Goal: Information Seeking & Learning: Learn about a topic

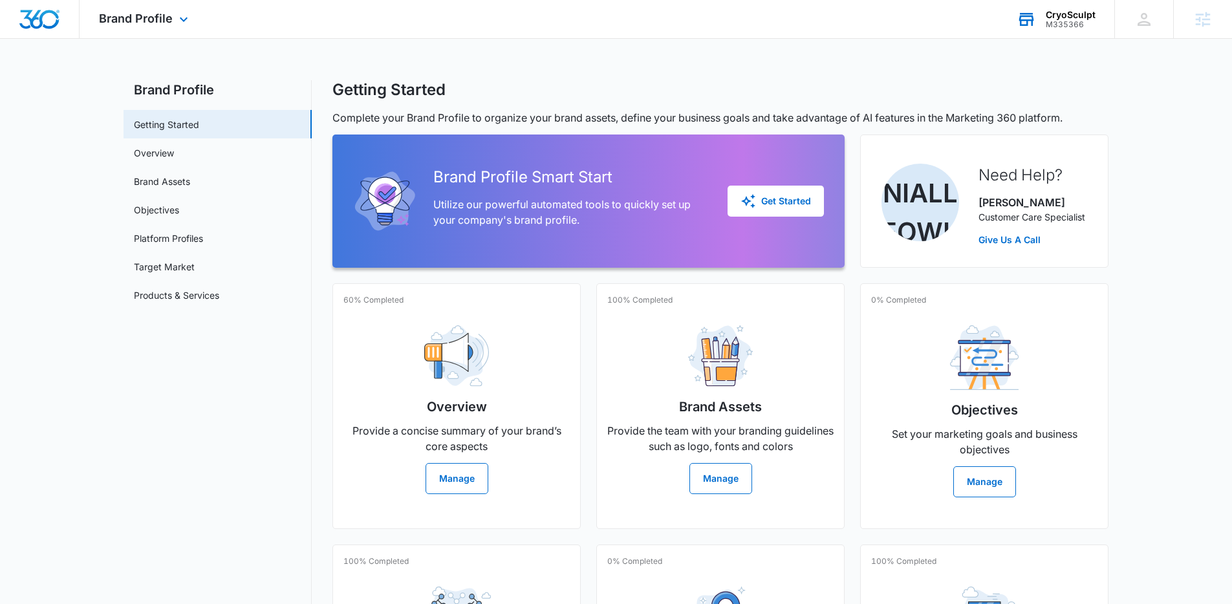
click at [1060, 22] on div "M335366" at bounding box center [1071, 24] width 50 height 9
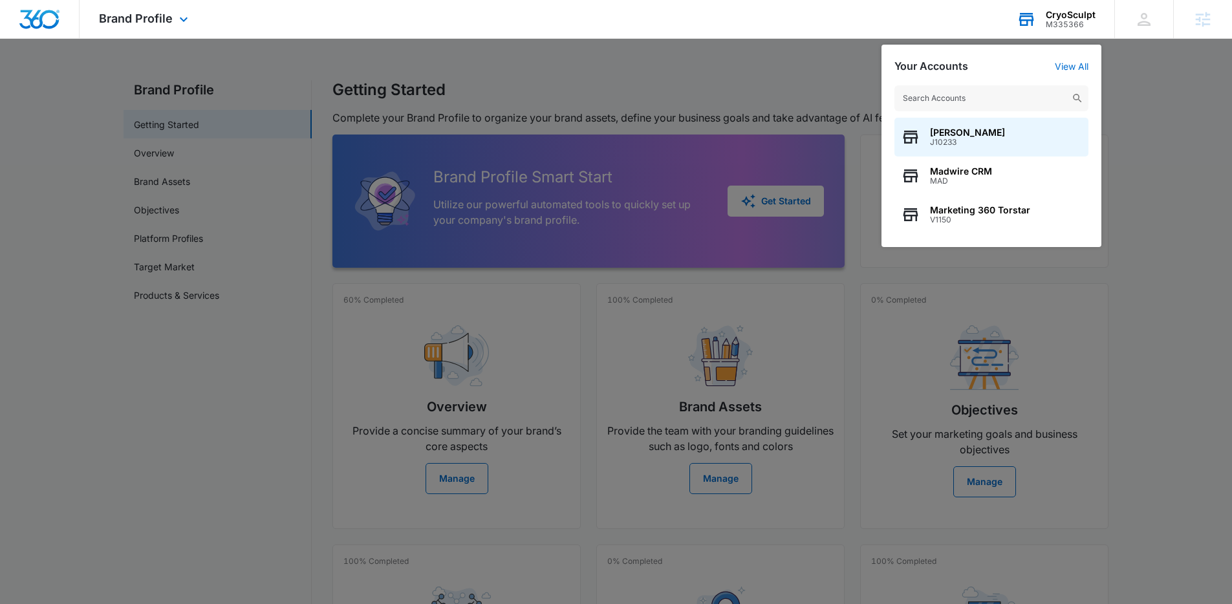
click at [973, 97] on input "text" at bounding box center [991, 98] width 194 height 26
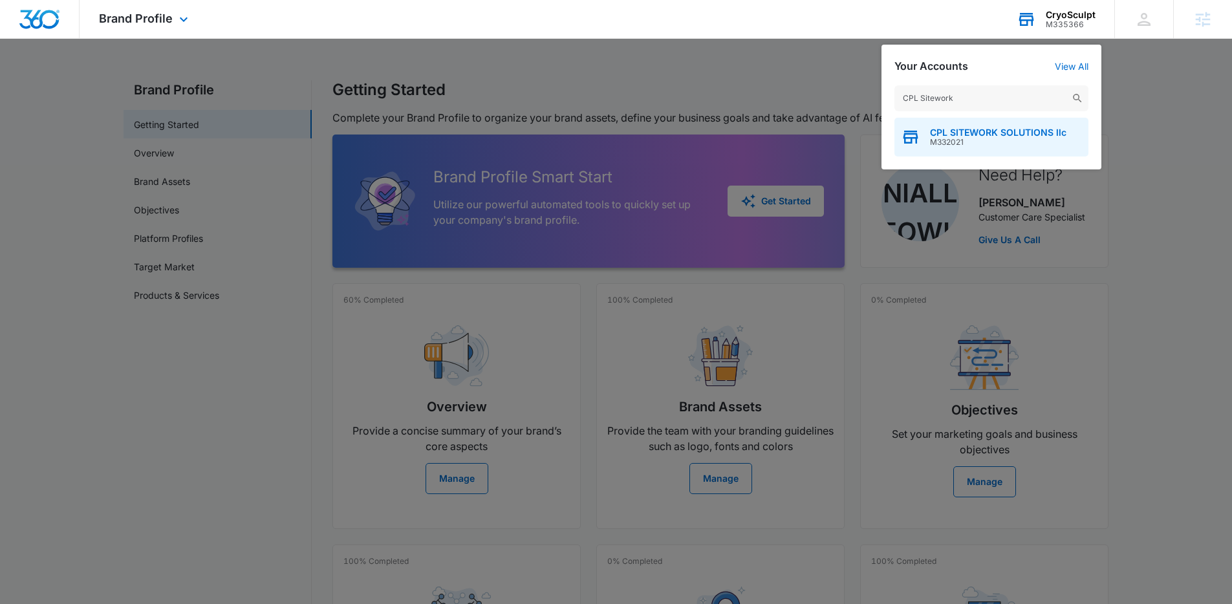
type input "CPL Sitework"
click at [1015, 130] on span "CPL SITEWORK SOLUTIONS llc" at bounding box center [998, 132] width 136 height 10
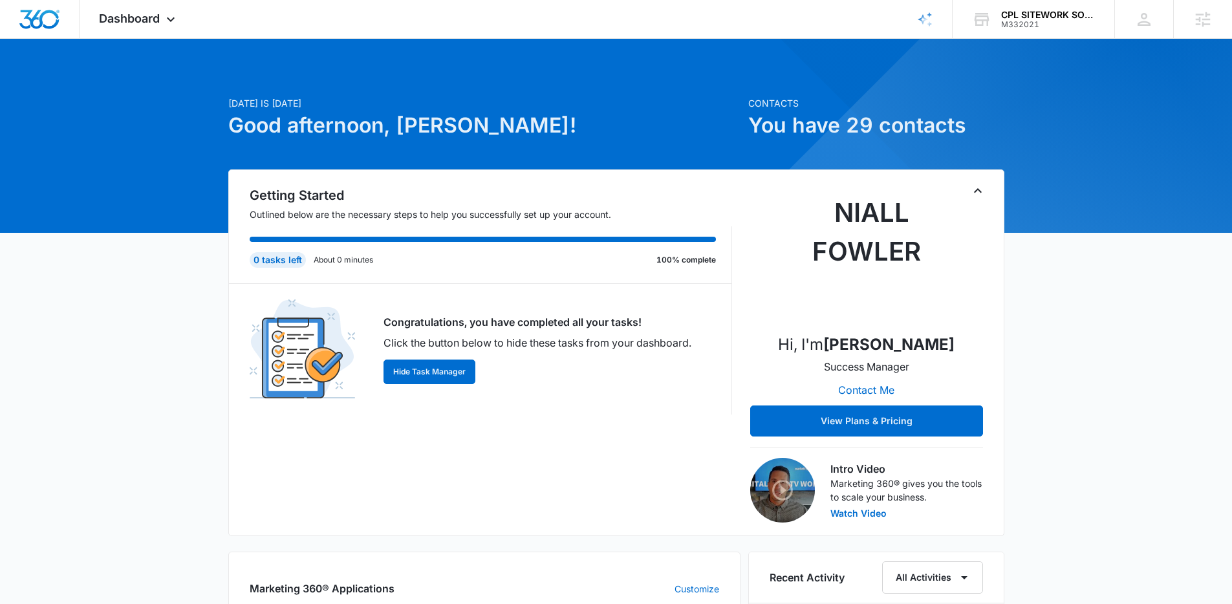
click at [529, 147] on div "Today is Friday, September 12th Good afternoon, Niall!" at bounding box center [484, 132] width 512 height 73
click at [576, 129] on h1 "Good afternoon, Niall!" at bounding box center [484, 125] width 512 height 31
click at [141, 20] on span "Dashboard" at bounding box center [129, 19] width 61 height 14
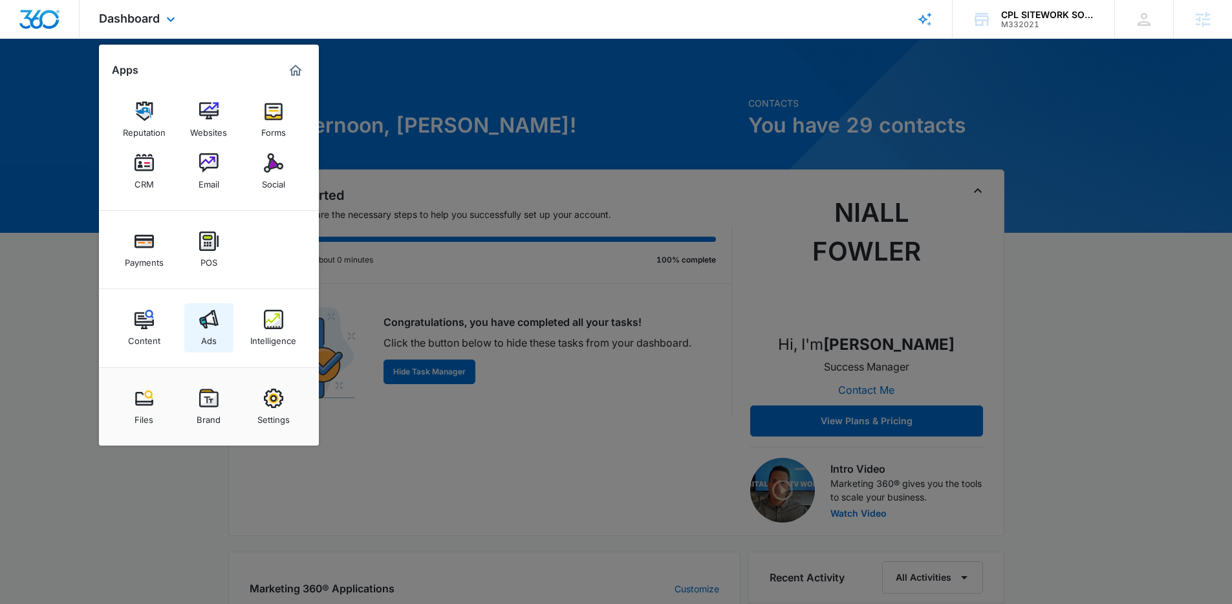
drag, startPoint x: 161, startPoint y: 319, endPoint x: 224, endPoint y: 323, distance: 63.5
click at [443, 286] on div at bounding box center [616, 302] width 1232 height 604
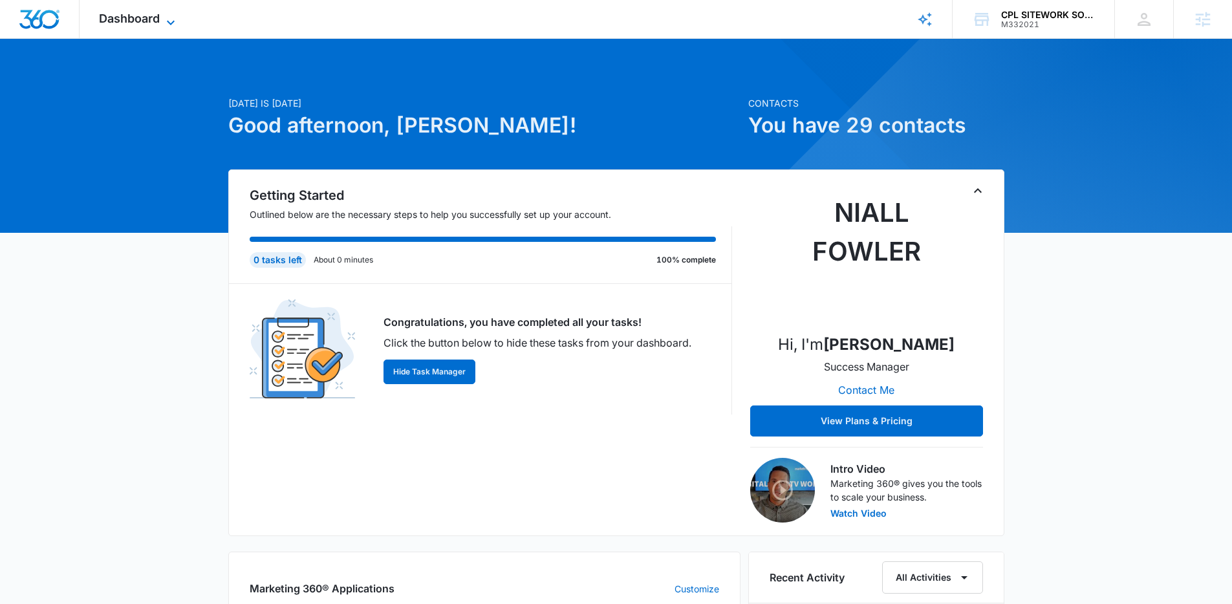
click at [155, 18] on span "Dashboard" at bounding box center [129, 19] width 61 height 14
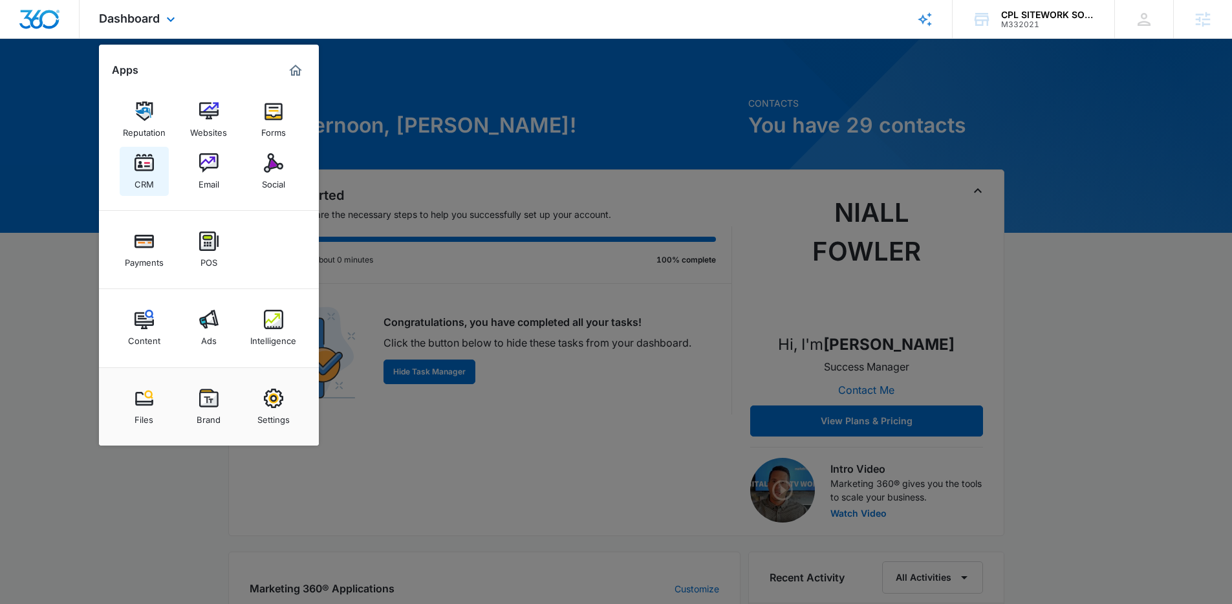
click at [129, 168] on link "CRM" at bounding box center [144, 171] width 49 height 49
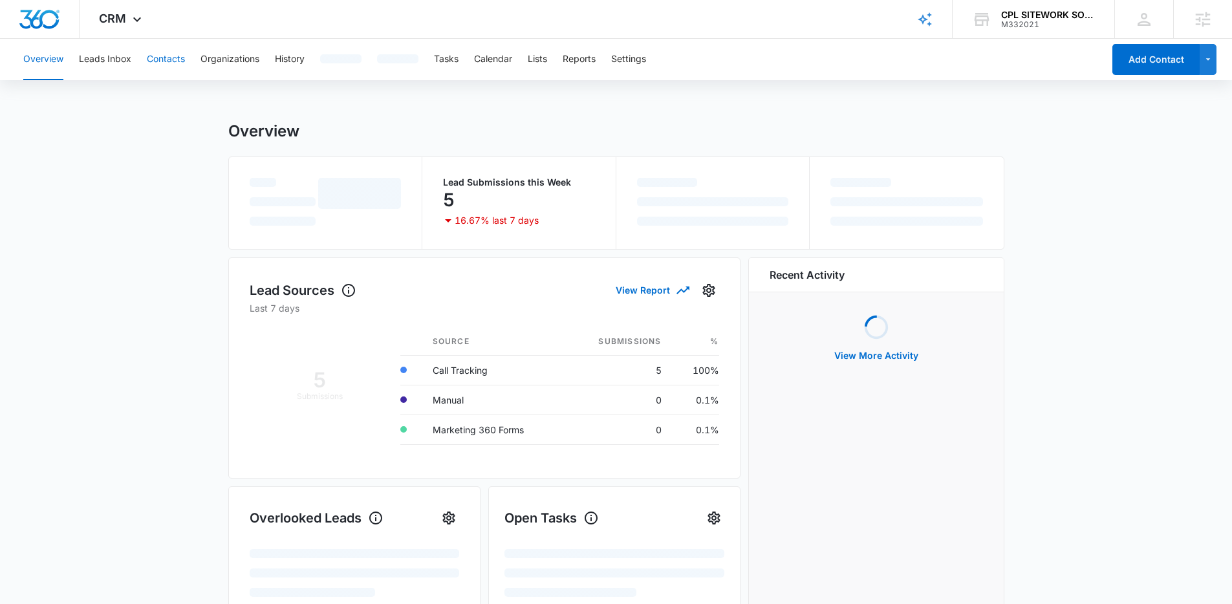
click at [173, 64] on button "Contacts" at bounding box center [166, 59] width 38 height 41
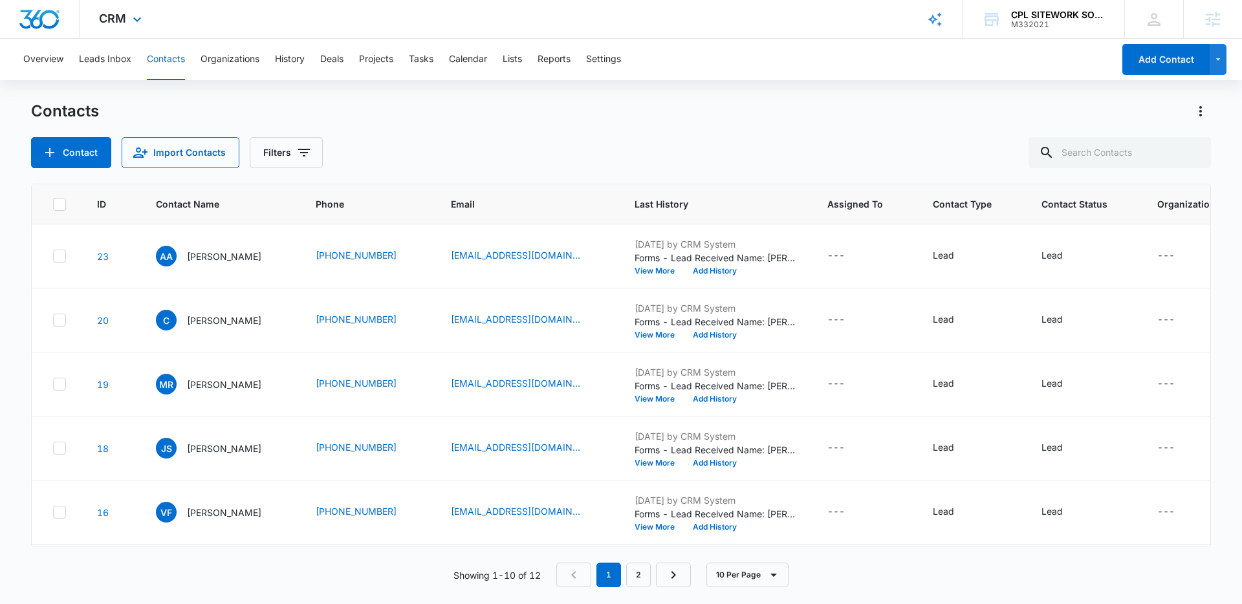
click at [144, 26] on div "CRM Apps Reputation Websites Forms CRM Email Social Payments POS Content Ads In…" at bounding box center [122, 19] width 85 height 38
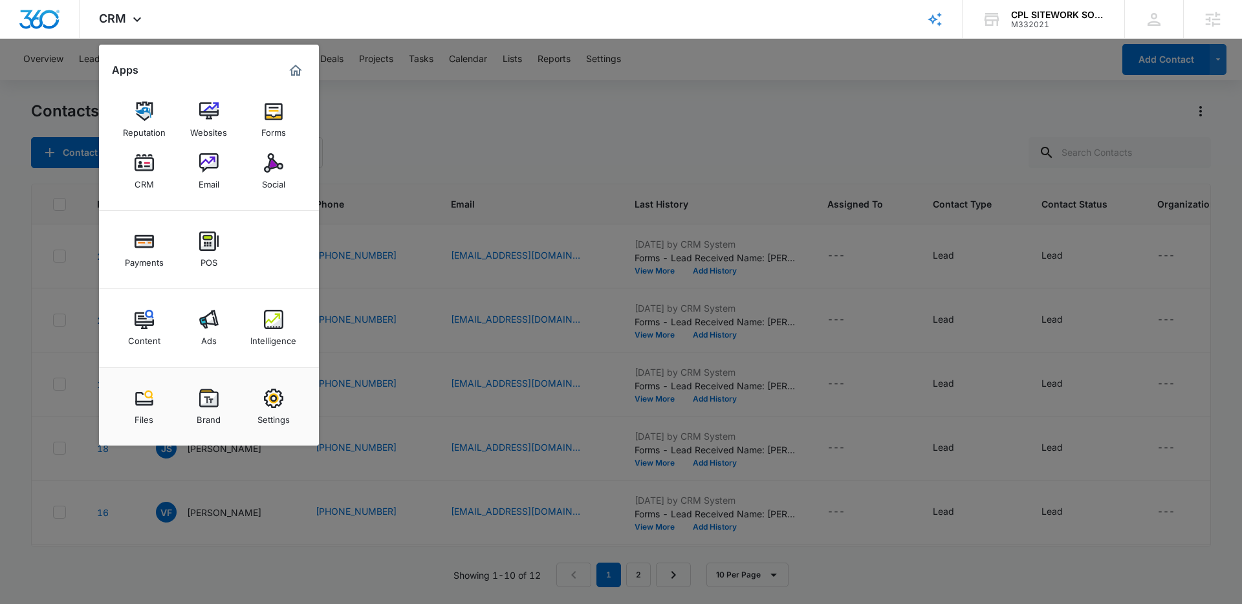
click at [572, 195] on div at bounding box center [621, 302] width 1242 height 604
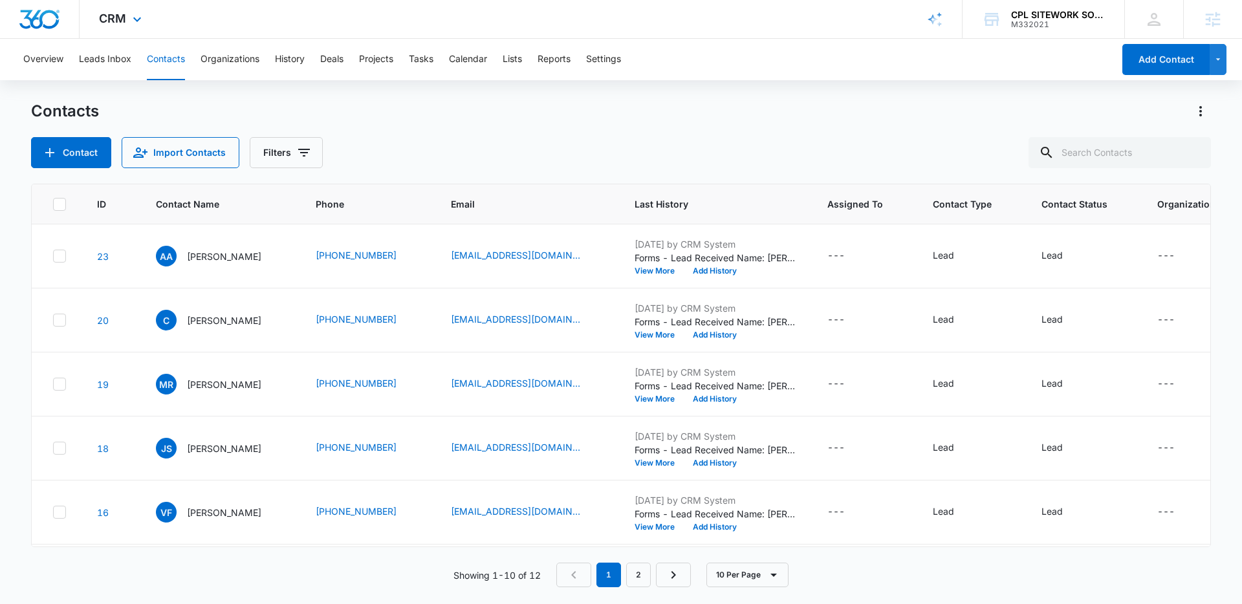
click at [124, 8] on div "CRM Apps Reputation Websites Forms CRM Email Social Payments POS Content Ads In…" at bounding box center [122, 19] width 85 height 38
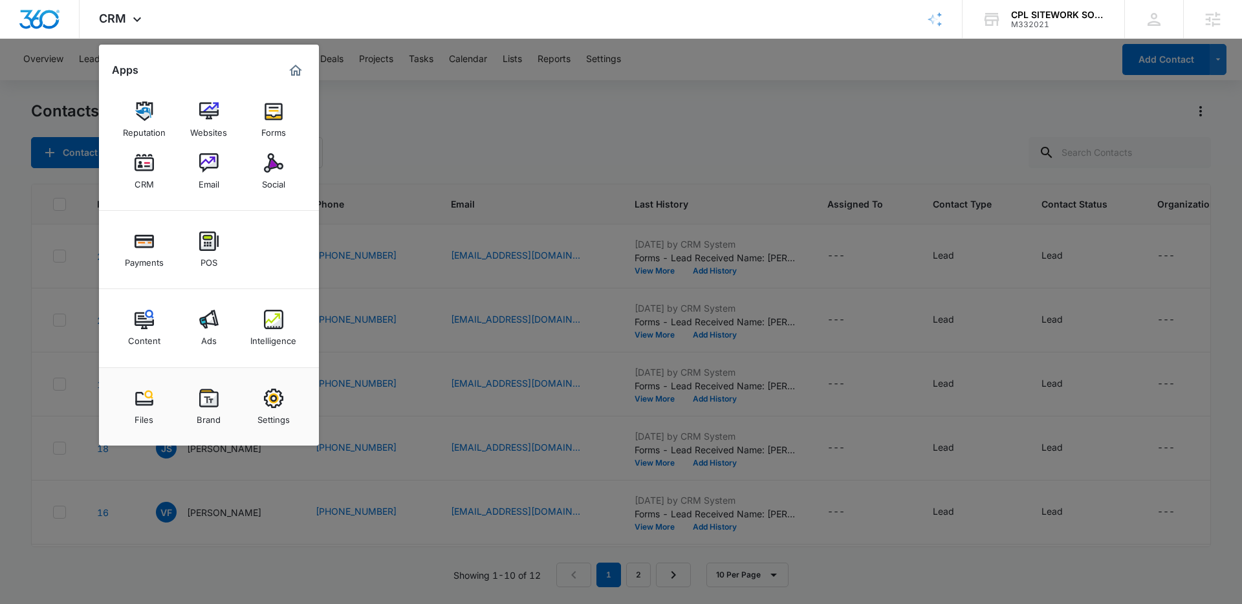
click at [530, 288] on div at bounding box center [621, 302] width 1242 height 604
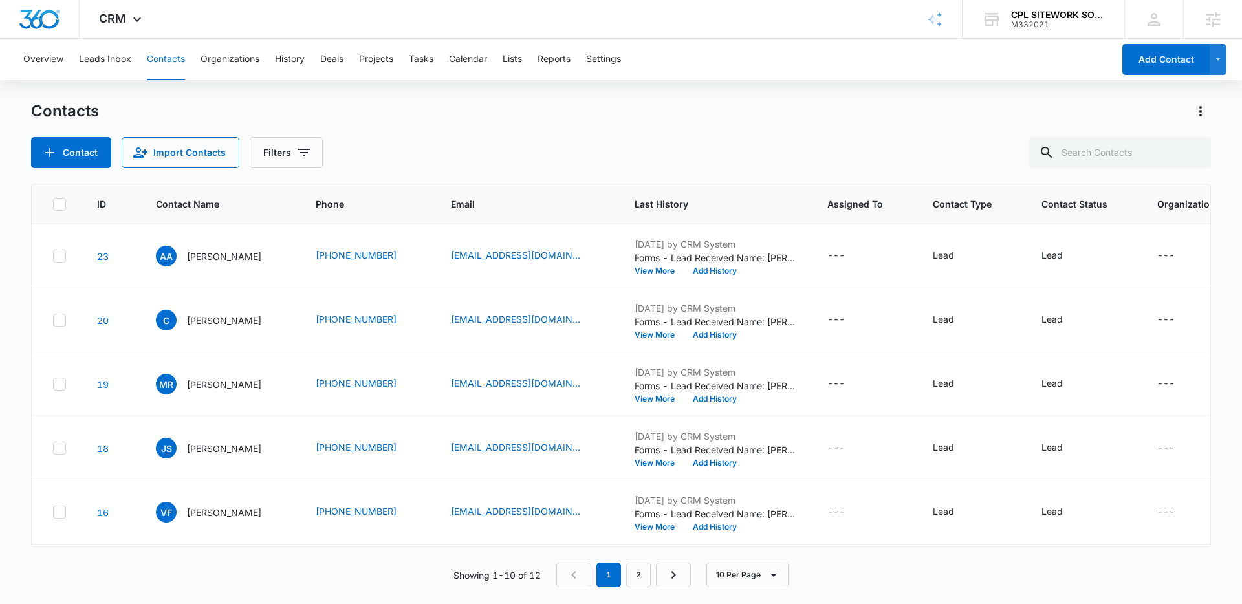
click at [443, 136] on div "Contacts Contact Import Contacts Filters" at bounding box center [621, 134] width 1180 height 67
click at [492, 107] on div "Contacts" at bounding box center [621, 111] width 1180 height 21
click at [567, 100] on div "Overview Leads Inbox Contacts Organizations History Deals Projects Tasks Calend…" at bounding box center [621, 321] width 1242 height 564
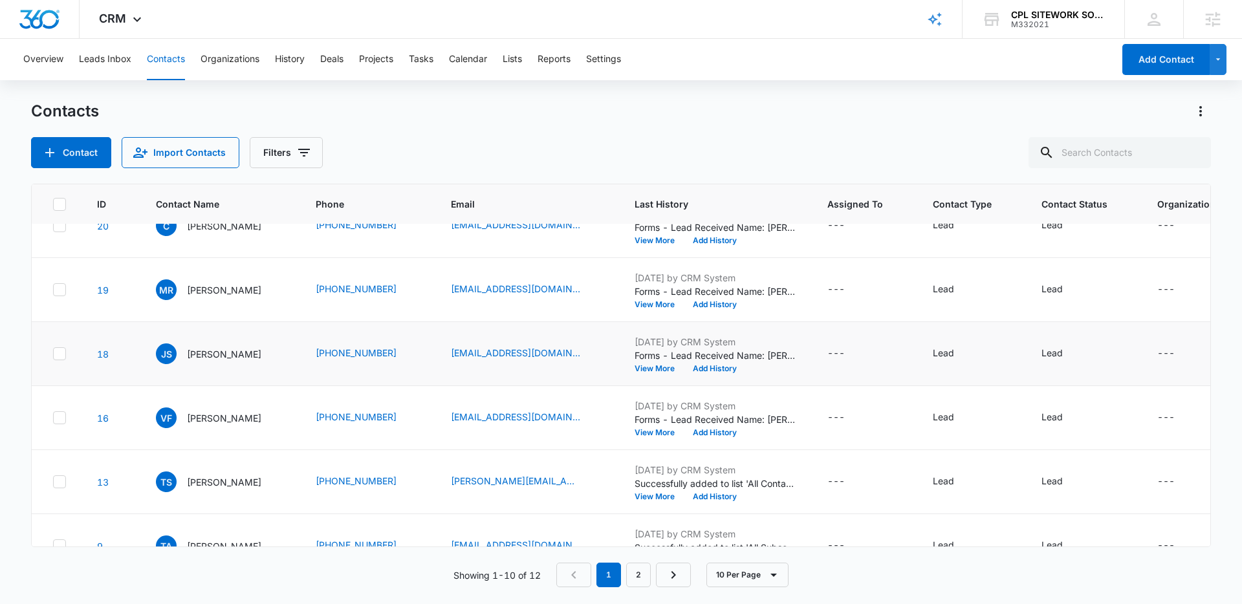
scroll to position [98, 0]
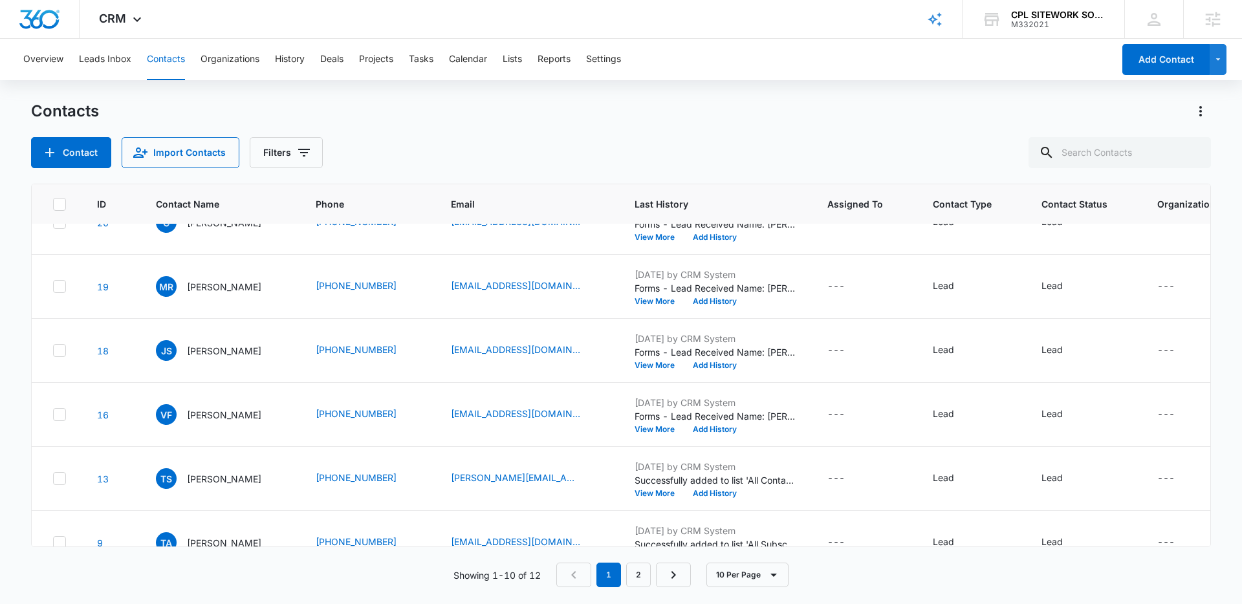
click at [472, 141] on div "Contact Import Contacts Filters" at bounding box center [621, 152] width 1180 height 31
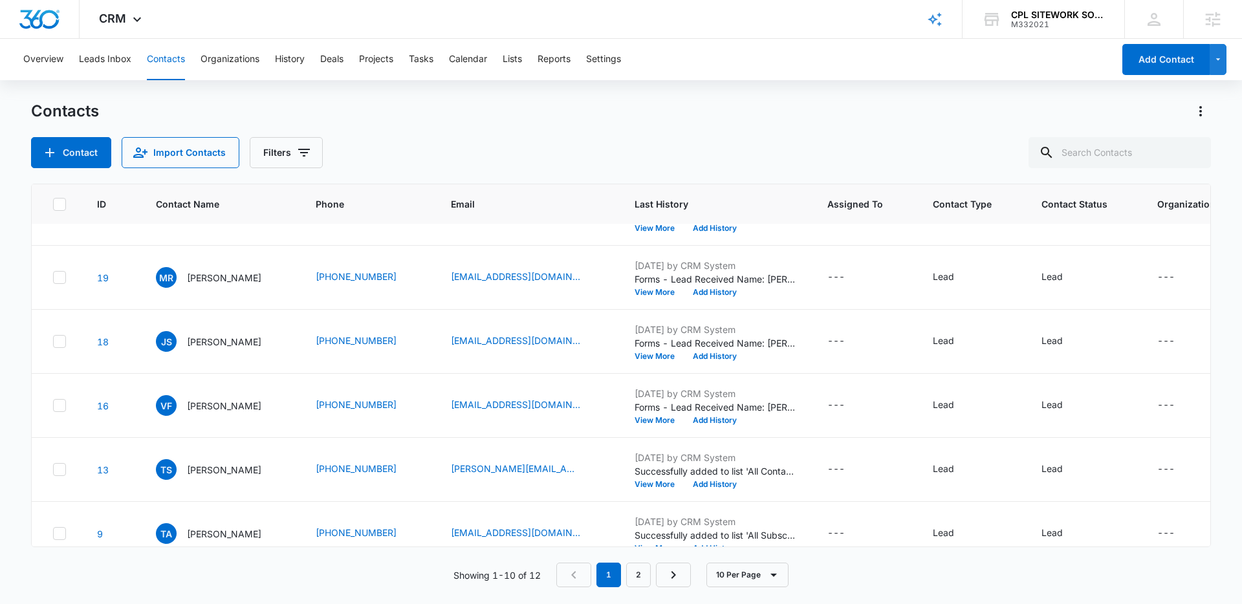
scroll to position [0, 0]
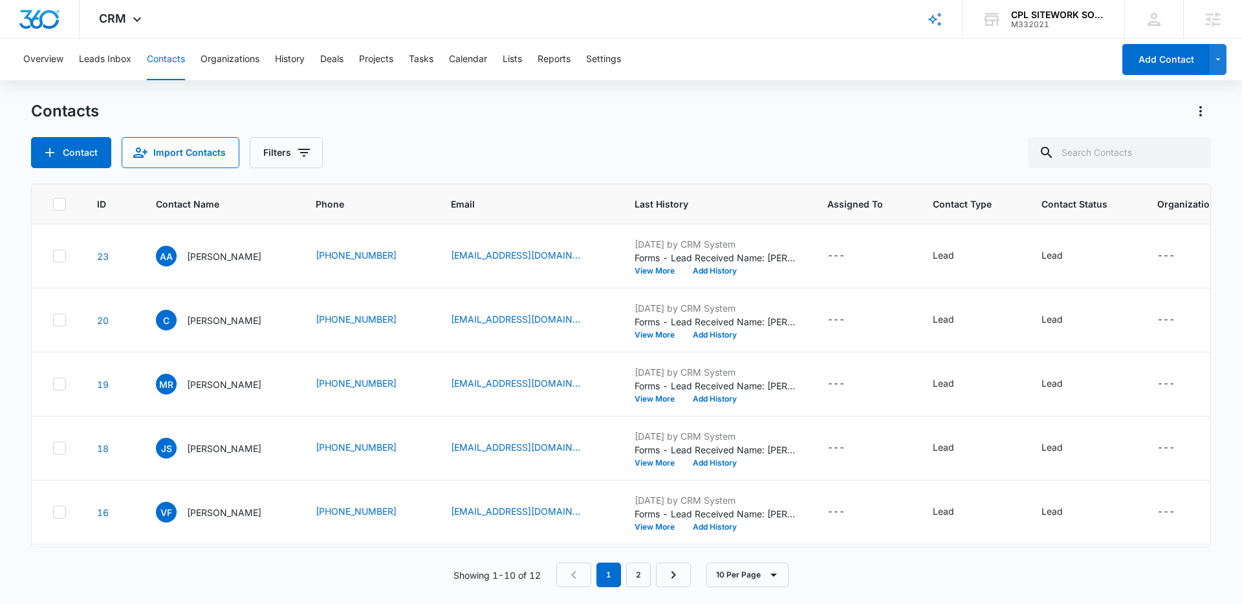
click at [437, 133] on div "Contacts Contact Import Contacts Filters" at bounding box center [621, 134] width 1180 height 67
click at [436, 134] on div "Contacts Contact Import Contacts Filters" at bounding box center [621, 134] width 1180 height 67
click at [433, 135] on div "Contacts Contact Import Contacts Filters" at bounding box center [621, 134] width 1180 height 67
click at [431, 136] on div "Contacts Contact Import Contacts Filters" at bounding box center [621, 134] width 1180 height 67
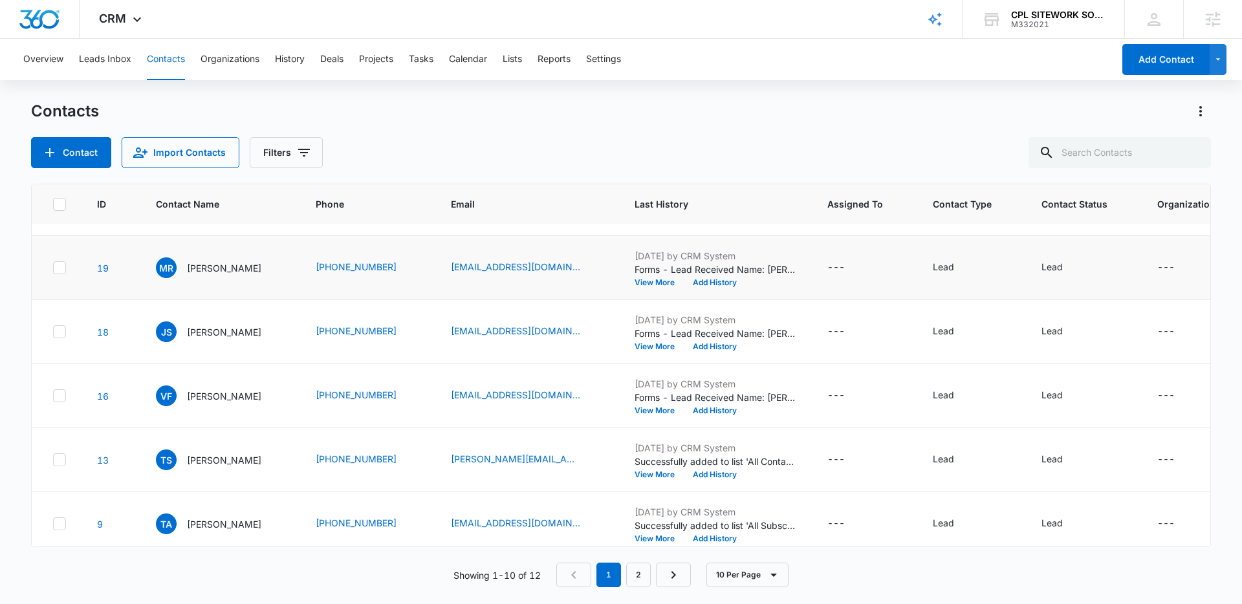
scroll to position [117, 0]
click at [457, 144] on div "Contact Import Contacts Filters" at bounding box center [621, 152] width 1180 height 31
click at [468, 128] on div "Contacts Contact Import Contacts Filters" at bounding box center [621, 134] width 1180 height 67
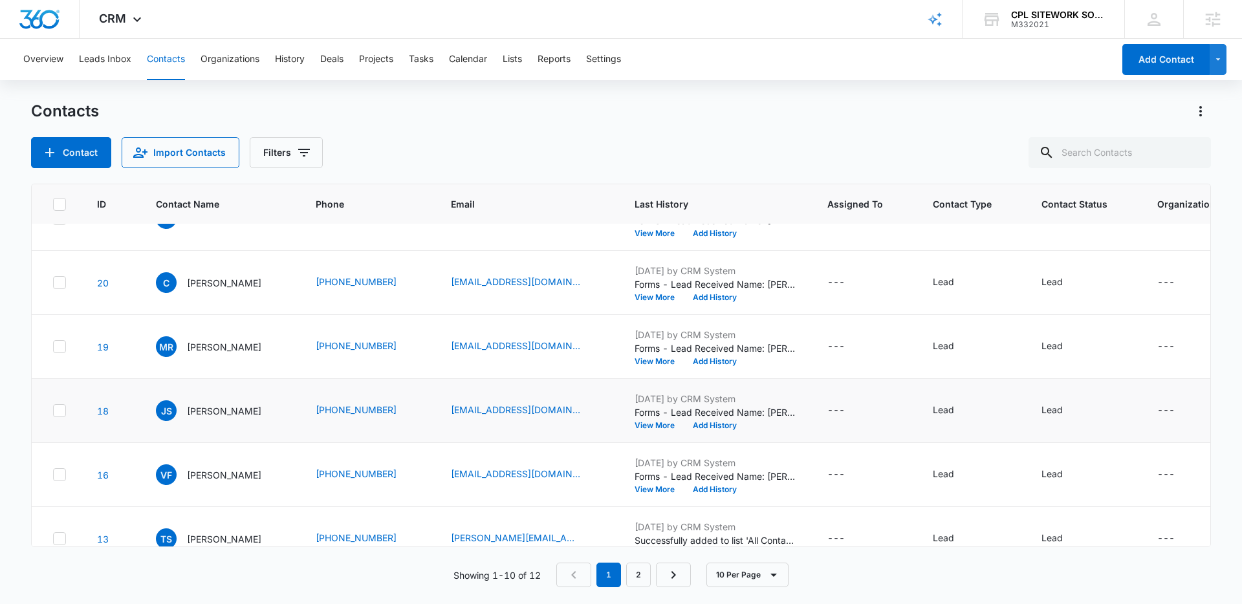
scroll to position [0, 0]
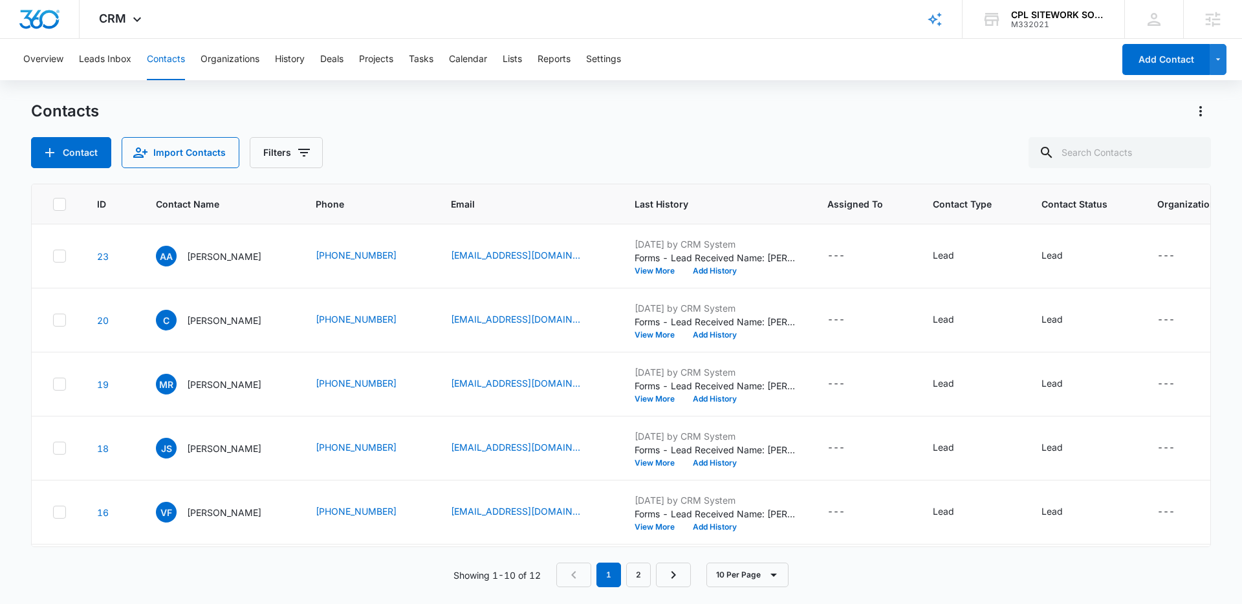
click at [407, 150] on div "Contact Import Contacts Filters" at bounding box center [621, 152] width 1180 height 31
click at [515, 153] on div "Contact Import Contacts Filters" at bounding box center [621, 152] width 1180 height 31
click at [697, 272] on button "Add History" at bounding box center [715, 271] width 62 height 8
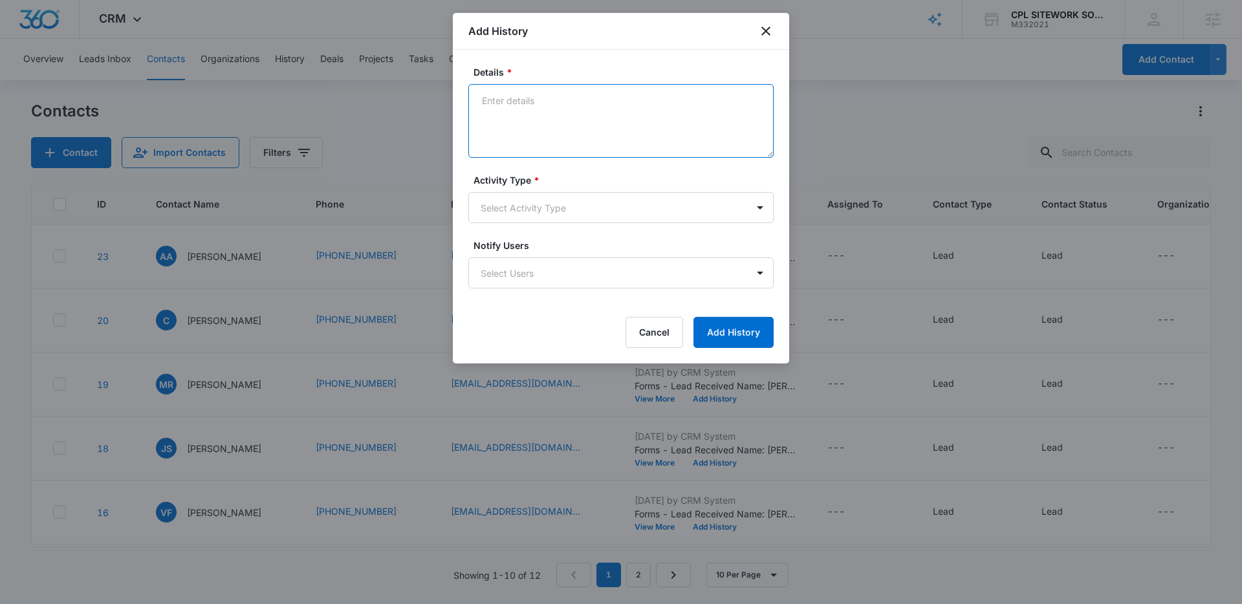
click at [556, 125] on textarea "Details *" at bounding box center [620, 121] width 305 height 74
type textarea "S"
type textarea "Sent over a quote"
click at [577, 221] on body "CRM Apps Reputation Websites Forms CRM Email Social Payments POS Content Ads In…" at bounding box center [621, 302] width 1242 height 604
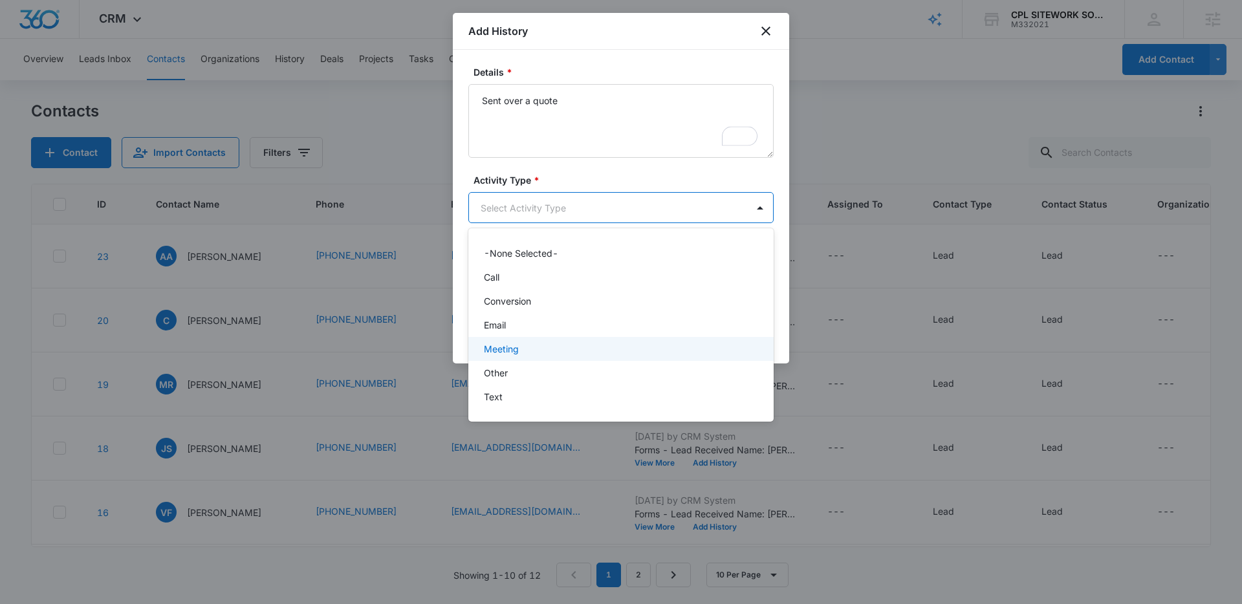
click at [529, 350] on div "Meeting" at bounding box center [620, 349] width 272 height 14
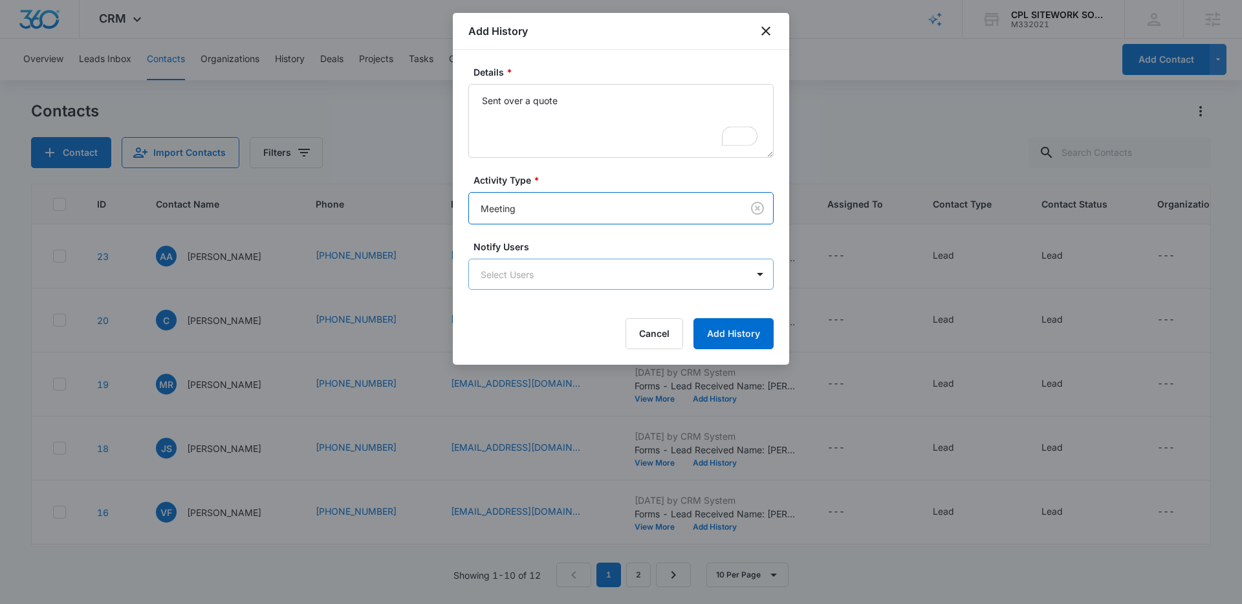
click at [562, 273] on body "CRM Apps Reputation Websites Forms CRM Email Social Payments POS Content Ads In…" at bounding box center [621, 302] width 1242 height 604
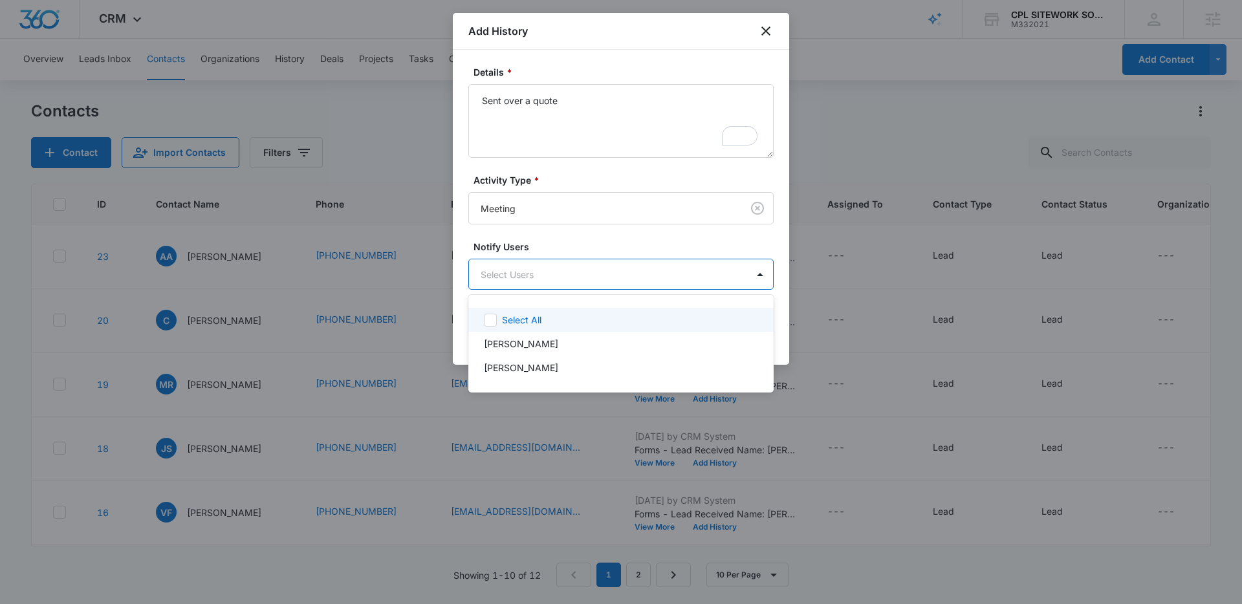
click at [560, 272] on div at bounding box center [621, 302] width 1242 height 604
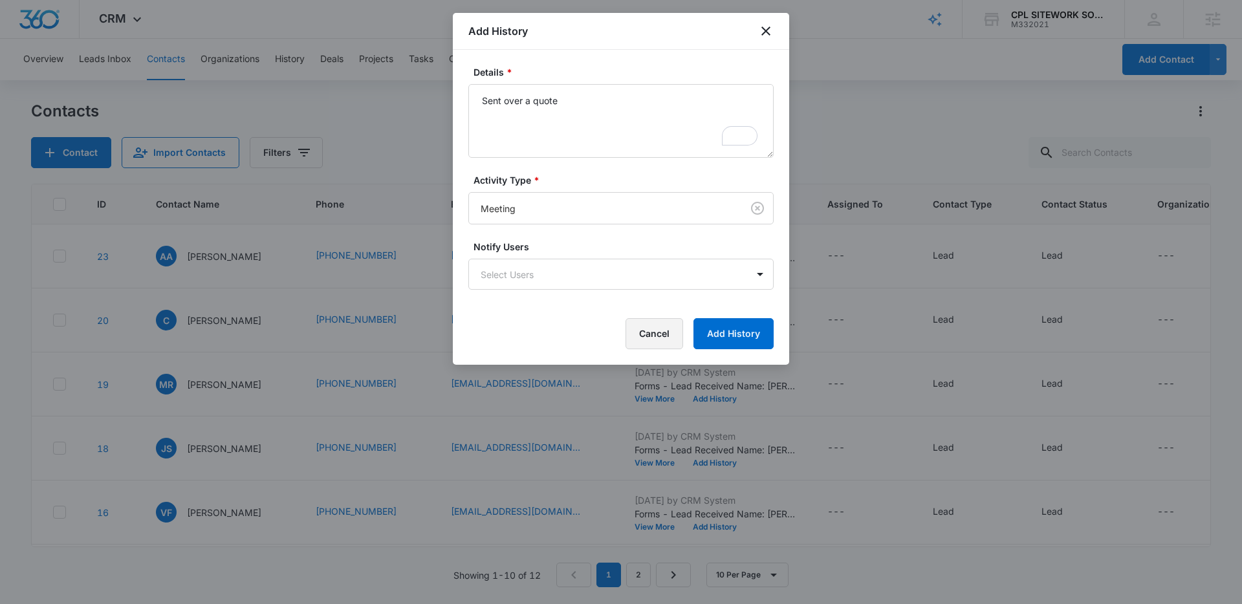
click at [647, 328] on button "Cancel" at bounding box center [654, 333] width 58 height 31
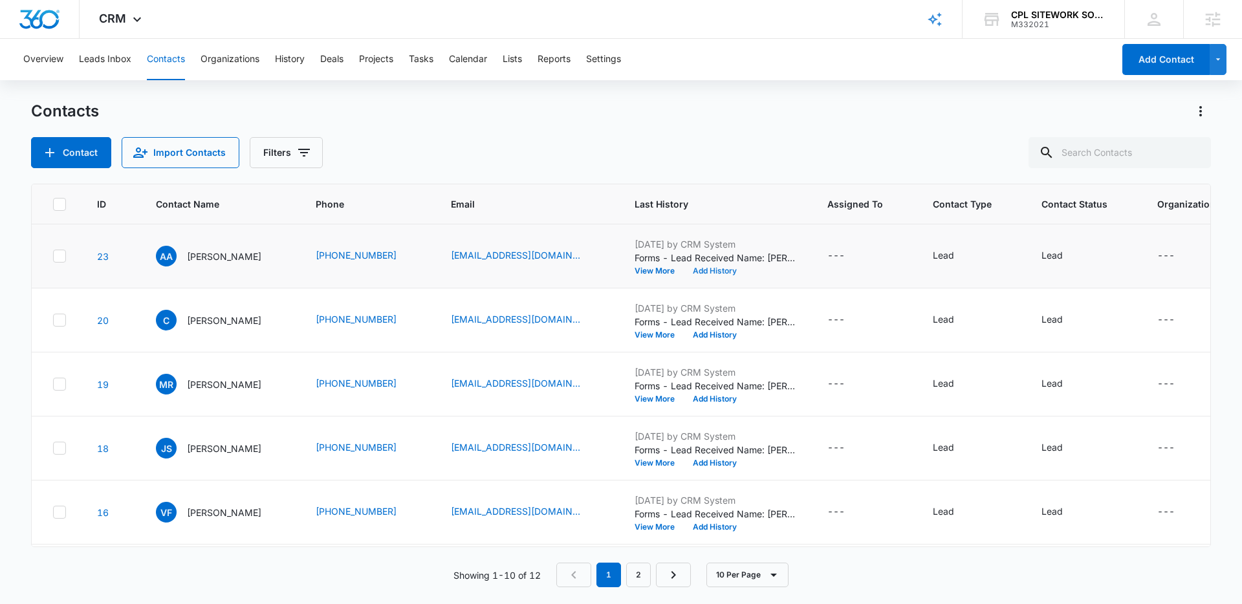
click at [713, 274] on button "Add History" at bounding box center [715, 271] width 62 height 8
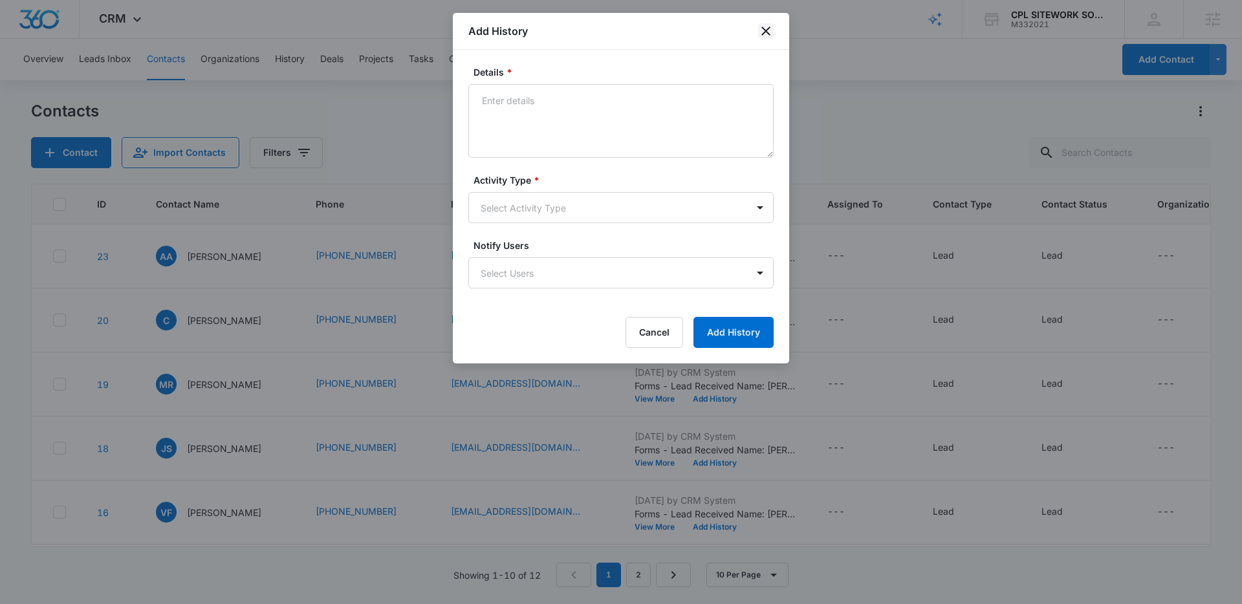
click at [769, 24] on icon "close" at bounding box center [766, 31] width 16 height 16
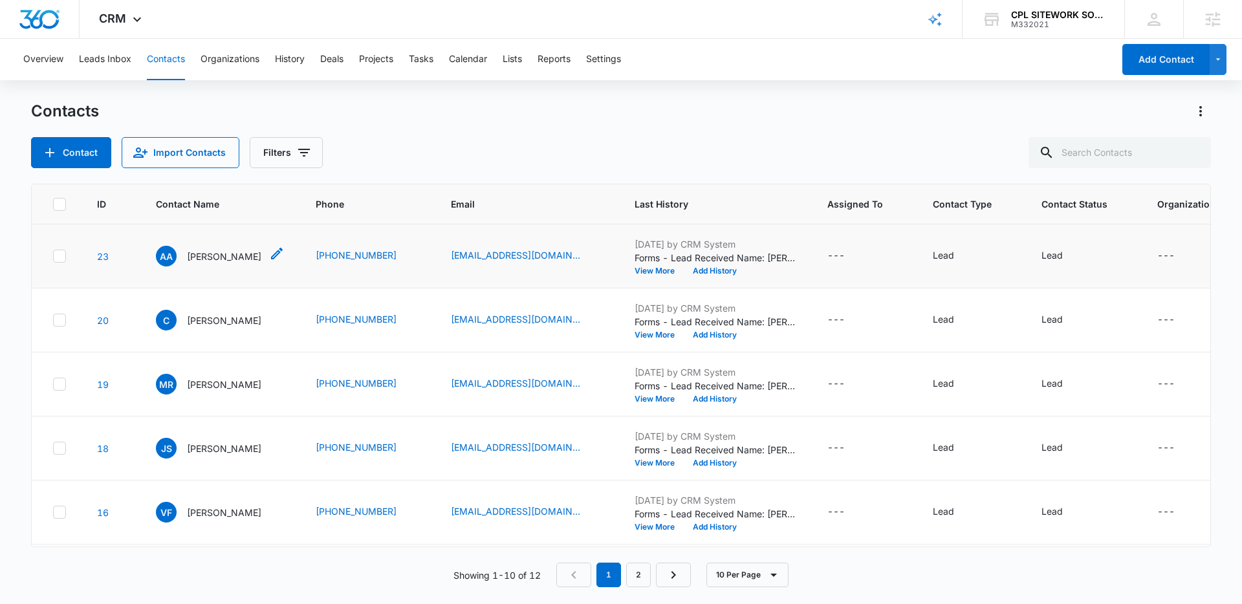
click at [222, 255] on p "Anne Abueva" at bounding box center [224, 257] width 74 height 14
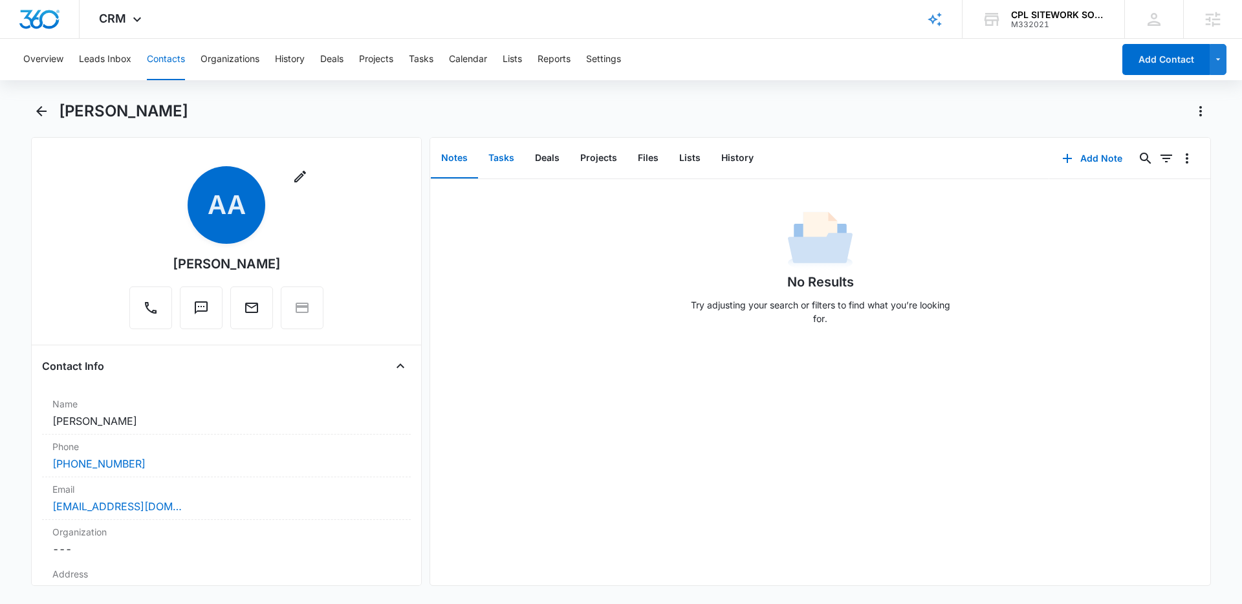
click at [491, 161] on button "Tasks" at bounding box center [501, 158] width 47 height 40
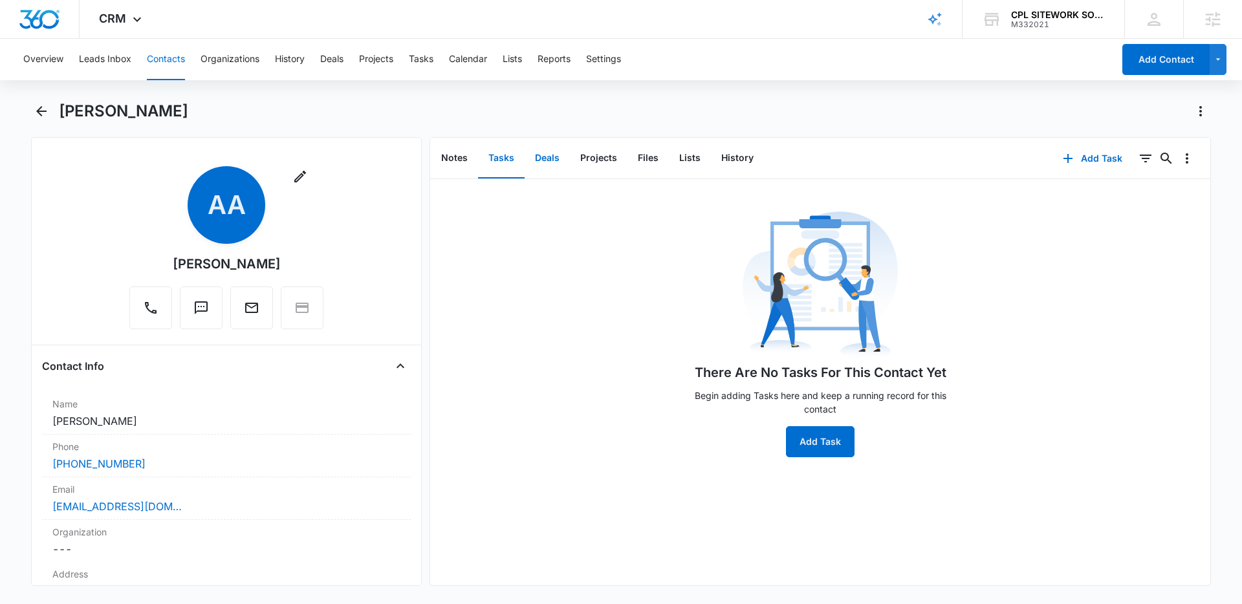
click at [535, 160] on button "Deals" at bounding box center [546, 158] width 45 height 40
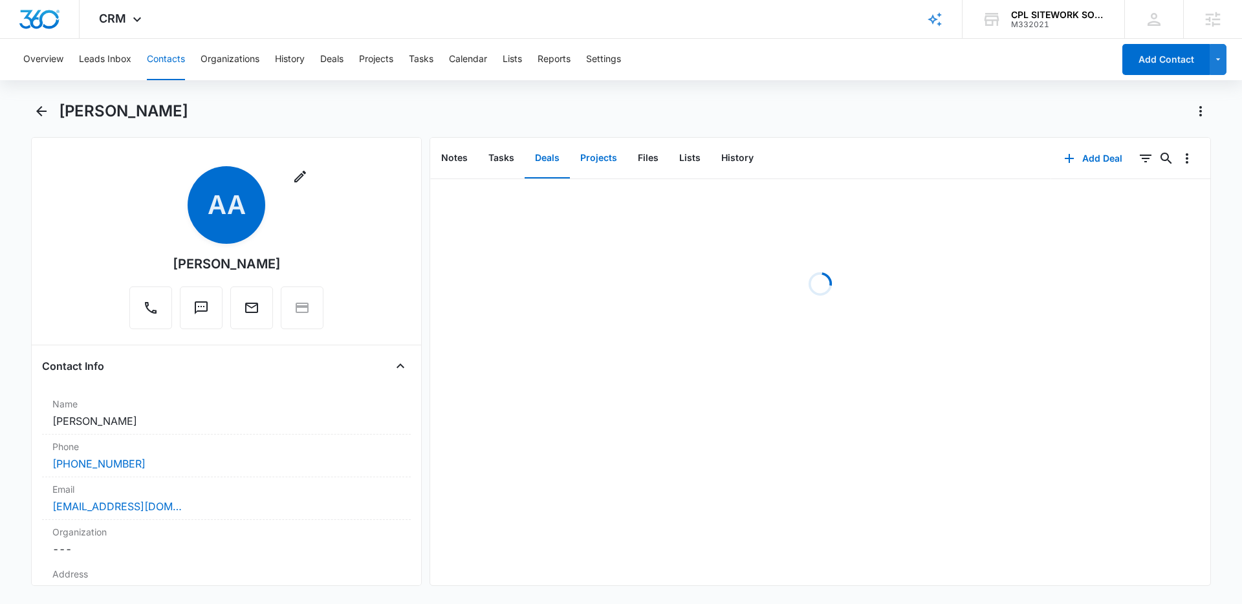
click at [594, 157] on button "Projects" at bounding box center [599, 158] width 58 height 40
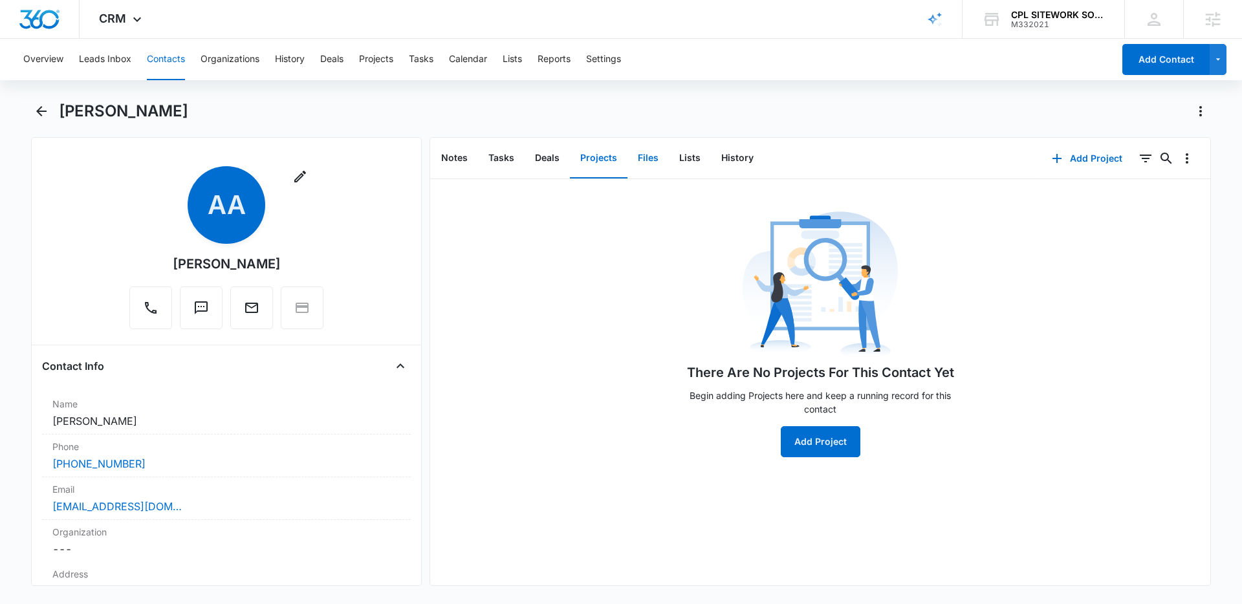
click at [659, 155] on button "Files" at bounding box center [647, 158] width 41 height 40
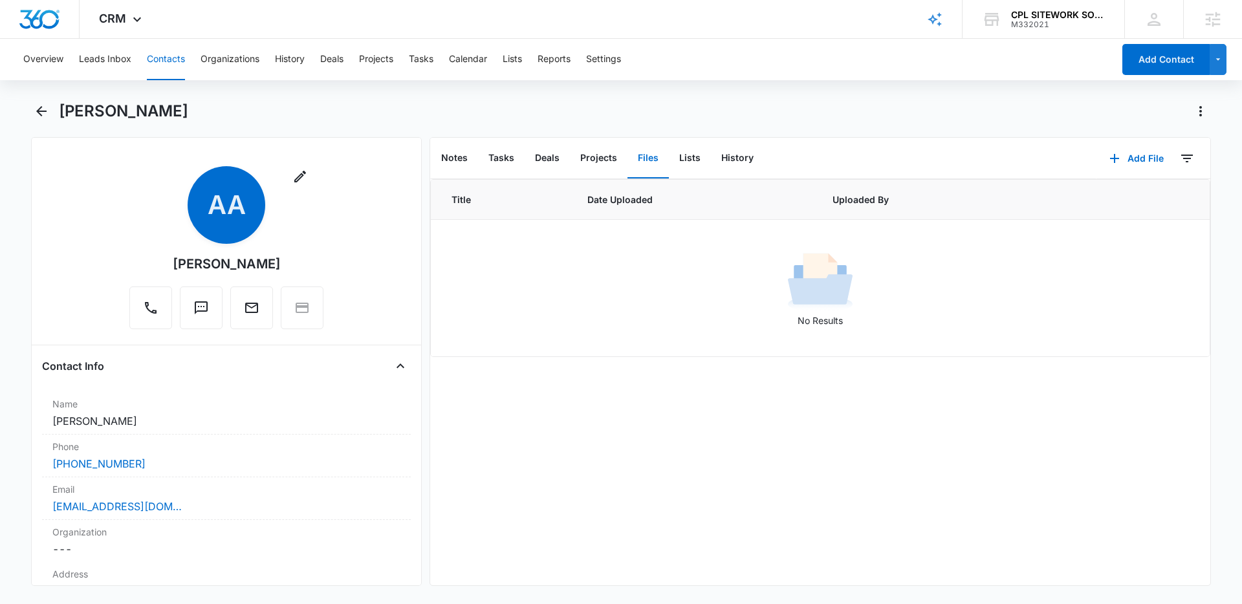
click at [51, 103] on div "Anne Abueva" at bounding box center [621, 119] width 1180 height 36
click at [43, 111] on icon "Back" at bounding box center [41, 111] width 10 height 10
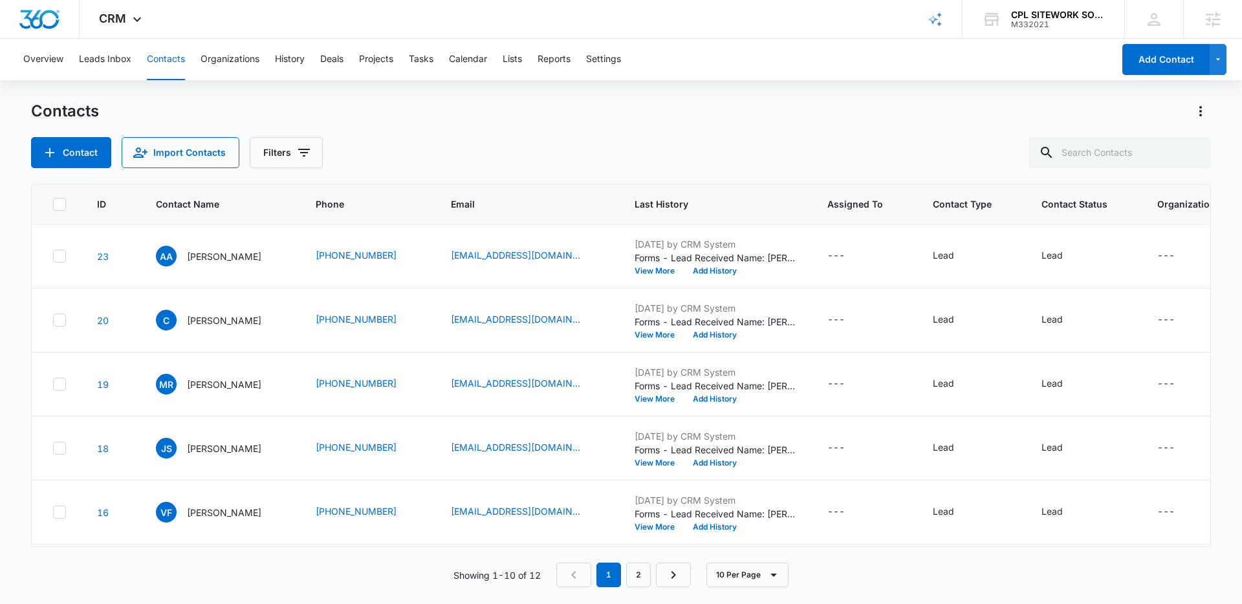
click at [556, 147] on div "Contact Import Contacts Filters" at bounding box center [621, 152] width 1180 height 31
click at [450, 142] on div "Contact Import Contacts Filters" at bounding box center [621, 152] width 1180 height 31
click at [466, 93] on div "Overview Leads Inbox Contacts Organizations History Deals Projects Tasks Calend…" at bounding box center [621, 321] width 1242 height 564
click at [455, 138] on div "Contact Import Contacts Filters" at bounding box center [621, 152] width 1180 height 31
click at [454, 138] on div "Contact Import Contacts Filters" at bounding box center [621, 152] width 1180 height 31
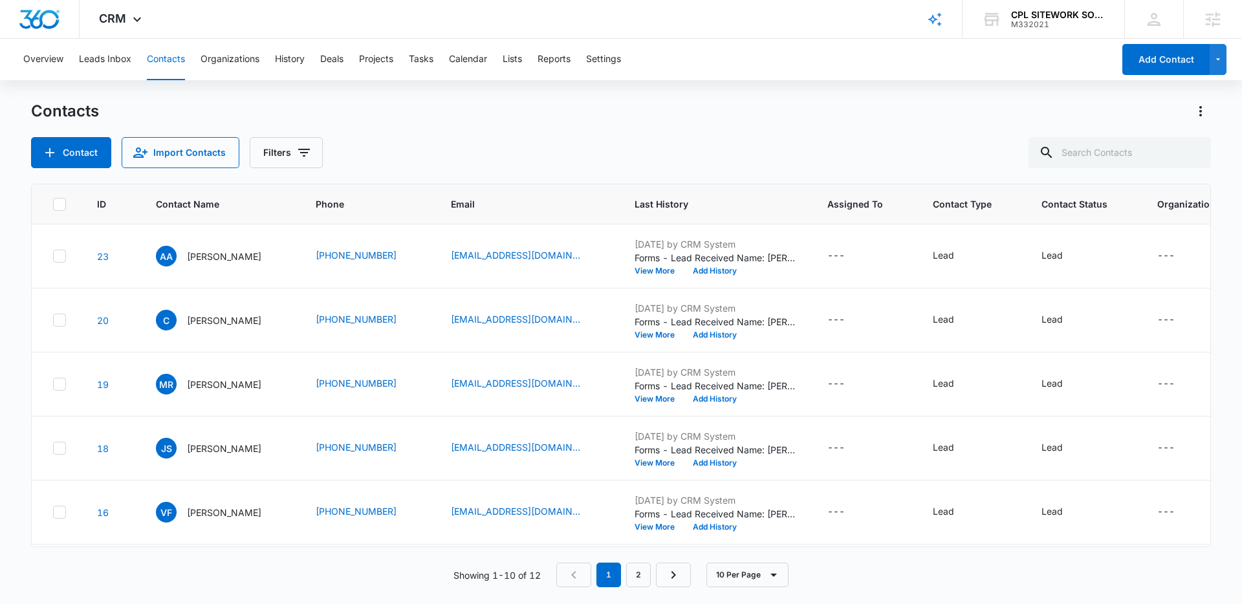
click at [451, 137] on div "Contact Import Contacts Filters" at bounding box center [621, 152] width 1180 height 31
click at [457, 141] on div "Contact Import Contacts Filters" at bounding box center [621, 152] width 1180 height 31
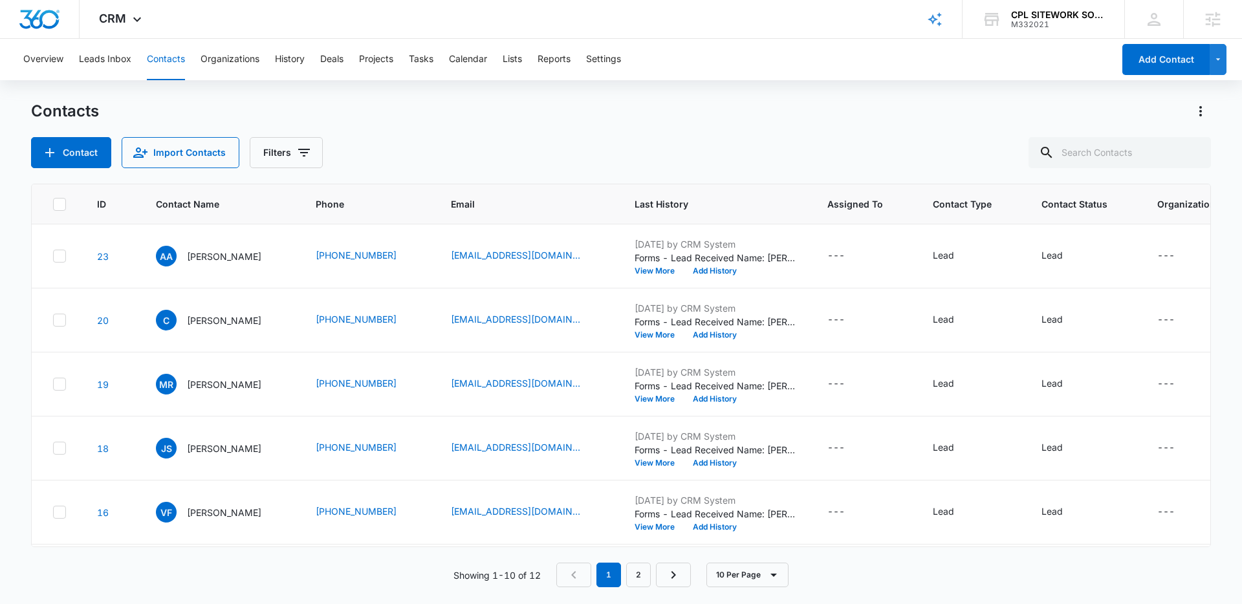
click at [462, 144] on div "Contact Import Contacts Filters" at bounding box center [621, 152] width 1180 height 31
click at [465, 147] on div "Contact Import Contacts Filters" at bounding box center [621, 152] width 1180 height 31
click at [455, 143] on div "Contact Import Contacts Filters" at bounding box center [621, 152] width 1180 height 31
click at [587, 125] on div "Contacts Contact Import Contacts Filters" at bounding box center [621, 134] width 1180 height 67
click at [587, 124] on div "Contacts Contact Import Contacts Filters" at bounding box center [621, 134] width 1180 height 67
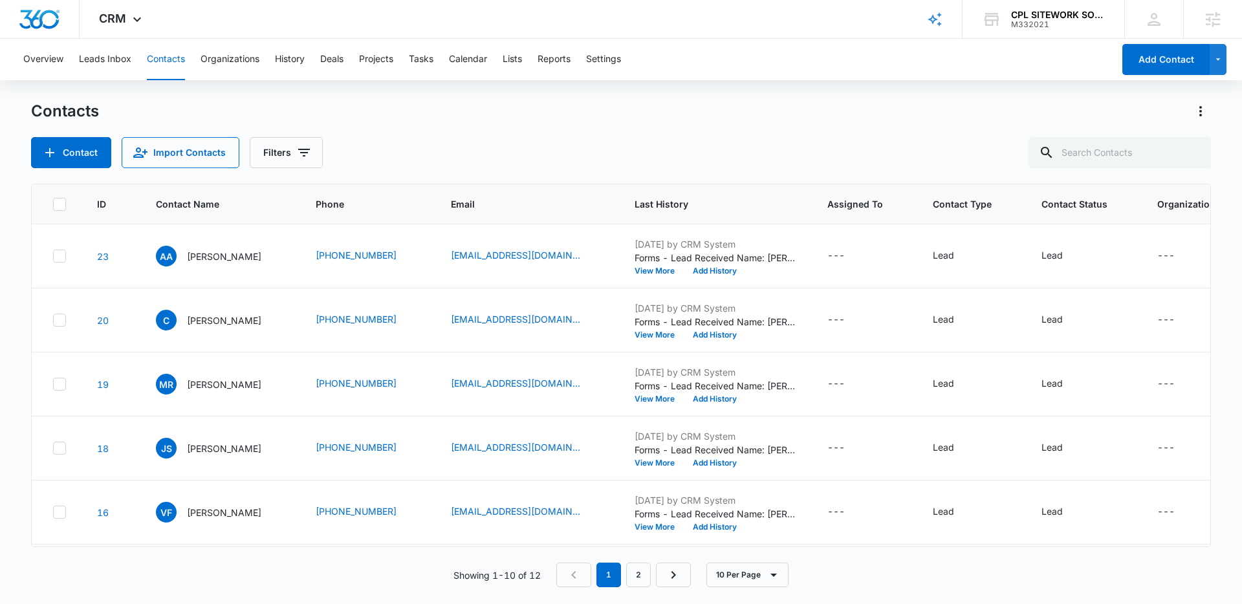
click at [575, 113] on div "Contacts" at bounding box center [621, 111] width 1180 height 21
click at [569, 141] on div "Contact Import Contacts Filters" at bounding box center [621, 152] width 1180 height 31
click at [541, 138] on div "Contact Import Contacts Filters" at bounding box center [621, 152] width 1180 height 31
click at [584, 162] on div "Contact Import Contacts Filters" at bounding box center [621, 152] width 1180 height 31
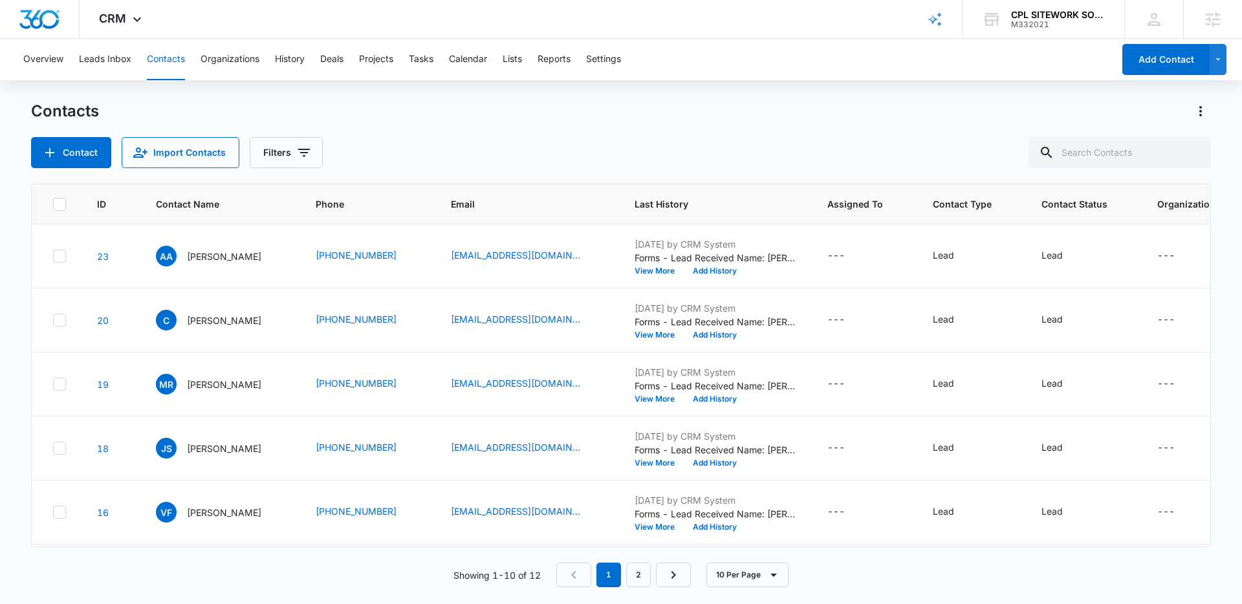
click at [584, 162] on div "Contact Import Contacts Filters" at bounding box center [621, 152] width 1180 height 31
click at [576, 146] on div "Contact Import Contacts Filters" at bounding box center [621, 152] width 1180 height 31
click at [565, 141] on div "Contact Import Contacts Filters" at bounding box center [621, 152] width 1180 height 31
click at [564, 140] on div "Contact Import Contacts Filters" at bounding box center [621, 152] width 1180 height 31
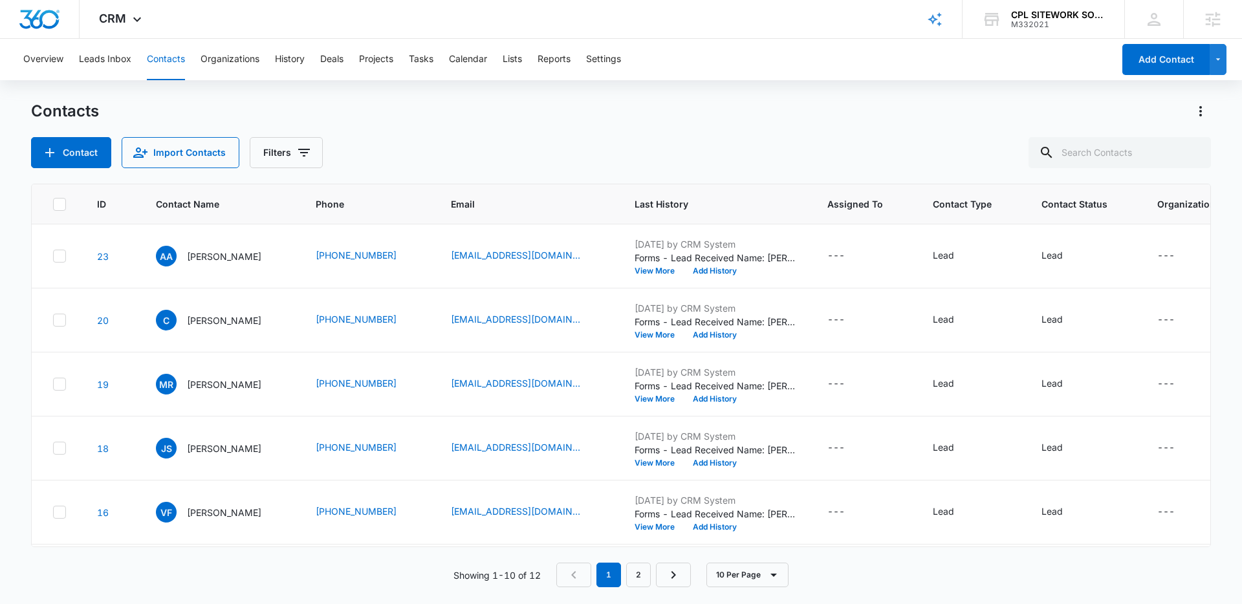
click at [570, 171] on div "Contacts Contact Import Contacts Filters ID Contact Name Phone Email Last Histo…" at bounding box center [621, 352] width 1180 height 502
click at [709, 275] on button "Add History" at bounding box center [715, 271] width 62 height 8
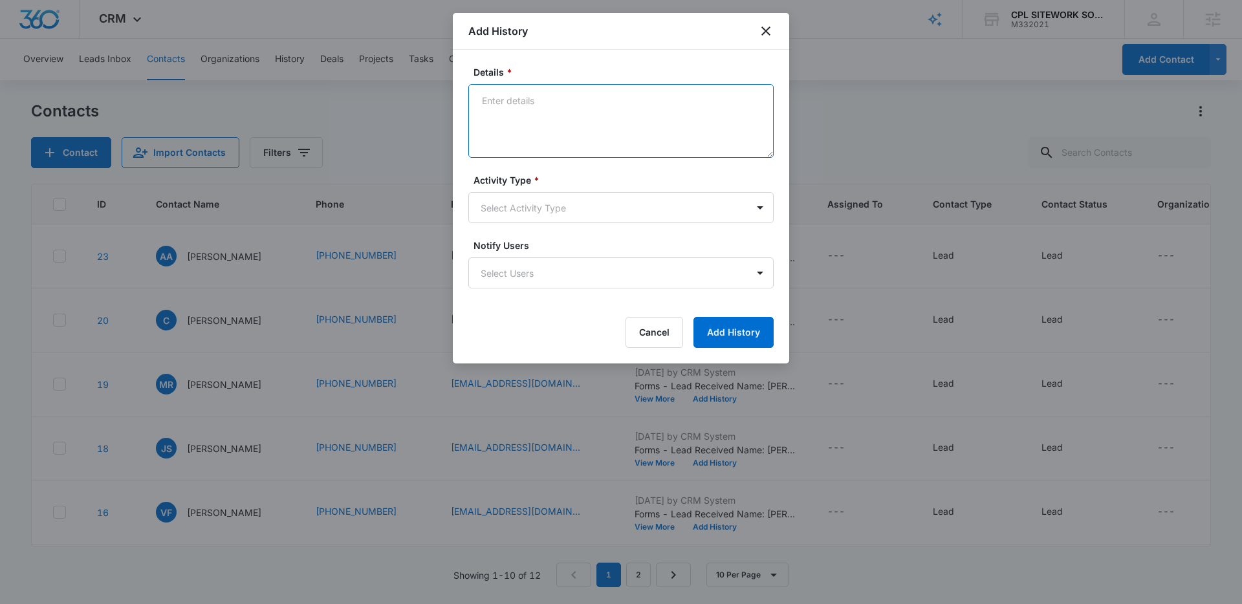
click at [571, 117] on textarea "Details *" at bounding box center [620, 121] width 305 height 74
type textarea "Not currently able to afford. Potenial follow up lead for the future"
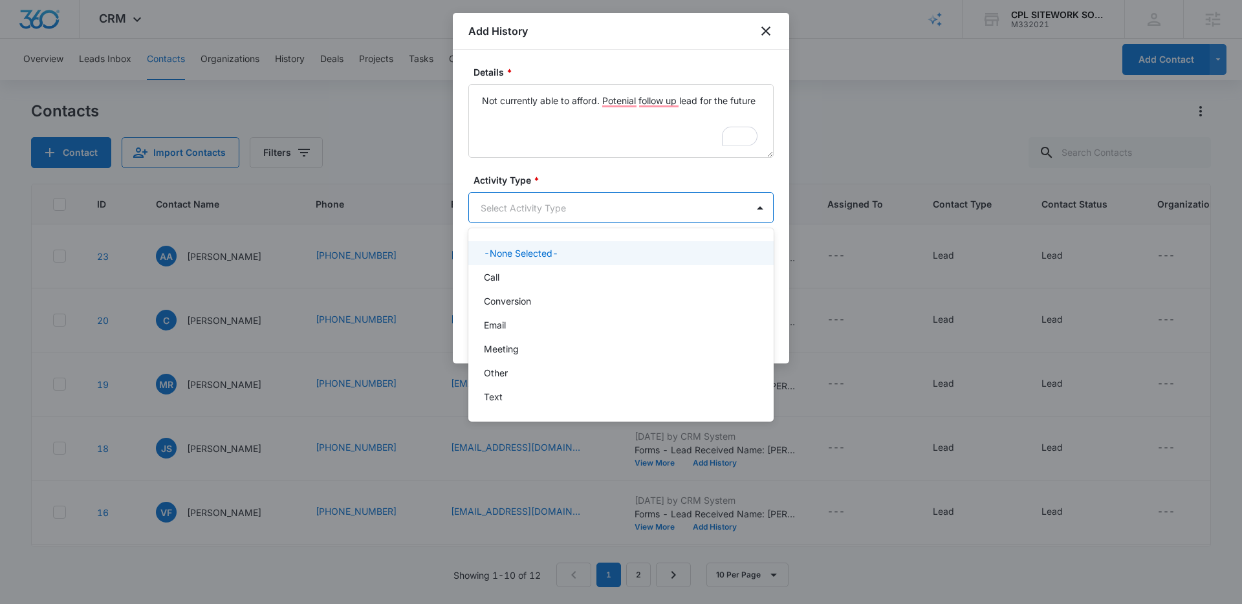
click at [592, 213] on body "CRM Apps Reputation Websites Forms CRM Email Social Payments POS Content Ads In…" at bounding box center [621, 302] width 1242 height 604
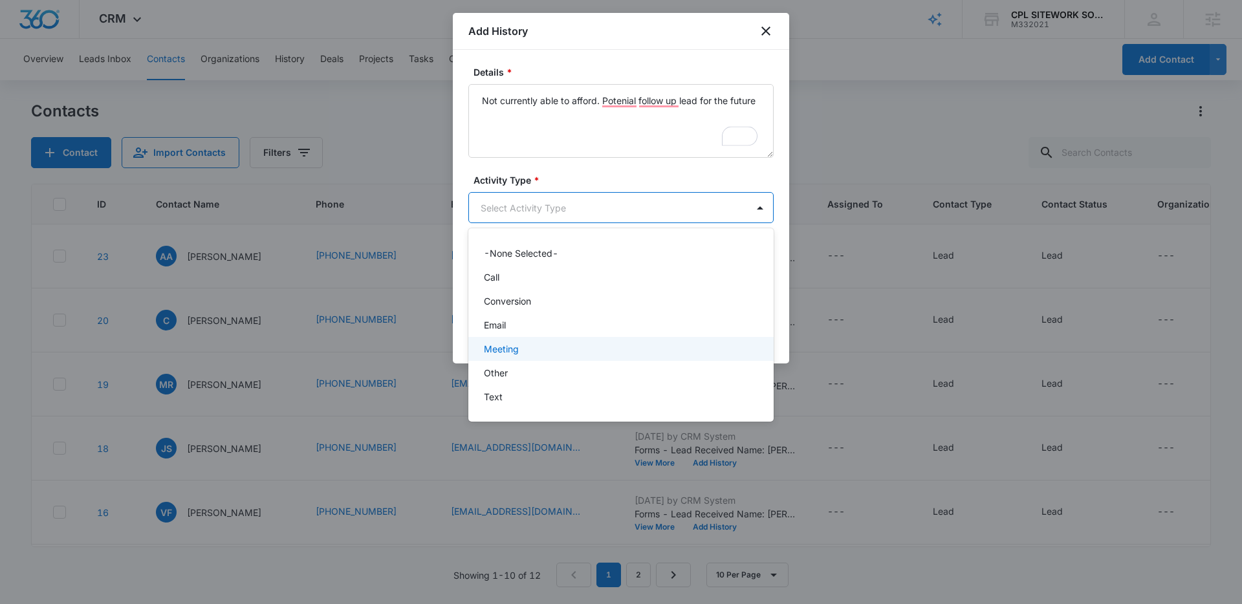
click at [525, 353] on div "Meeting" at bounding box center [620, 349] width 272 height 14
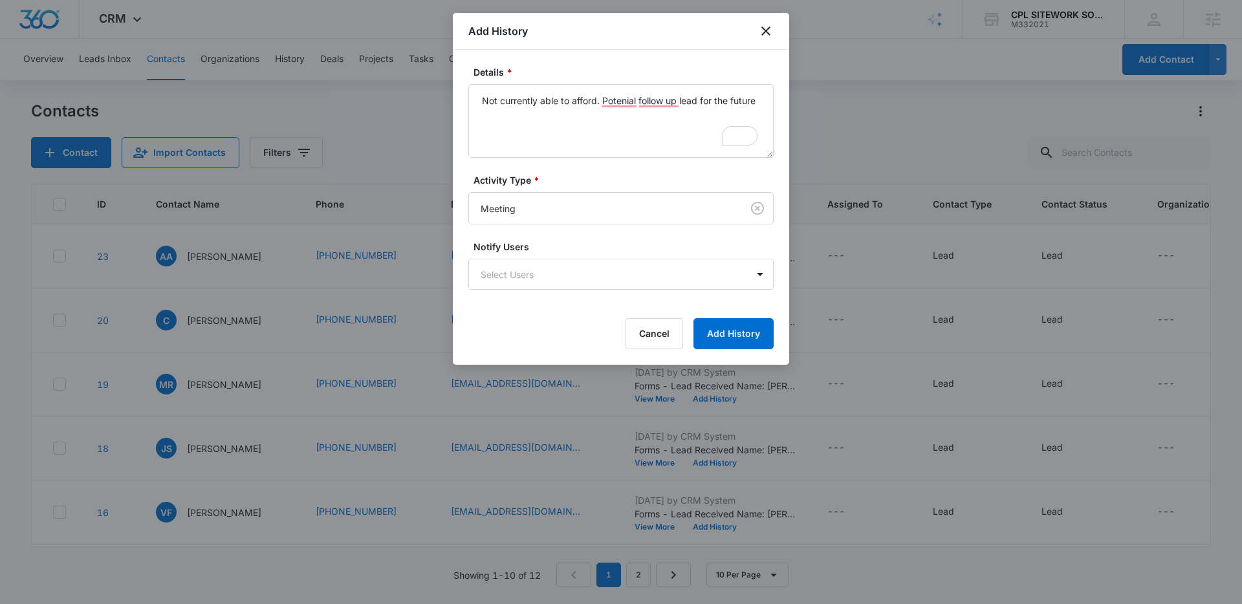
click at [581, 180] on label "Activity Type *" at bounding box center [625, 180] width 305 height 14
click at [731, 330] on button "Add History" at bounding box center [733, 333] width 80 height 31
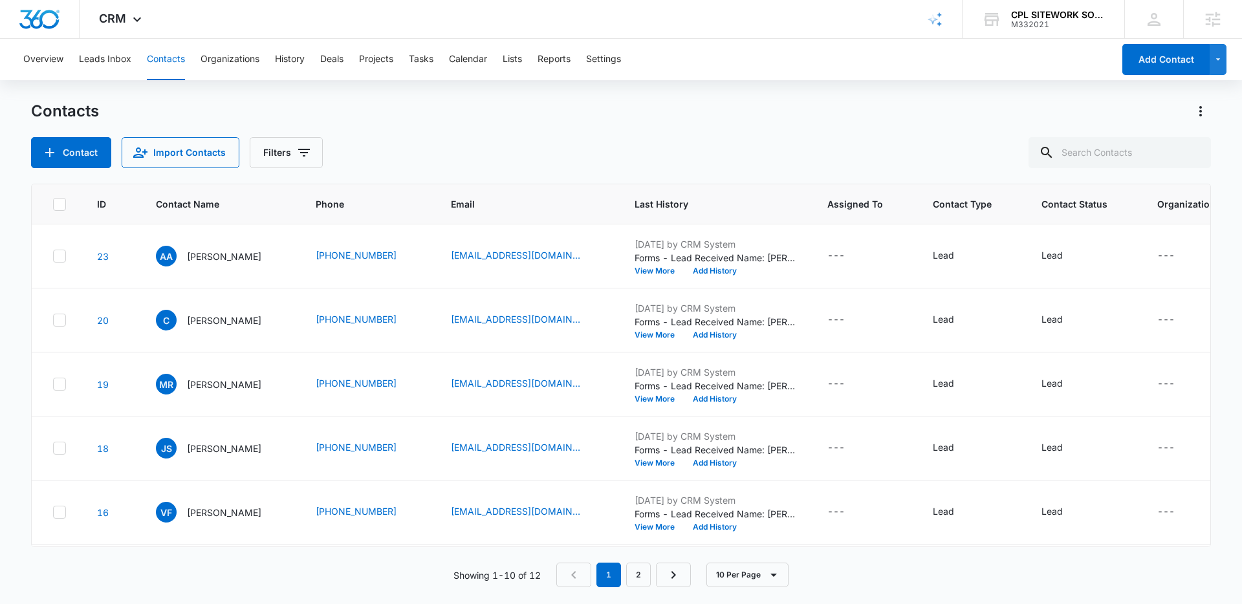
click at [519, 137] on div "Contact Import Contacts Filters" at bounding box center [621, 152] width 1180 height 31
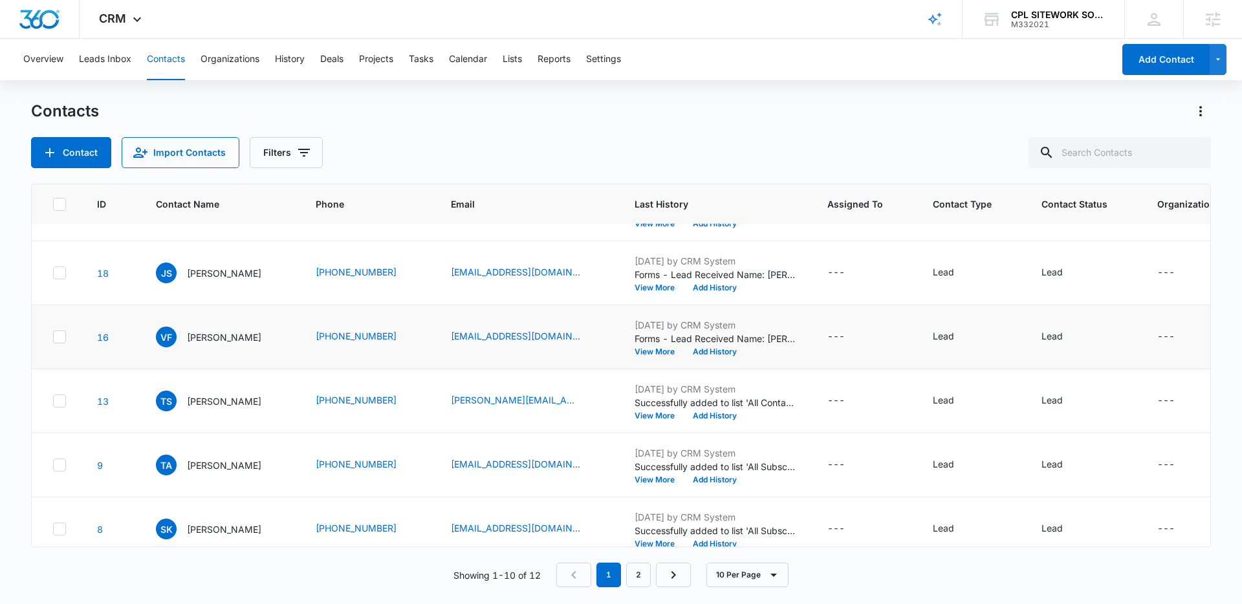
scroll to position [195, 0]
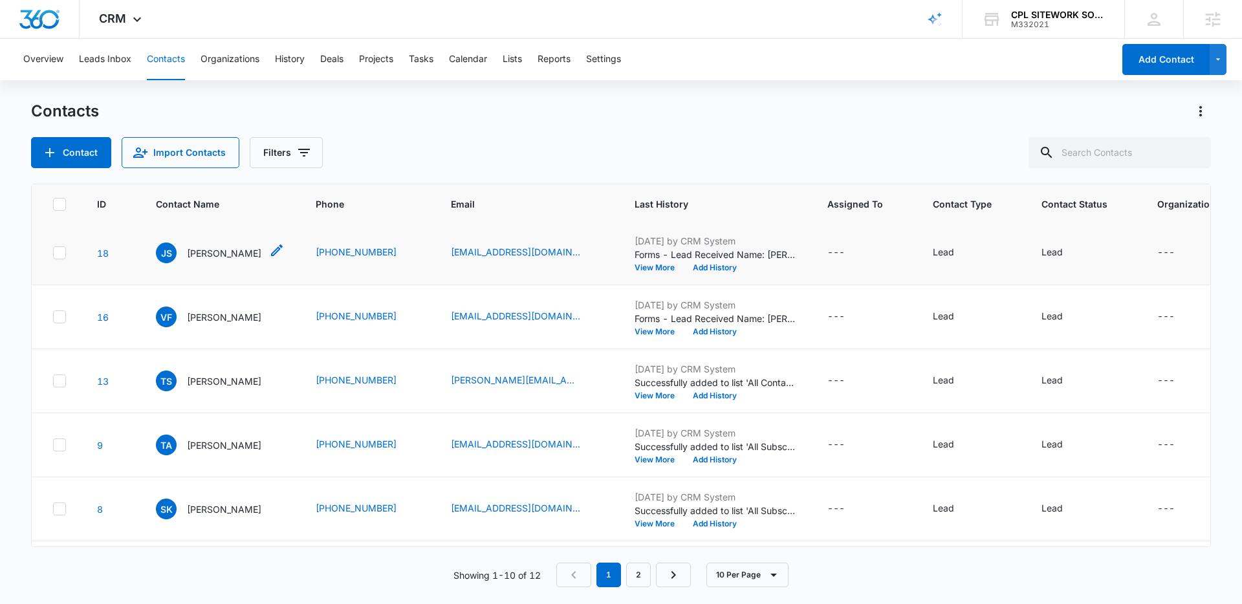
click at [200, 253] on p "Jane Szorc" at bounding box center [224, 253] width 74 height 14
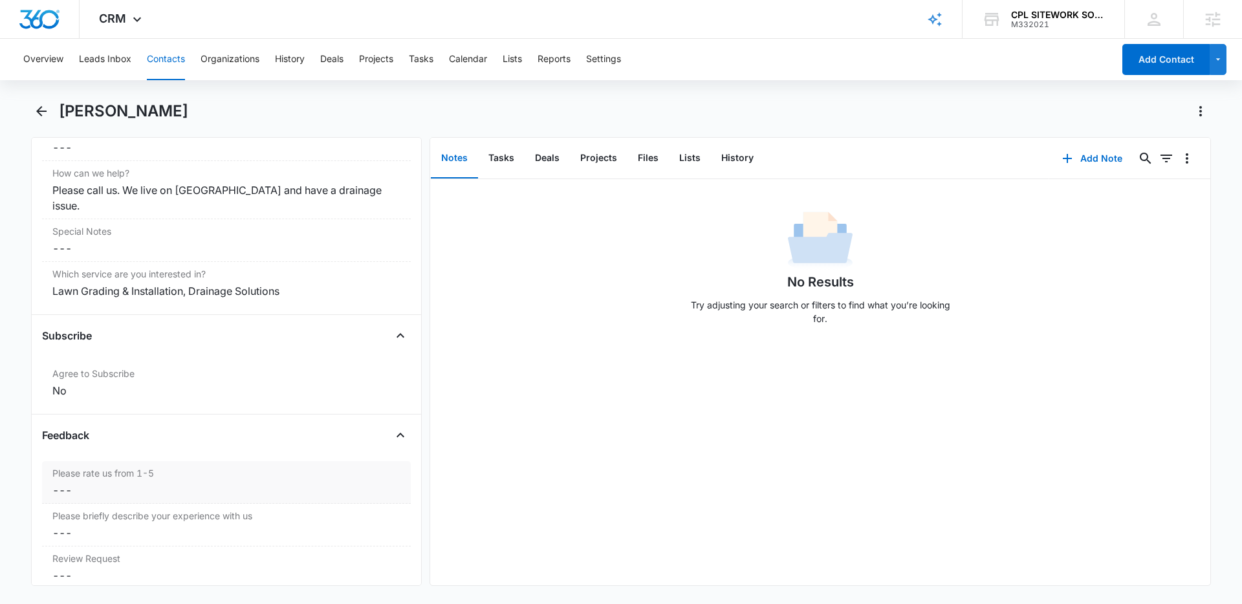
scroll to position [1227, 0]
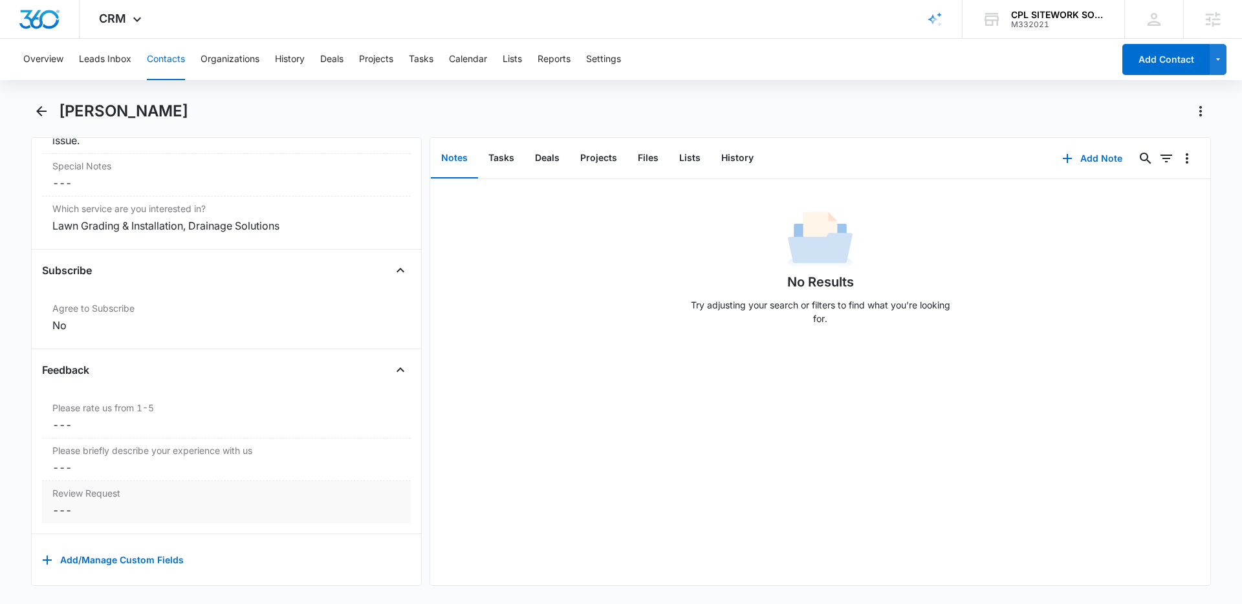
click at [70, 503] on dd "Cancel Save Changes ---" at bounding box center [226, 511] width 348 height 16
click at [74, 513] on div "Send Review" at bounding box center [98, 520] width 55 height 14
click at [50, 519] on input "Send Review" at bounding box center [50, 519] width 1 height 1
checkbox input "true"
click at [332, 545] on button "Save Changes" at bounding box center [366, 557] width 74 height 25
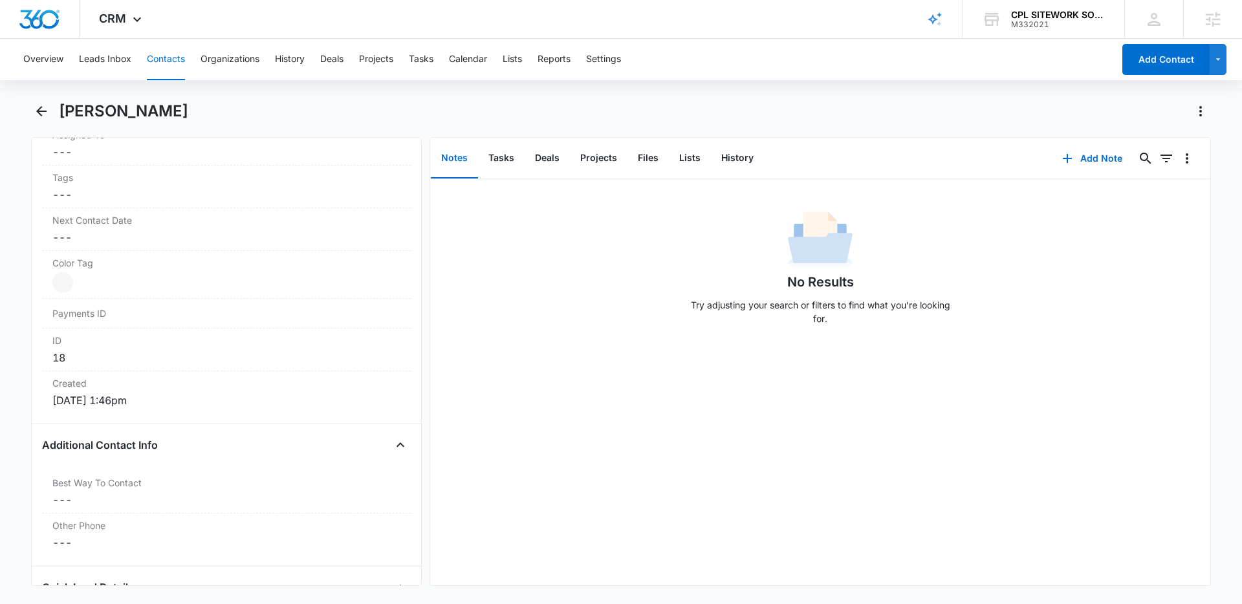
scroll to position [0, 0]
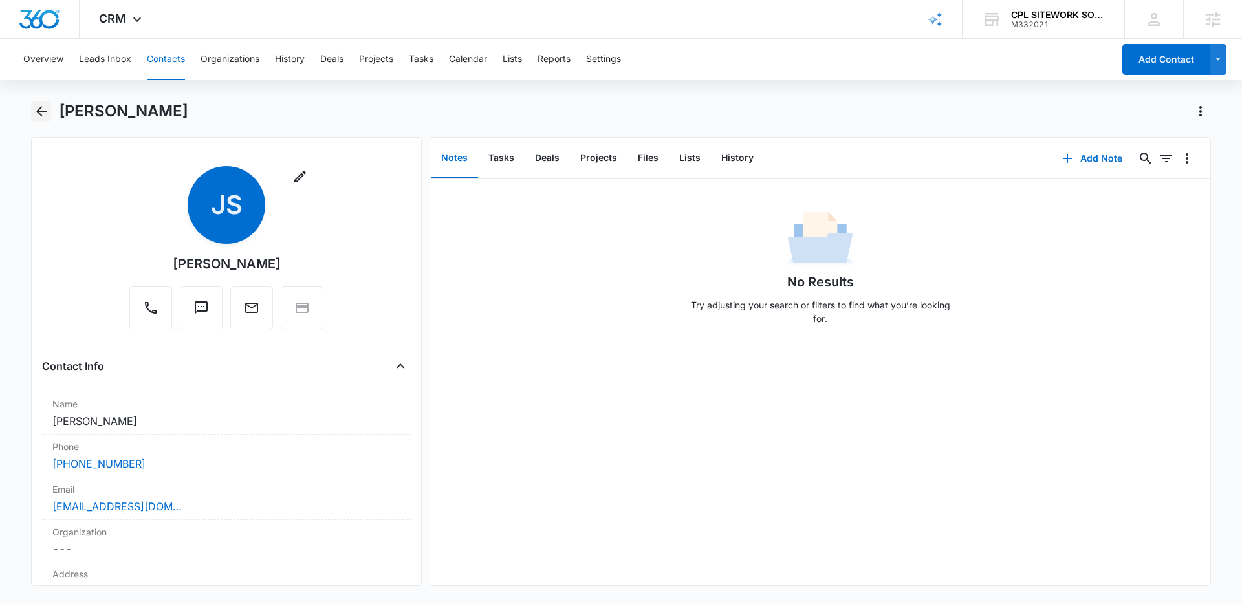
click at [38, 111] on icon "Back" at bounding box center [41, 111] width 10 height 10
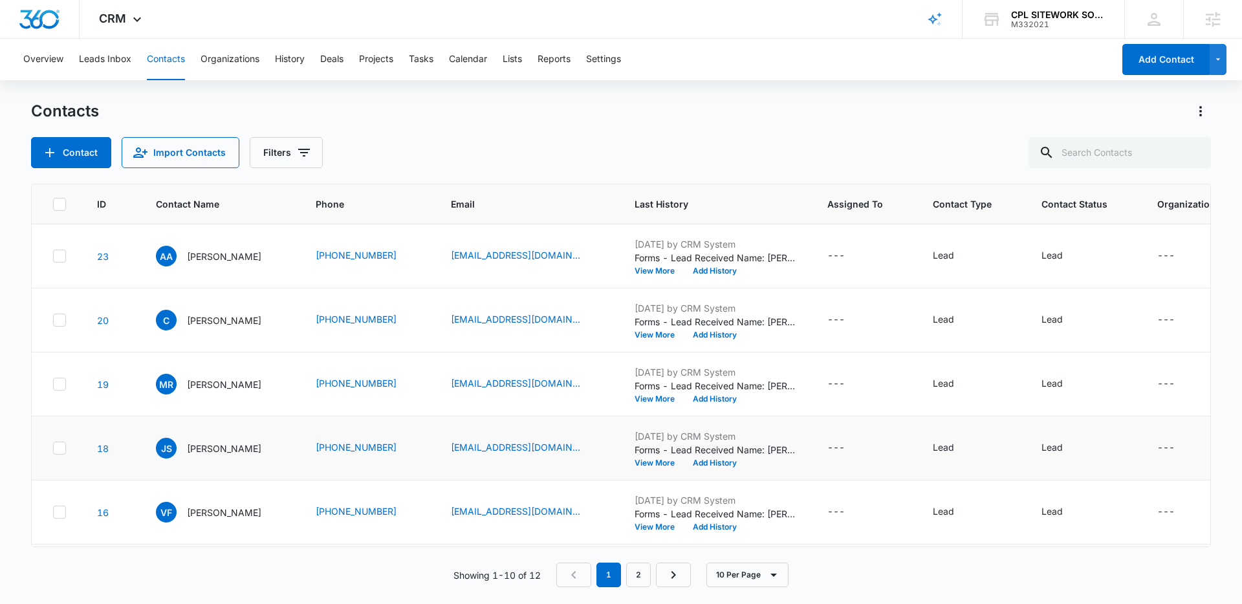
scroll to position [195, 0]
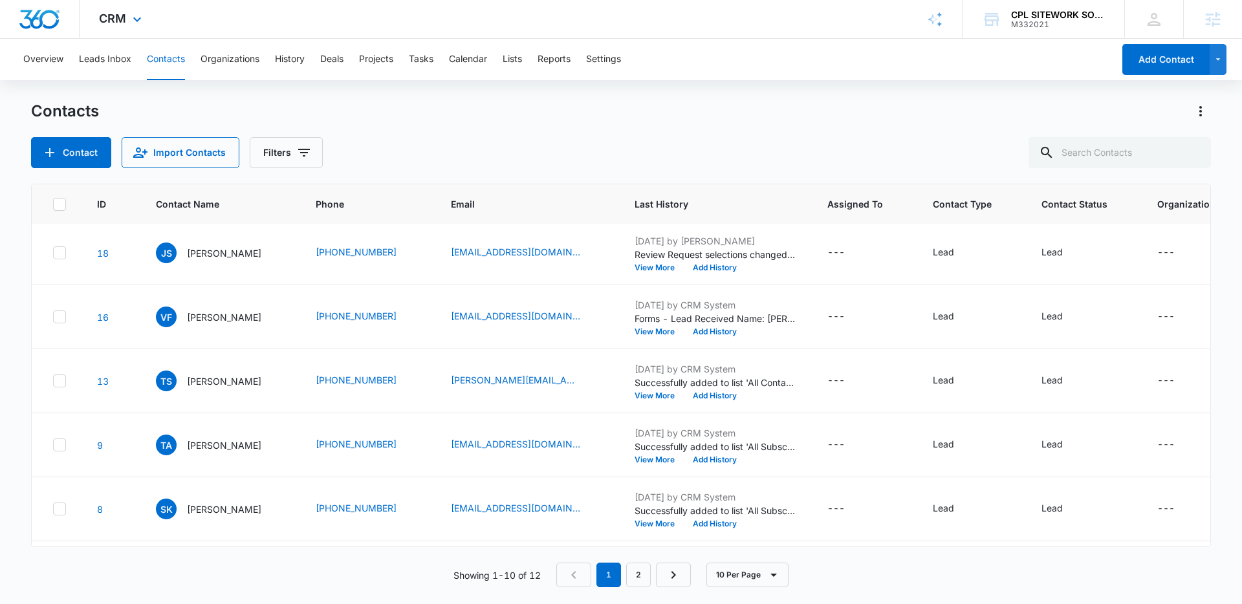
click at [127, 12] on div "CRM Apps Reputation Websites Forms CRM Email Social Payments POS Content Ads In…" at bounding box center [122, 19] width 85 height 38
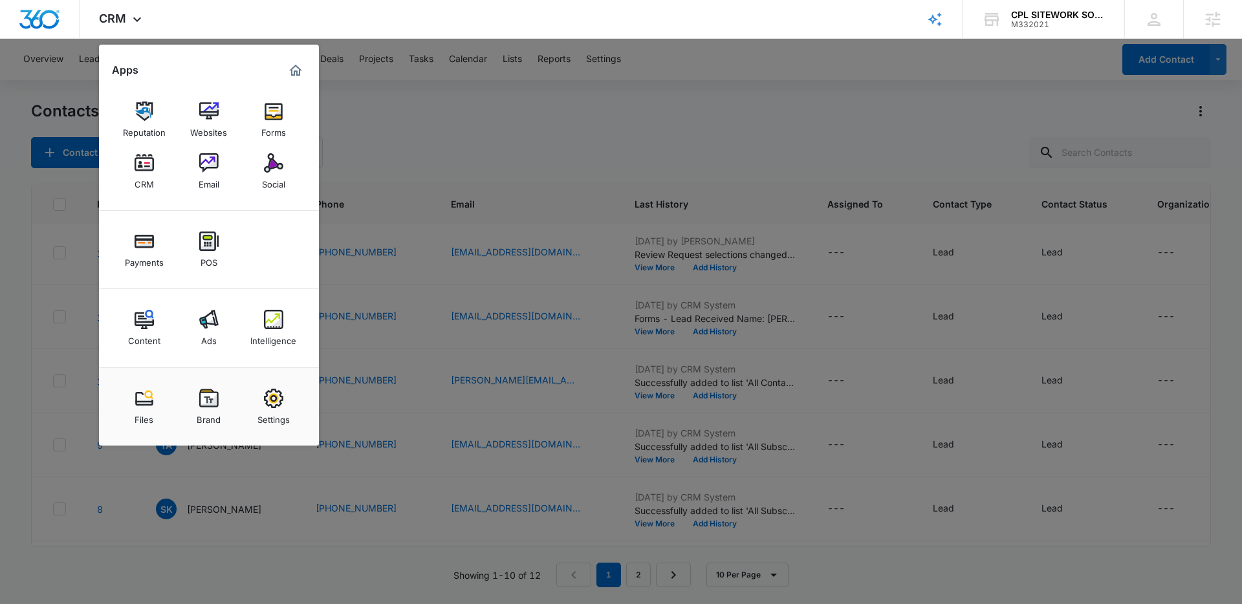
click at [476, 122] on div at bounding box center [621, 302] width 1242 height 604
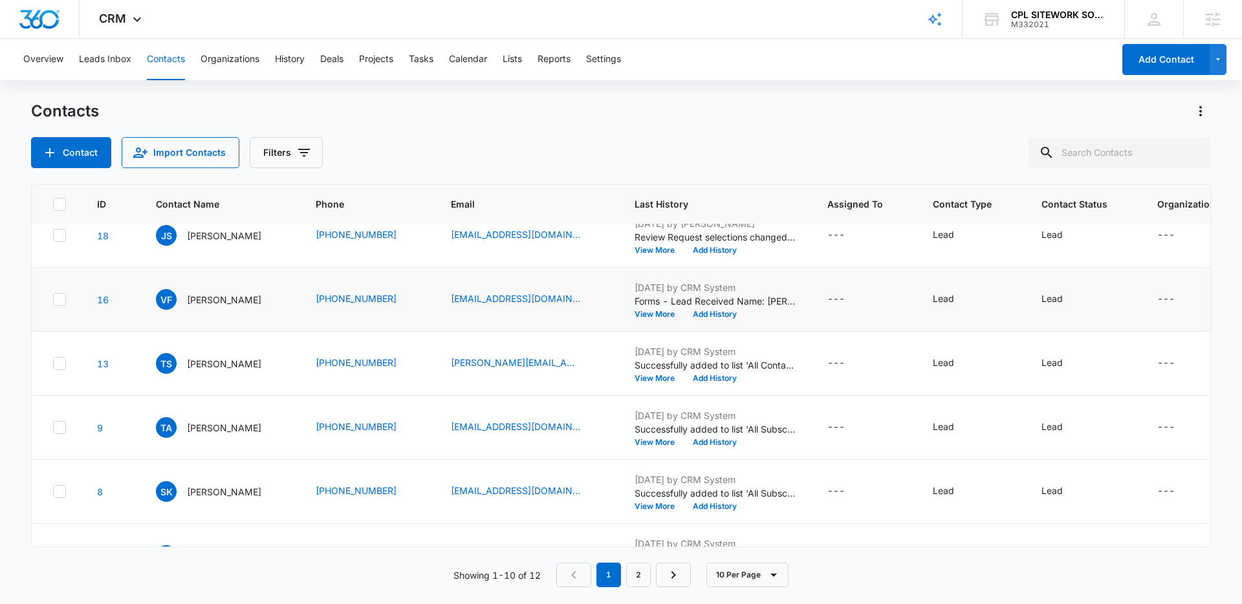
scroll to position [215, 0]
click at [701, 310] on button "Add History" at bounding box center [715, 312] width 62 height 8
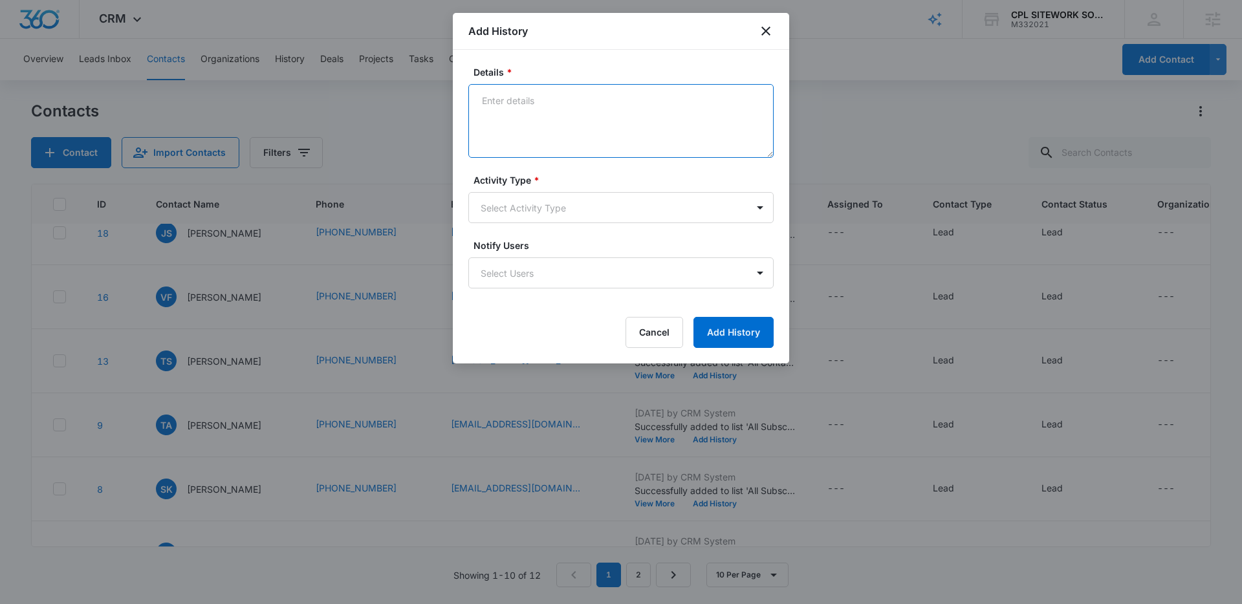
click at [594, 116] on textarea "Details *" at bounding box center [620, 121] width 305 height 74
type textarea "Left a quote, hasn't gotten back to us. Needs some follow-up"
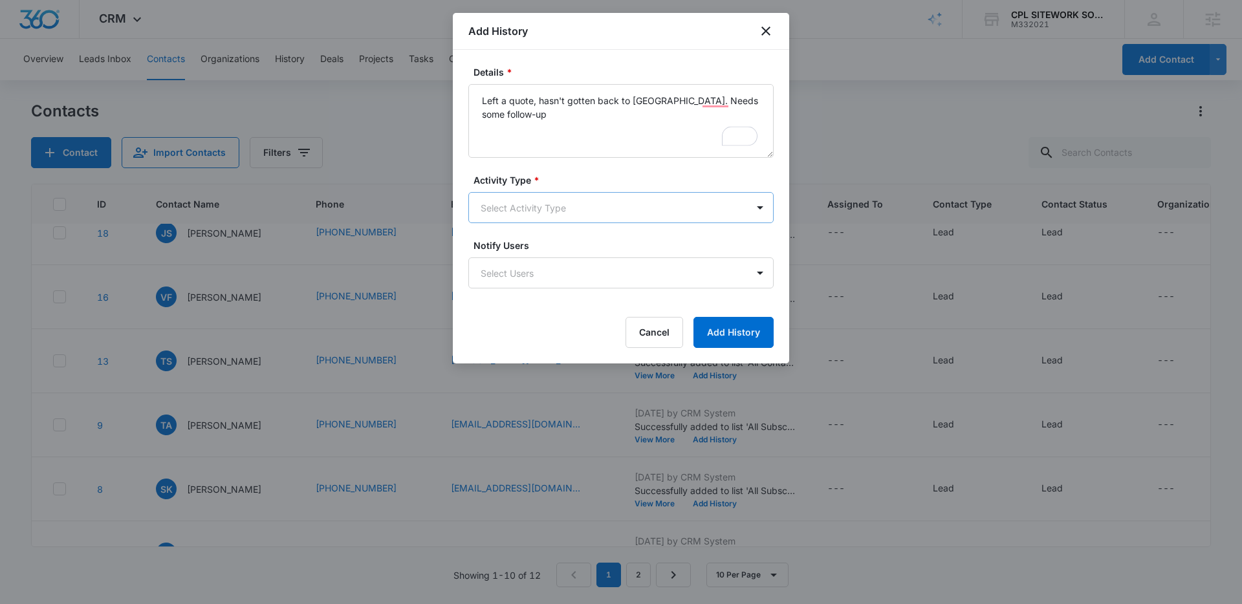
click at [618, 213] on body "CRM Apps Reputation Websites Forms CRM Email Social Payments POS Content Ads In…" at bounding box center [621, 302] width 1242 height 604
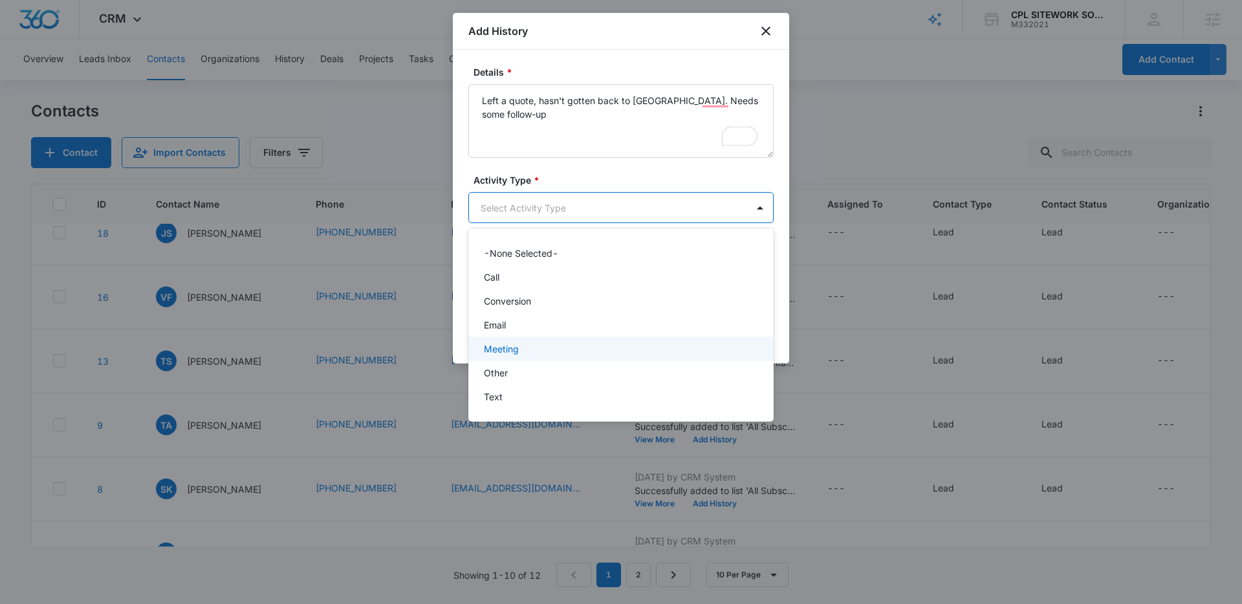
click at [524, 350] on div "Meeting" at bounding box center [620, 349] width 272 height 14
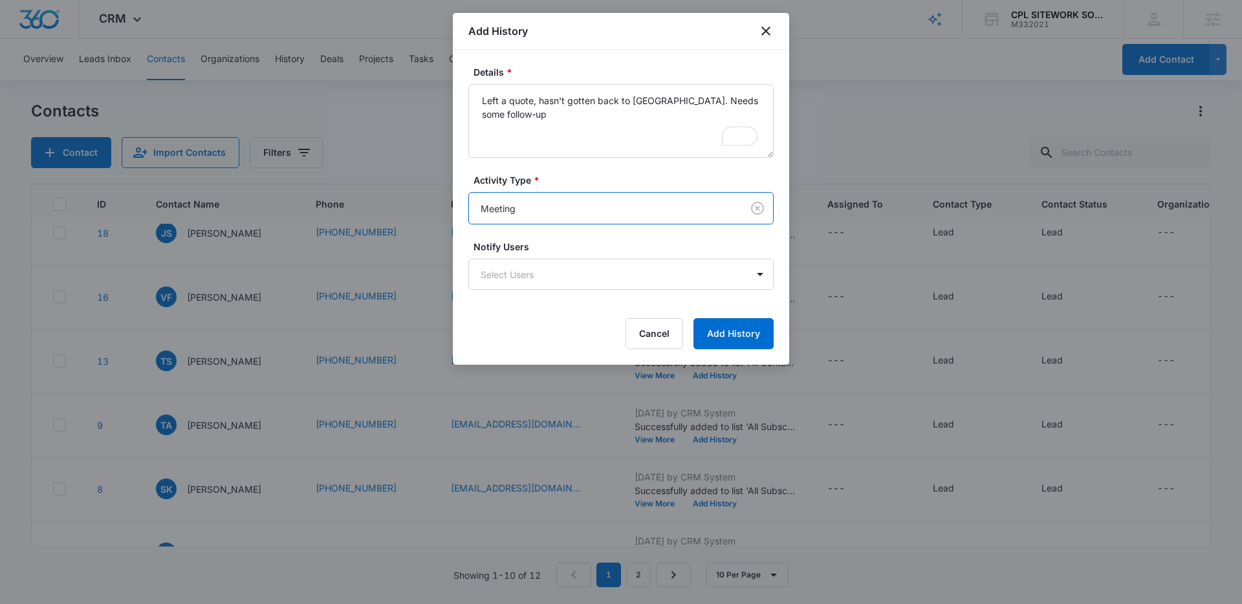
click at [548, 308] on form "Details * Left a quote, hasn't gotten back to us. Needs some follow-up Activity…" at bounding box center [620, 207] width 305 height 284
click at [750, 334] on button "Add History" at bounding box center [733, 333] width 80 height 31
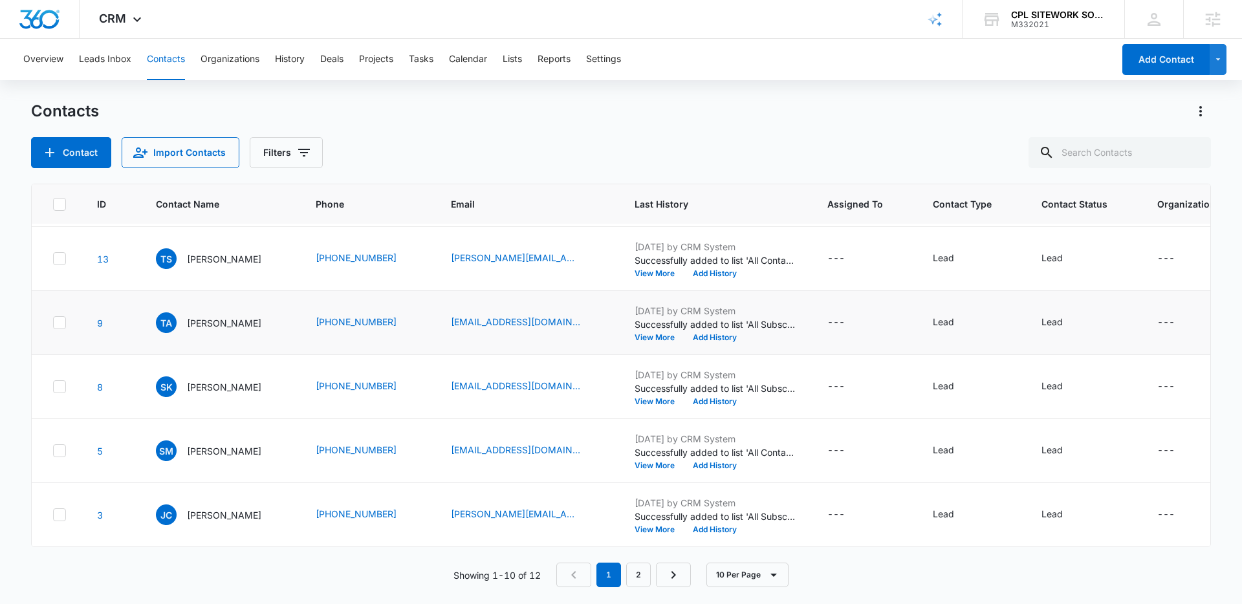
scroll to position [327, 0]
click at [704, 270] on button "Add History" at bounding box center [715, 274] width 62 height 8
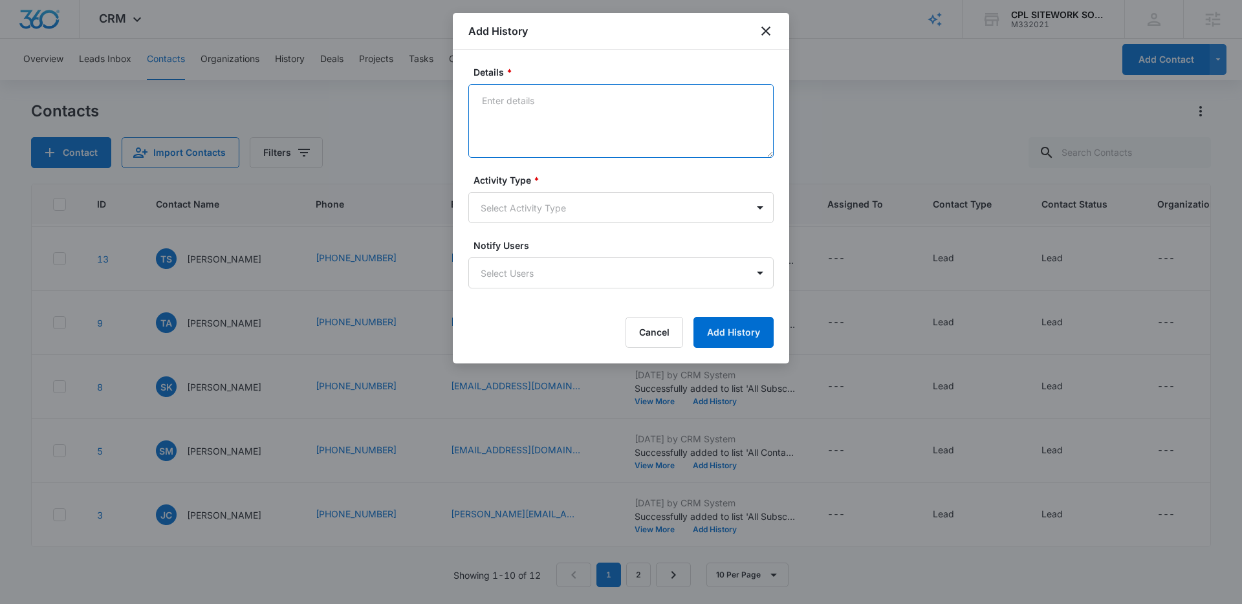
click at [578, 112] on textarea "Details *" at bounding box center [620, 121] width 305 height 74
type textarea "Quote too expensive, might be good to follow up in the future"
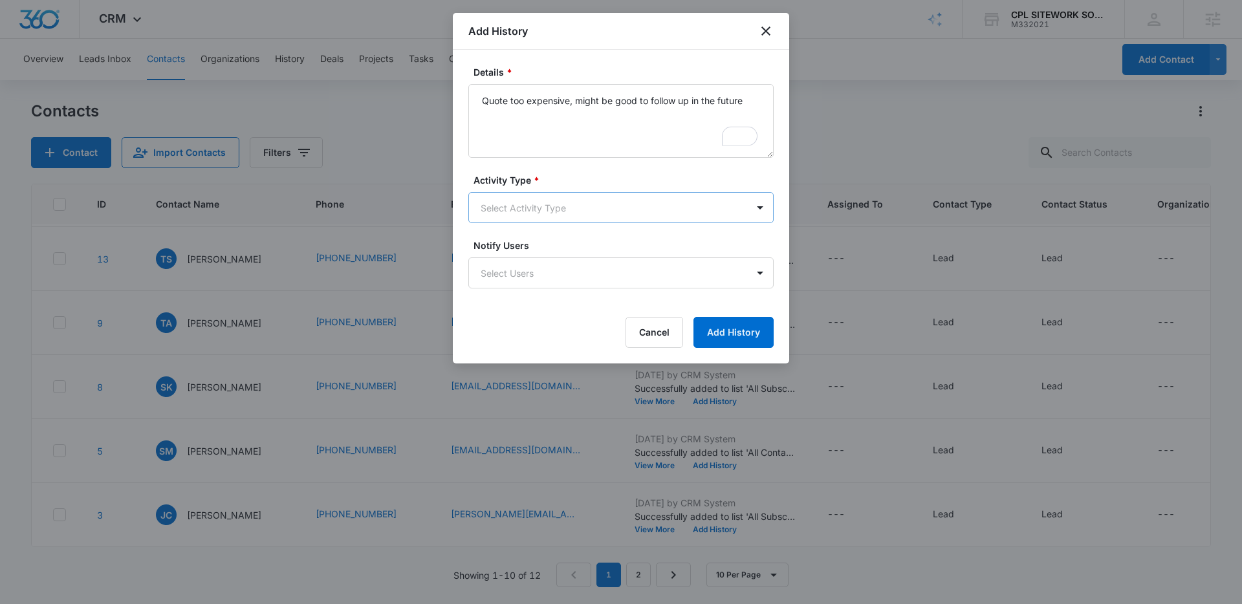
click at [640, 200] on body "CRM Apps Reputation Websites Forms CRM Email Social Payments POS Content Ads In…" at bounding box center [621, 302] width 1242 height 604
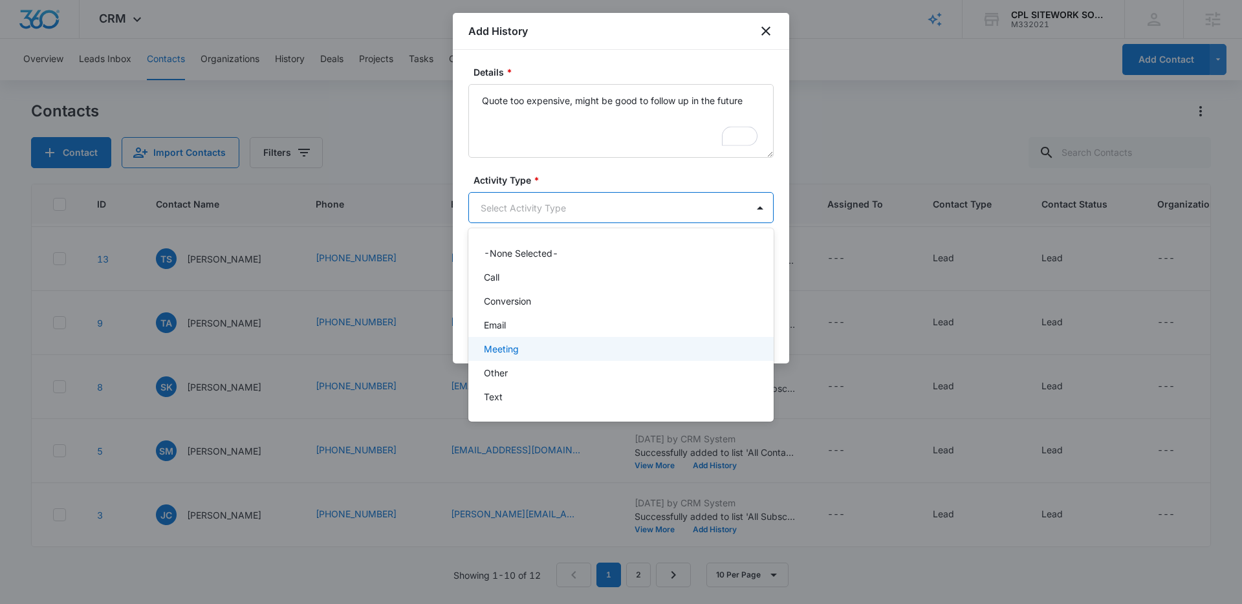
click at [510, 352] on p "Meeting" at bounding box center [501, 349] width 35 height 14
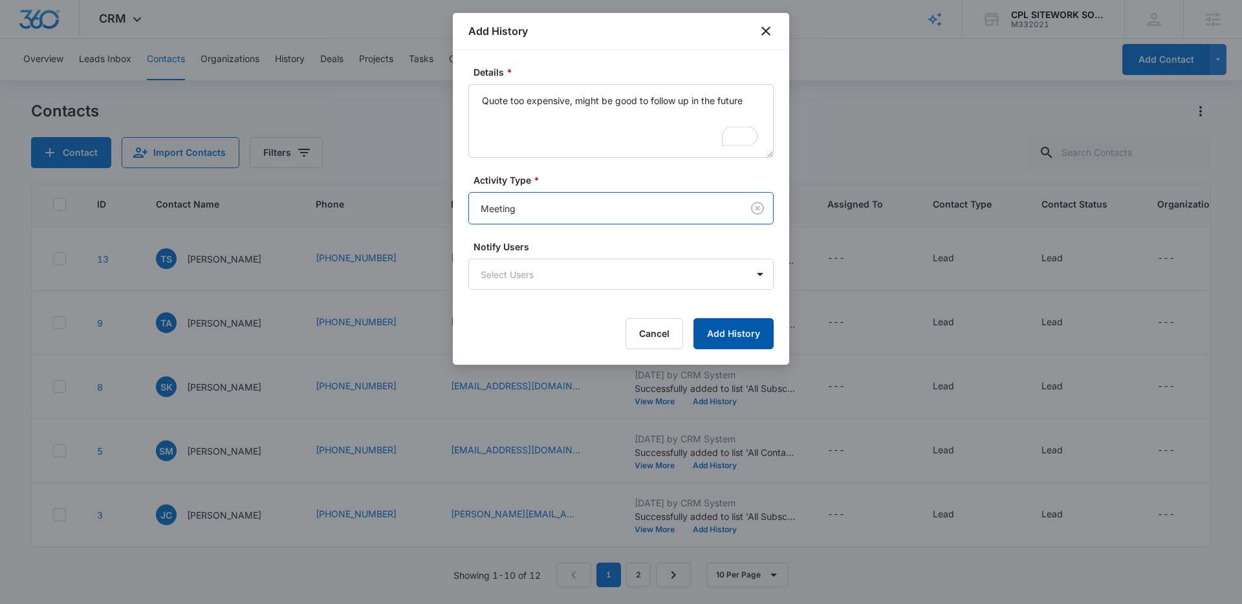
click at [722, 342] on button "Add History" at bounding box center [733, 333] width 80 height 31
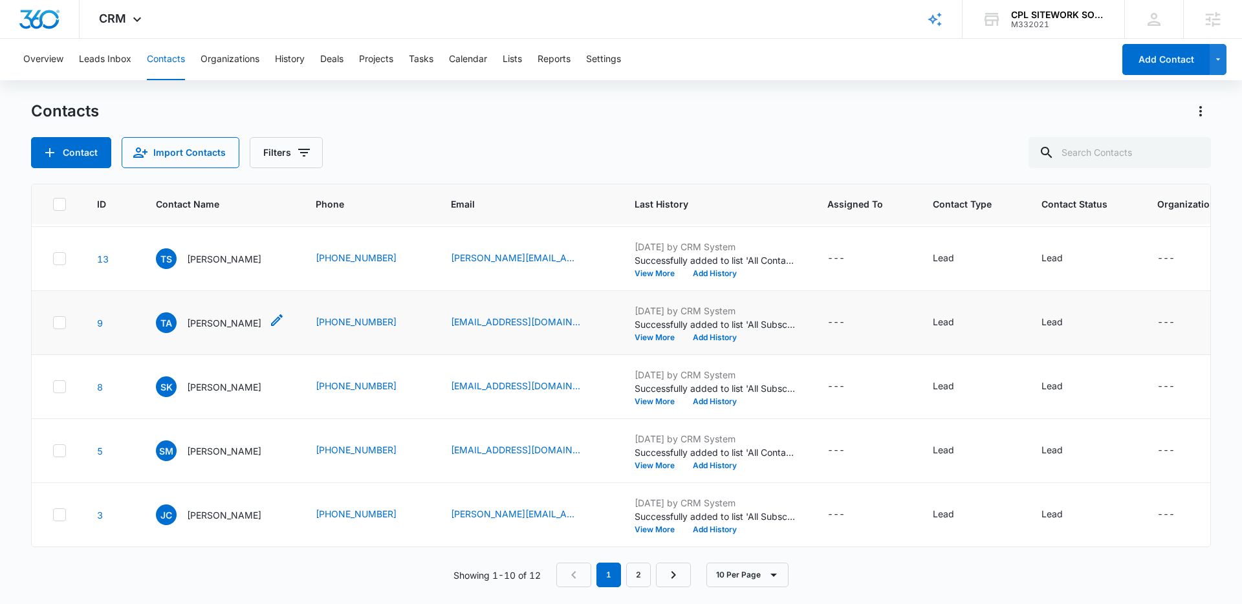
click at [200, 316] on p "Teri Avrrill" at bounding box center [224, 323] width 74 height 14
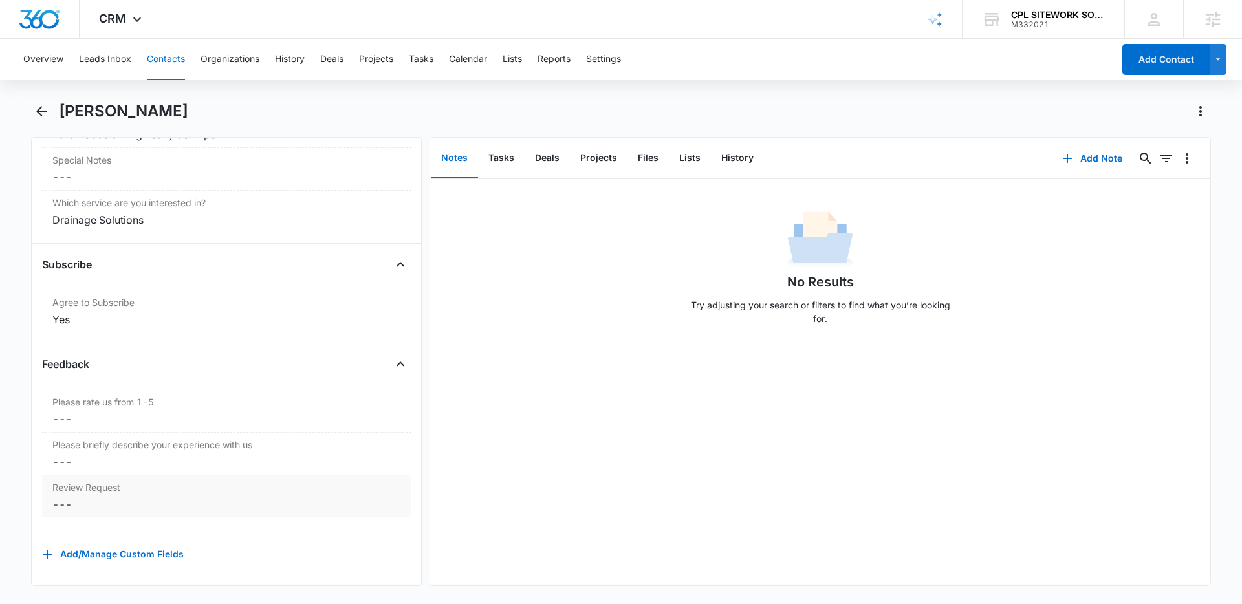
click at [138, 481] on label "Review Request" at bounding box center [226, 488] width 348 height 14
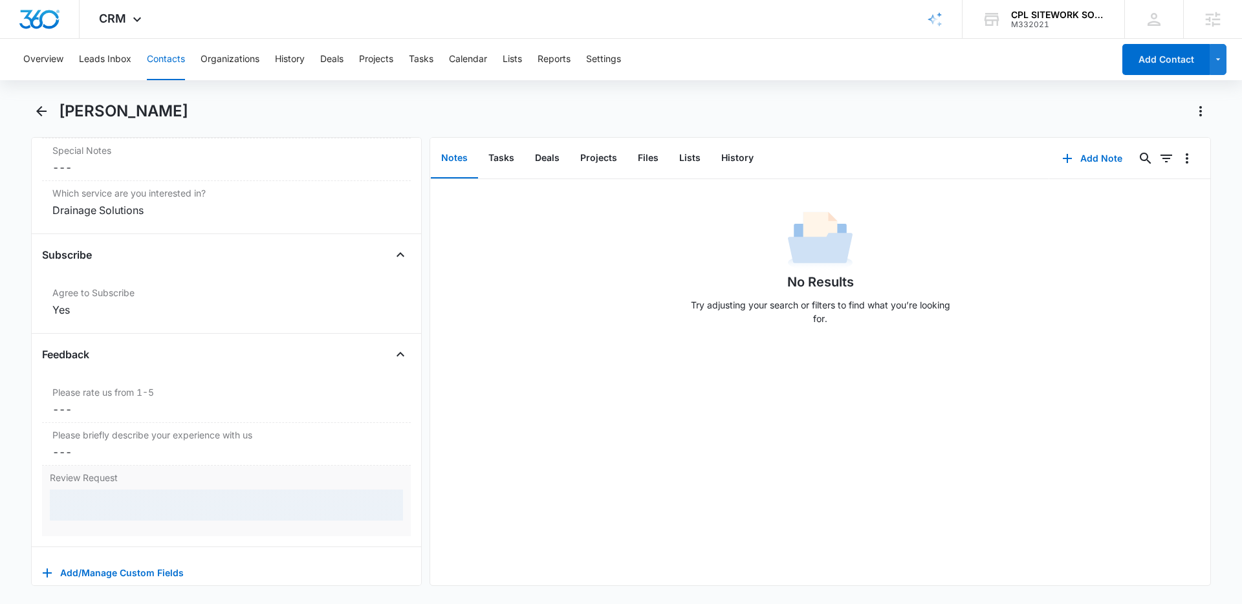
scroll to position [1227, 0]
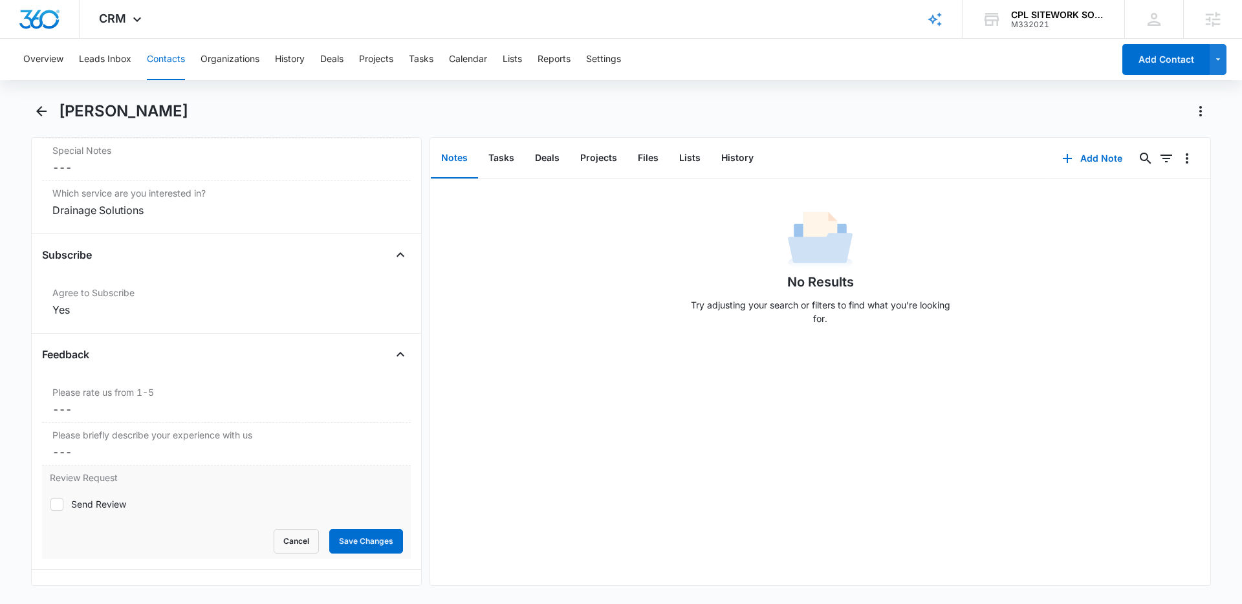
click at [111, 502] on div "Send Review" at bounding box center [98, 504] width 55 height 14
click at [50, 504] on input "Send Review" at bounding box center [50, 504] width 1 height 1
checkbox input "true"
click at [353, 535] on button "Save Changes" at bounding box center [366, 541] width 74 height 25
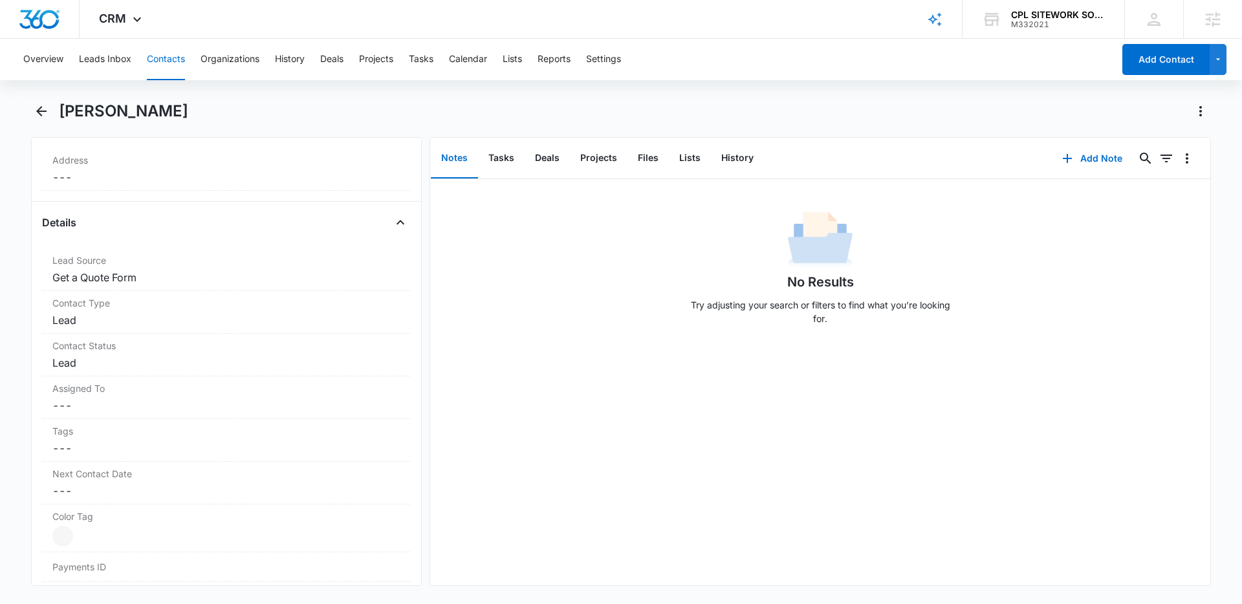
scroll to position [0, 0]
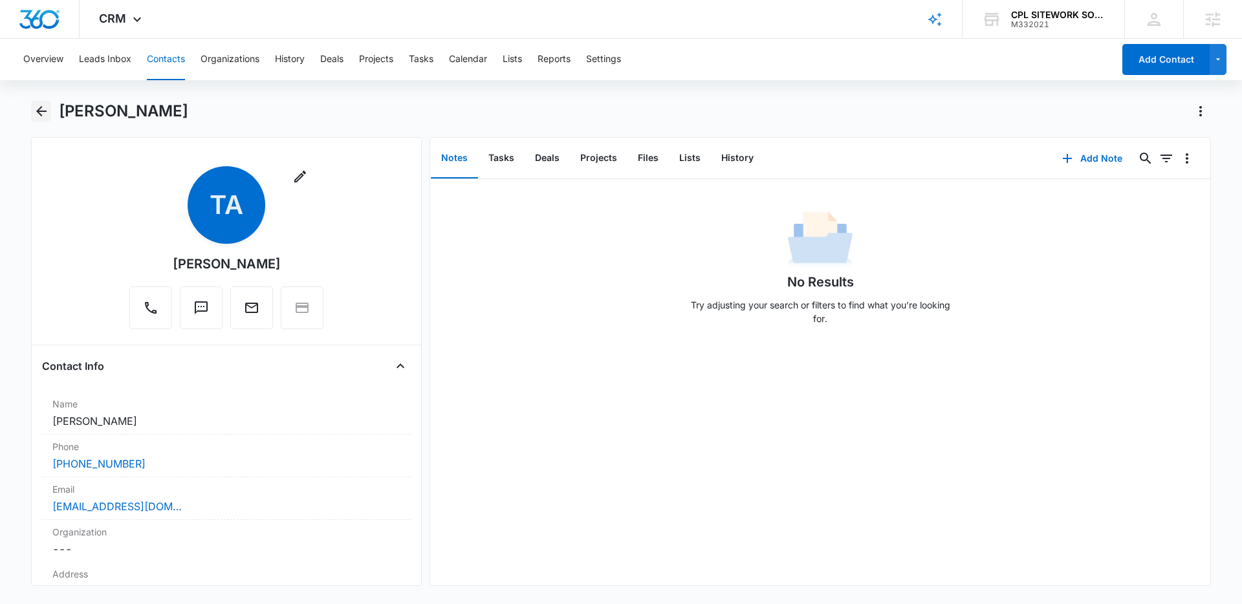
click at [37, 102] on button "Back" at bounding box center [41, 111] width 20 height 21
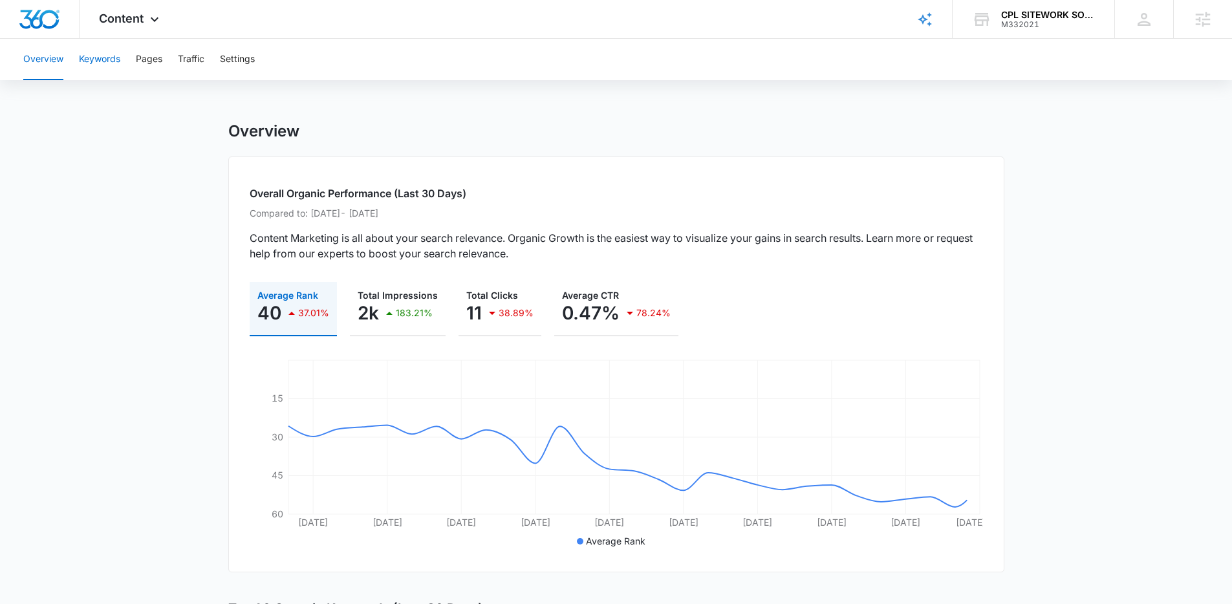
click at [105, 60] on button "Keywords" at bounding box center [99, 59] width 41 height 41
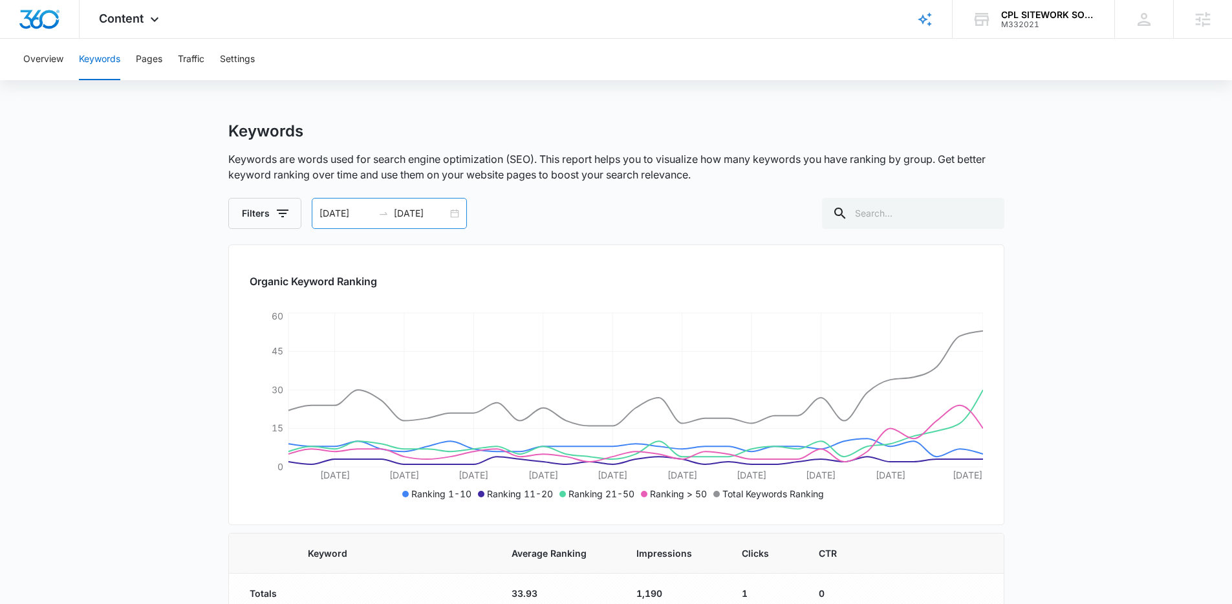
click at [453, 215] on div "[DATE] [DATE]" at bounding box center [389, 213] width 155 height 31
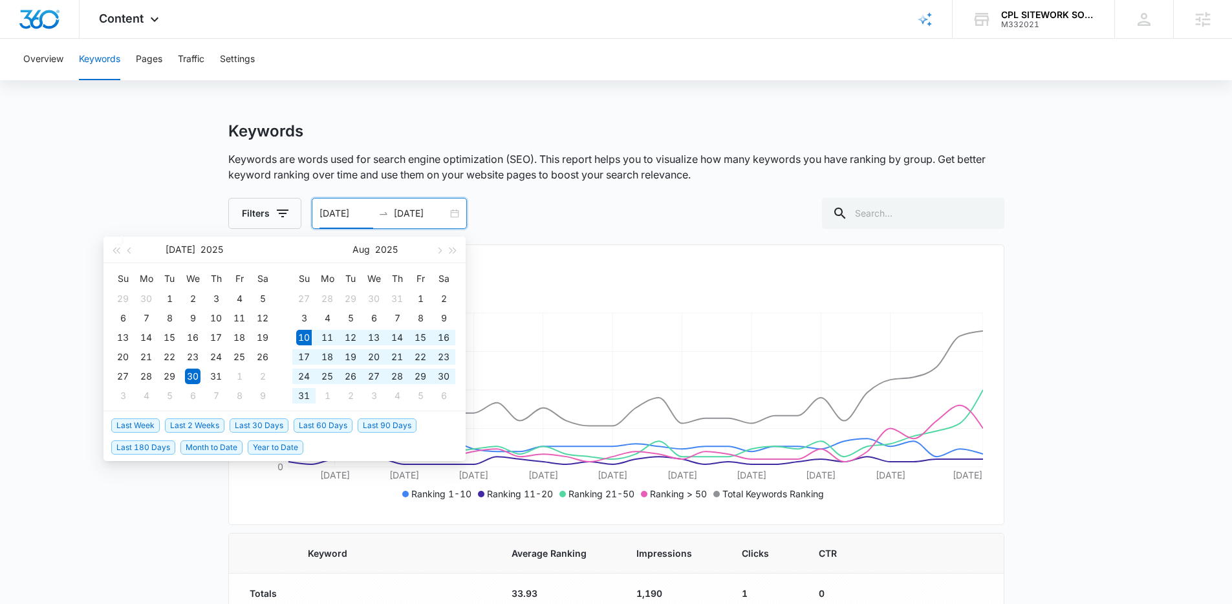
click at [247, 427] on span "Last 30 Days" at bounding box center [259, 425] width 59 height 14
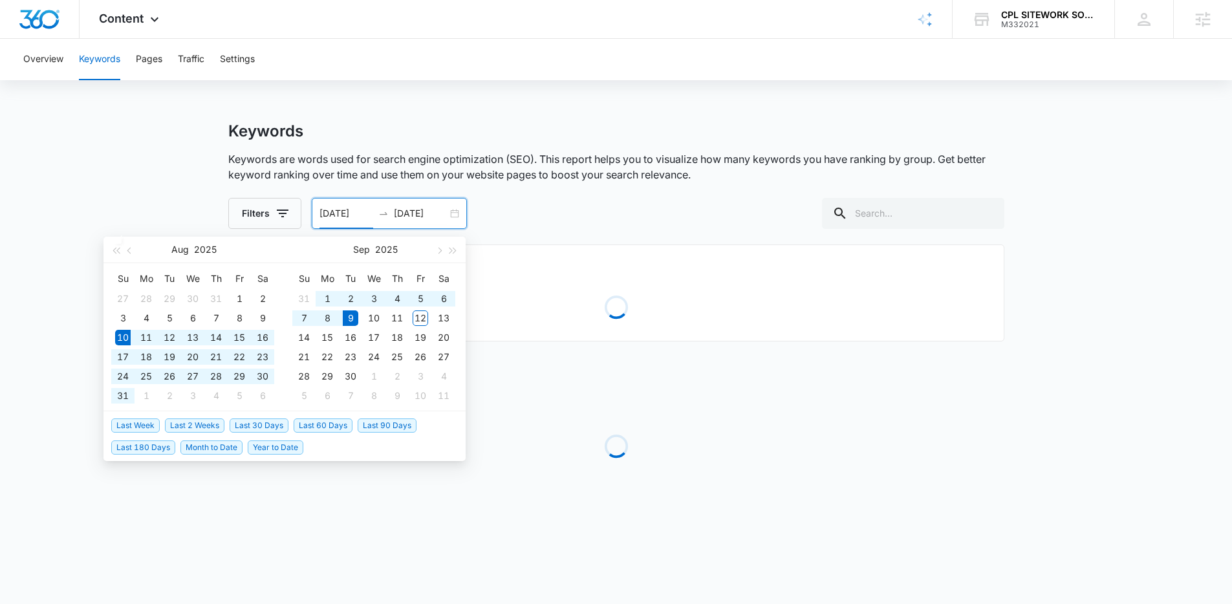
type input "[DATE]"
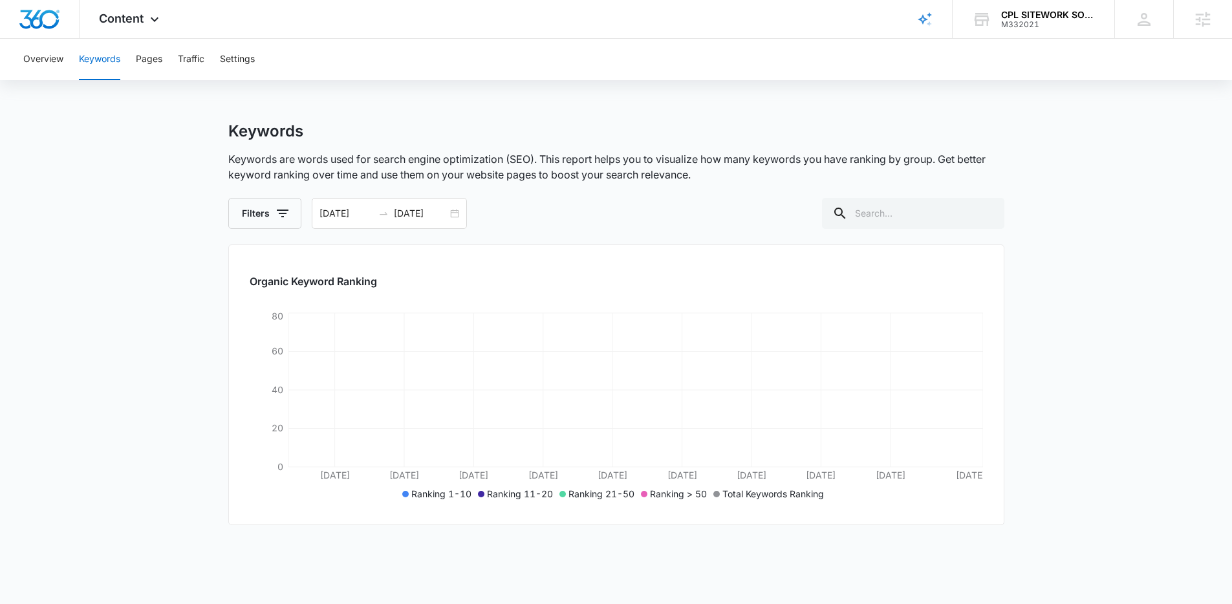
click at [746, 139] on div "Keywords" at bounding box center [616, 131] width 776 height 19
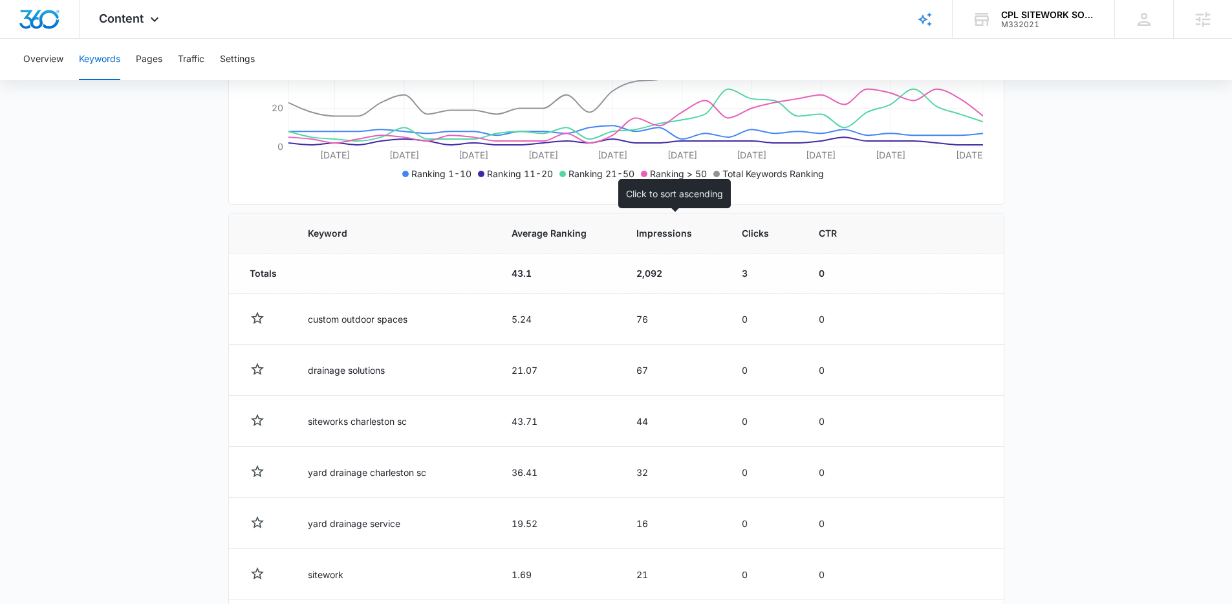
click at [658, 240] on th "Impressions" at bounding box center [673, 233] width 105 height 40
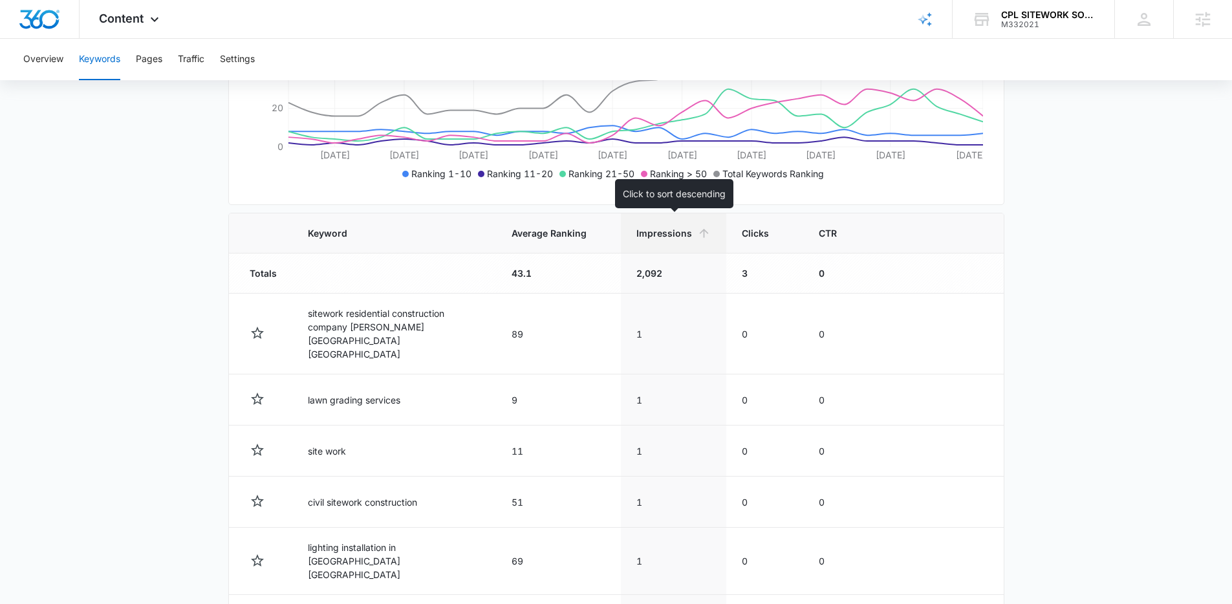
click at [683, 239] on span "Impressions" at bounding box center [664, 233] width 56 height 14
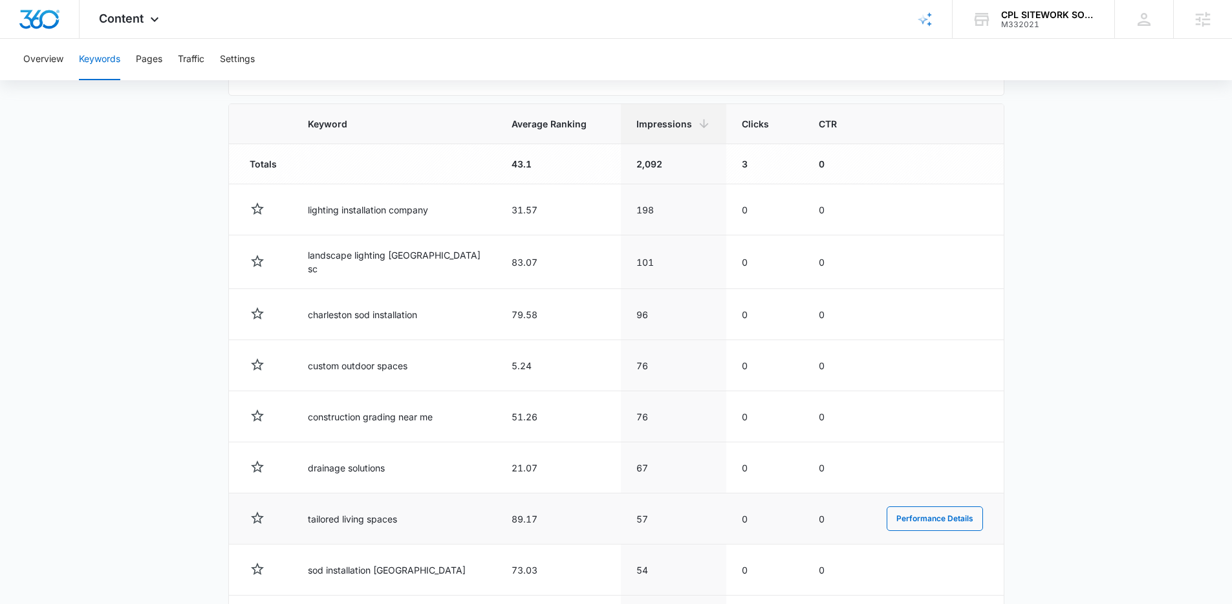
scroll to position [498, 0]
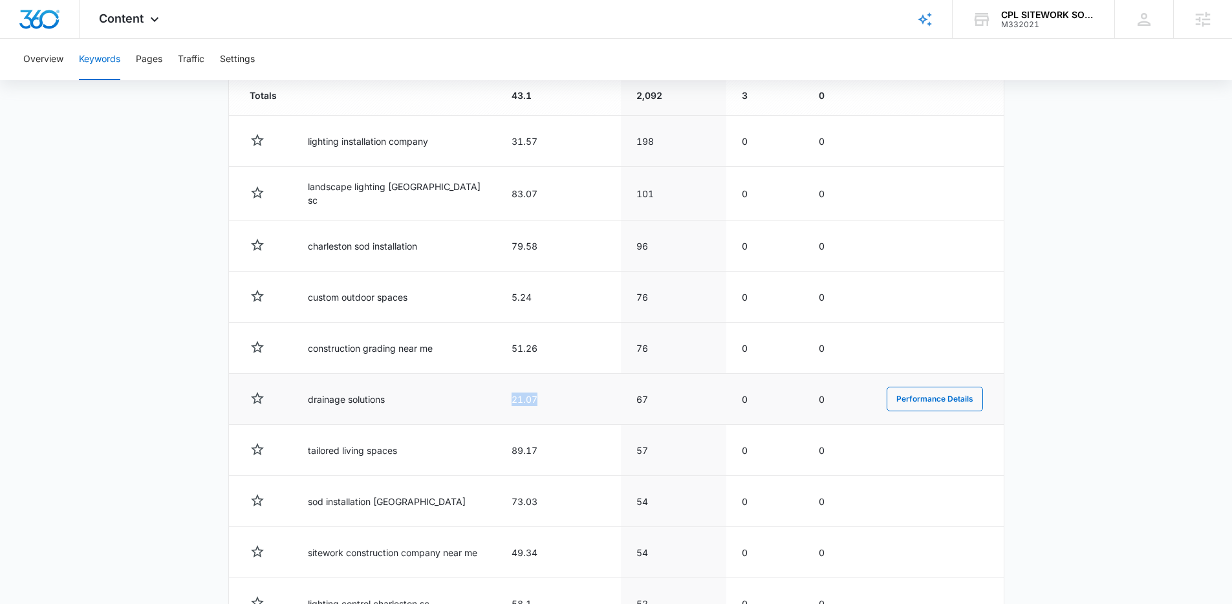
drag, startPoint x: 497, startPoint y: 384, endPoint x: 575, endPoint y: 405, distance: 81.3
click at [572, 408] on td "21.07" at bounding box center [558, 399] width 125 height 51
drag, startPoint x: 575, startPoint y: 405, endPoint x: 605, endPoint y: 395, distance: 31.5
click at [578, 405] on td "21.07" at bounding box center [558, 399] width 125 height 51
drag, startPoint x: 640, startPoint y: 389, endPoint x: 658, endPoint y: 409, distance: 27.1
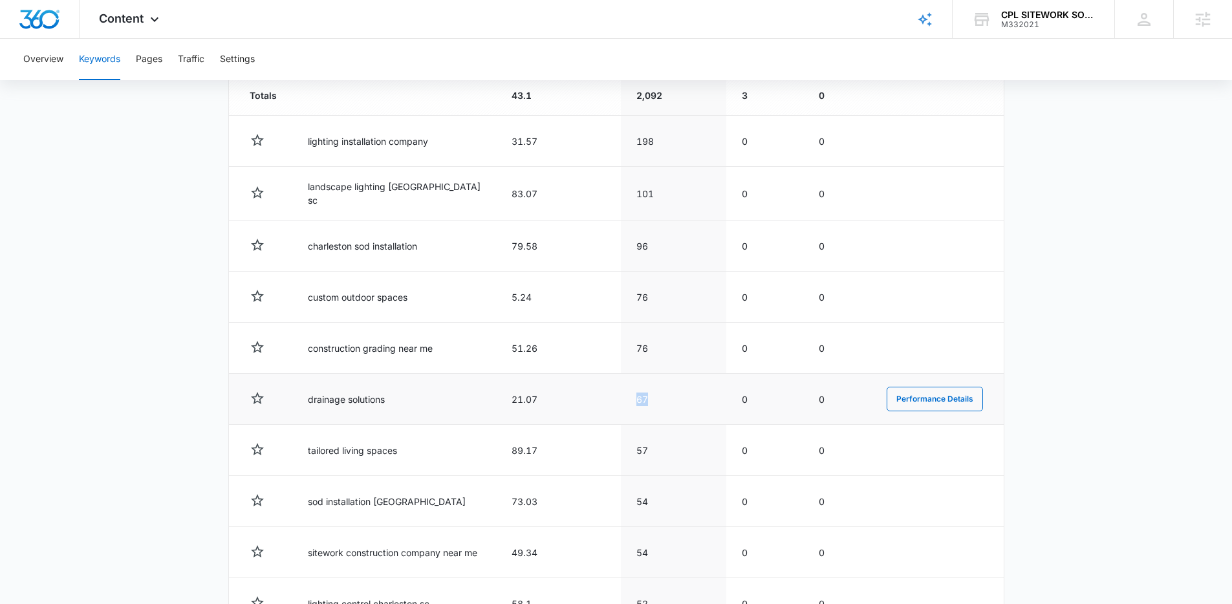
click at [658, 409] on td "67" at bounding box center [673, 399] width 105 height 51
drag, startPoint x: 277, startPoint y: 398, endPoint x: 432, endPoint y: 396, distance: 154.6
click at [432, 396] on tr "drainage solutions 21.07 67 0 0 Performance Details" at bounding box center [616, 399] width 775 height 51
click at [432, 396] on td "drainage solutions" at bounding box center [394, 399] width 204 height 51
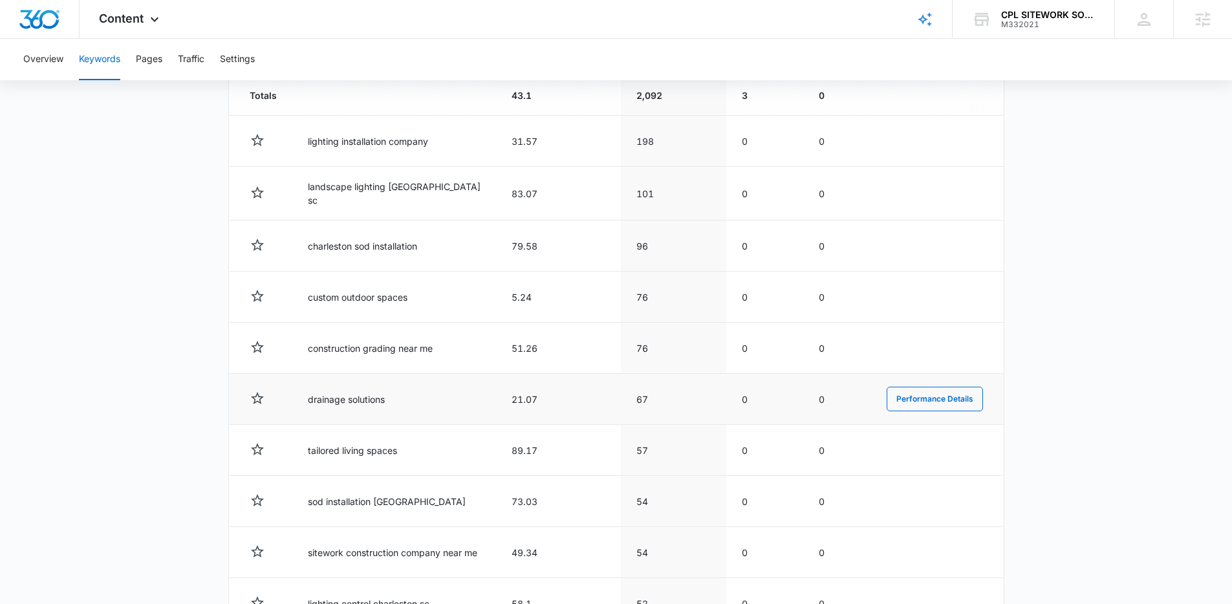
click at [587, 398] on td "21.07" at bounding box center [558, 399] width 125 height 51
drag, startPoint x: 587, startPoint y: 398, endPoint x: 479, endPoint y: 395, distance: 107.4
click at [479, 395] on tr "drainage solutions 21.07 67 0 0 Performance Details" at bounding box center [616, 399] width 775 height 51
click at [479, 395] on td "drainage solutions" at bounding box center [394, 399] width 204 height 51
click at [1147, 345] on main "Keywords Keywords are words used for search engine optimization (SEO). This rep…" at bounding box center [616, 162] width 1232 height 1077
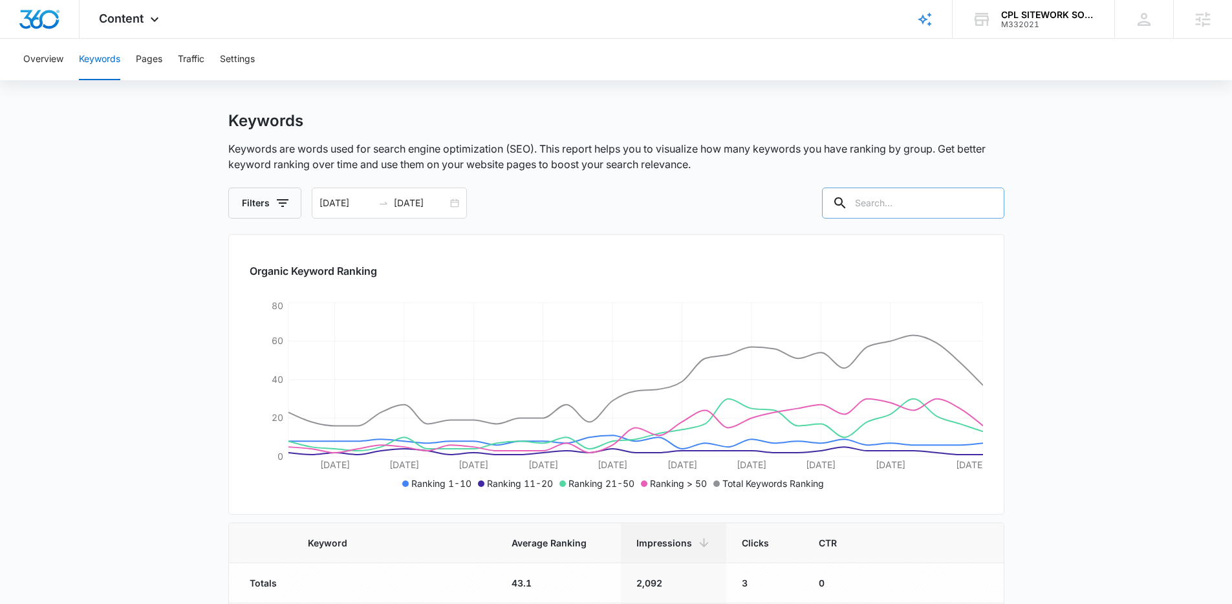
scroll to position [0, 0]
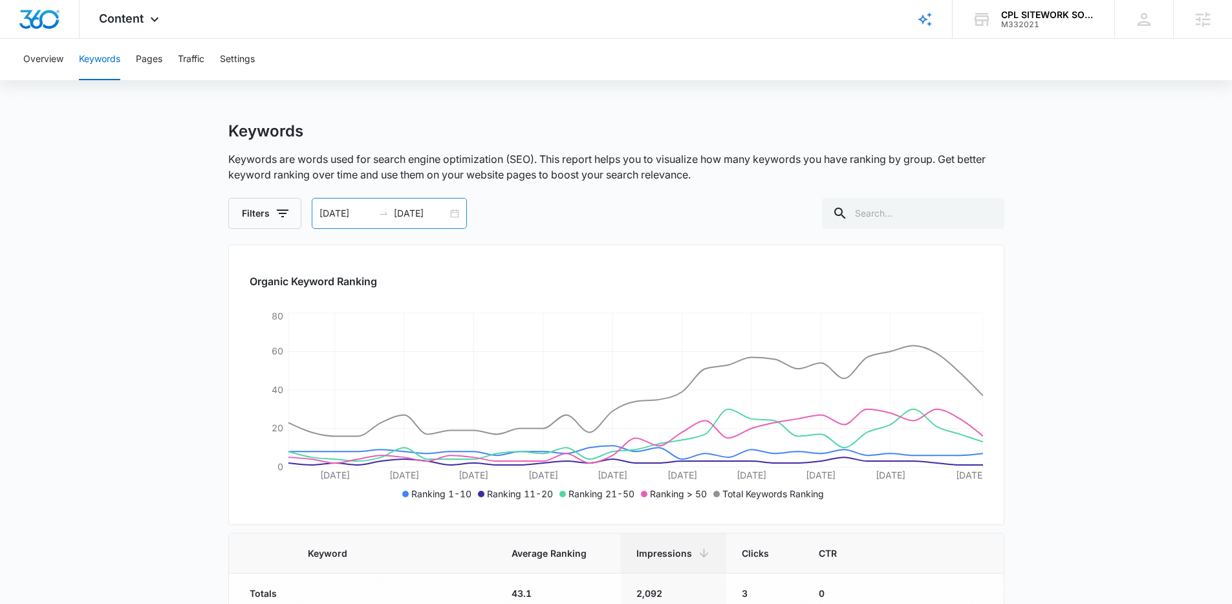
click at [453, 212] on div "08/10/2025 09/09/2025" at bounding box center [389, 213] width 155 height 31
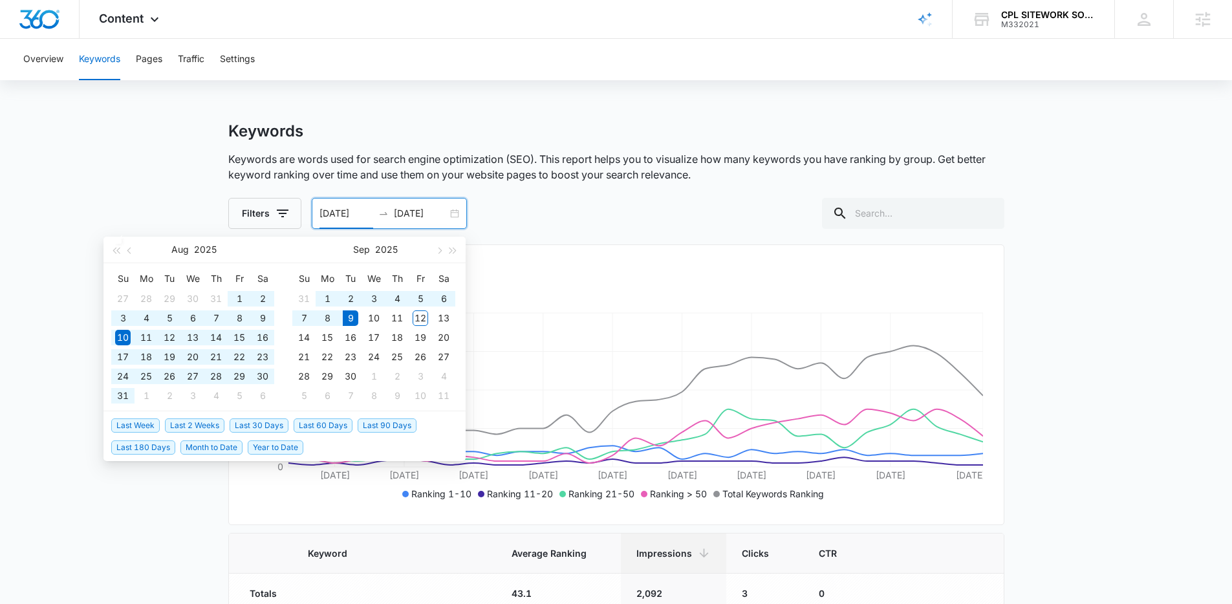
click at [375, 420] on span "Last 90 Days" at bounding box center [387, 425] width 59 height 14
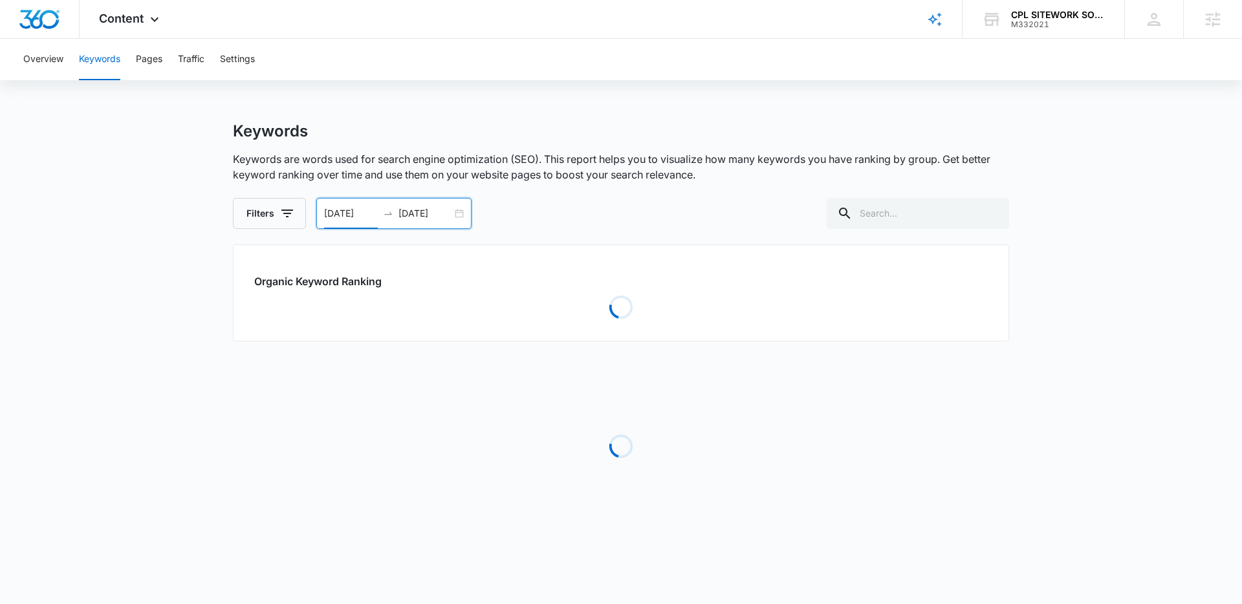
click at [573, 200] on div "Filters 06/11/2025 09/09/2025 Jun 2025 Su Mo Tu We Th Fr Sa 1 2 3 4 5 6 7 8 9 1…" at bounding box center [621, 213] width 776 height 31
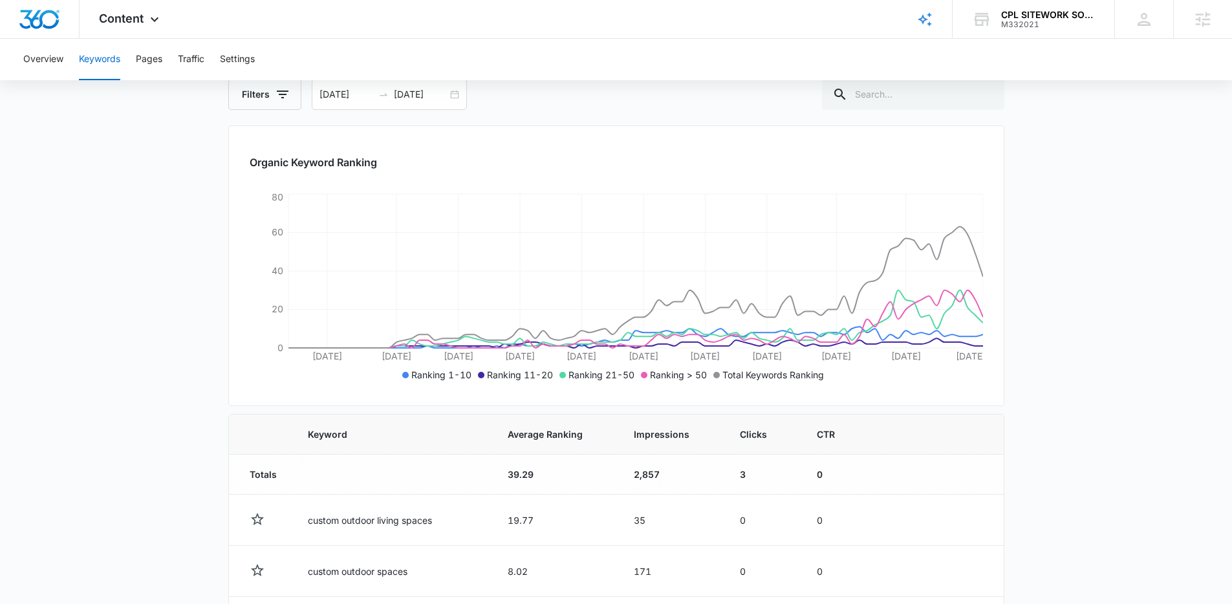
scroll to position [116, 0]
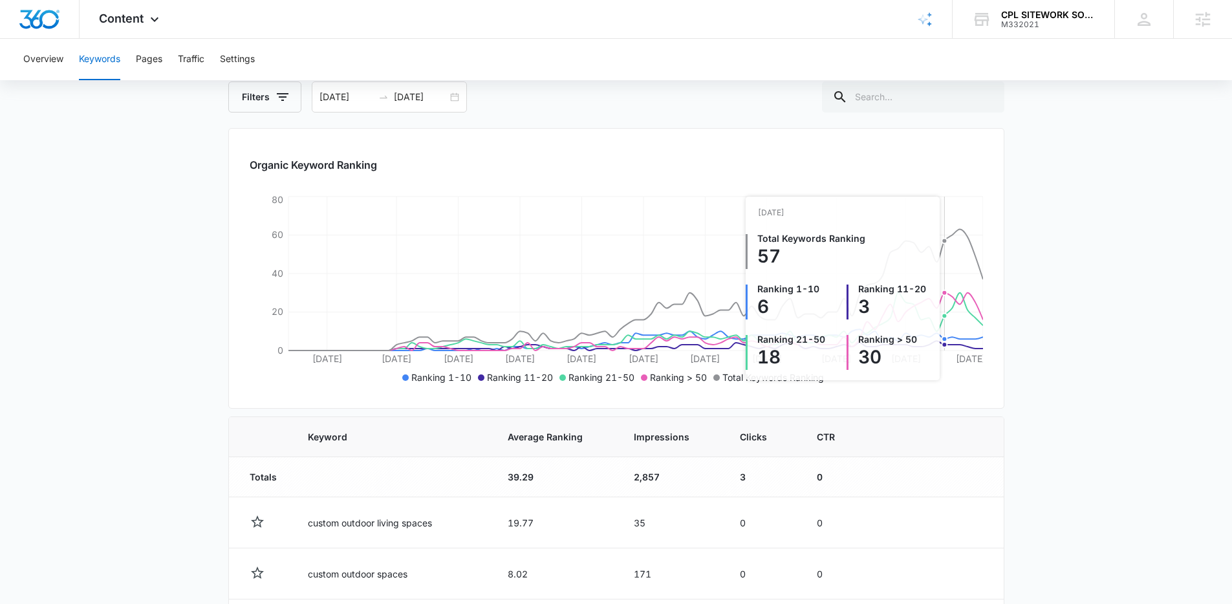
click at [945, 320] on icon "Jun 16 Jun 25 Jul 3 Jul 11 Jul 19 Jul 27 Aug 4 Aug 12 Aug 21 Aug 30 Sep 9 0 20 …" at bounding box center [616, 290] width 733 height 194
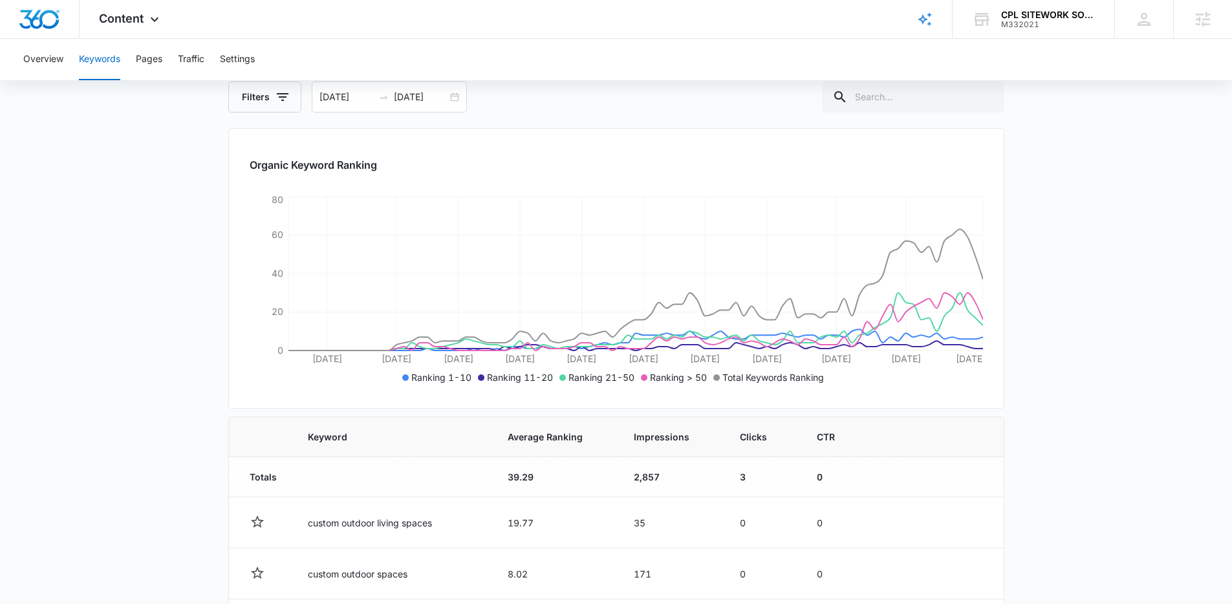
click at [1033, 264] on main "Keywords Keywords are words used for search engine optimization (SEO). This rep…" at bounding box center [616, 542] width 1232 height 1074
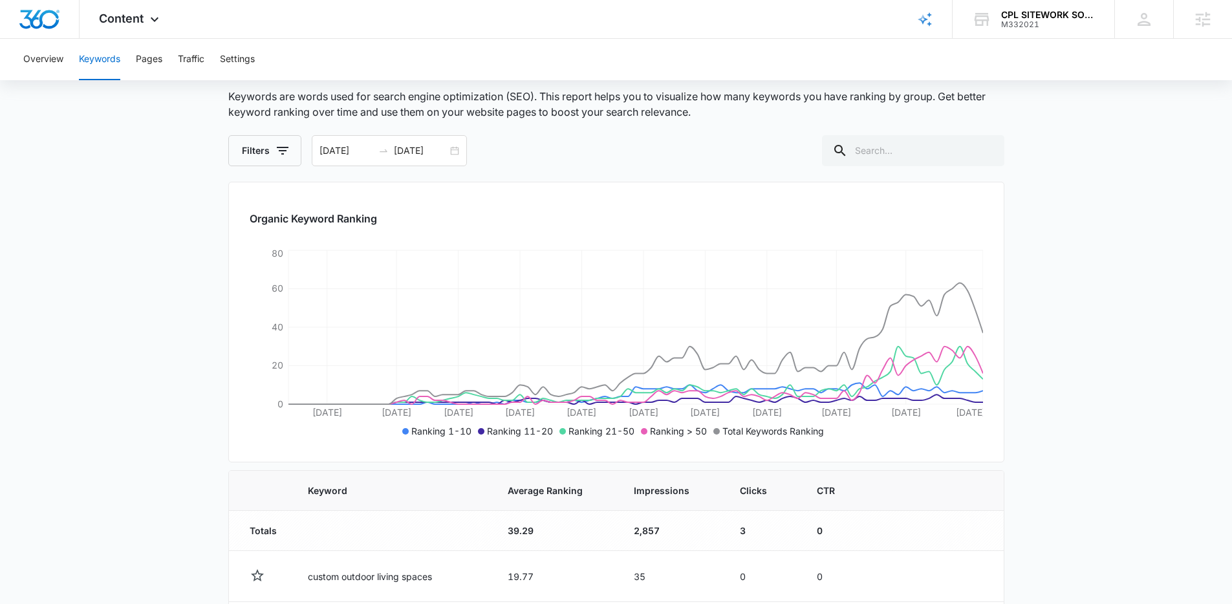
scroll to position [122, 0]
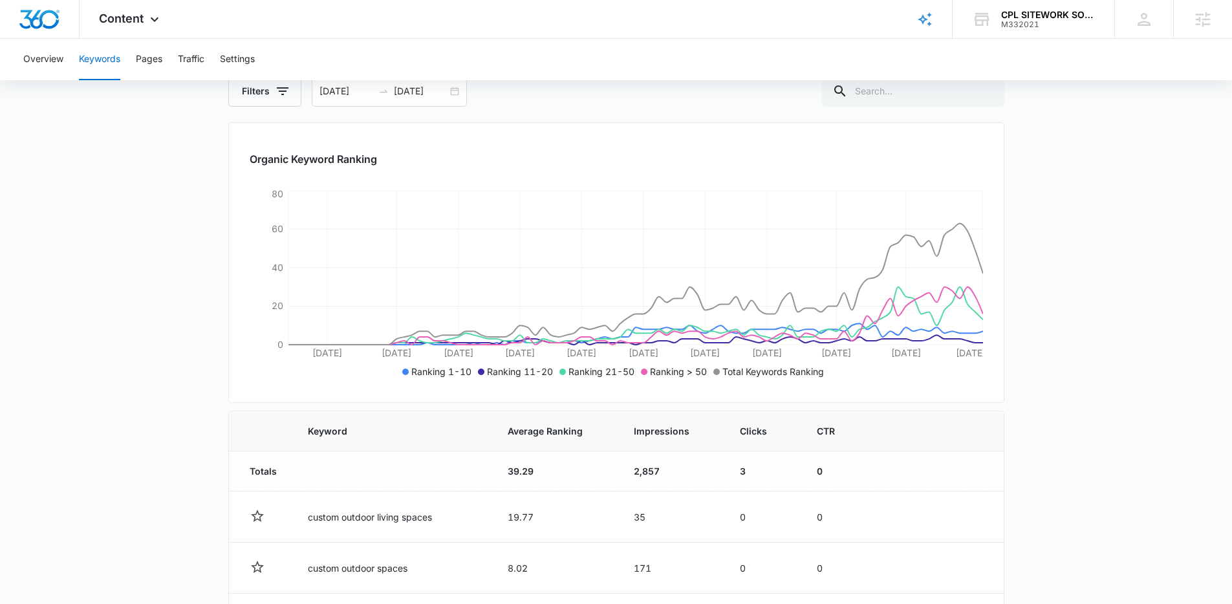
click at [1015, 259] on main "Keywords Keywords are words used for search engine optimization (SEO). This rep…" at bounding box center [616, 536] width 1232 height 1074
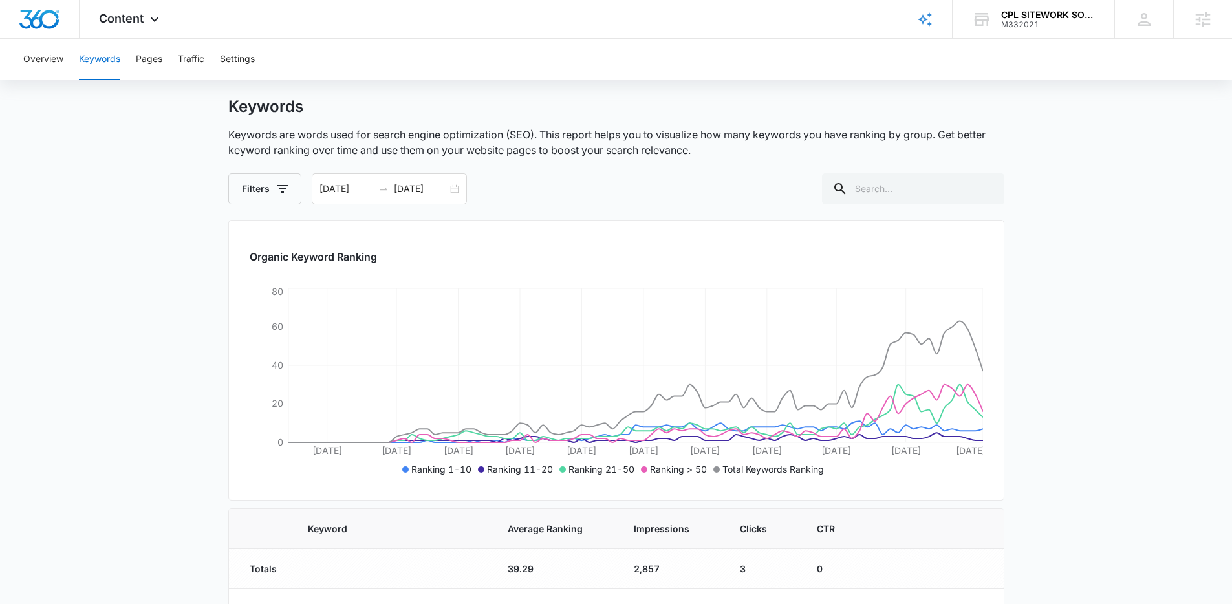
scroll to position [0, 0]
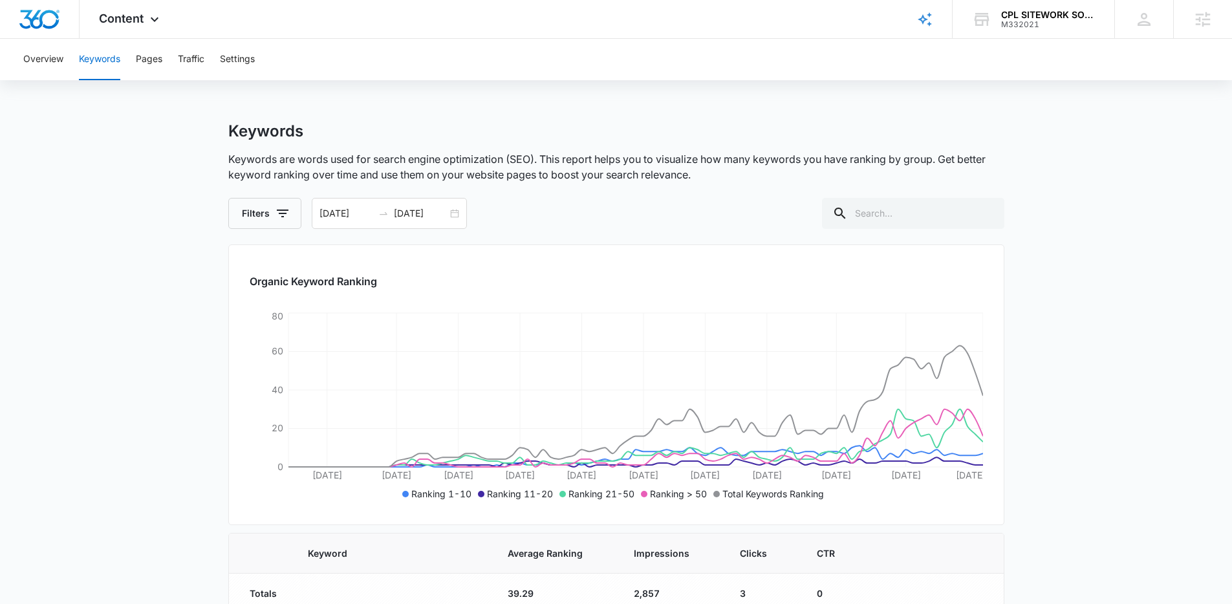
click at [690, 200] on div "Filters 06/11/2025 09/09/2025 Jun 2025 Su Mo Tu We Th Fr Sa 1 2 3 4 5 6 7 8 9 1…" at bounding box center [616, 213] width 776 height 31
click at [688, 201] on div "Filters 06/11/2025 09/09/2025 Jun 2025 Su Mo Tu We Th Fr Sa 1 2 3 4 5 6 7 8 9 1…" at bounding box center [616, 213] width 776 height 31
click at [687, 192] on div "Keywords Keywords are words used for search engine optimization (SEO). This rep…" at bounding box center [616, 175] width 776 height 107
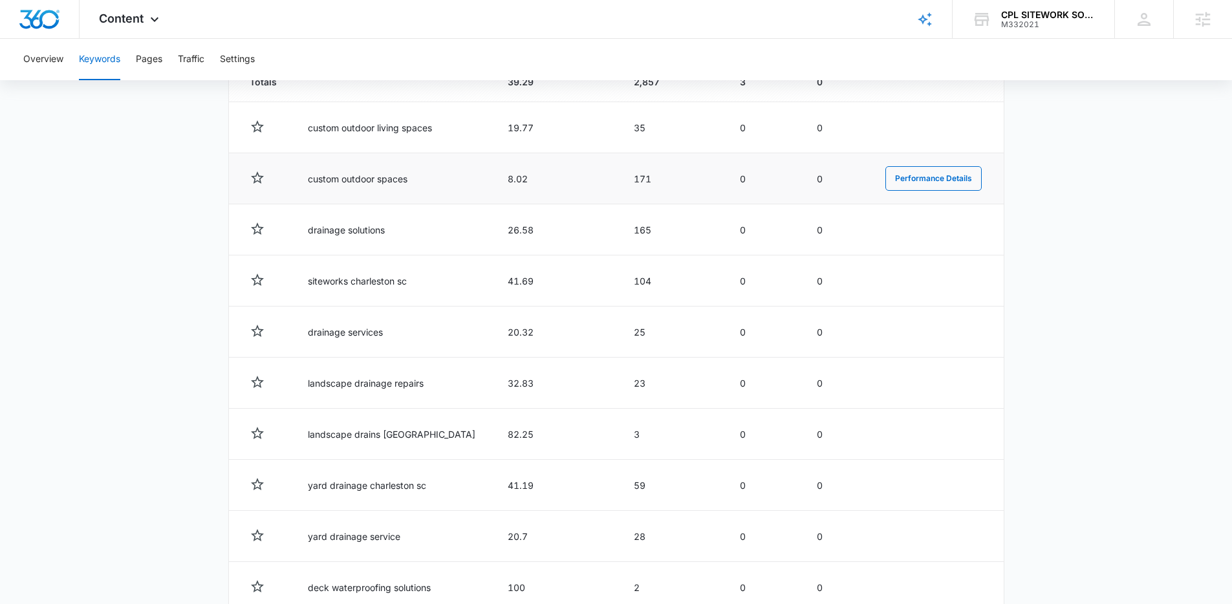
scroll to position [511, 0]
drag, startPoint x: 299, startPoint y: 177, endPoint x: 444, endPoint y: 193, distance: 145.2
click at [445, 194] on td "custom outdoor spaces" at bounding box center [392, 179] width 200 height 51
click at [443, 193] on td "custom outdoor spaces" at bounding box center [392, 179] width 200 height 51
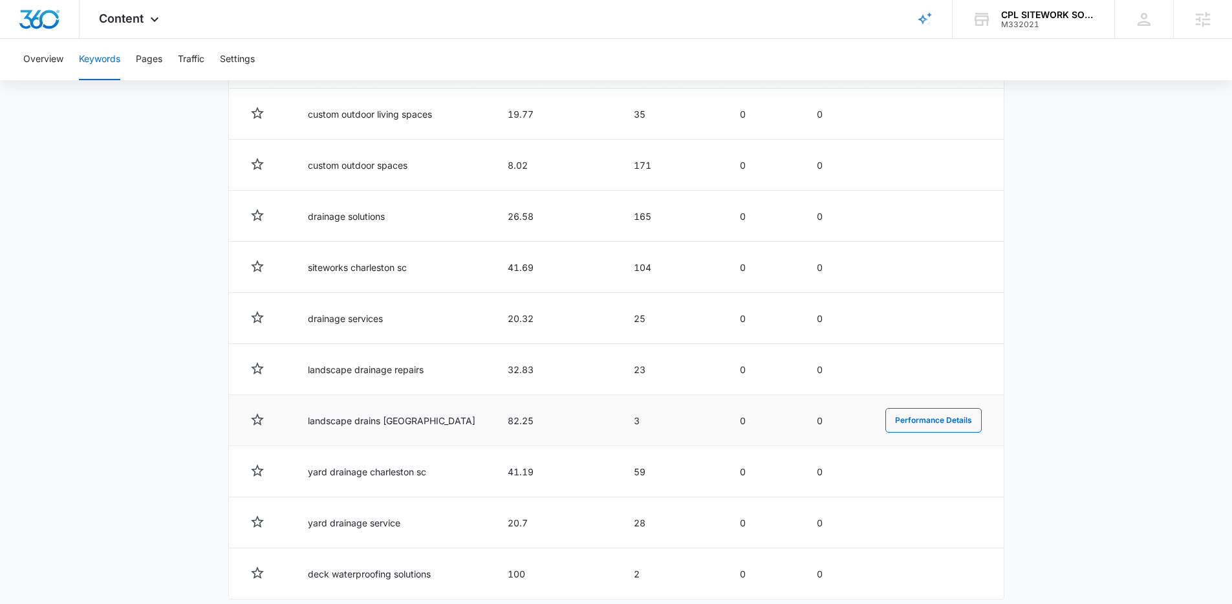
scroll to position [537, 0]
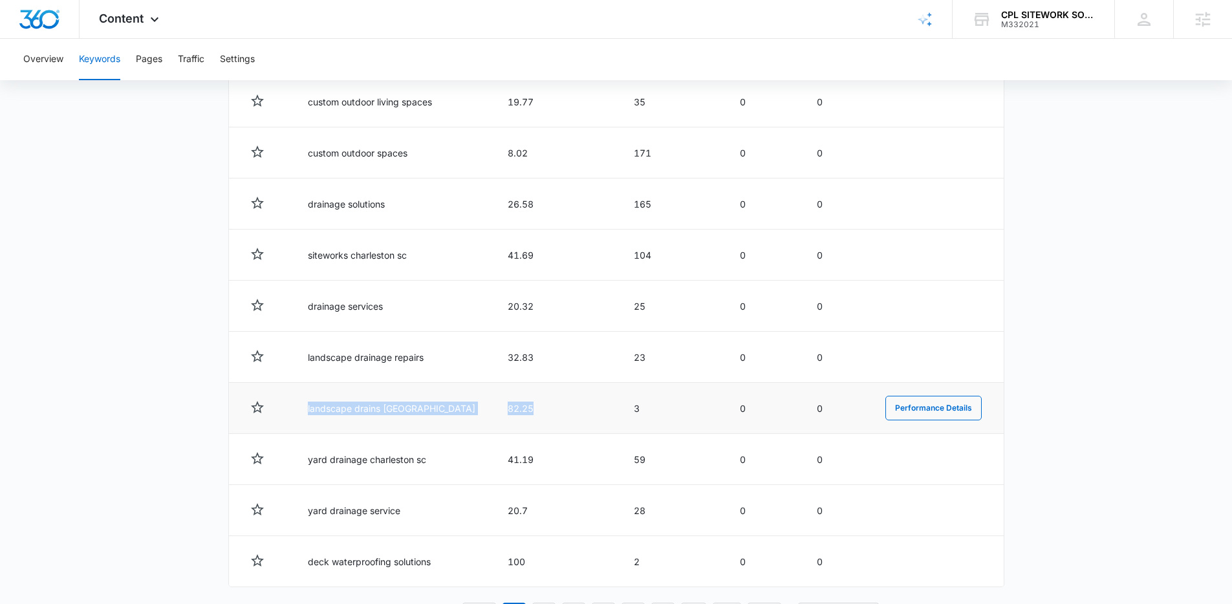
drag, startPoint x: 302, startPoint y: 407, endPoint x: 465, endPoint y: 416, distance: 163.2
click at [465, 416] on tr "landscape drains charleston 82.25 3 0 0 Performance Details" at bounding box center [616, 408] width 775 height 51
drag, startPoint x: 465, startPoint y: 416, endPoint x: 537, endPoint y: 415, distance: 71.8
click at [492, 416] on td "82.25" at bounding box center [554, 408] width 125 height 51
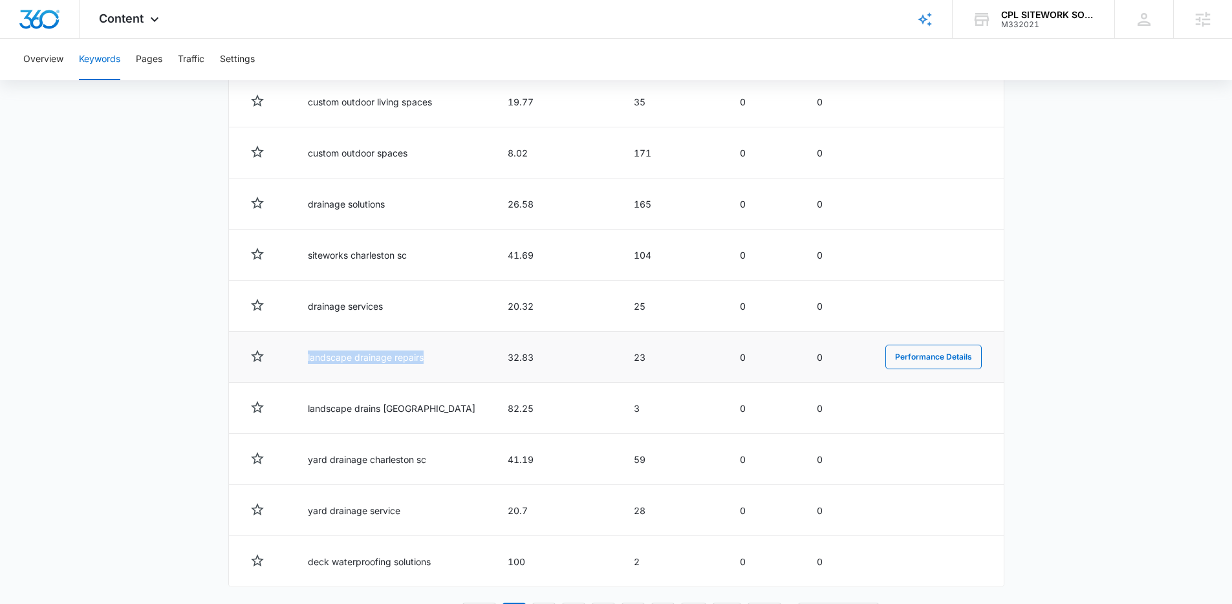
drag, startPoint x: 365, startPoint y: 365, endPoint x: 426, endPoint y: 369, distance: 60.9
click at [426, 369] on td "landscape drainage repairs" at bounding box center [392, 357] width 200 height 51
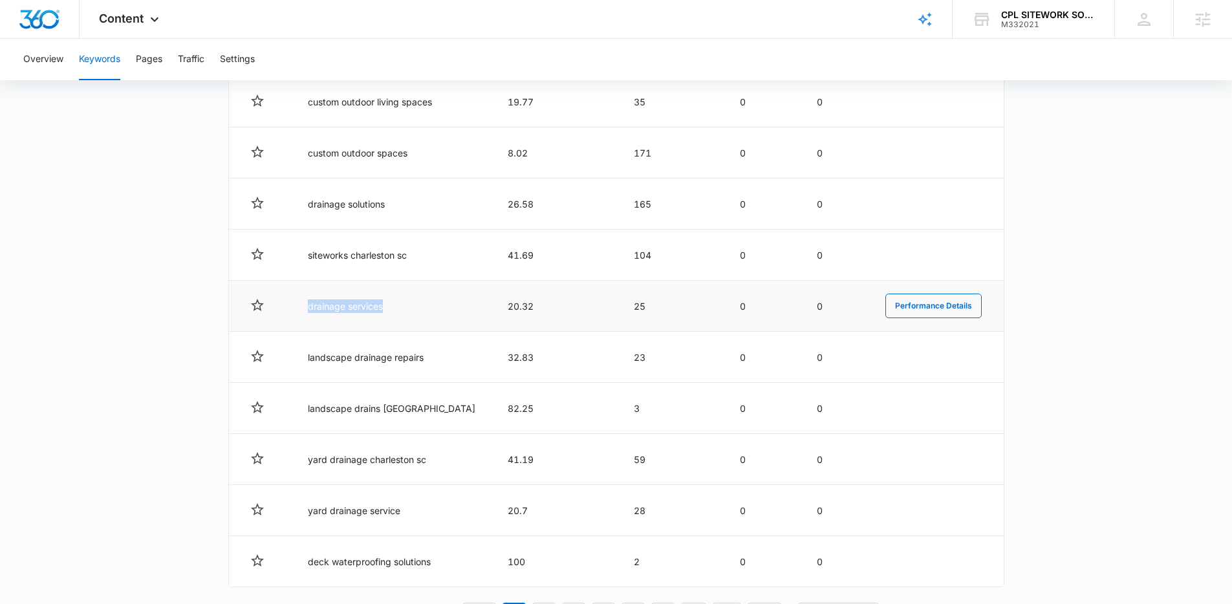
drag, startPoint x: 308, startPoint y: 299, endPoint x: 444, endPoint y: 312, distance: 136.4
click at [444, 312] on td "drainage services" at bounding box center [392, 306] width 200 height 51
drag, startPoint x: 444, startPoint y: 312, endPoint x: 729, endPoint y: 314, distance: 284.6
click at [450, 312] on td "drainage services" at bounding box center [392, 306] width 200 height 51
drag, startPoint x: 462, startPoint y: 297, endPoint x: 673, endPoint y: 325, distance: 212.7
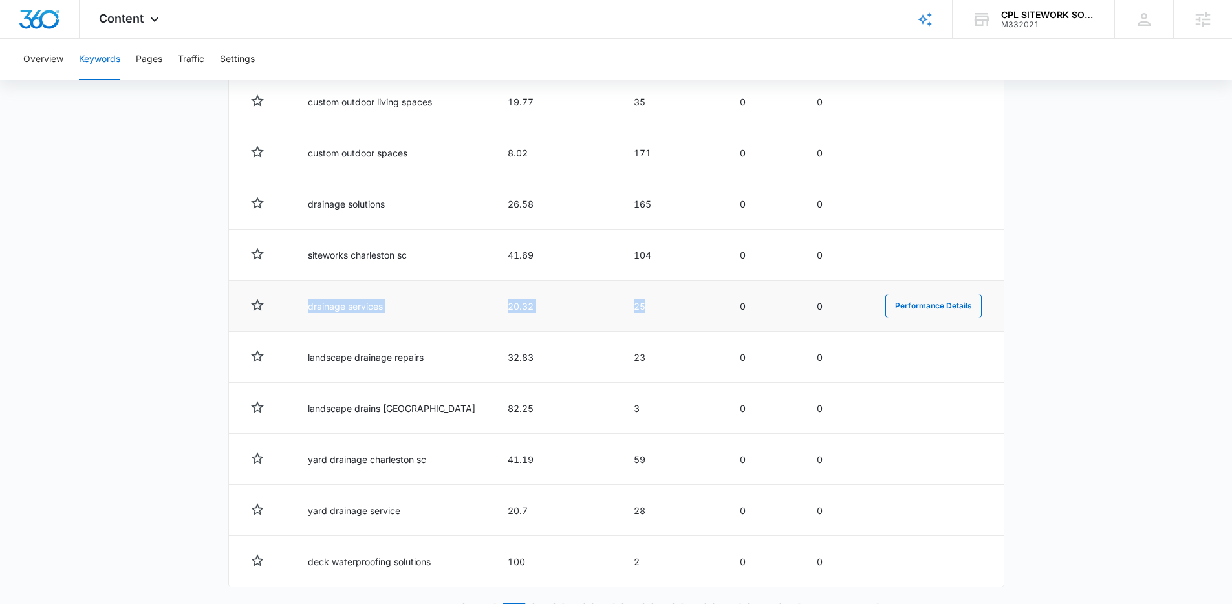
click at [673, 325] on tr "drainage services 20.32 25 0 0 Performance Details" at bounding box center [616, 306] width 775 height 51
click at [674, 325] on td "25" at bounding box center [671, 306] width 106 height 51
drag, startPoint x: 466, startPoint y: 297, endPoint x: 514, endPoint y: 312, distance: 50.1
click at [514, 312] on td "20.32" at bounding box center [554, 306] width 125 height 51
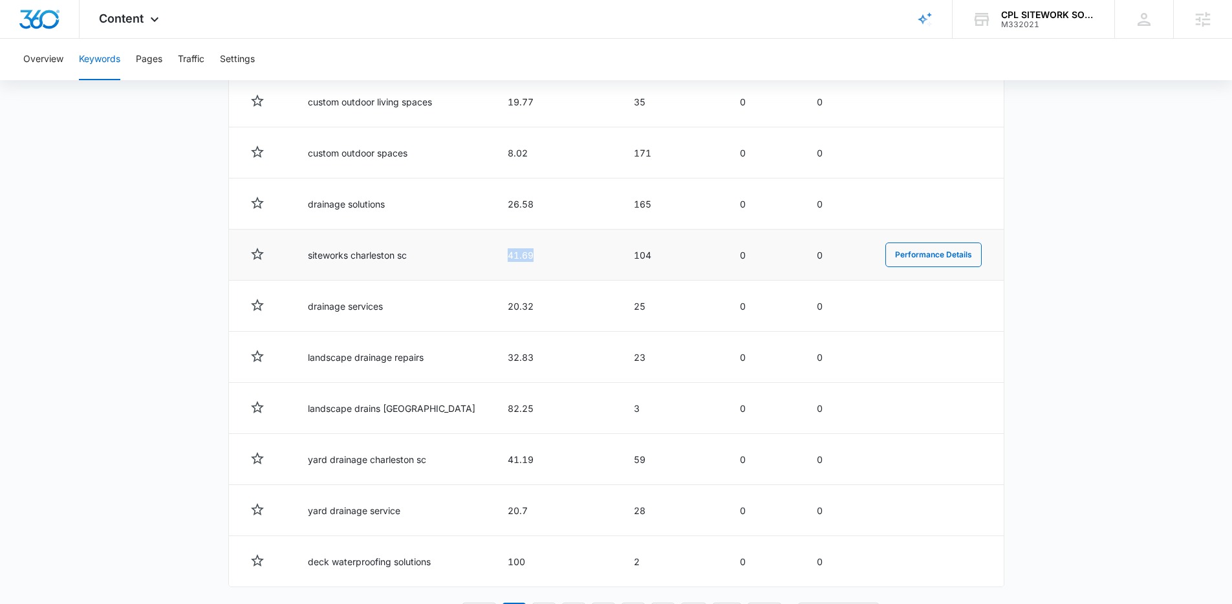
drag, startPoint x: 479, startPoint y: 247, endPoint x: 527, endPoint y: 265, distance: 51.2
click at [527, 265] on td "41.69" at bounding box center [554, 255] width 125 height 51
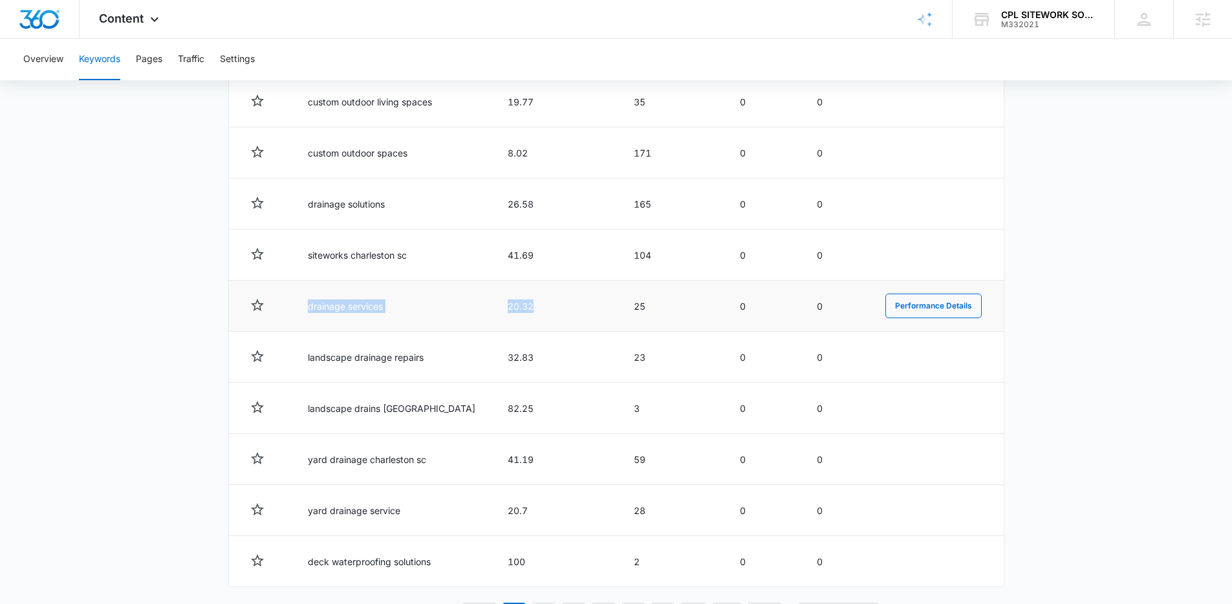
drag, startPoint x: 385, startPoint y: 305, endPoint x: 557, endPoint y: 304, distance: 171.4
click at [557, 304] on tr "drainage services 20.32 25 0 0 Performance Details" at bounding box center [616, 306] width 775 height 51
drag, startPoint x: 557, startPoint y: 304, endPoint x: 434, endPoint y: 307, distance: 122.9
click at [556, 304] on td "20.32" at bounding box center [554, 306] width 125 height 51
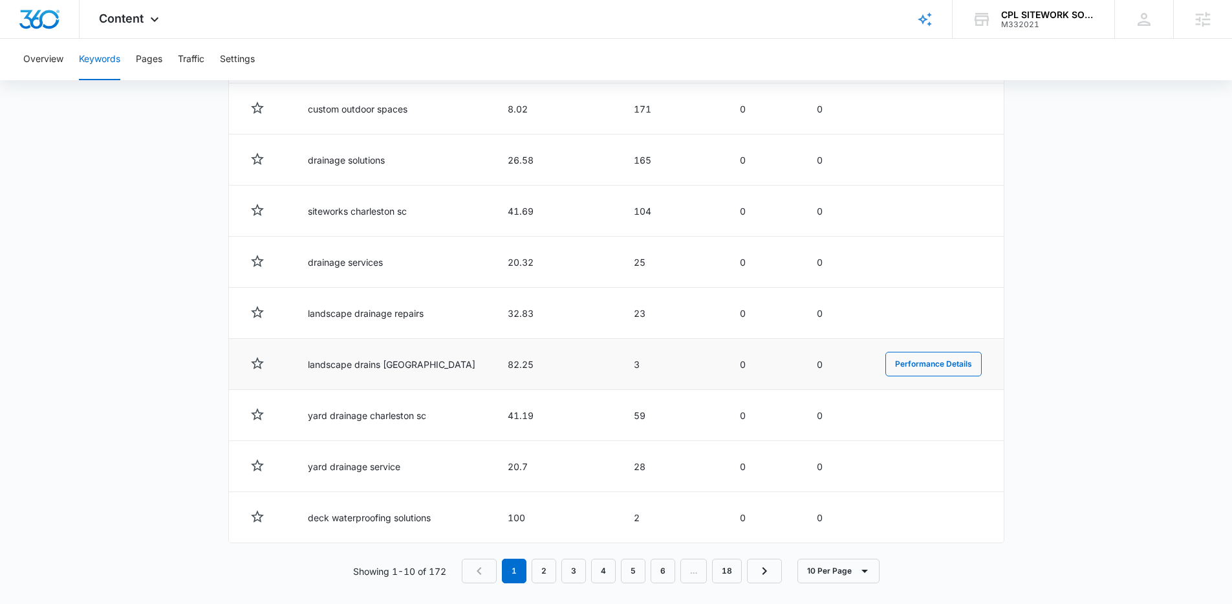
scroll to position [592, 0]
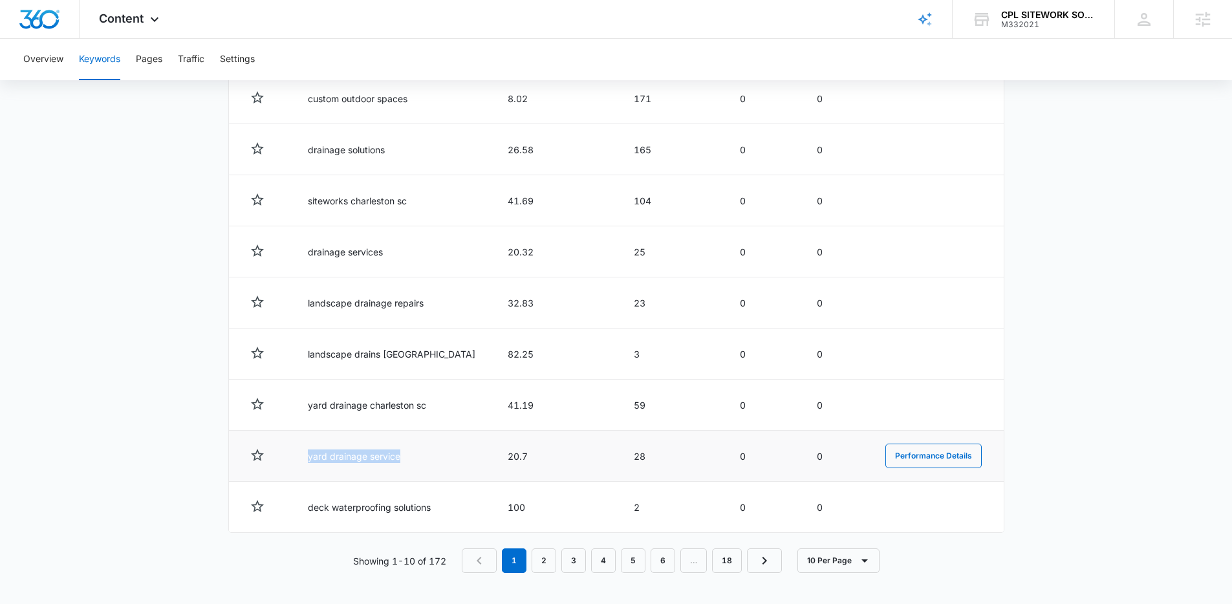
drag, startPoint x: 310, startPoint y: 459, endPoint x: 416, endPoint y: 455, distance: 106.1
click at [416, 455] on td "yard drainage service" at bounding box center [392, 456] width 200 height 51
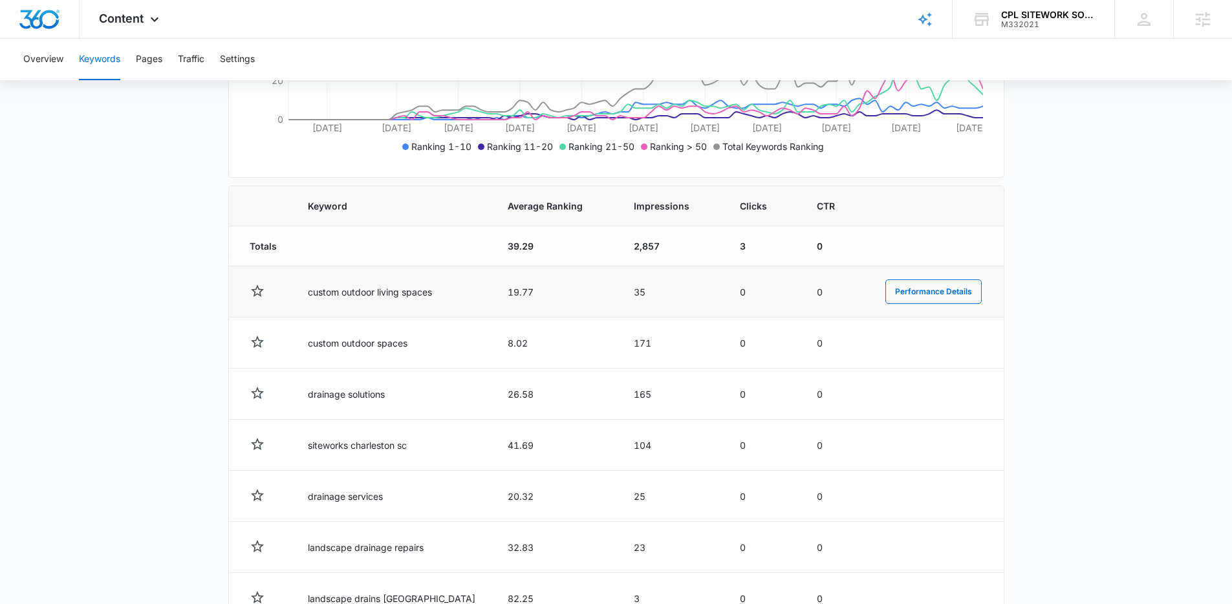
scroll to position [341, 0]
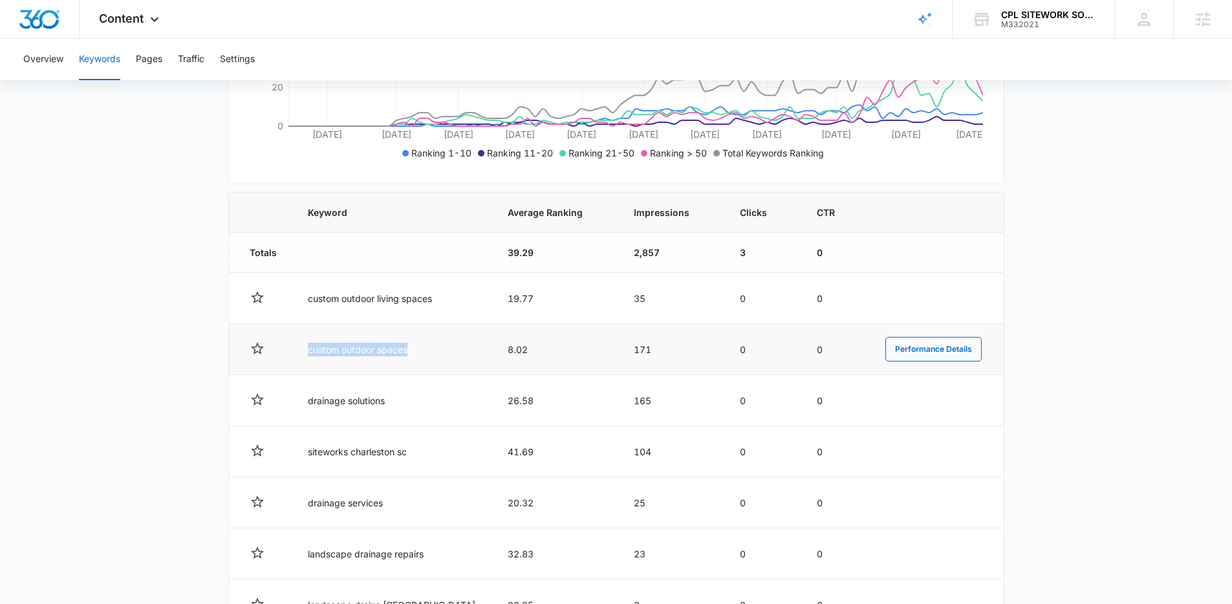
drag, startPoint x: 301, startPoint y: 338, endPoint x: 488, endPoint y: 347, distance: 187.1
click at [489, 347] on tr "custom outdoor spaces 8.02 171 0 0 Performance Details" at bounding box center [616, 349] width 775 height 51
drag, startPoint x: 478, startPoint y: 346, endPoint x: 418, endPoint y: 330, distance: 62.3
click at [492, 346] on td "8.02" at bounding box center [554, 349] width 125 height 51
drag, startPoint x: 466, startPoint y: 351, endPoint x: 510, endPoint y: 349, distance: 44.0
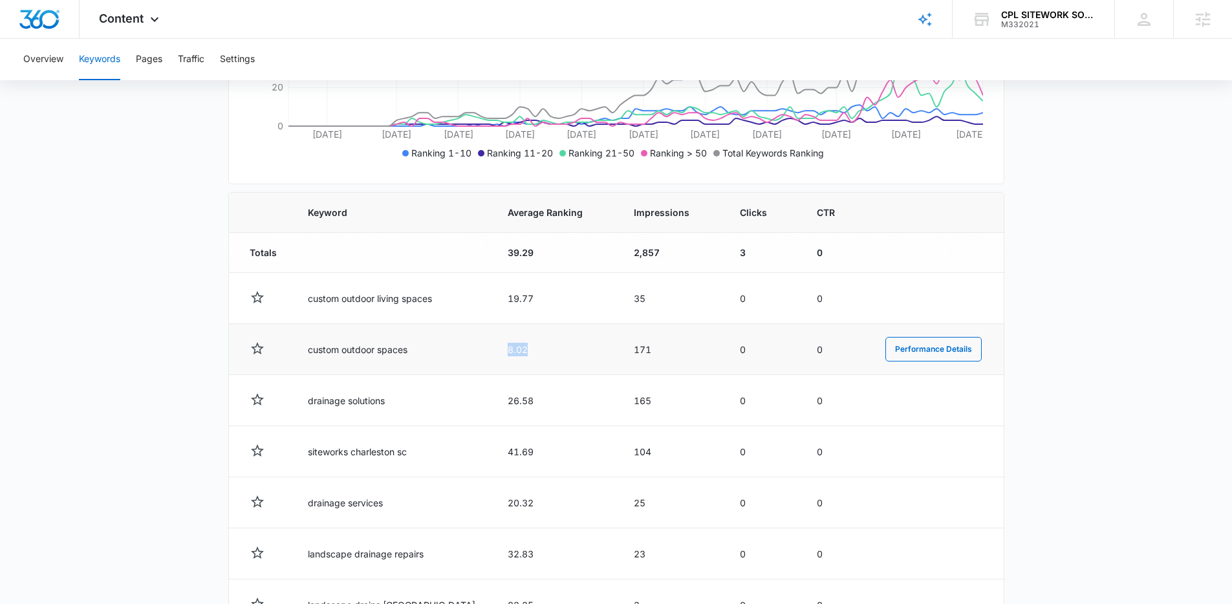
click at [517, 349] on td "8.02" at bounding box center [554, 349] width 125 height 51
click at [510, 349] on td "8.02" at bounding box center [554, 349] width 125 height 51
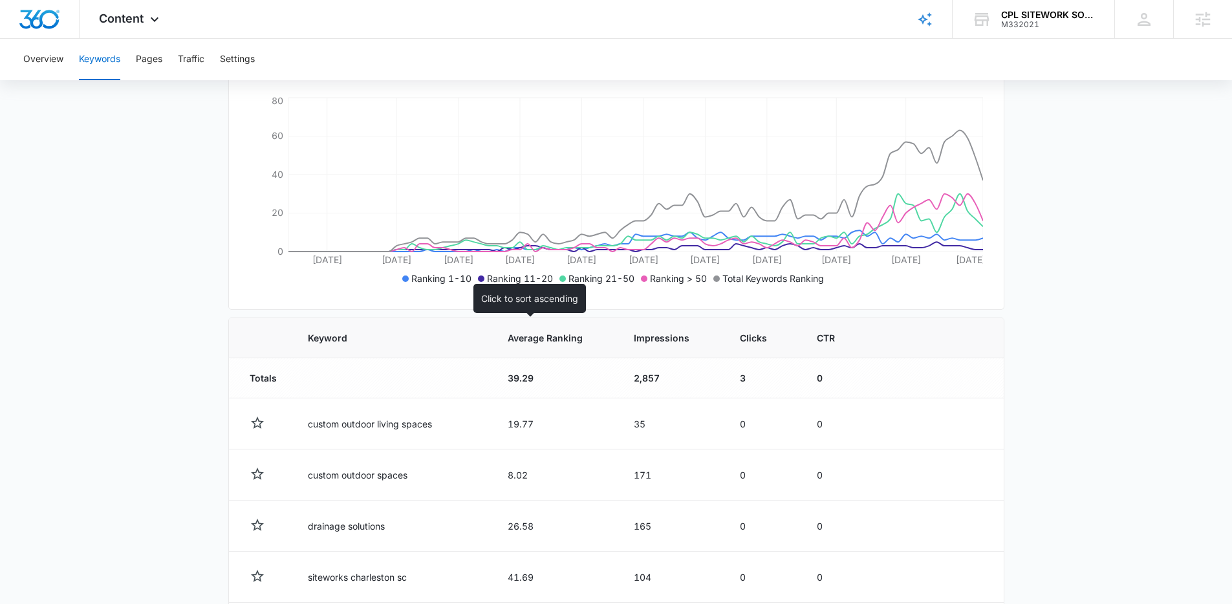
click at [531, 338] on span "Average Ranking" at bounding box center [546, 338] width 76 height 14
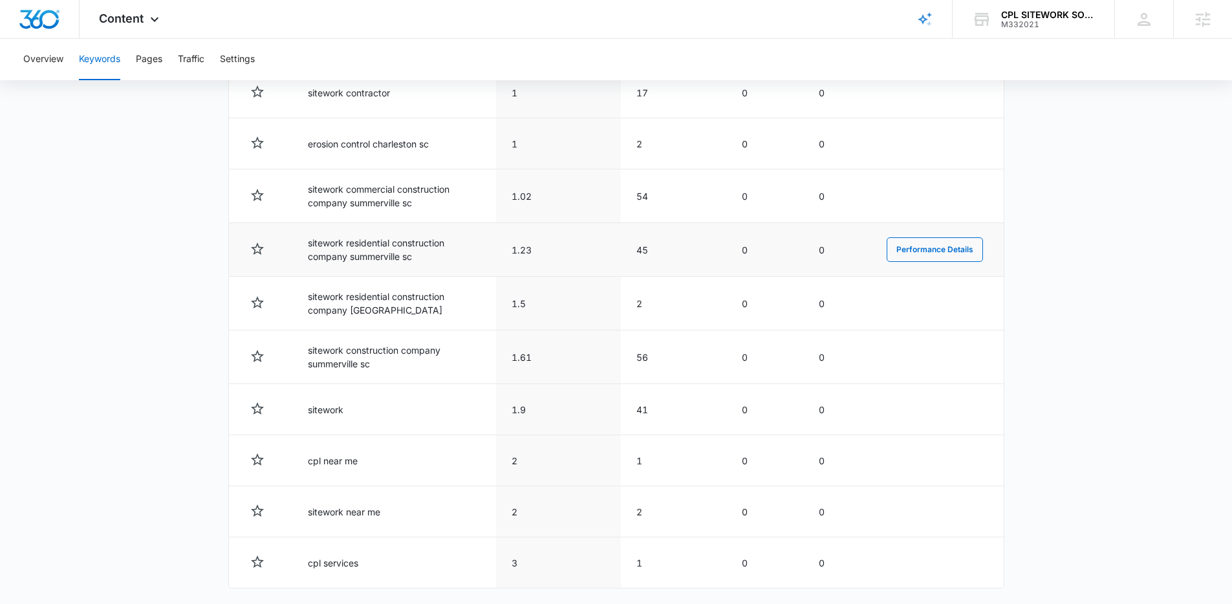
scroll to position [557, 0]
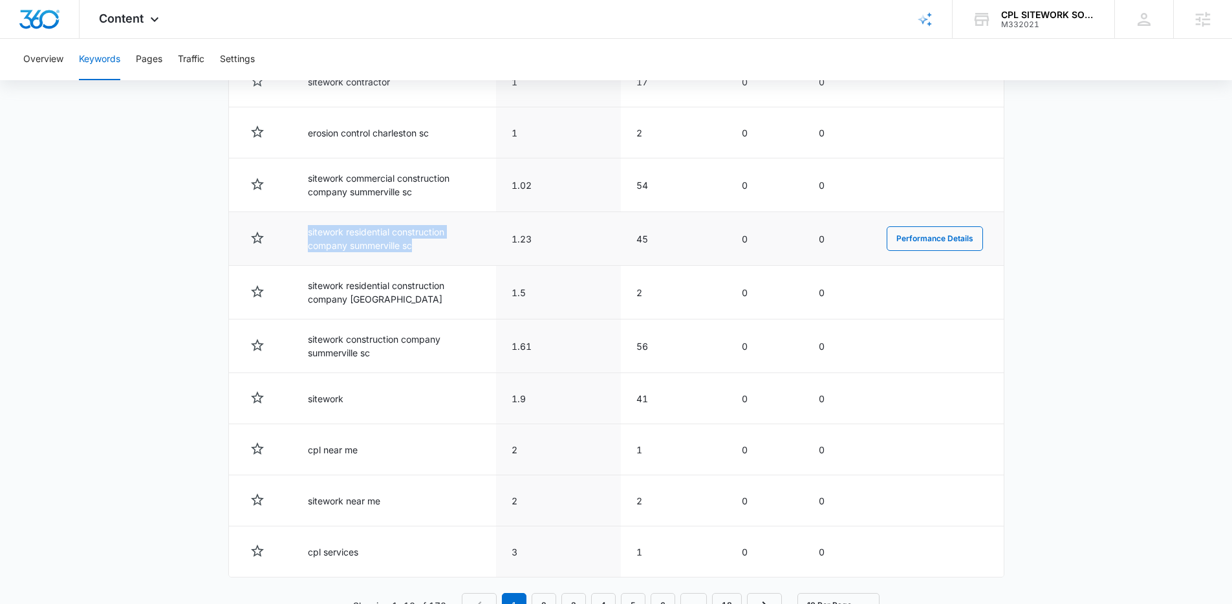
drag, startPoint x: 300, startPoint y: 231, endPoint x: 427, endPoint y: 247, distance: 127.8
click at [427, 247] on td "sitework residential construction company summerville sc" at bounding box center [394, 239] width 204 height 54
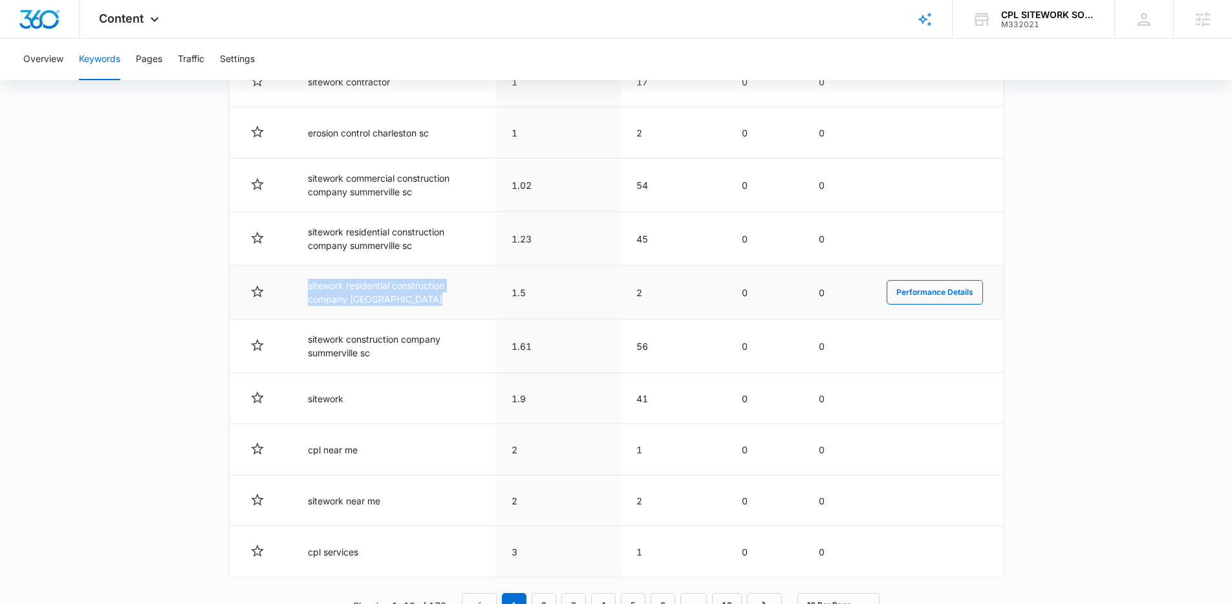
drag, startPoint x: 299, startPoint y: 289, endPoint x: 457, endPoint y: 298, distance: 158.7
click at [457, 298] on td "sitework residential construction company mount pleasant sc" at bounding box center [394, 293] width 204 height 54
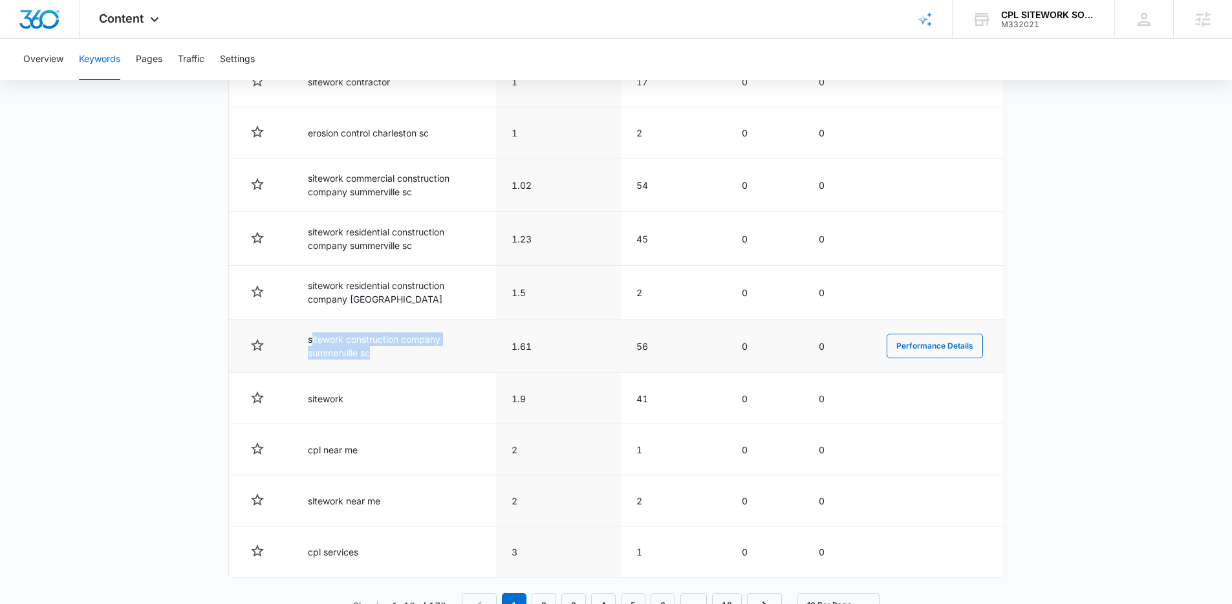
drag, startPoint x: 340, startPoint y: 338, endPoint x: 428, endPoint y: 352, distance: 89.7
click at [428, 352] on td "sitework construction company summerville sc" at bounding box center [394, 346] width 204 height 54
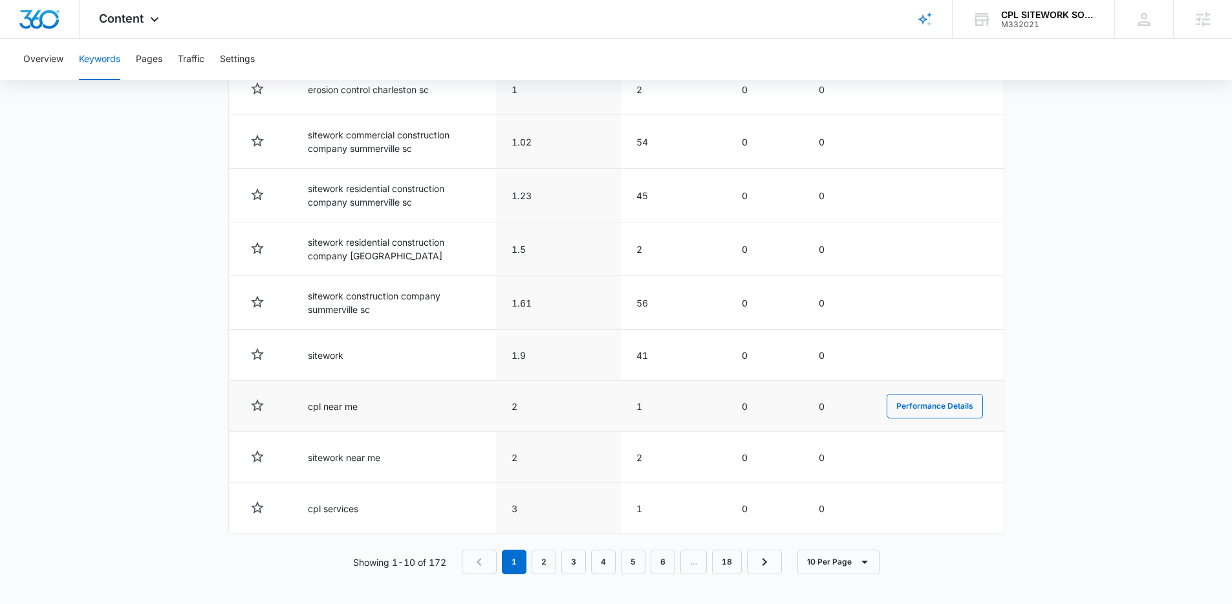
scroll to position [602, 0]
drag, startPoint x: 292, startPoint y: 407, endPoint x: 405, endPoint y: 406, distance: 113.2
click at [405, 406] on td "cpl near me" at bounding box center [394, 405] width 204 height 51
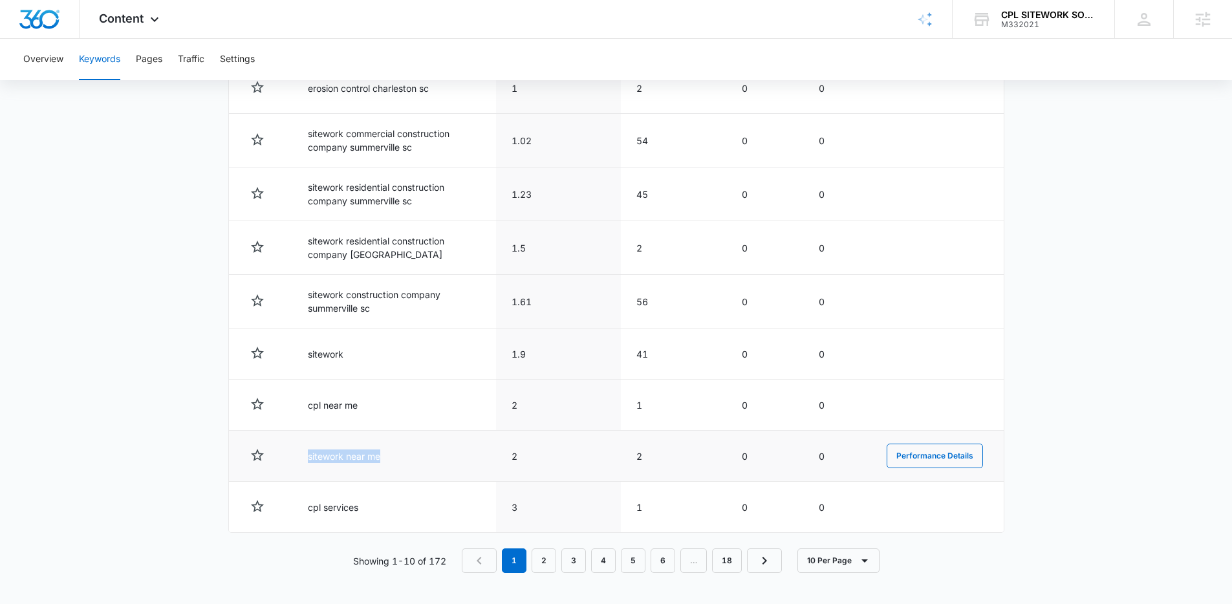
drag, startPoint x: 312, startPoint y: 455, endPoint x: 394, endPoint y: 462, distance: 83.1
click at [394, 462] on td "sitework near me" at bounding box center [394, 456] width 204 height 51
drag, startPoint x: 394, startPoint y: 462, endPoint x: 388, endPoint y: 479, distance: 17.4
click at [391, 468] on td "sitework near me" at bounding box center [394, 456] width 204 height 51
click at [542, 562] on link "2" at bounding box center [544, 560] width 25 height 25
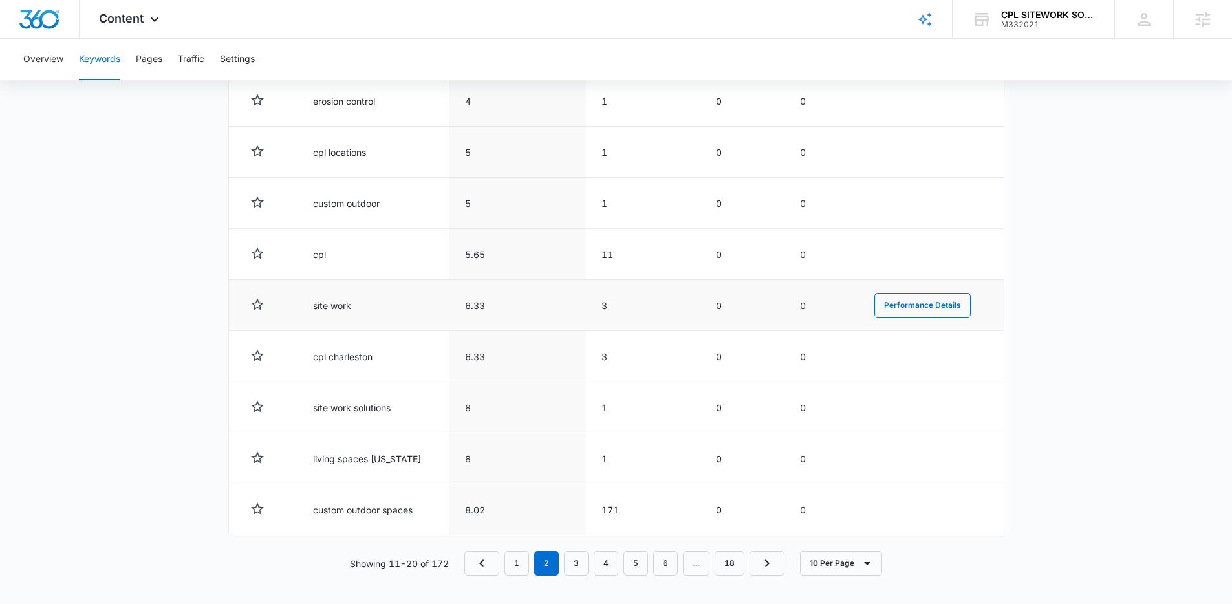
scroll to position [592, 0]
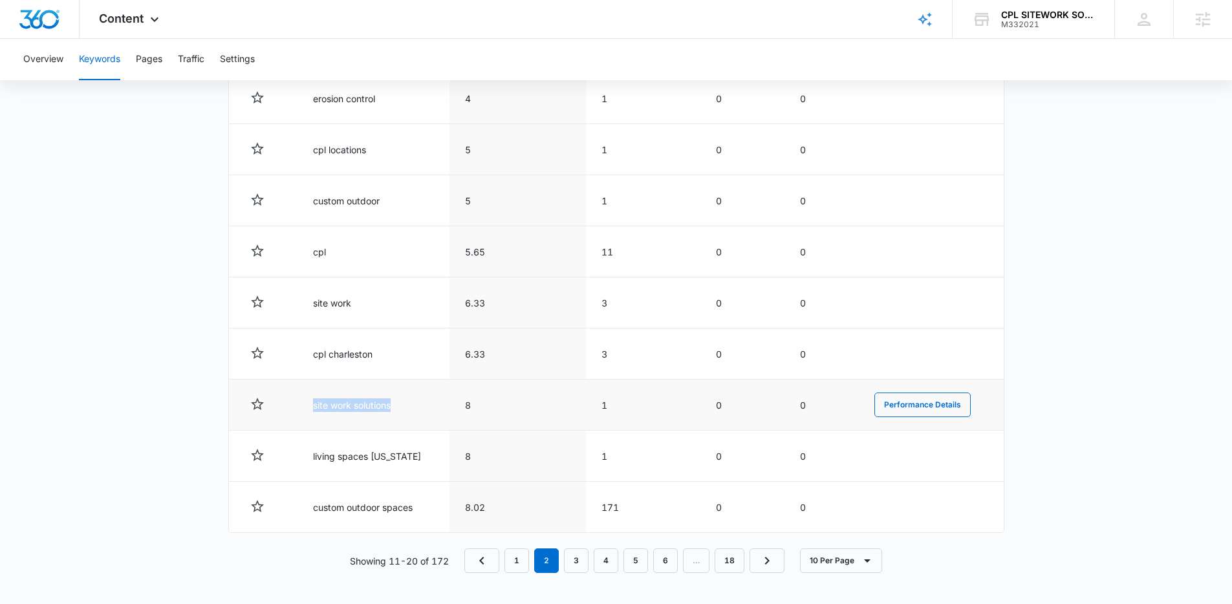
drag, startPoint x: 318, startPoint y: 406, endPoint x: 413, endPoint y: 412, distance: 95.2
click at [413, 403] on td "site work solutions" at bounding box center [373, 405] width 152 height 51
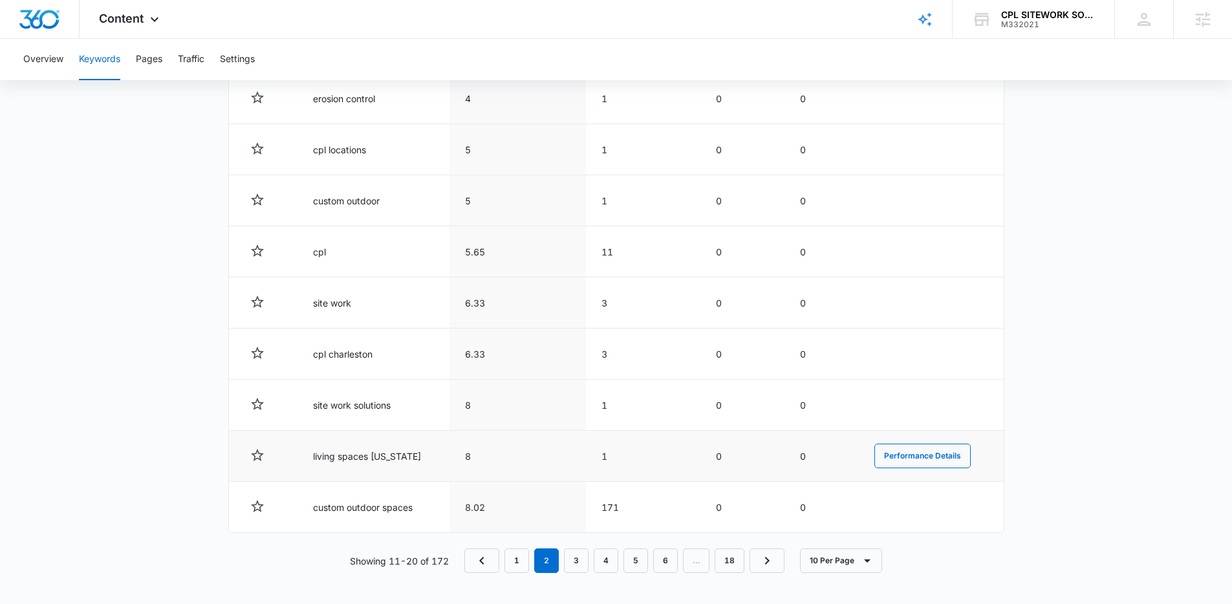
click at [400, 435] on tbody "Totals 39.29 2,857 3 0 cpl services 3 1 0 0 Performance Details erosion control…" at bounding box center [616, 257] width 775 height 551
drag, startPoint x: 318, startPoint y: 459, endPoint x: 391, endPoint y: 463, distance: 73.2
click at [391, 463] on td "living spaces south carolina" at bounding box center [373, 456] width 152 height 51
click at [576, 553] on link "3" at bounding box center [576, 560] width 25 height 25
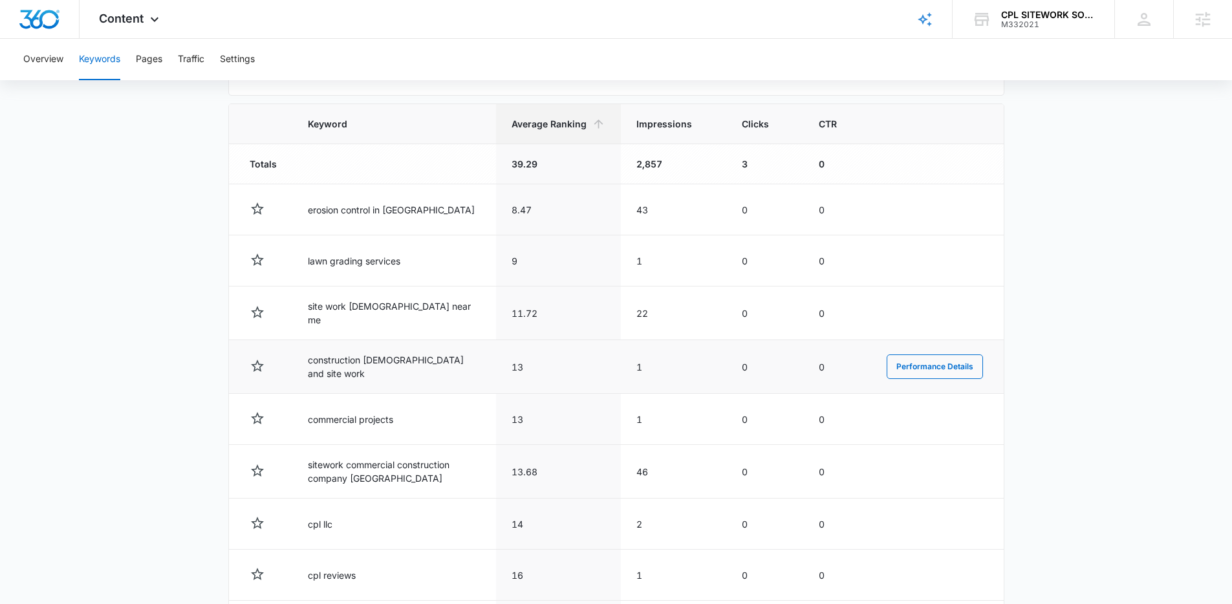
scroll to position [359, 0]
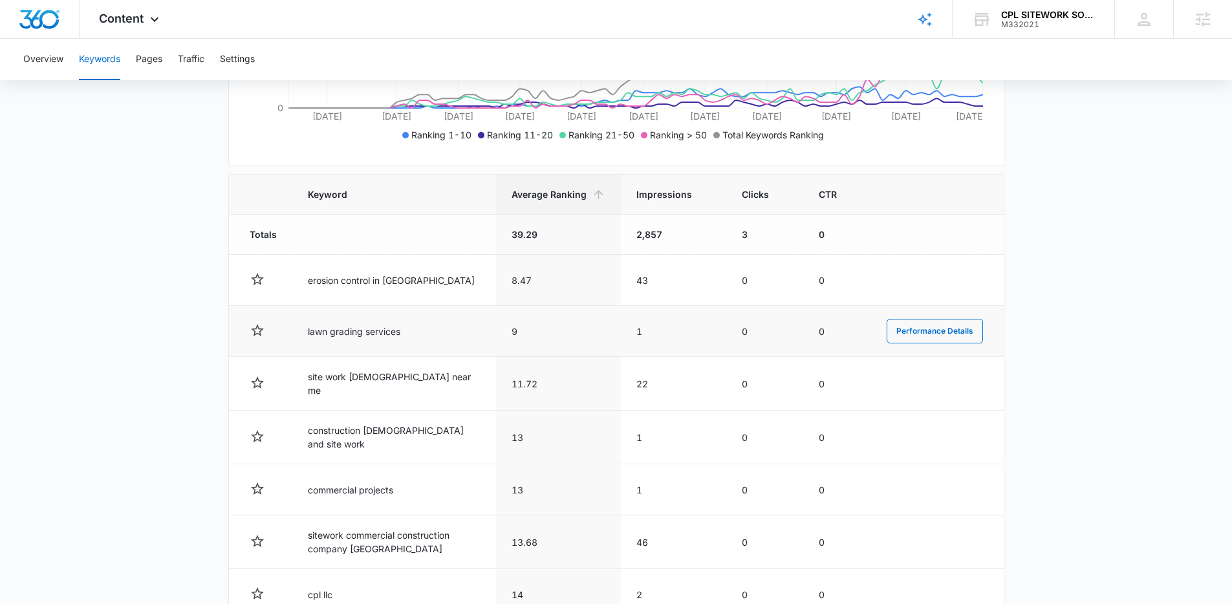
click at [310, 336] on td "lawn grading services" at bounding box center [394, 331] width 204 height 51
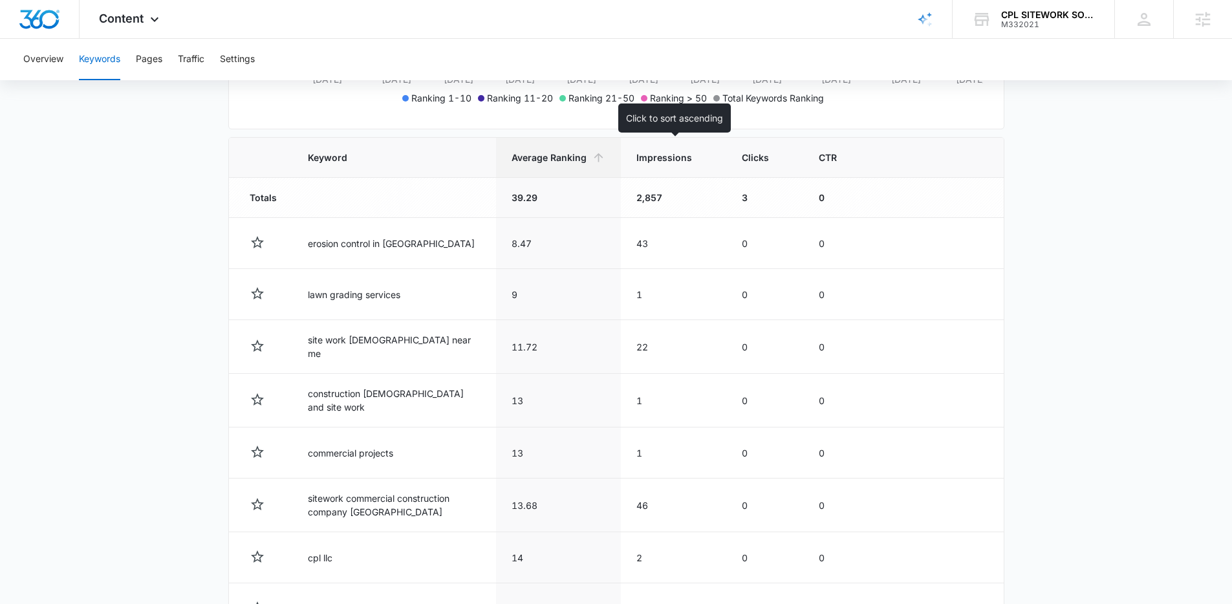
click at [671, 162] on span "Impressions" at bounding box center [664, 158] width 56 height 14
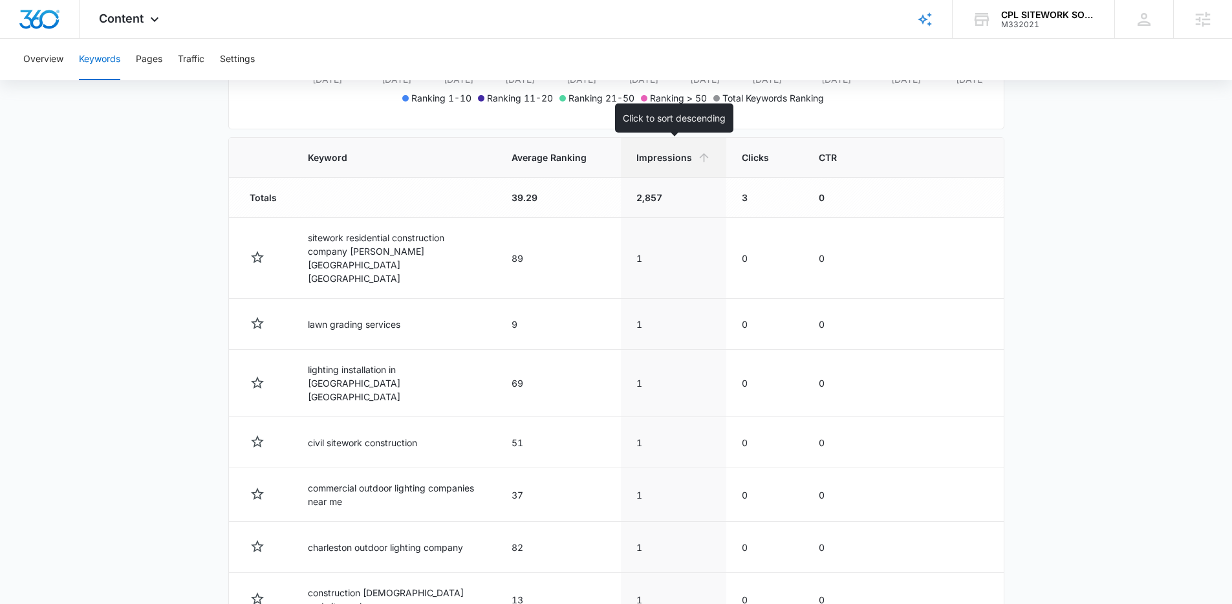
click at [650, 161] on span "Impressions" at bounding box center [664, 158] width 56 height 14
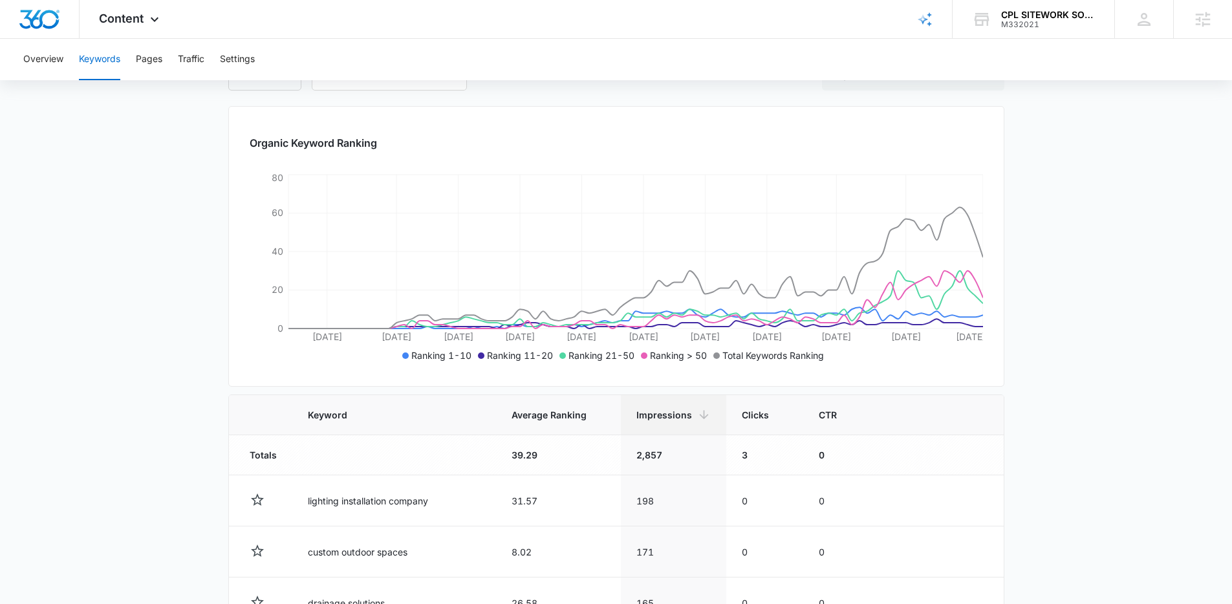
scroll to position [396, 0]
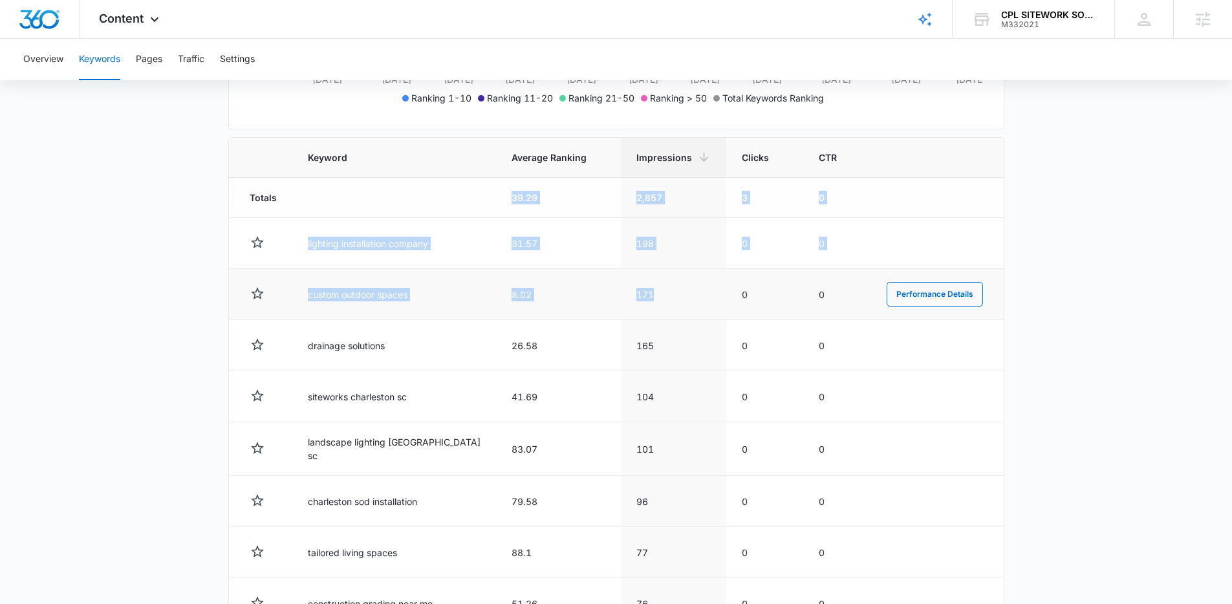
drag, startPoint x: 451, startPoint y: 183, endPoint x: 676, endPoint y: 305, distance: 255.8
click at [676, 305] on tbody "Totals 39.29 2,857 3 0 lighting installation company 31.57 198 0 0 Performance …" at bounding box center [616, 456] width 775 height 556
click at [676, 305] on td "171" at bounding box center [673, 294] width 105 height 51
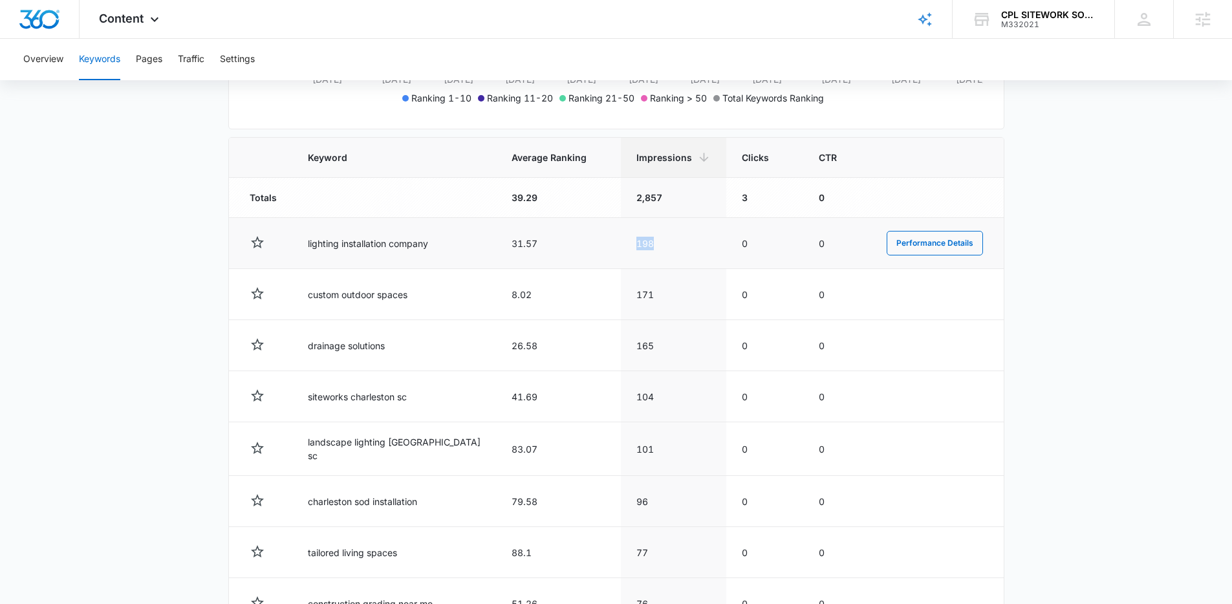
drag, startPoint x: 631, startPoint y: 240, endPoint x: 668, endPoint y: 257, distance: 40.8
click at [668, 257] on td "198" at bounding box center [673, 243] width 105 height 51
click at [666, 254] on td "198" at bounding box center [673, 243] width 105 height 51
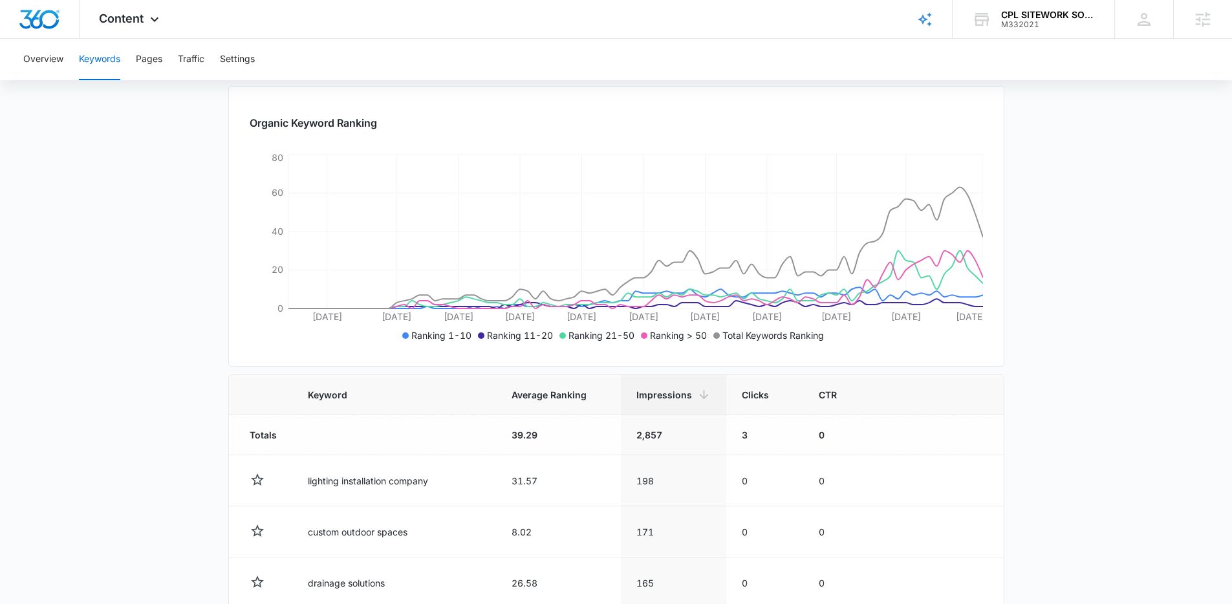
scroll to position [0, 0]
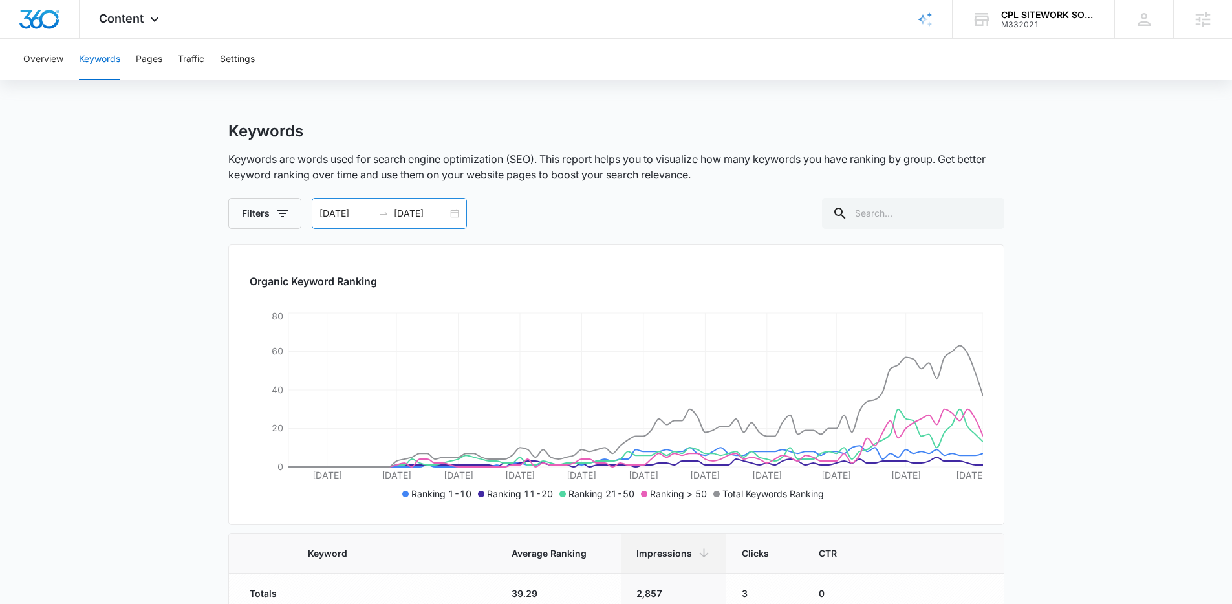
click at [455, 216] on div "06/11/2025 09/09/2025" at bounding box center [389, 213] width 155 height 31
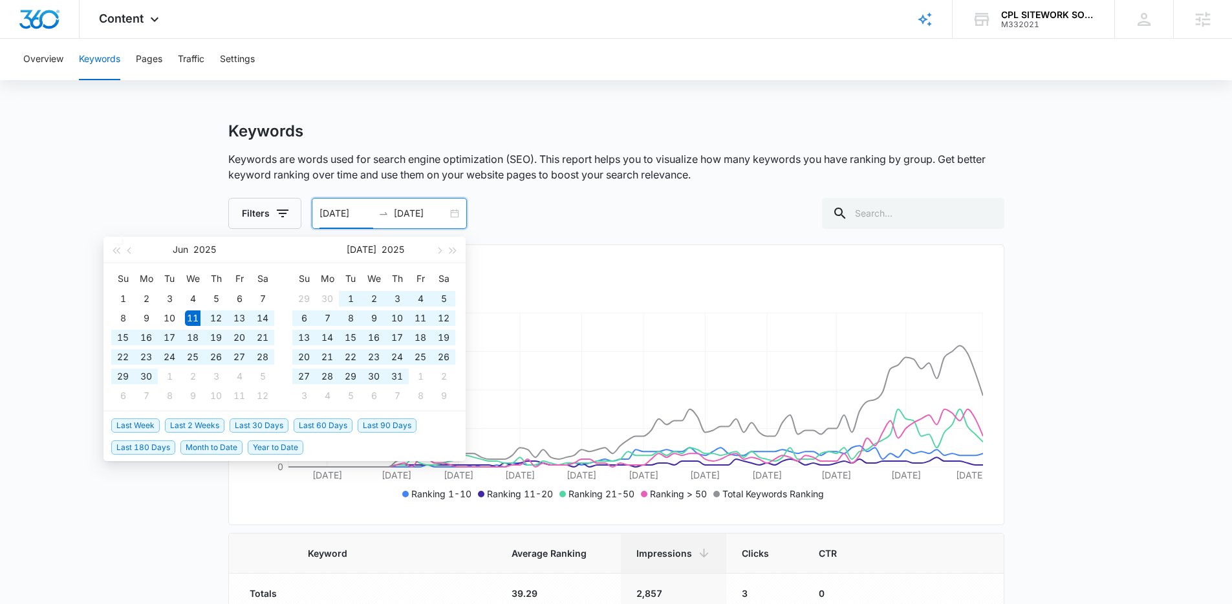
type input "06/11/2025"
click at [680, 189] on div "Keywords Keywords are words used for search engine optimization (SEO). This rep…" at bounding box center [616, 175] width 776 height 107
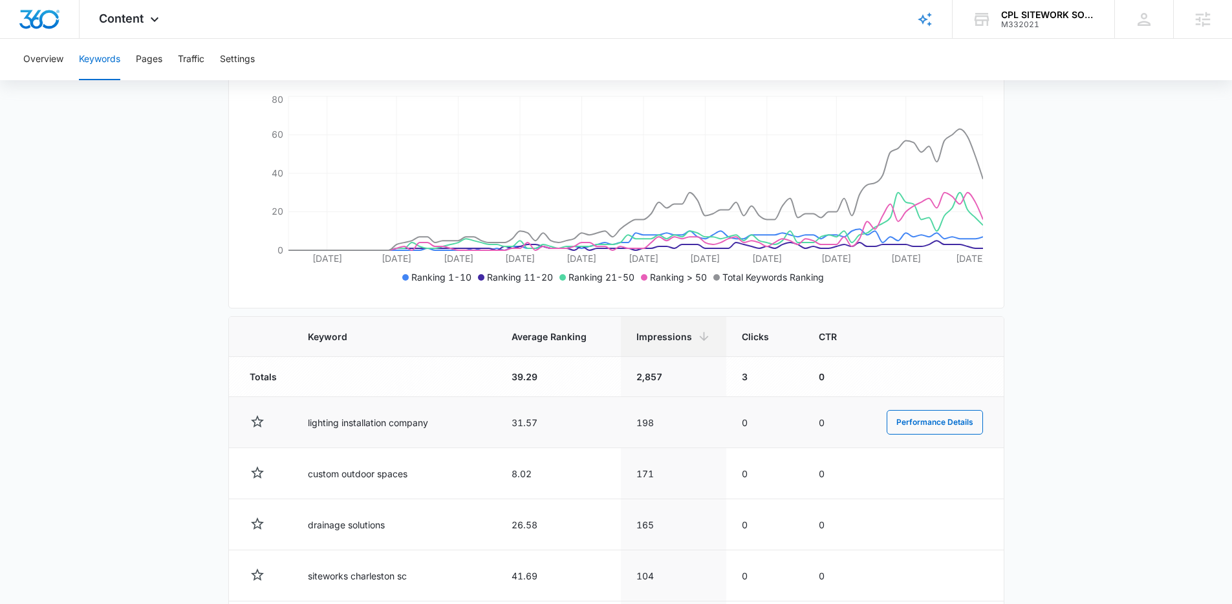
scroll to position [347, 0]
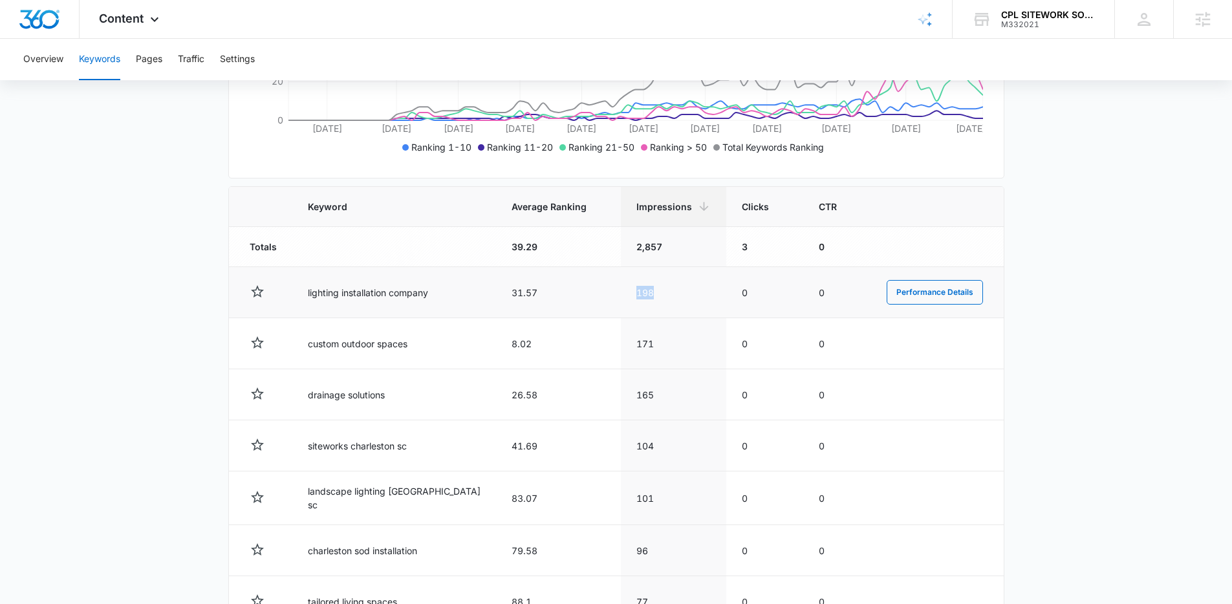
drag, startPoint x: 659, startPoint y: 291, endPoint x: 606, endPoint y: 292, distance: 53.0
click at [606, 292] on tr "lighting installation company 31.57 198 0 0 Performance Details" at bounding box center [616, 292] width 775 height 51
click at [642, 286] on td "198" at bounding box center [673, 292] width 105 height 51
drag, startPoint x: 499, startPoint y: 292, endPoint x: 566, endPoint y: 296, distance: 67.4
click at [566, 296] on td "31.57" at bounding box center [558, 292] width 125 height 51
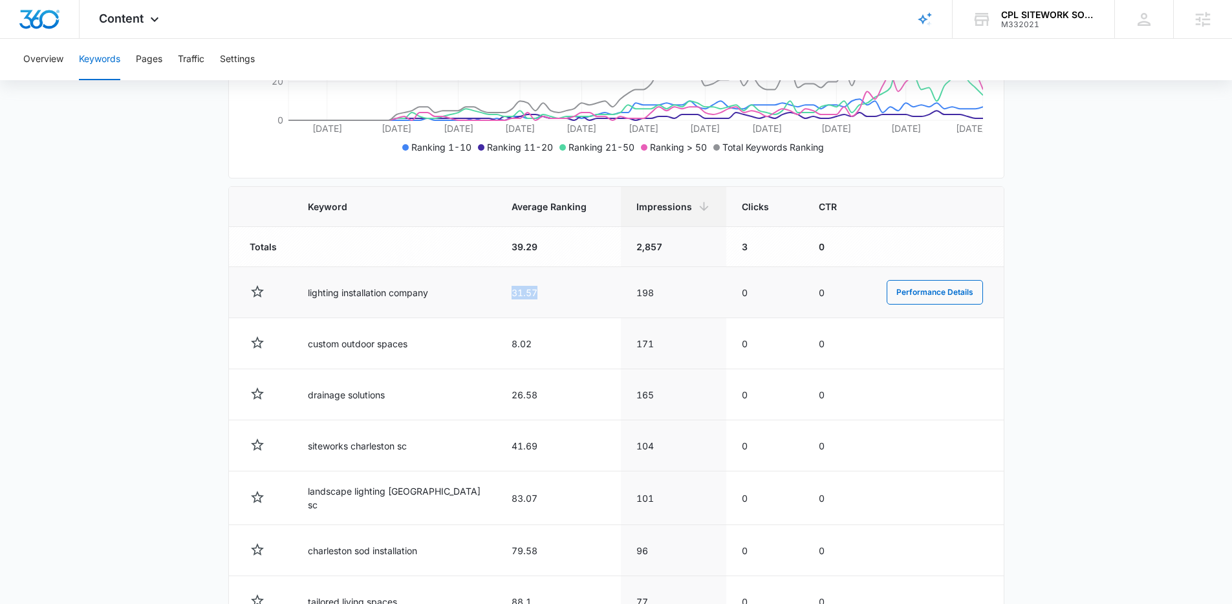
drag, startPoint x: 545, startPoint y: 295, endPoint x: 517, endPoint y: 294, distance: 27.8
click at [517, 294] on td "31.57" at bounding box center [558, 292] width 125 height 51
click at [522, 281] on td "31.57" at bounding box center [558, 292] width 125 height 51
drag, startPoint x: 308, startPoint y: 288, endPoint x: 428, endPoint y: 299, distance: 120.2
click at [428, 299] on td "lighting installation company" at bounding box center [394, 292] width 204 height 51
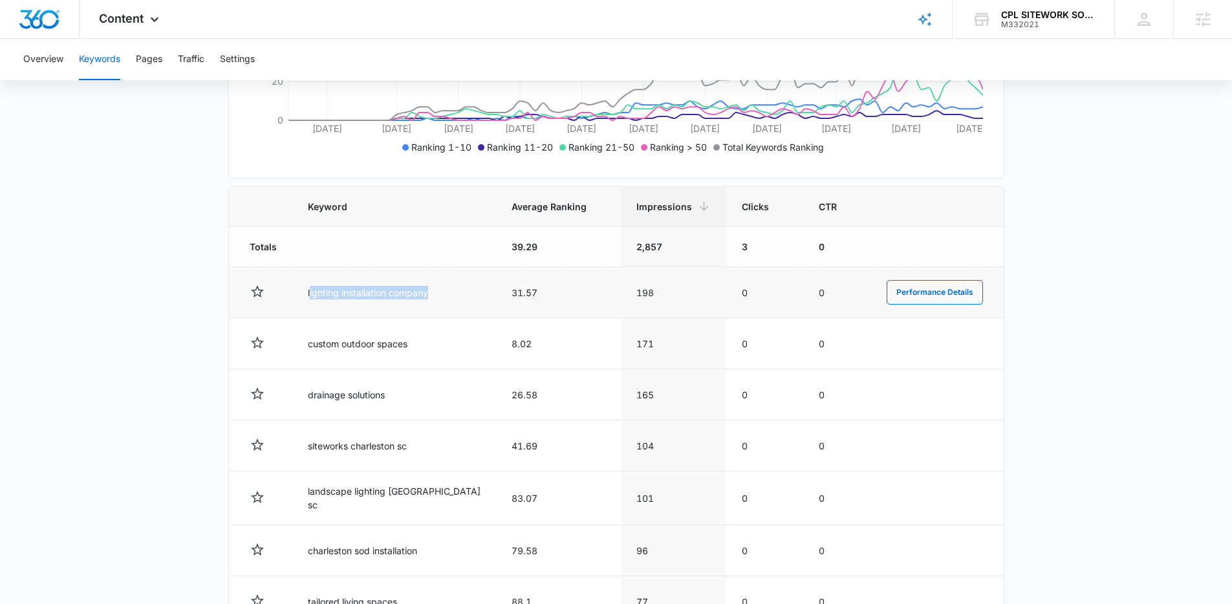
click at [428, 299] on td "lighting installation company" at bounding box center [394, 292] width 204 height 51
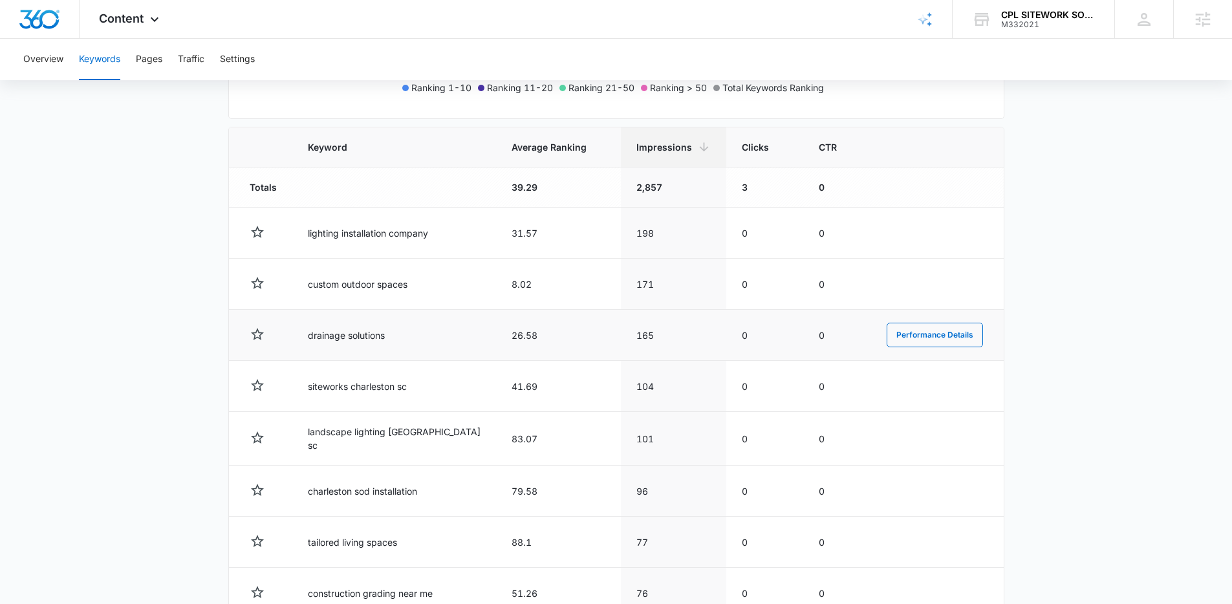
scroll to position [475, 0]
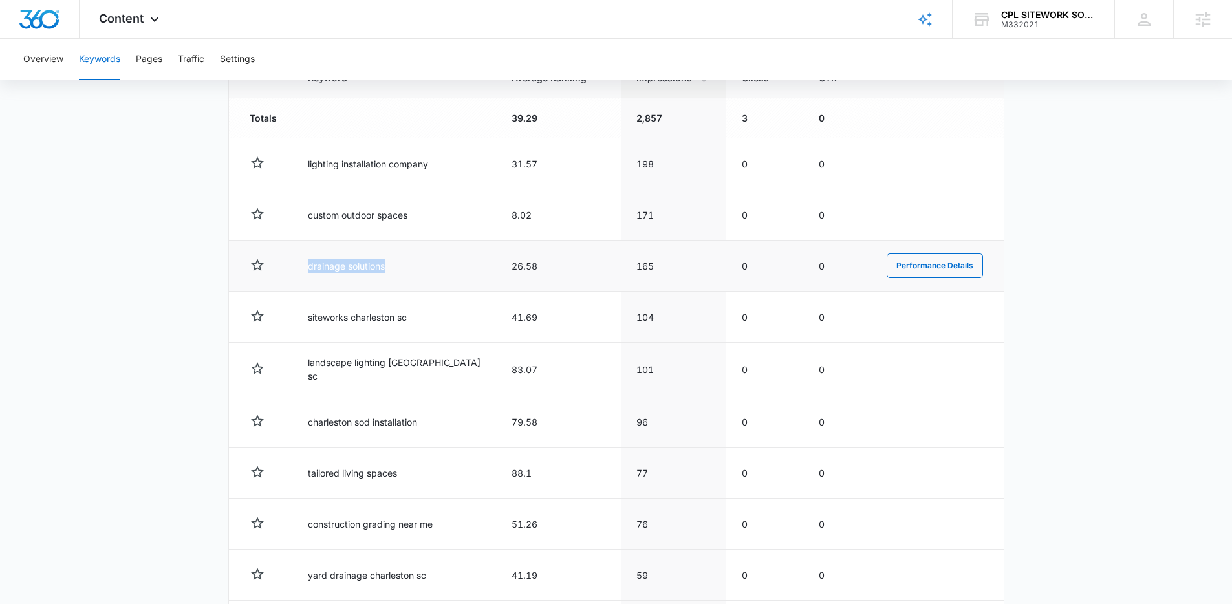
drag, startPoint x: 305, startPoint y: 266, endPoint x: 424, endPoint y: 268, distance: 119.7
click at [424, 268] on td "drainage solutions" at bounding box center [394, 266] width 204 height 51
drag, startPoint x: 424, startPoint y: 268, endPoint x: 408, endPoint y: 262, distance: 17.4
click at [424, 268] on td "drainage solutions" at bounding box center [394, 266] width 204 height 51
drag, startPoint x: 680, startPoint y: 261, endPoint x: 612, endPoint y: 267, distance: 67.6
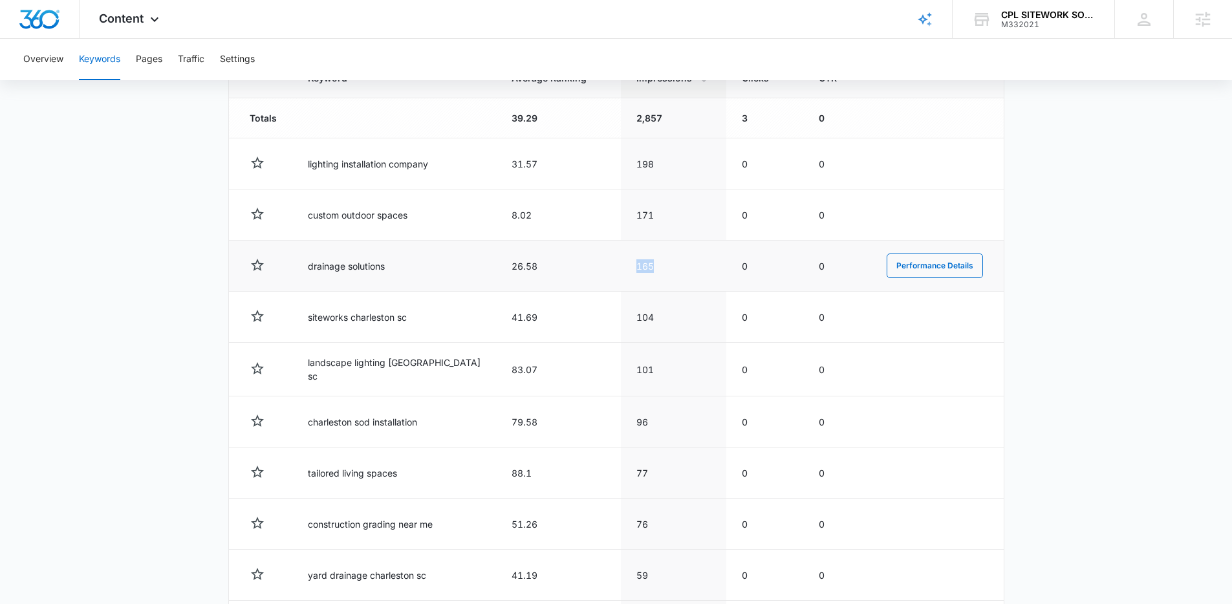
click at [607, 268] on tr "drainage solutions 26.58 165 0 0 Performance Details" at bounding box center [616, 266] width 775 height 51
click at [698, 268] on td "165" at bounding box center [673, 266] width 105 height 51
drag, startPoint x: 563, startPoint y: 265, endPoint x: 492, endPoint y: 271, distance: 70.8
click at [492, 271] on tr "drainage solutions 26.58 165 0 0 Performance Details" at bounding box center [616, 266] width 775 height 51
drag, startPoint x: 490, startPoint y: 246, endPoint x: 498, endPoint y: 252, distance: 10.6
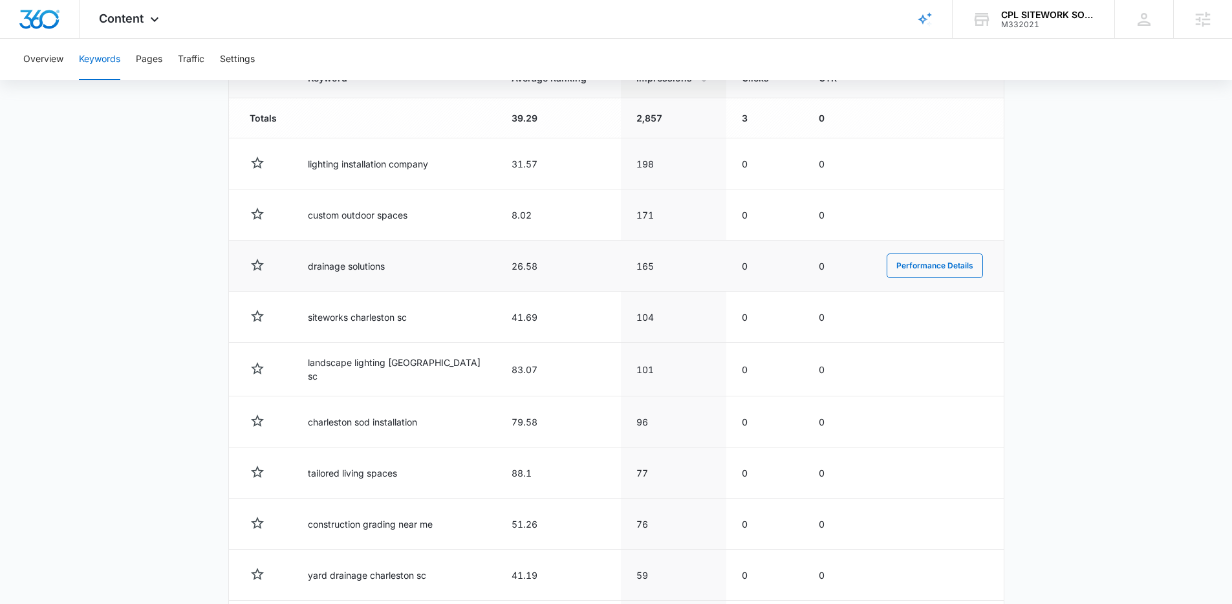
click at [496, 252] on td "drainage solutions" at bounding box center [394, 266] width 204 height 51
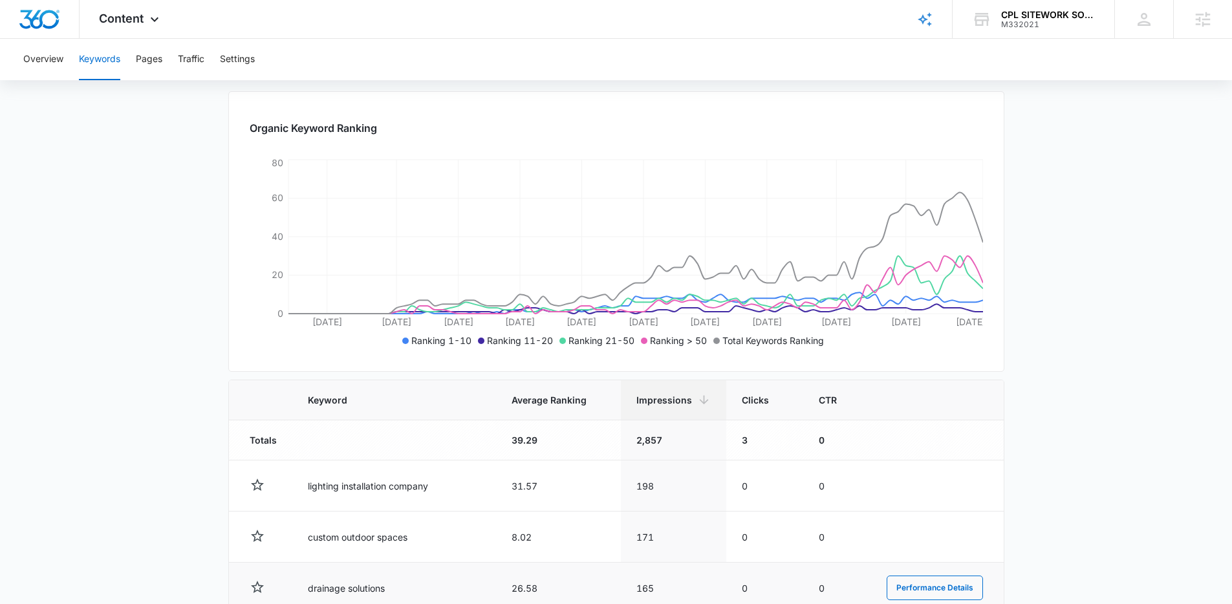
scroll to position [0, 0]
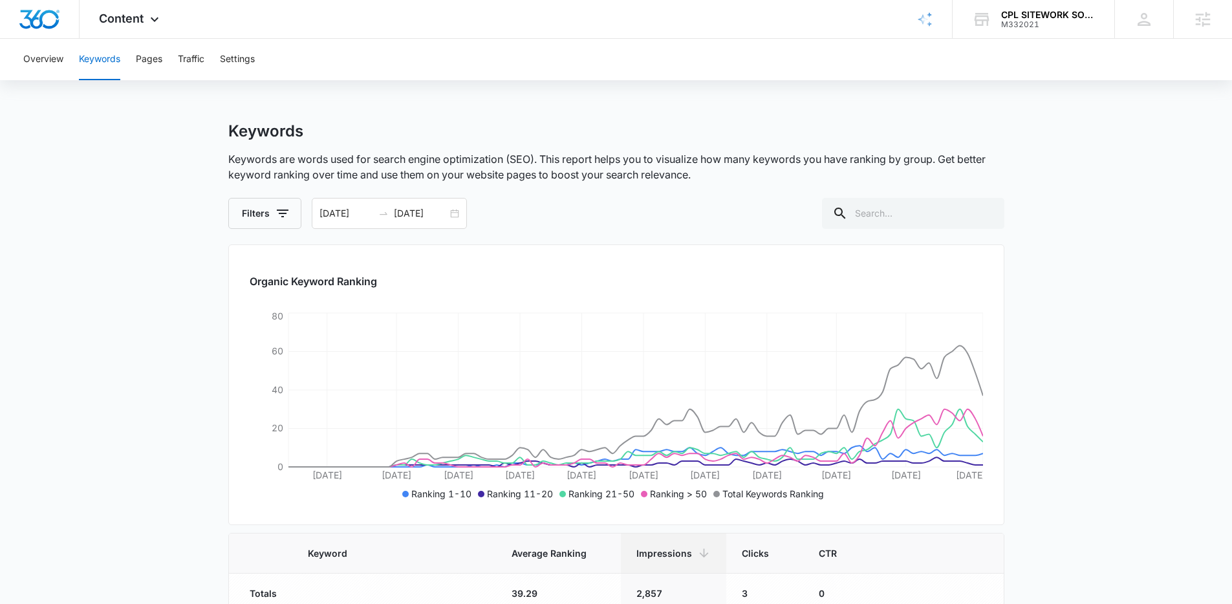
click at [717, 184] on div "Keywords Keywords are words used for search engine optimization (SEO). This rep…" at bounding box center [616, 175] width 776 height 107
click at [730, 124] on div "Keywords" at bounding box center [616, 131] width 776 height 19
click at [729, 124] on div "Keywords" at bounding box center [616, 131] width 776 height 19
click at [787, 174] on p "Keywords are words used for search engine optimization (SEO). This report helps…" at bounding box center [616, 166] width 776 height 31
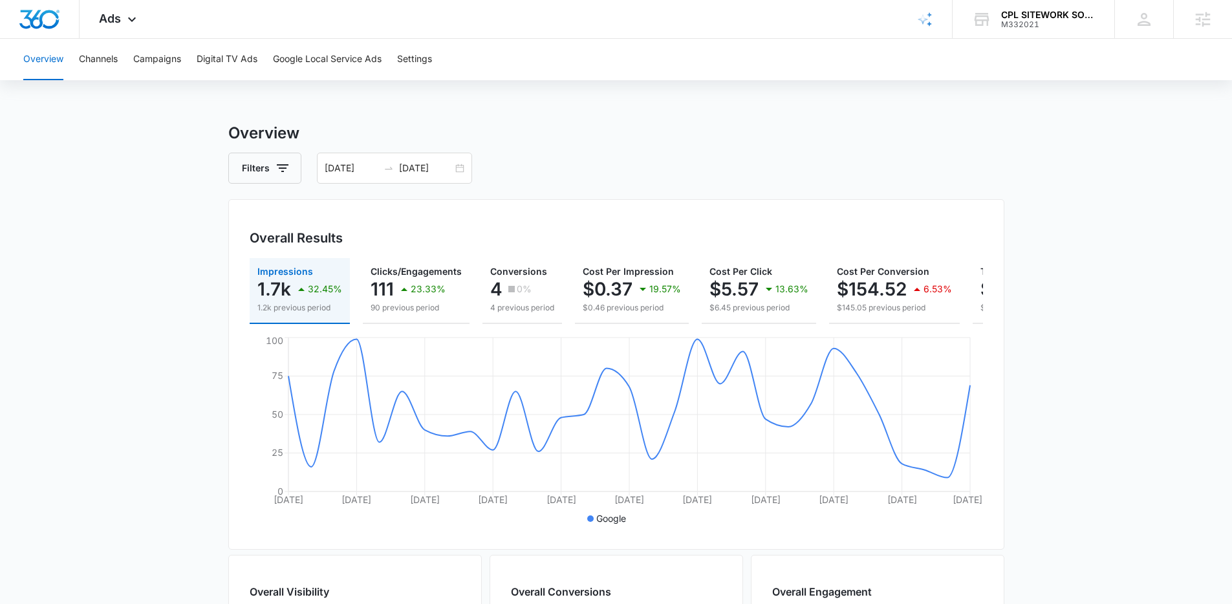
click at [660, 91] on div "Overview Channels Campaigns Digital TV Ads Google Local Service Ads Settings Ov…" at bounding box center [616, 544] width 1232 height 1011
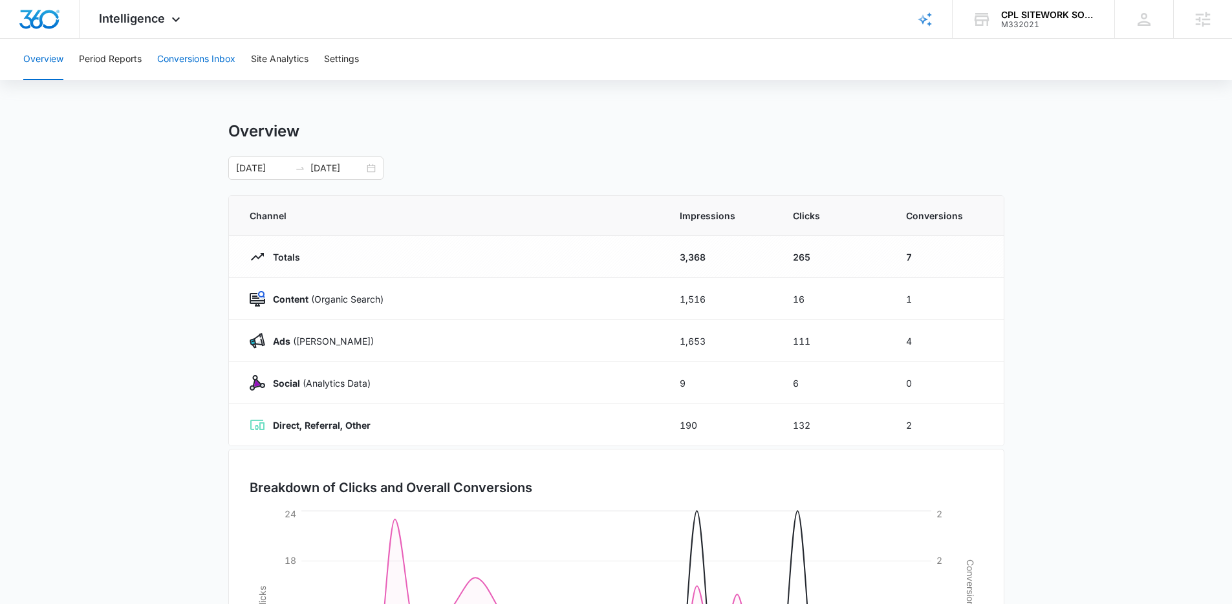
click at [182, 61] on button "Conversions Inbox" at bounding box center [196, 59] width 78 height 41
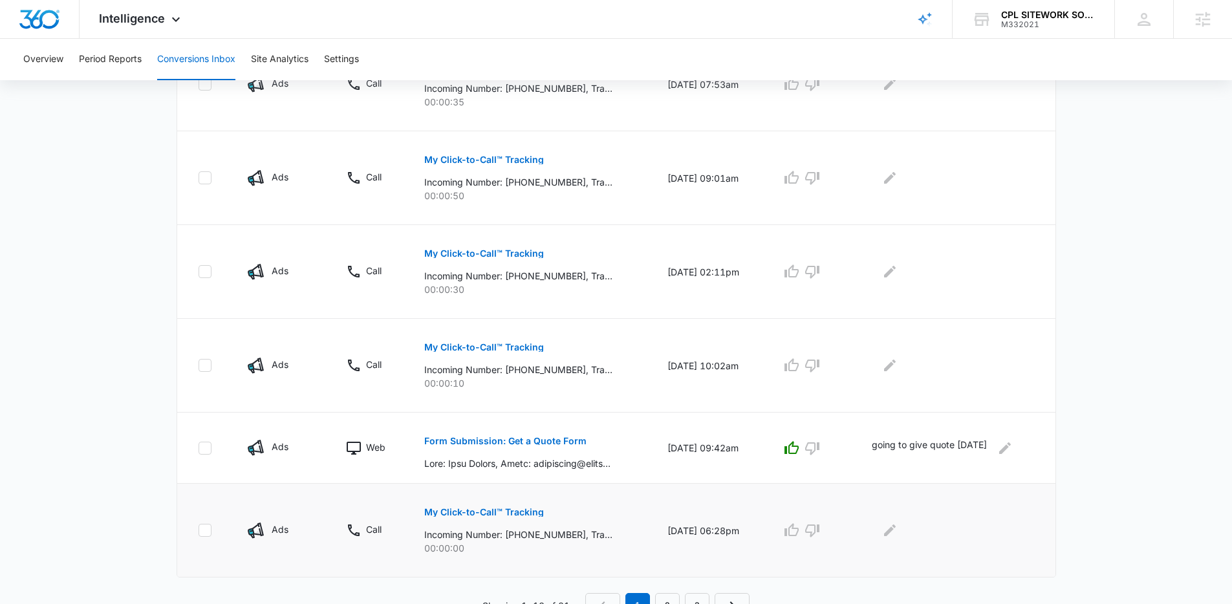
scroll to position [759, 0]
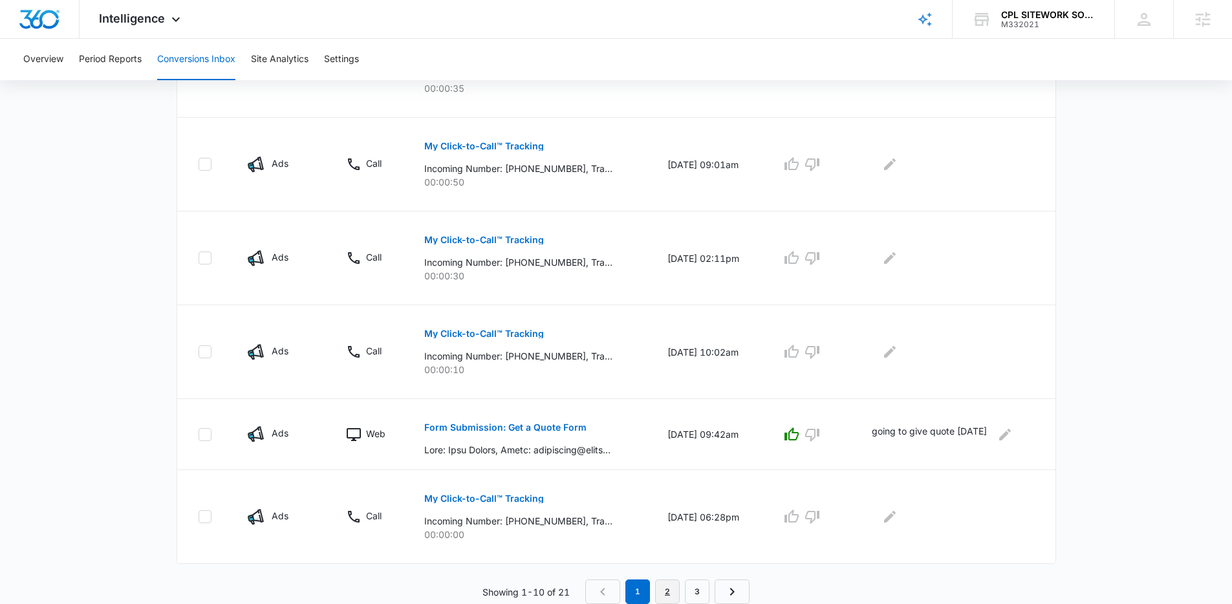
click at [662, 589] on link "2" at bounding box center [667, 591] width 25 height 25
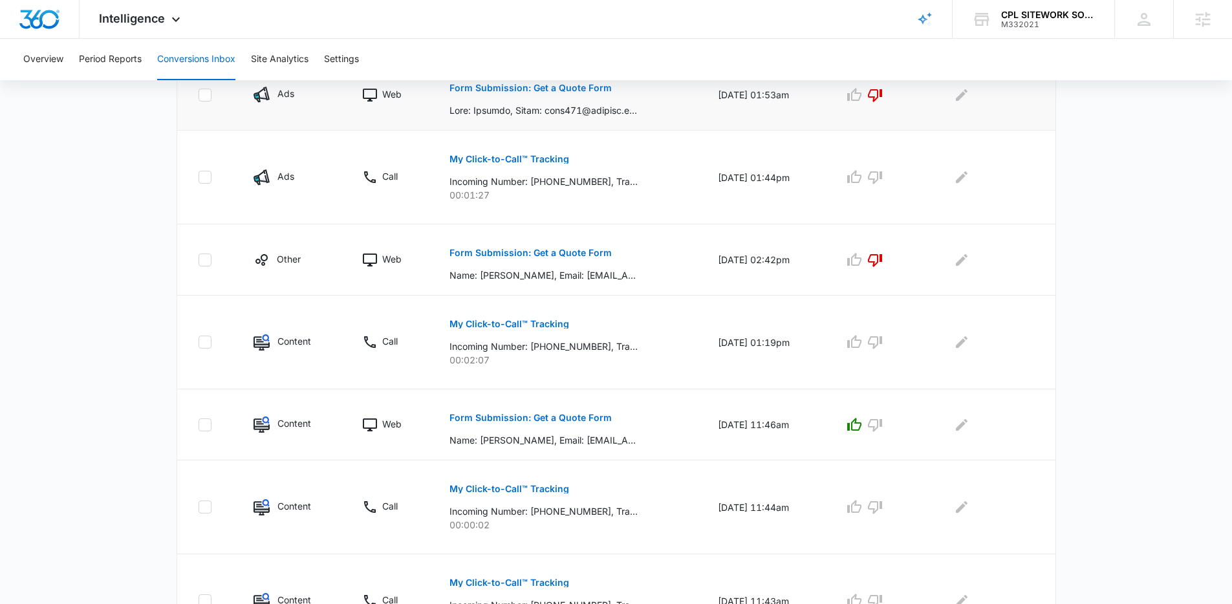
scroll to position [691, 0]
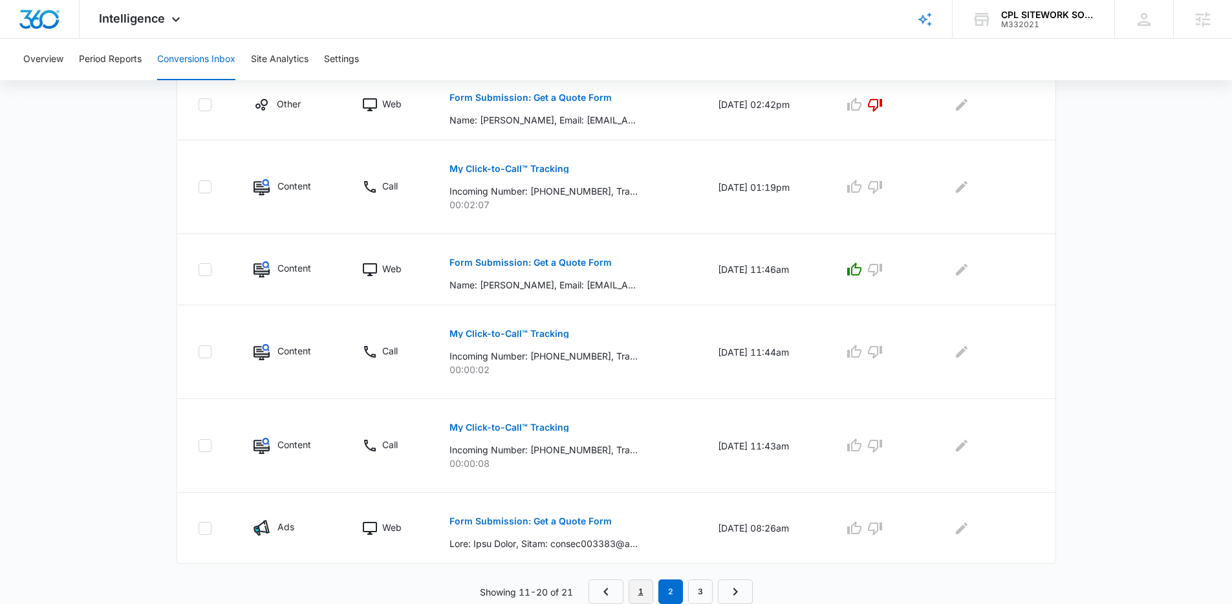
click at [640, 589] on link "1" at bounding box center [641, 591] width 25 height 25
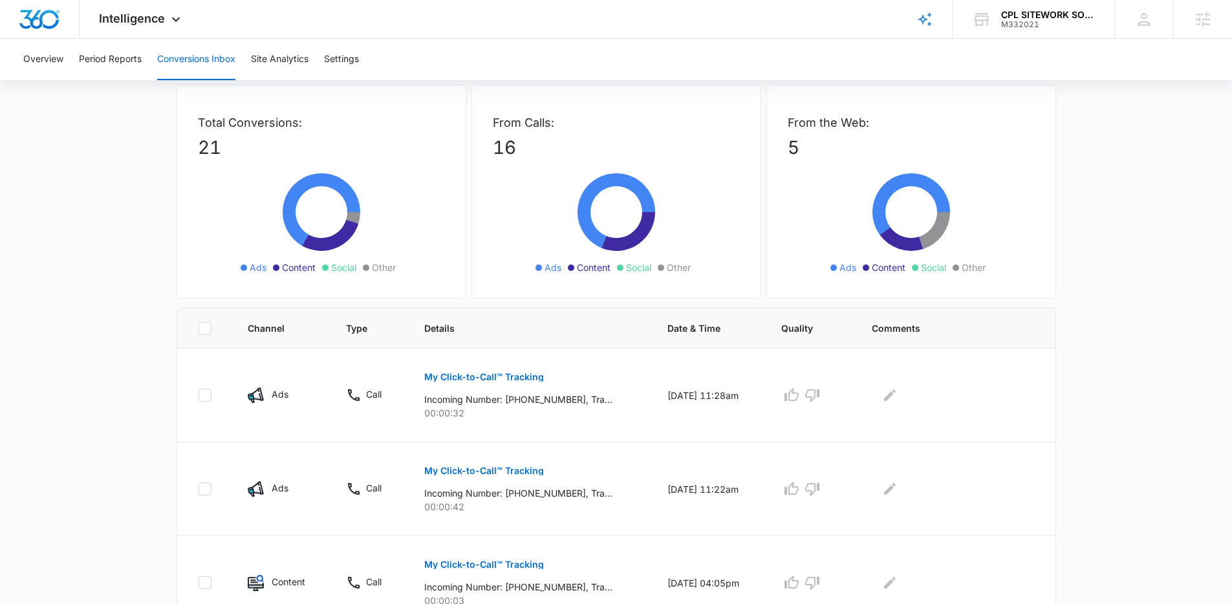
scroll to position [0, 0]
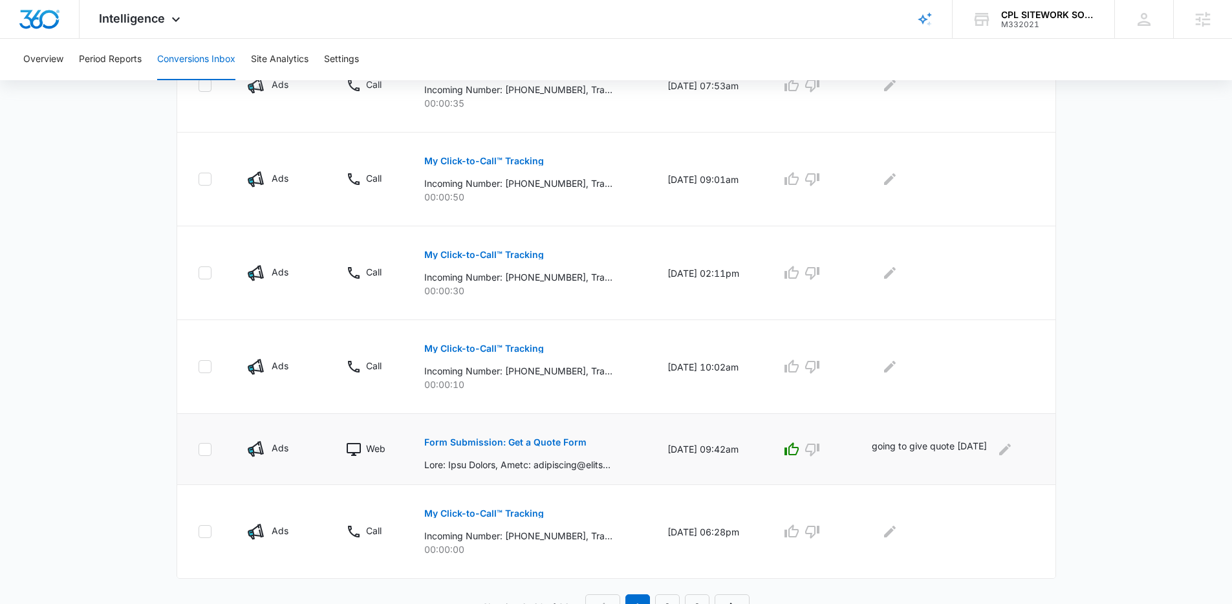
scroll to position [743, 0]
click at [520, 440] on p "Form Submission: Get a Quote Form" at bounding box center [505, 442] width 162 height 9
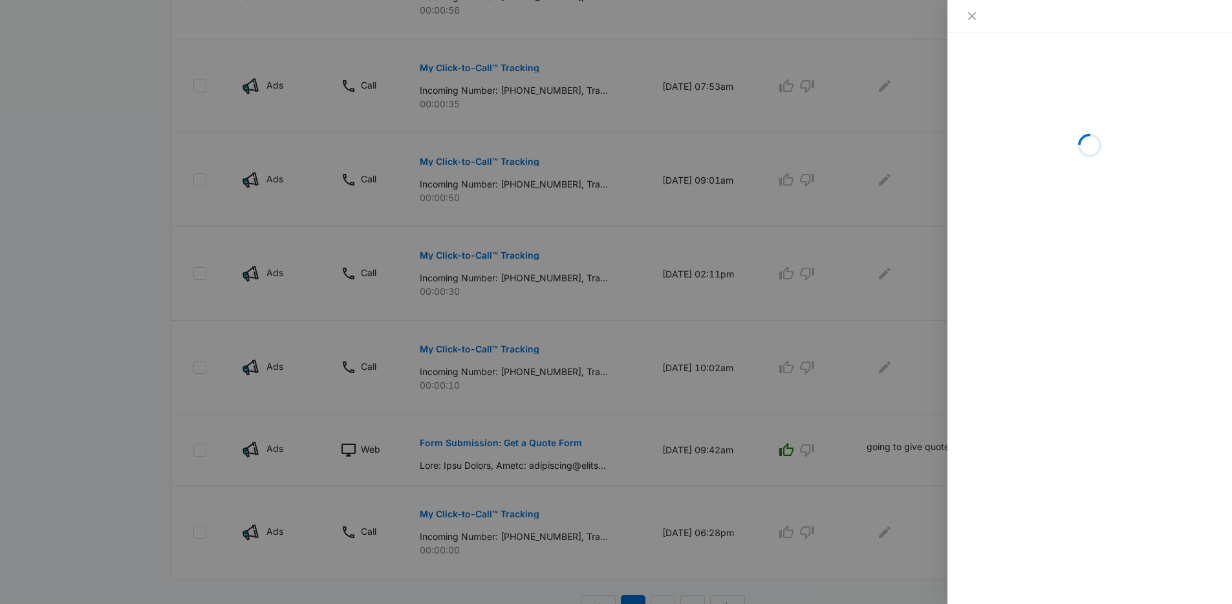
click at [611, 403] on div at bounding box center [616, 302] width 1232 height 604
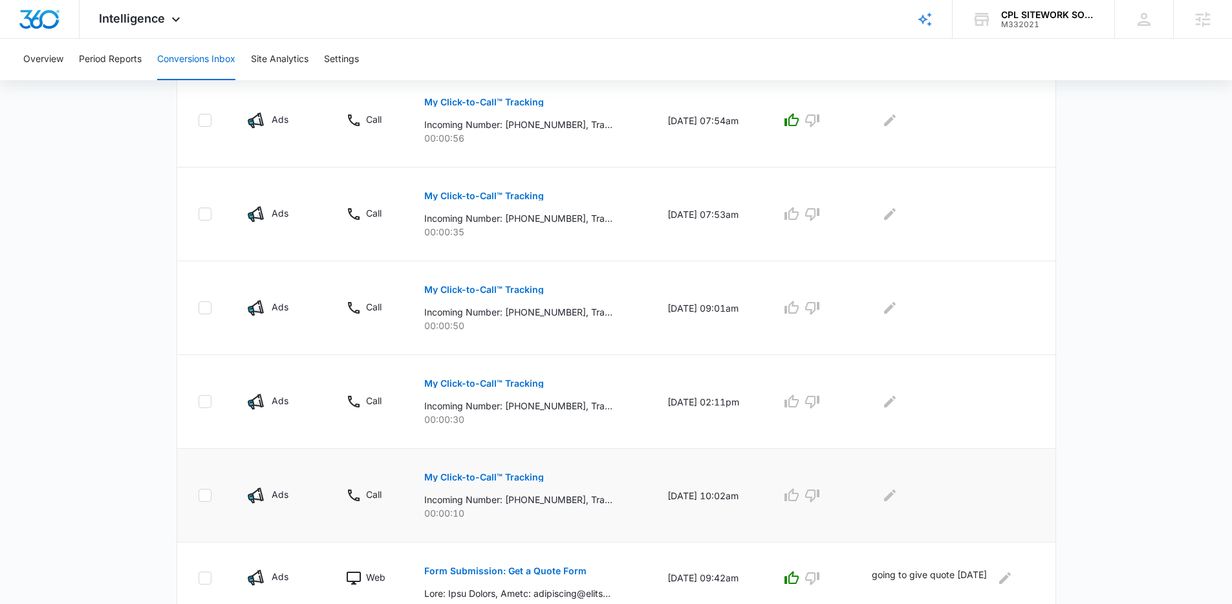
scroll to position [607, 0]
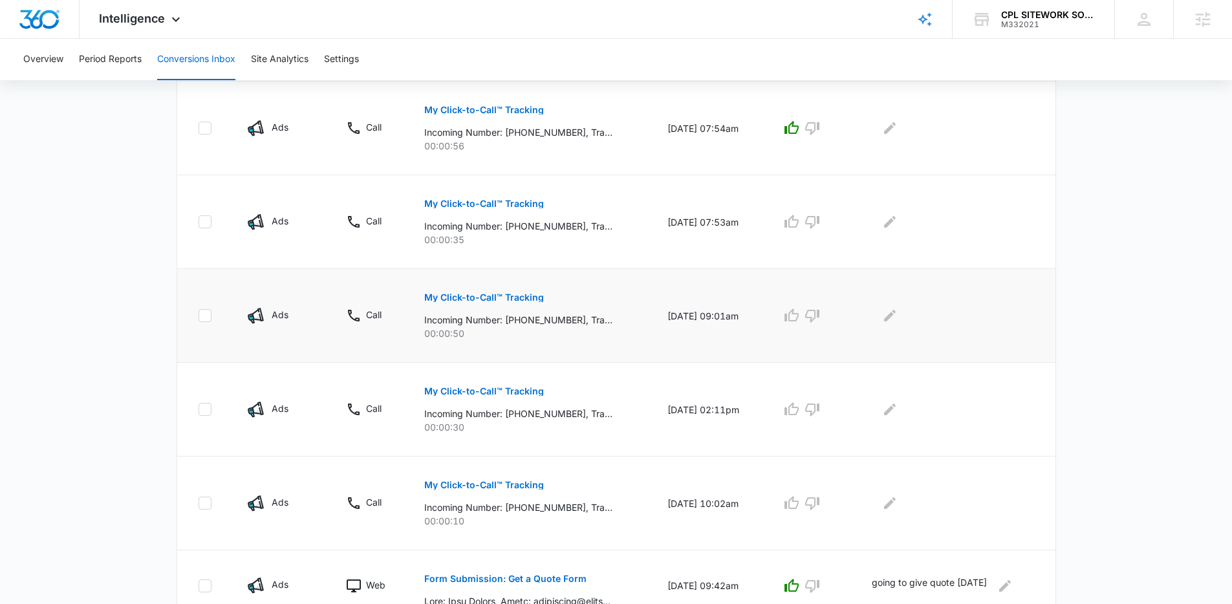
click at [484, 301] on p "My Click-to-Call™ Tracking" at bounding box center [484, 297] width 120 height 9
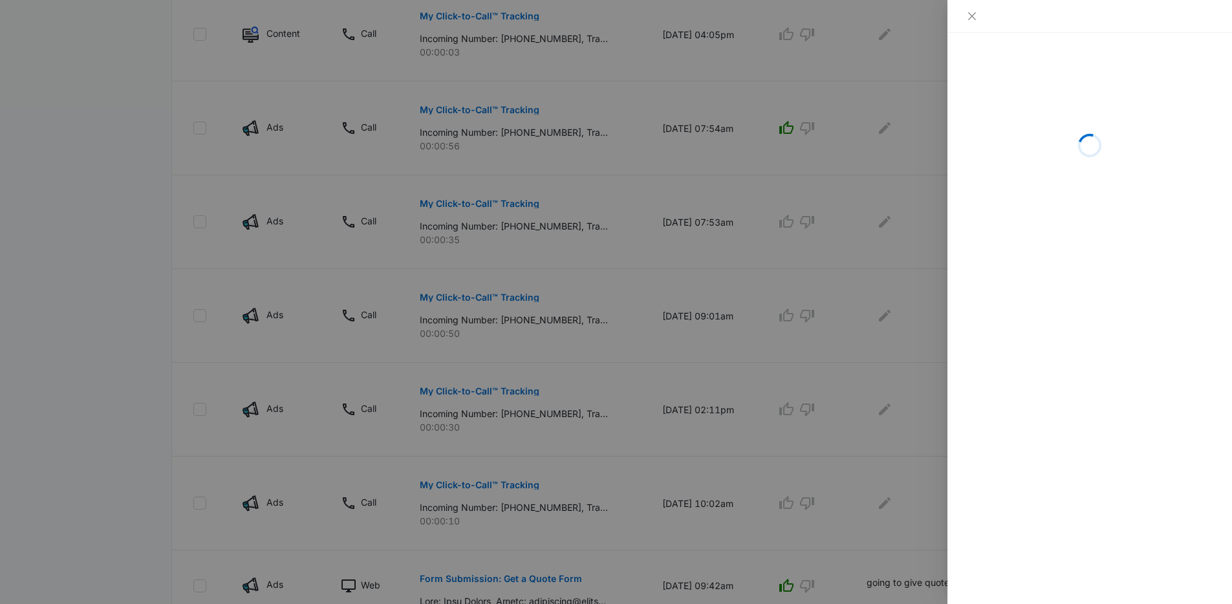
click at [552, 310] on div at bounding box center [616, 302] width 1232 height 604
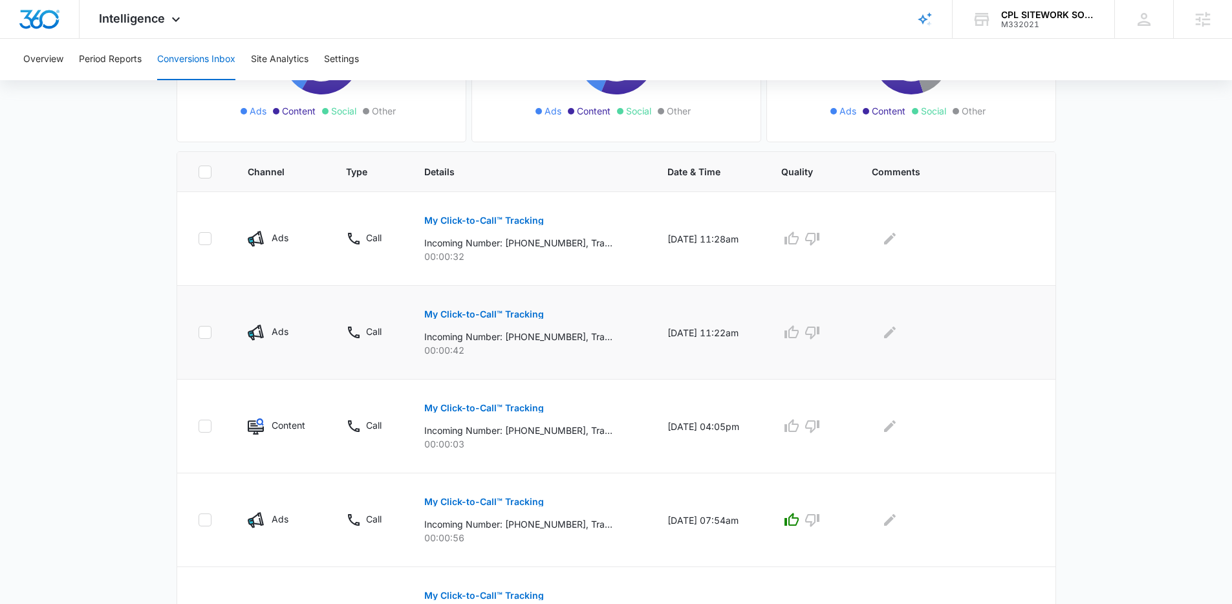
scroll to position [457, 0]
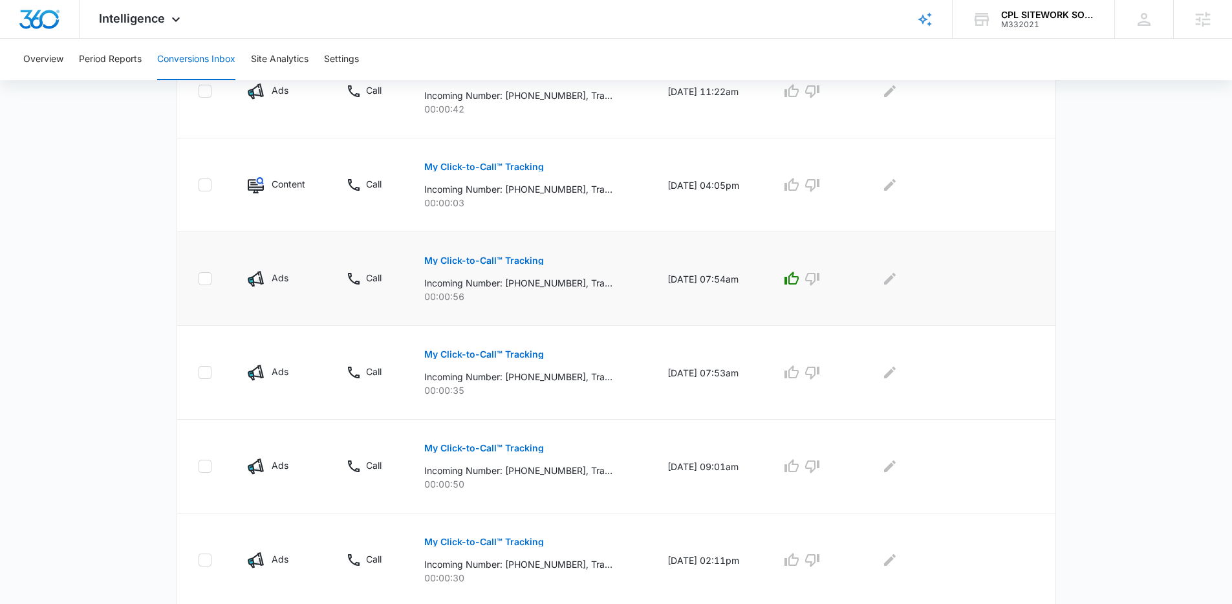
click at [496, 261] on p "My Click-to-Call™ Tracking" at bounding box center [484, 260] width 120 height 9
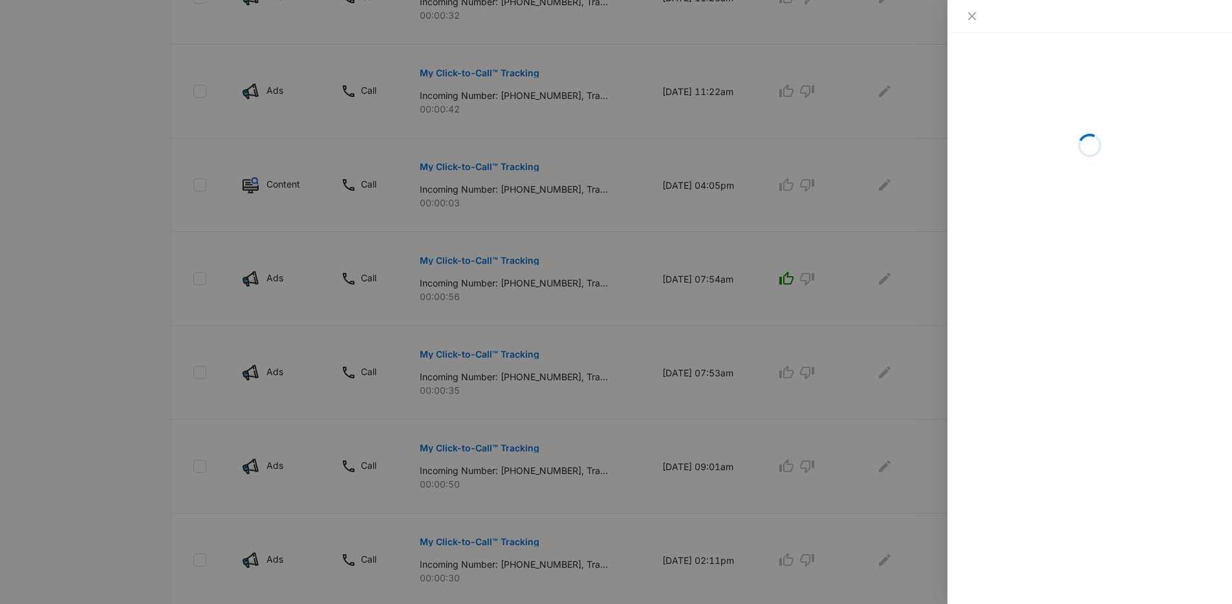
click at [605, 273] on div at bounding box center [616, 302] width 1232 height 604
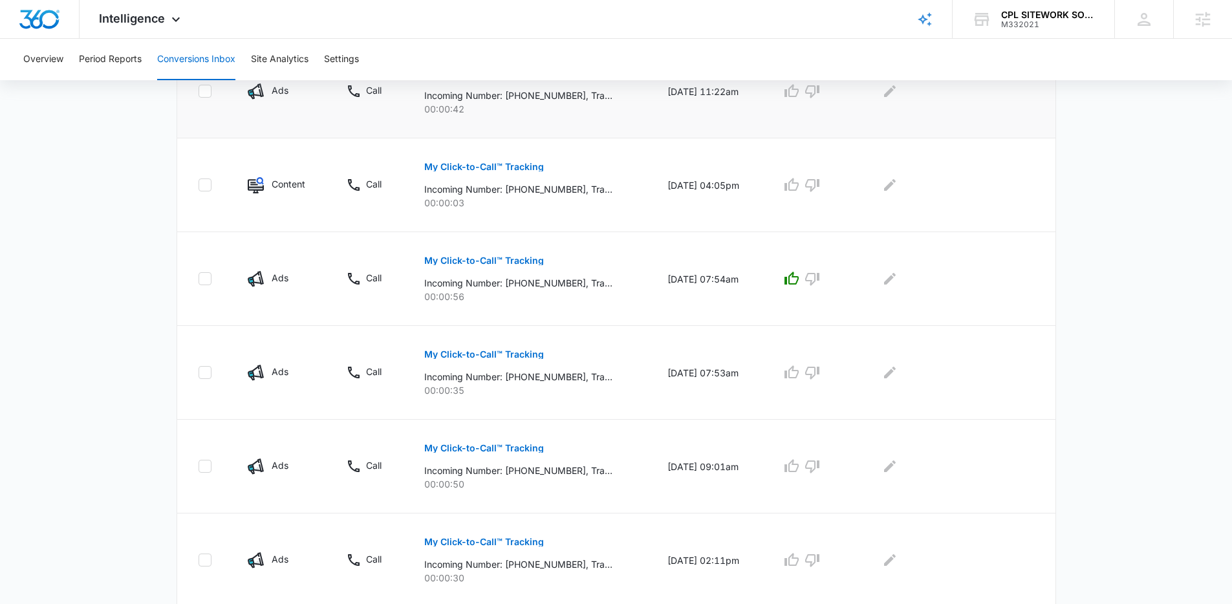
scroll to position [343, 0]
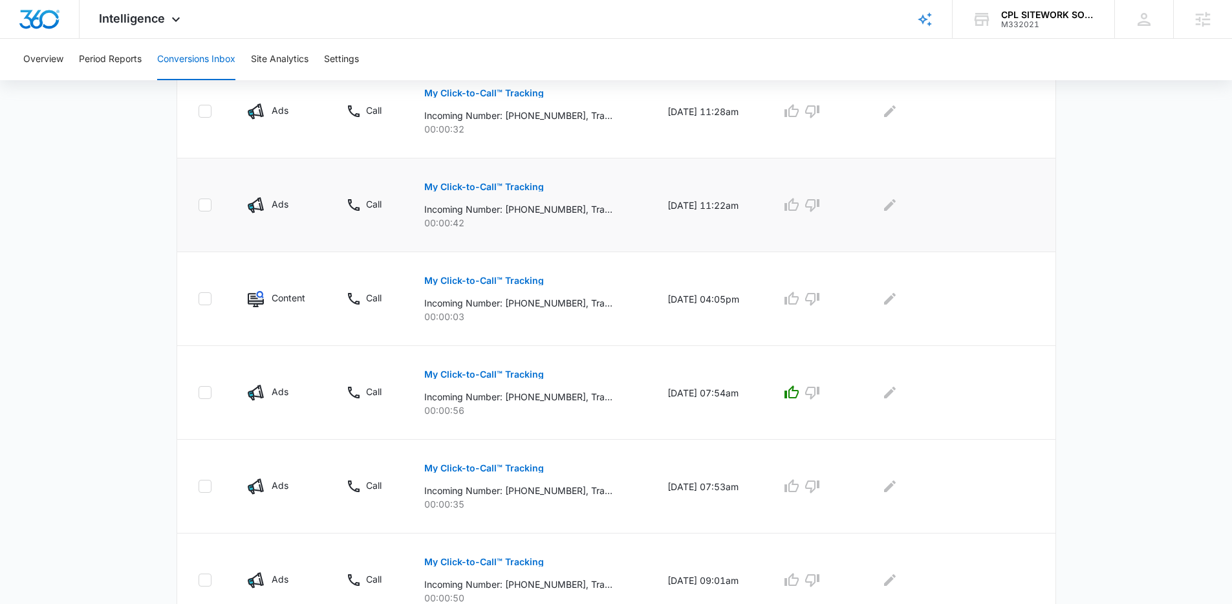
click at [511, 181] on button "My Click-to-Call™ Tracking" at bounding box center [484, 186] width 120 height 31
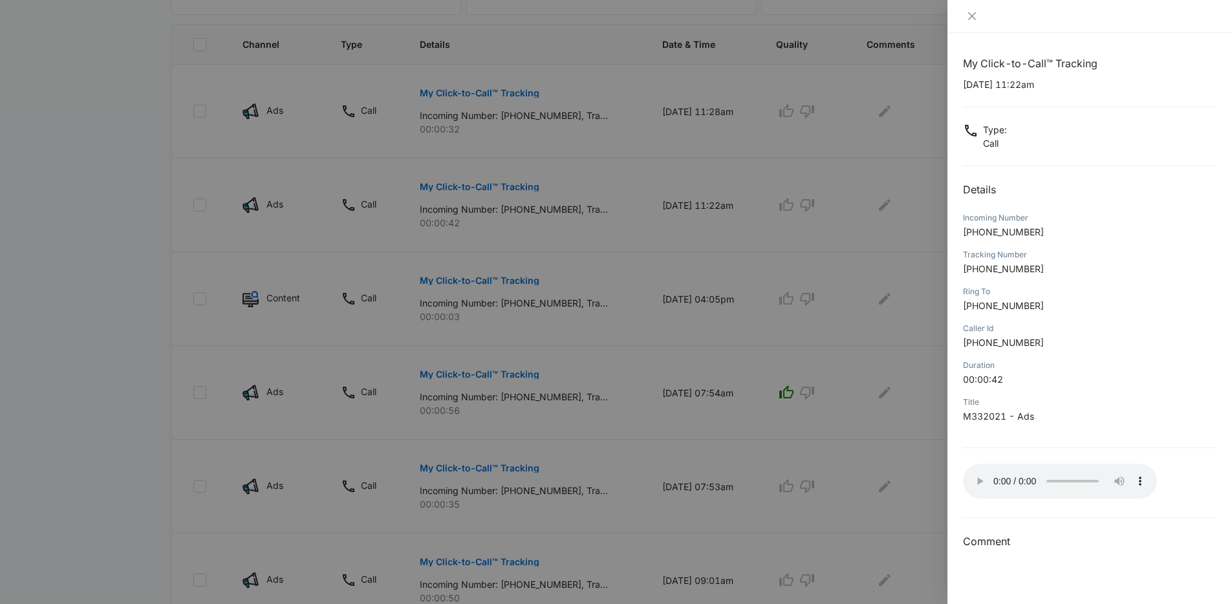
click at [1065, 506] on div "My Click-to-Call™ Tracking [DATE] 11:22am Type : Call Details Incoming Number […" at bounding box center [1090, 303] width 254 height 494
click at [1076, 349] on p "[PHONE_NUMBER]" at bounding box center [1090, 343] width 254 height 14
click at [818, 318] on div at bounding box center [616, 302] width 1232 height 604
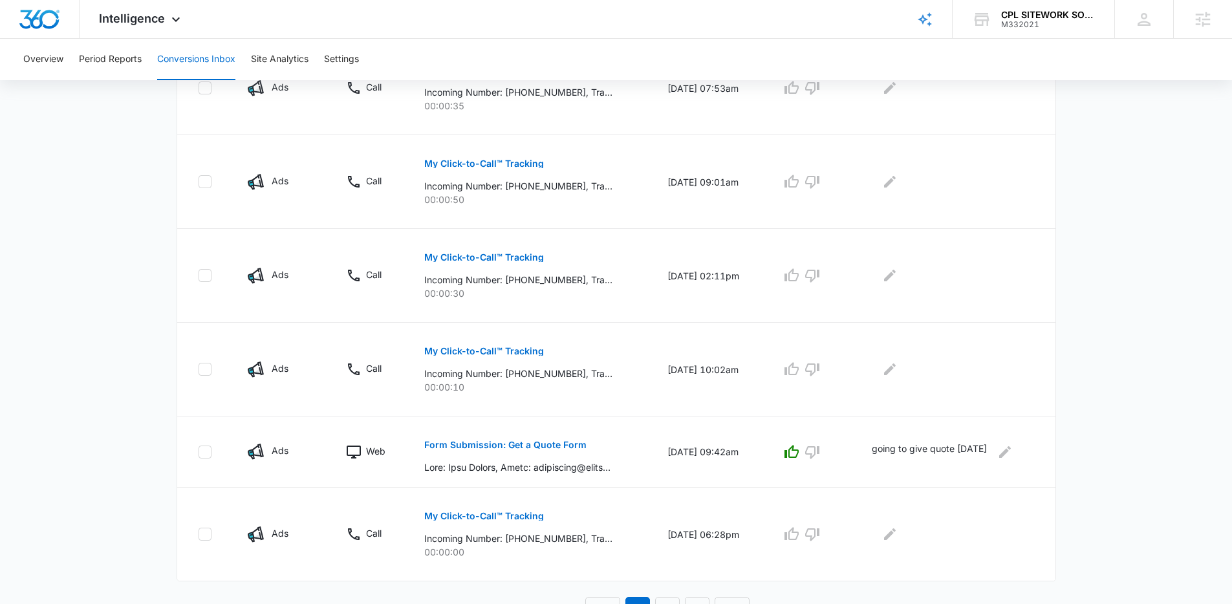
scroll to position [759, 0]
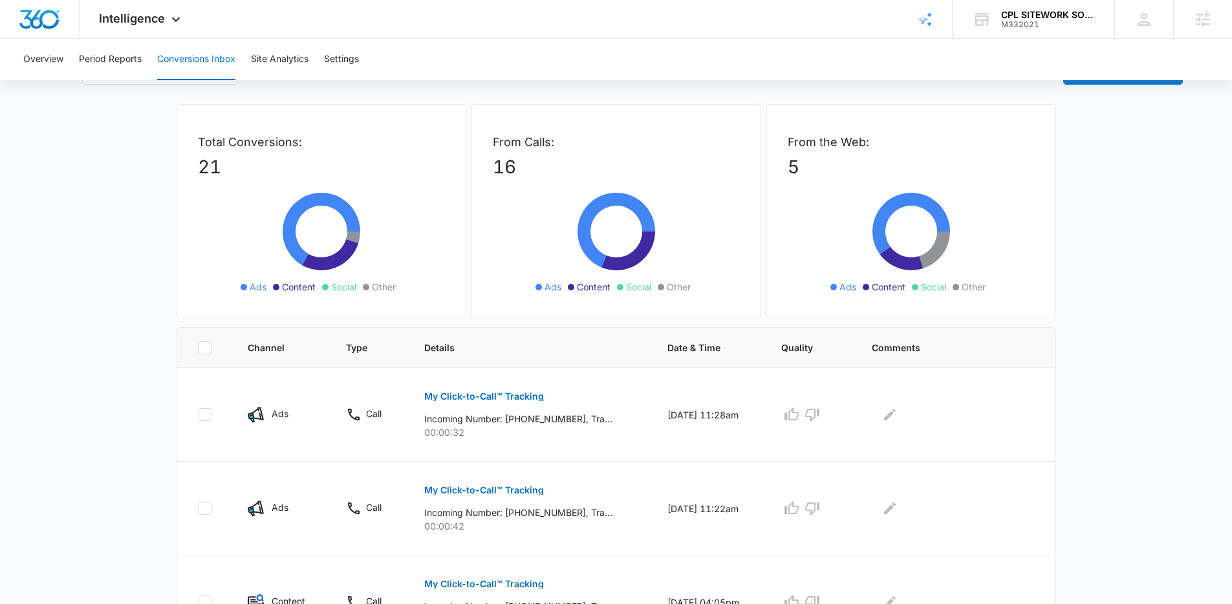
scroll to position [0, 0]
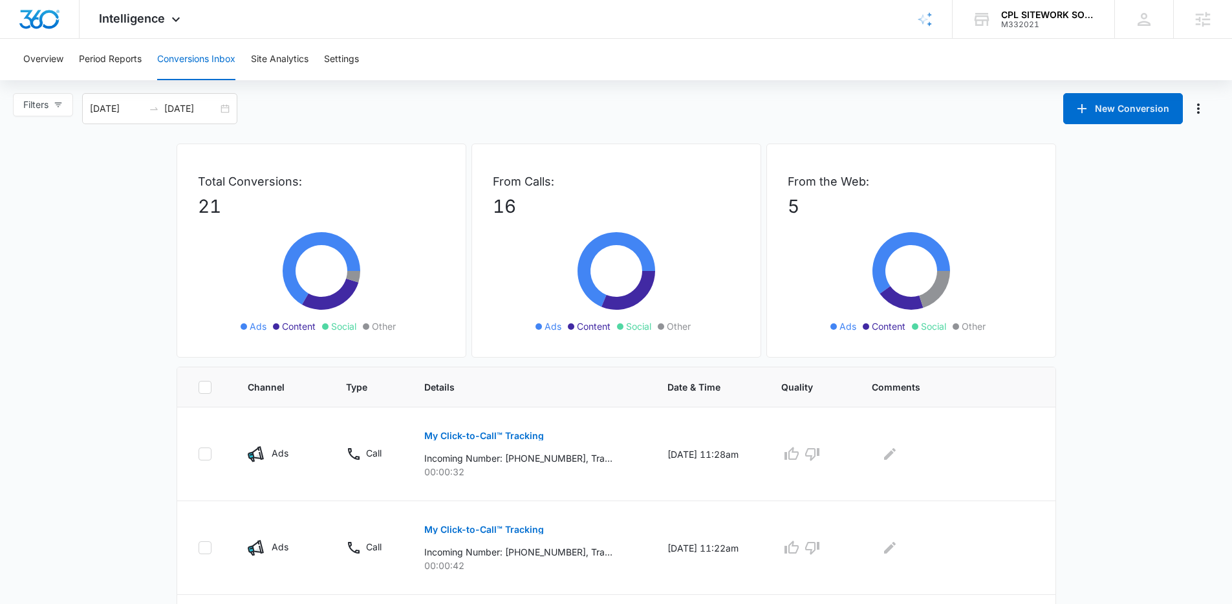
click at [440, 102] on div "Filters 08/13/2025 09/12/2025 New Conversion" at bounding box center [616, 108] width 1232 height 31
click at [438, 97] on div "Filters 08/13/2025 09/12/2025 New Conversion" at bounding box center [616, 108] width 1232 height 31
click at [323, 23] on div "Intelligence Apps Reputation Websites Forms CRM Email Social Payments POS Conte…" at bounding box center [616, 19] width 1232 height 39
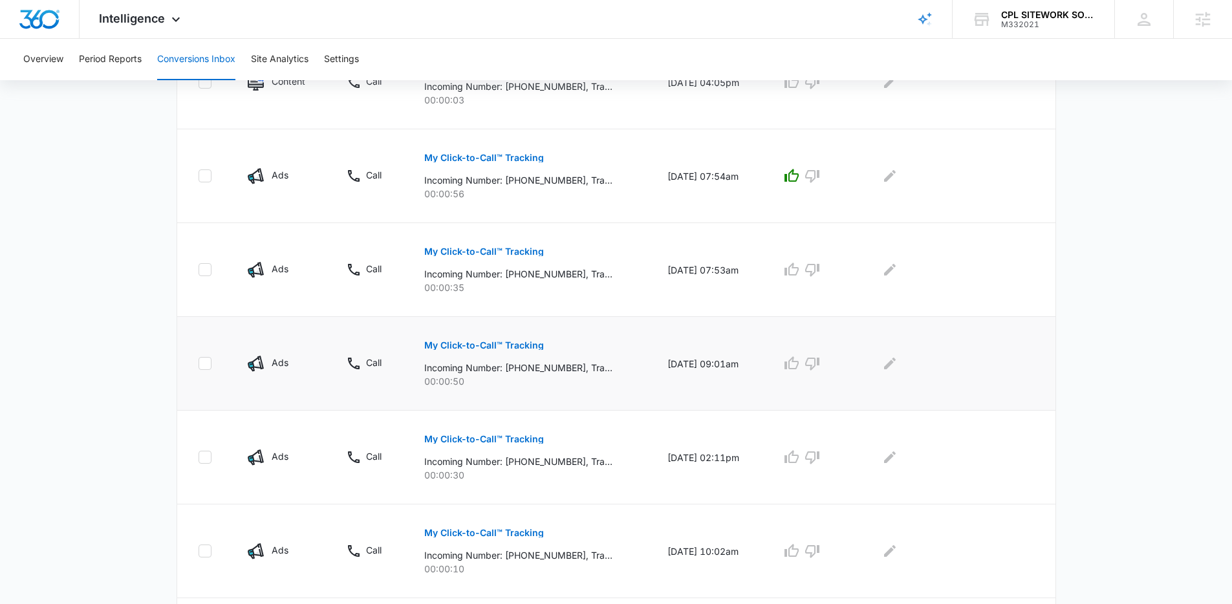
scroll to position [759, 0]
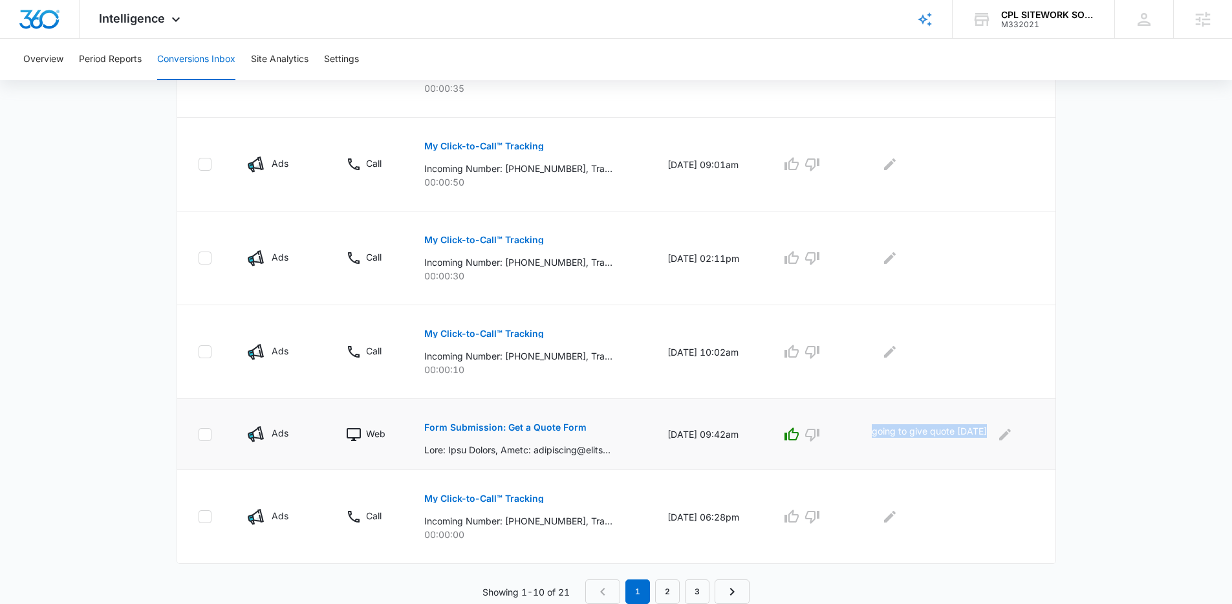
drag, startPoint x: 877, startPoint y: 429, endPoint x: 999, endPoint y: 462, distance: 126.6
click at [999, 462] on td "going to give quote Sept 9" at bounding box center [955, 434] width 199 height 71
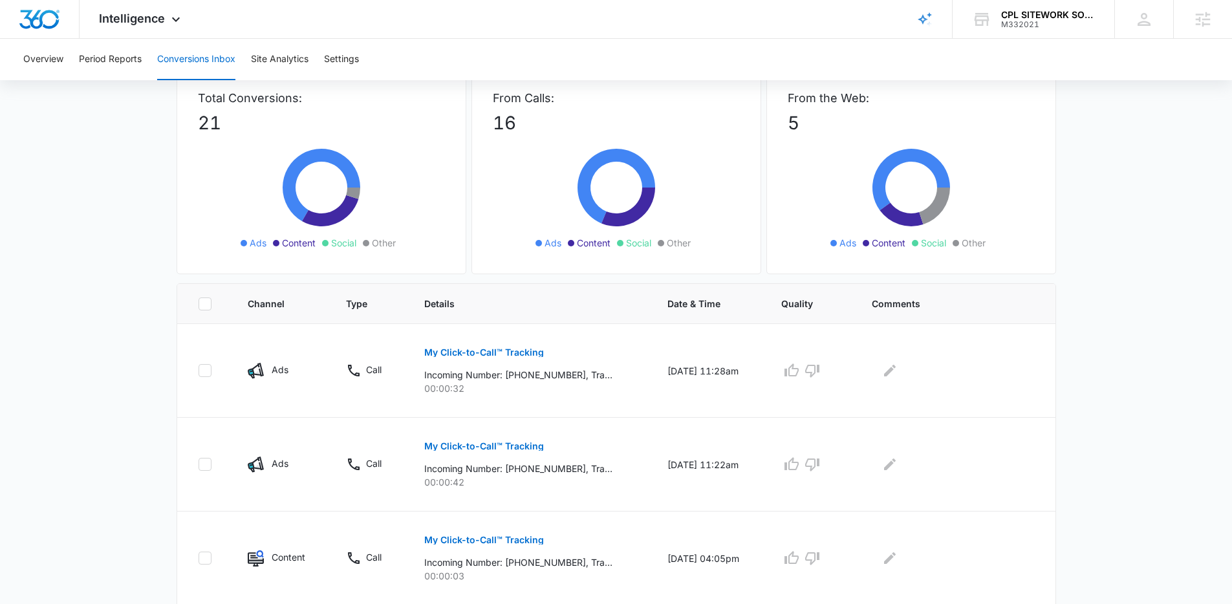
scroll to position [0, 0]
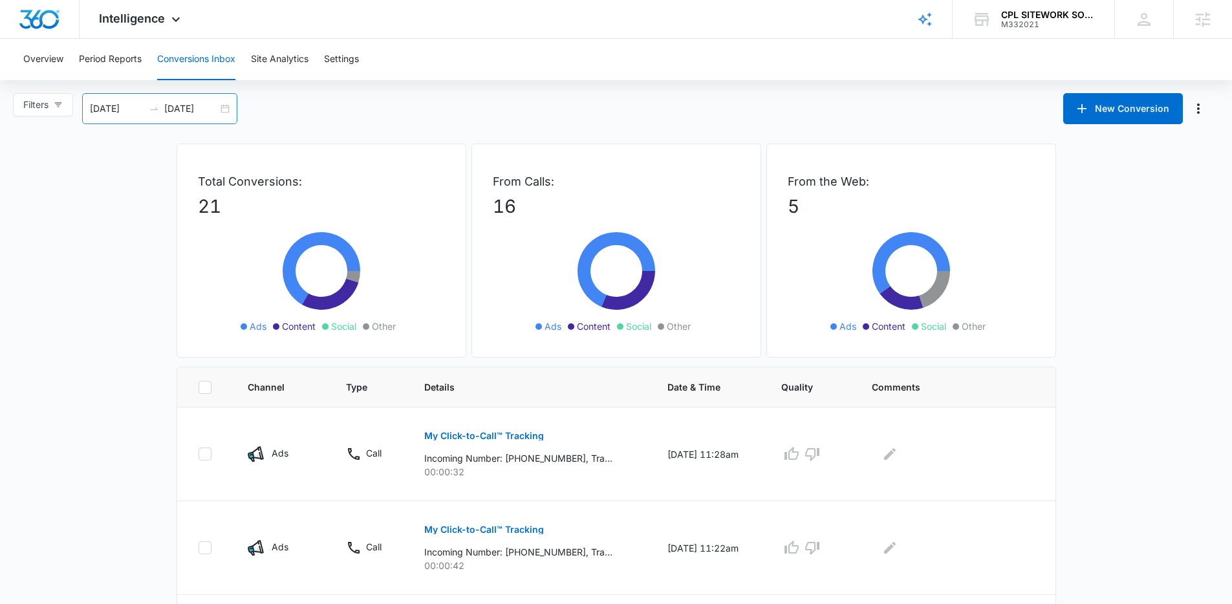
click at [228, 107] on div "08/13/2025 09/12/2025" at bounding box center [159, 108] width 155 height 31
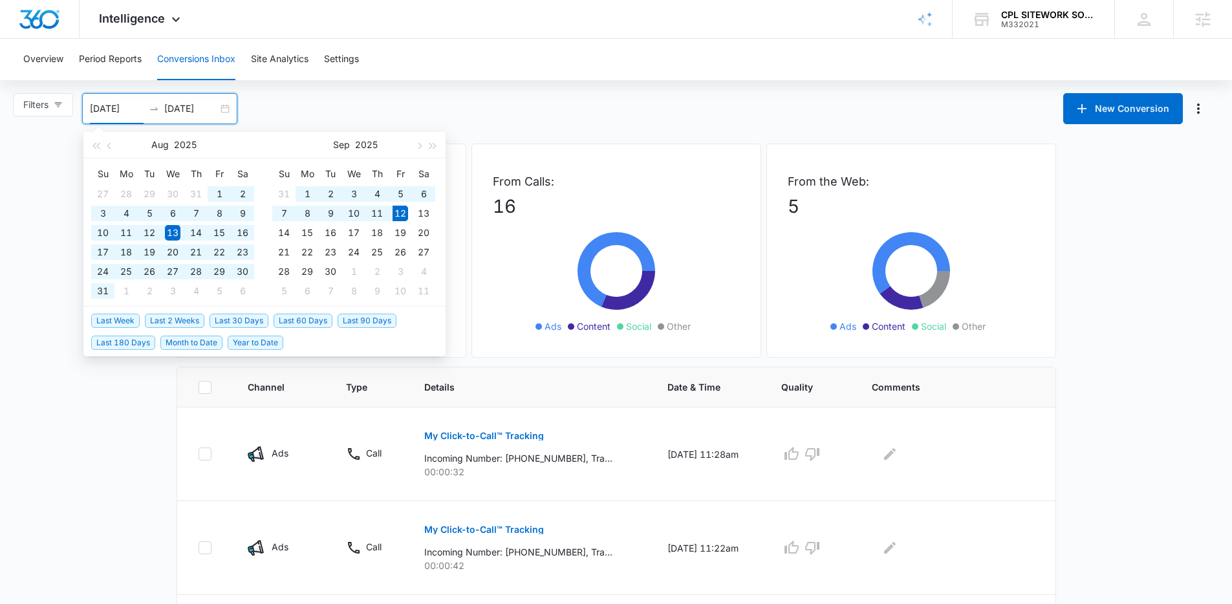
click at [359, 315] on span "Last 90 Days" at bounding box center [367, 321] width 59 height 14
type input "06/14/2025"
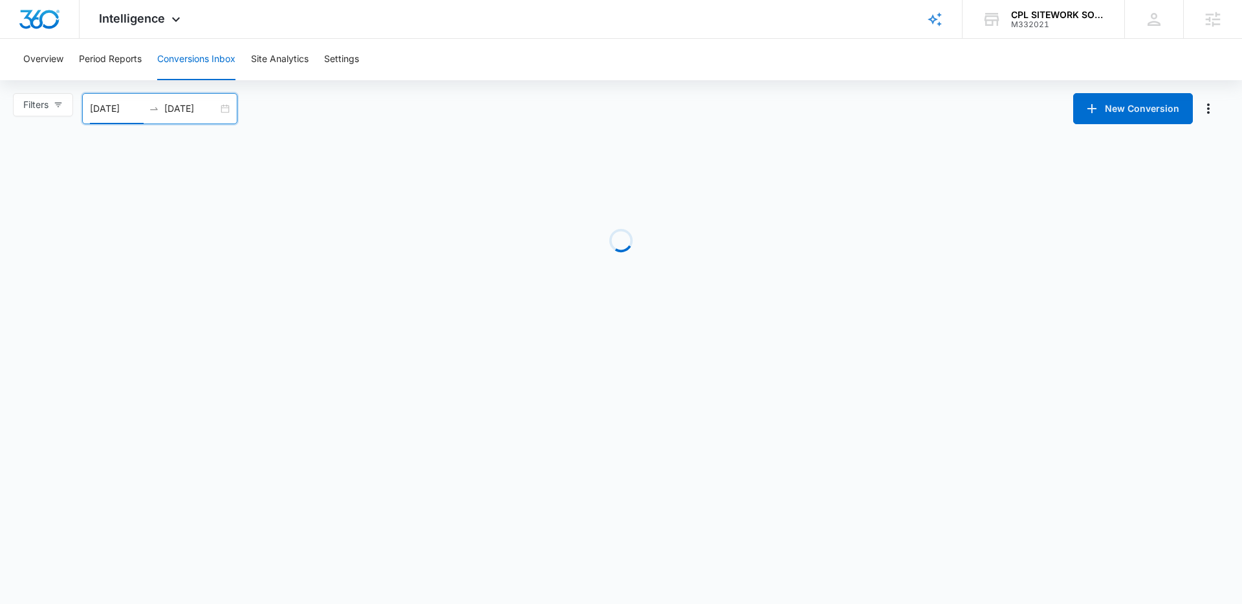
click at [491, 116] on div "Filters 06/14/2025 09/12/2025 New Conversion Jun 2025 Su Mo Tu We Th Fr Sa 1 2 …" at bounding box center [621, 108] width 1242 height 31
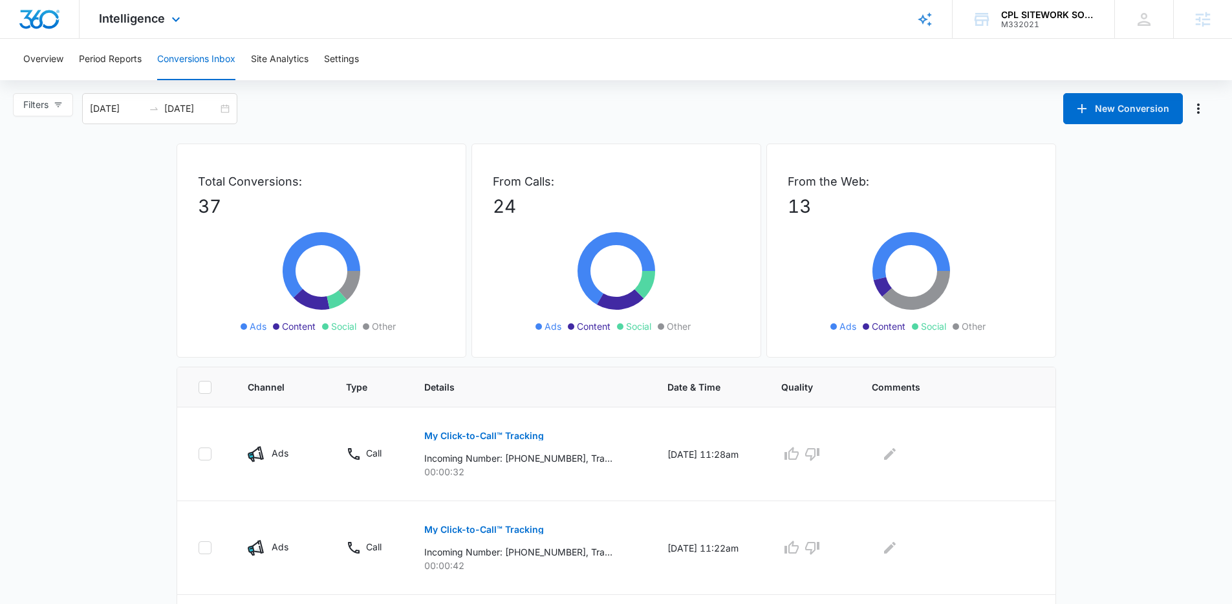
click at [427, 17] on div "Intelligence Apps Reputation Websites Forms CRM Email Social Payments POS Conte…" at bounding box center [616, 19] width 1232 height 39
click at [366, 115] on div "Filters 06/14/2025 09/12/2025 New Conversion Jun 2025 Su Mo Tu We Th Fr Sa 1 2 …" at bounding box center [616, 108] width 1232 height 31
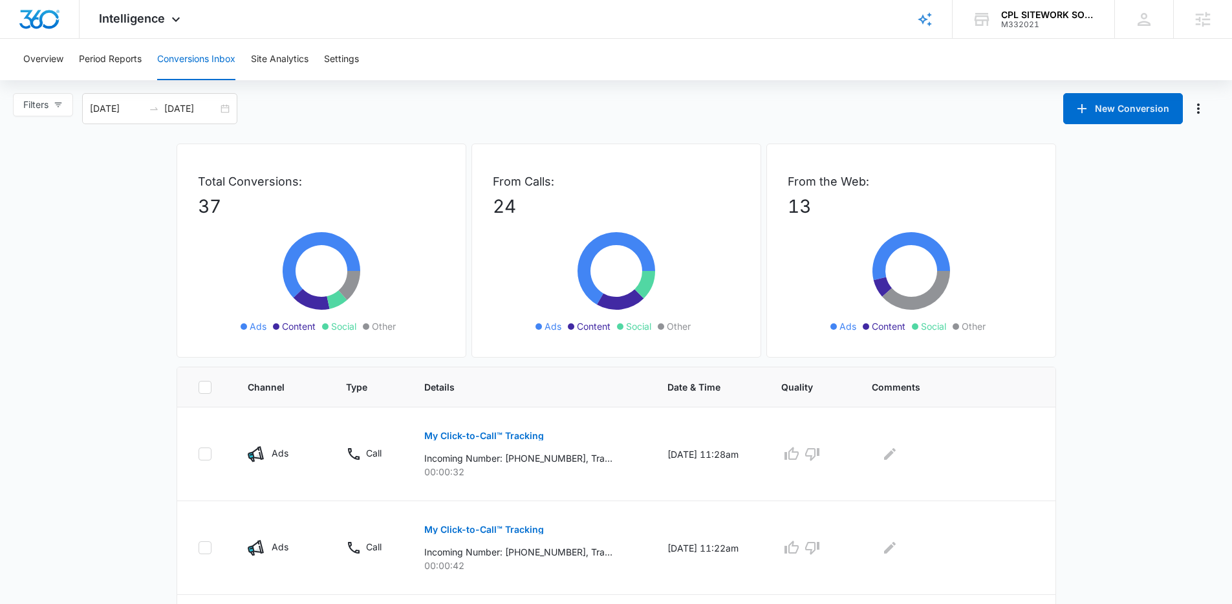
click at [392, 149] on div "Total Conversions: 37 Ads Content Social Other" at bounding box center [322, 251] width 290 height 214
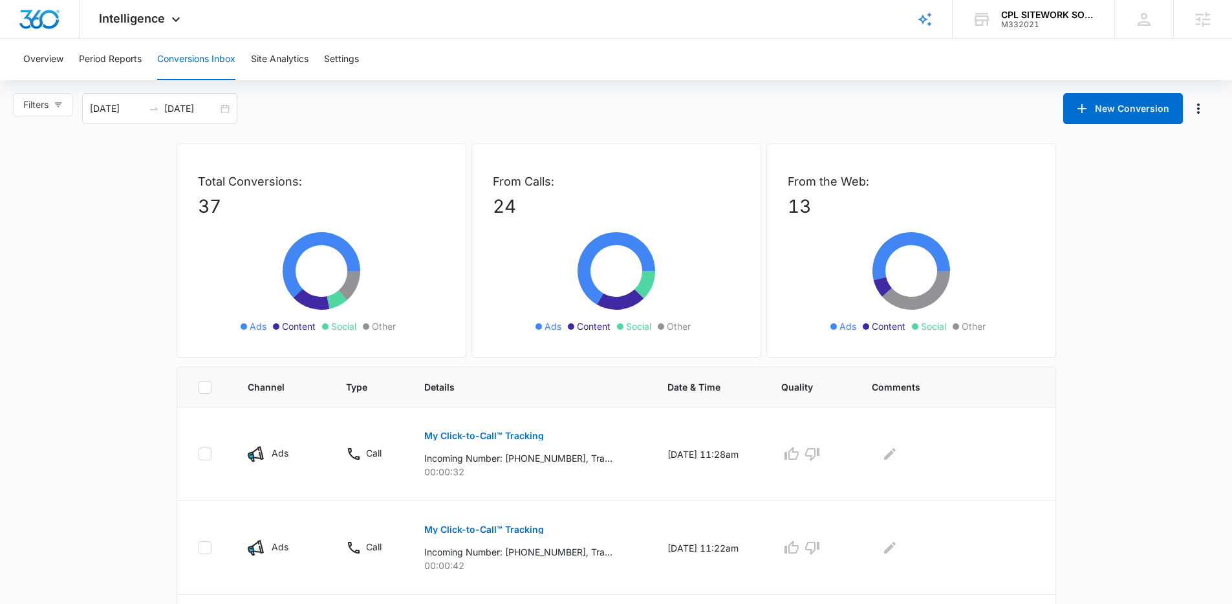
click at [315, 102] on div "Filters 06/14/2025 09/12/2025 New Conversion Jun 2025 Su Mo Tu We Th Fr Sa 1 2 …" at bounding box center [616, 108] width 1232 height 31
drag, startPoint x: 178, startPoint y: 176, endPoint x: 323, endPoint y: 336, distance: 215.6
click at [323, 336] on div "Total Conversions: 37 Ads Content Social Other" at bounding box center [322, 251] width 290 height 214
click at [444, 324] on div "Total Conversions: 37 Ads Content Social Other" at bounding box center [322, 251] width 290 height 214
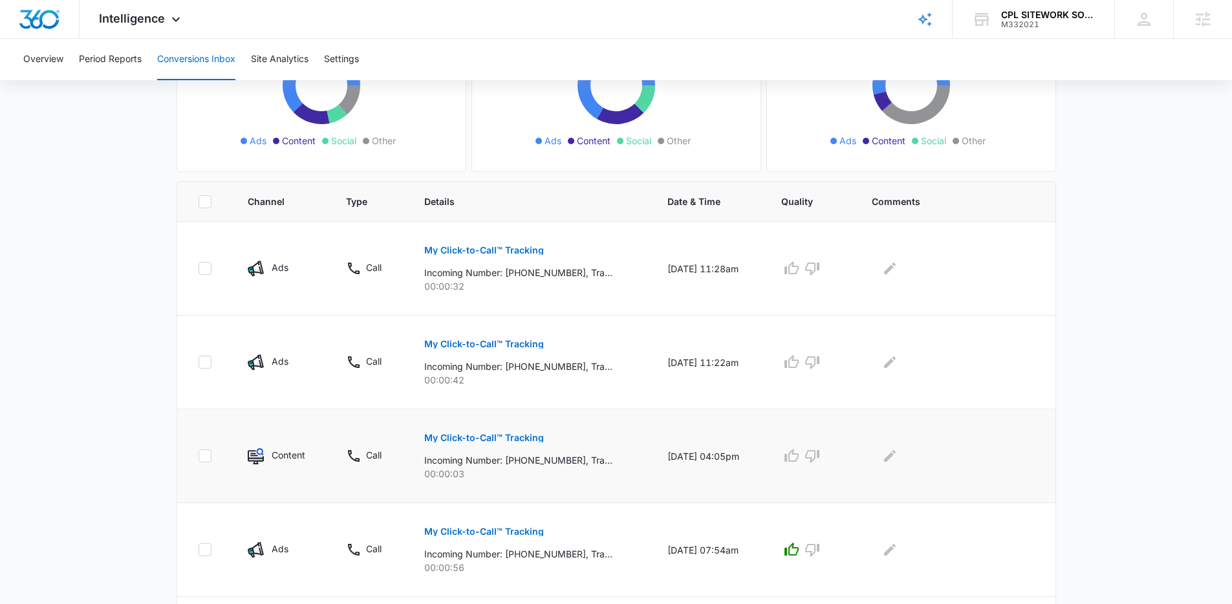
scroll to position [185, 0]
click at [617, 326] on td "My Click-to-Call™ Tracking Incoming Number: +19142556087, Tracking Number: +184…" at bounding box center [530, 363] width 243 height 94
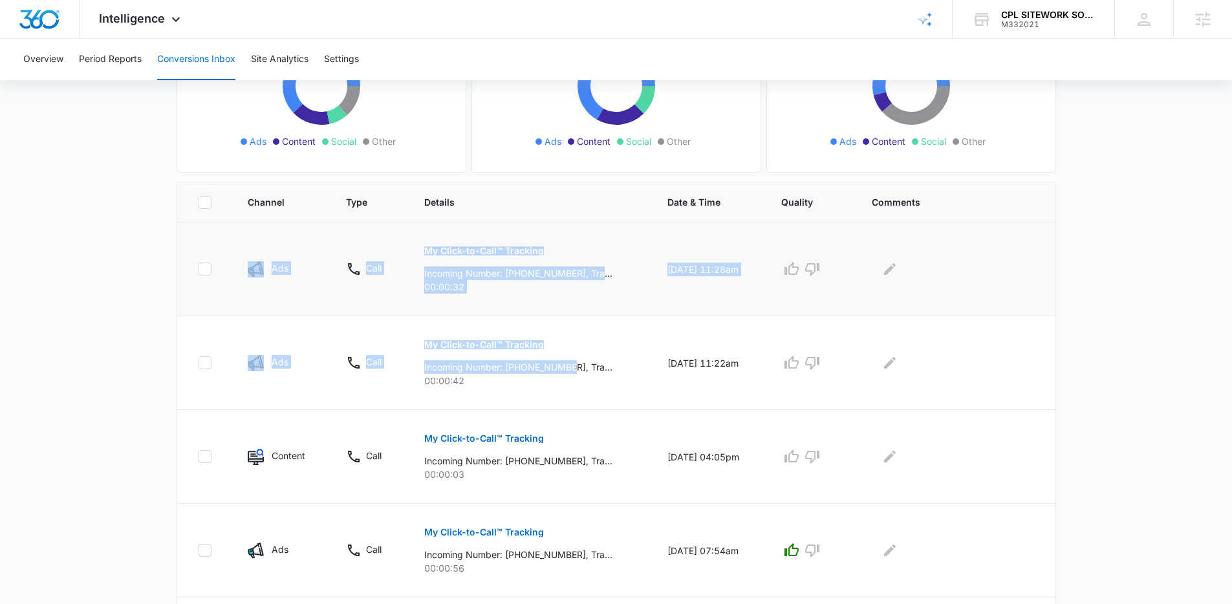
drag, startPoint x: 571, startPoint y: 369, endPoint x: 218, endPoint y: 254, distance: 371.4
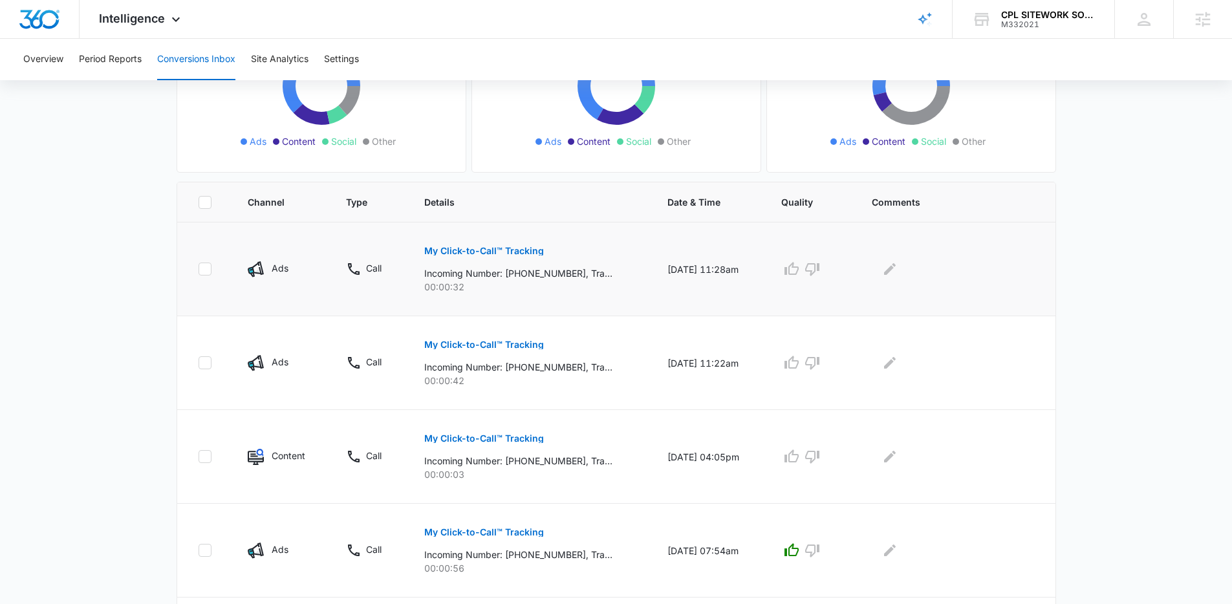
click at [204, 250] on td at bounding box center [204, 269] width 55 height 94
drag, startPoint x: 569, startPoint y: 371, endPoint x: 515, endPoint y: 373, distance: 54.3
click at [515, 373] on p "Incoming Number: +19142556087, Tracking Number: +18432568687, Ring To: +1843608…" at bounding box center [518, 367] width 188 height 14
click at [581, 334] on div "My Click-to-Call™ Tracking Incoming Number: +19142556087, Tracking Number: +184…" at bounding box center [529, 358] width 211 height 58
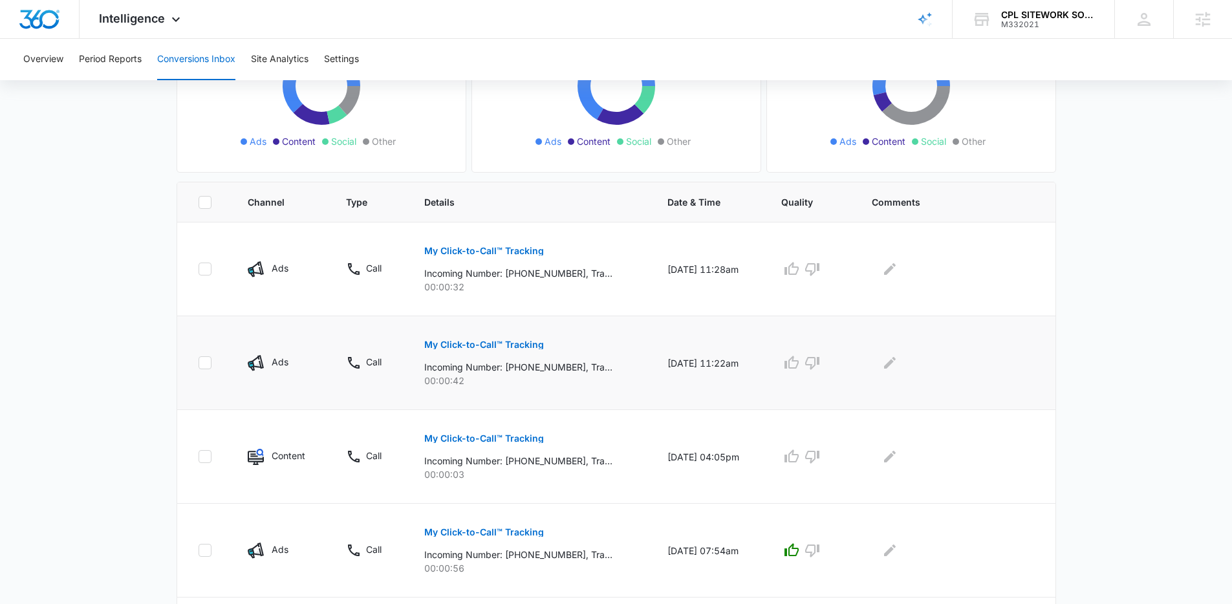
click at [578, 318] on td "My Click-to-Call™ Tracking Incoming Number: +19142556087, Tracking Number: +184…" at bounding box center [530, 363] width 243 height 94
click at [573, 303] on td "My Click-to-Call™ Tracking Incoming Number: +19142556087, Tracking Number: +184…" at bounding box center [530, 269] width 243 height 94
drag, startPoint x: 512, startPoint y: 292, endPoint x: 391, endPoint y: 248, distance: 128.1
click at [391, 248] on tr "Ads Call My Click-to-Call™ Tracking Incoming Number: +19142556087, Tracking Num…" at bounding box center [616, 269] width 878 height 94
click at [391, 248] on td "Call" at bounding box center [369, 269] width 79 height 94
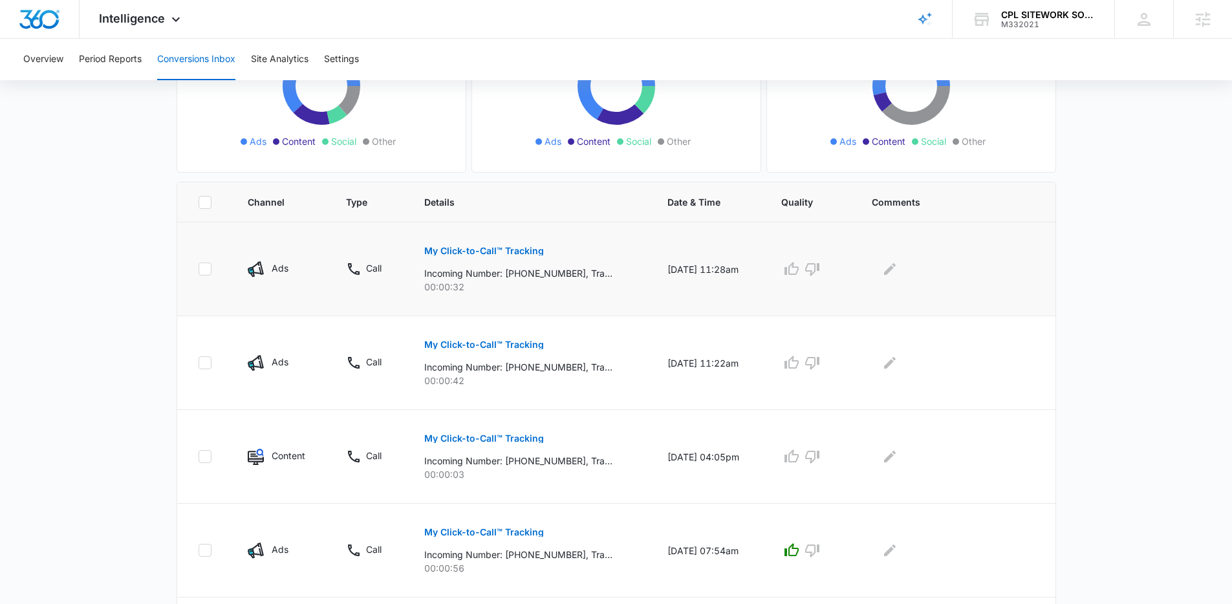
click at [391, 247] on td "Call" at bounding box center [369, 269] width 79 height 94
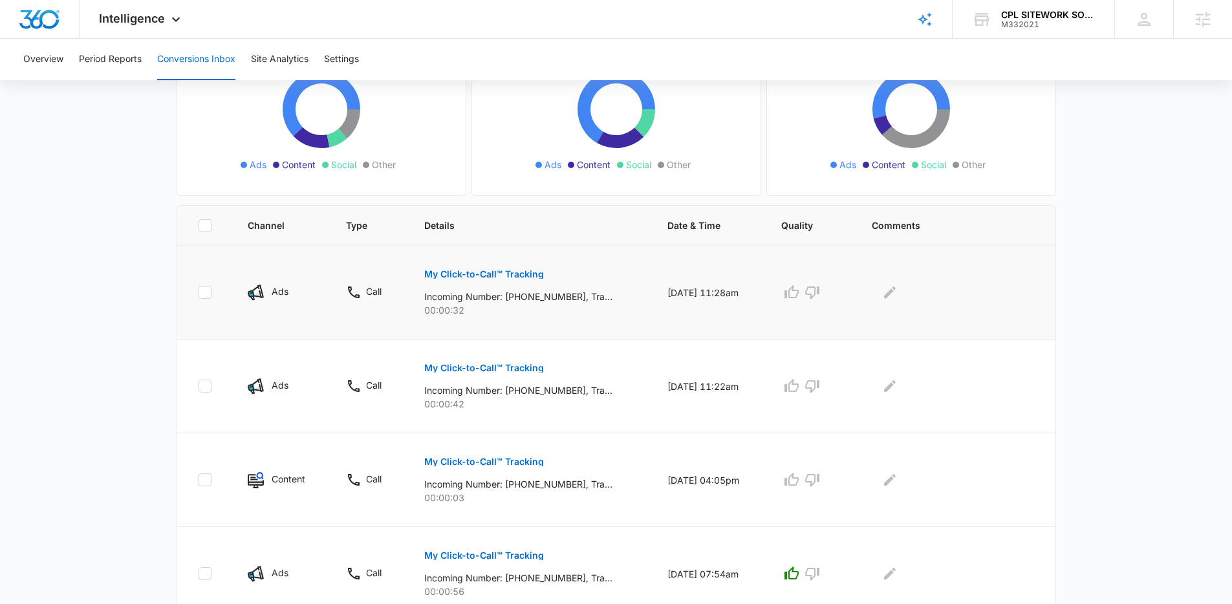
scroll to position [153, 0]
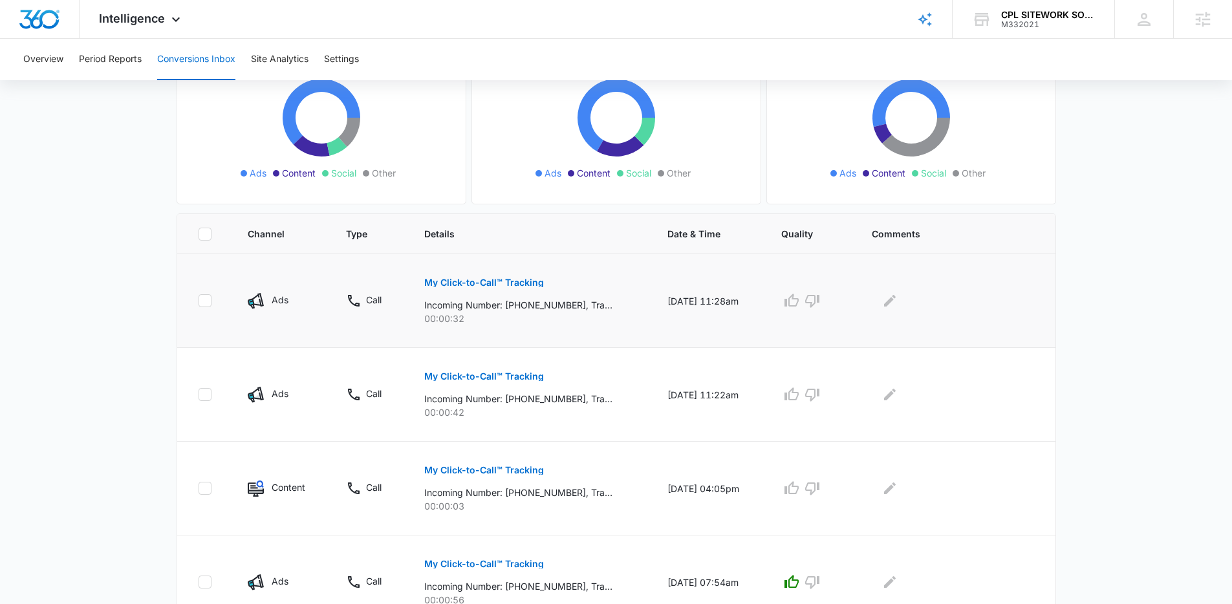
click at [398, 272] on td "Call" at bounding box center [369, 301] width 79 height 94
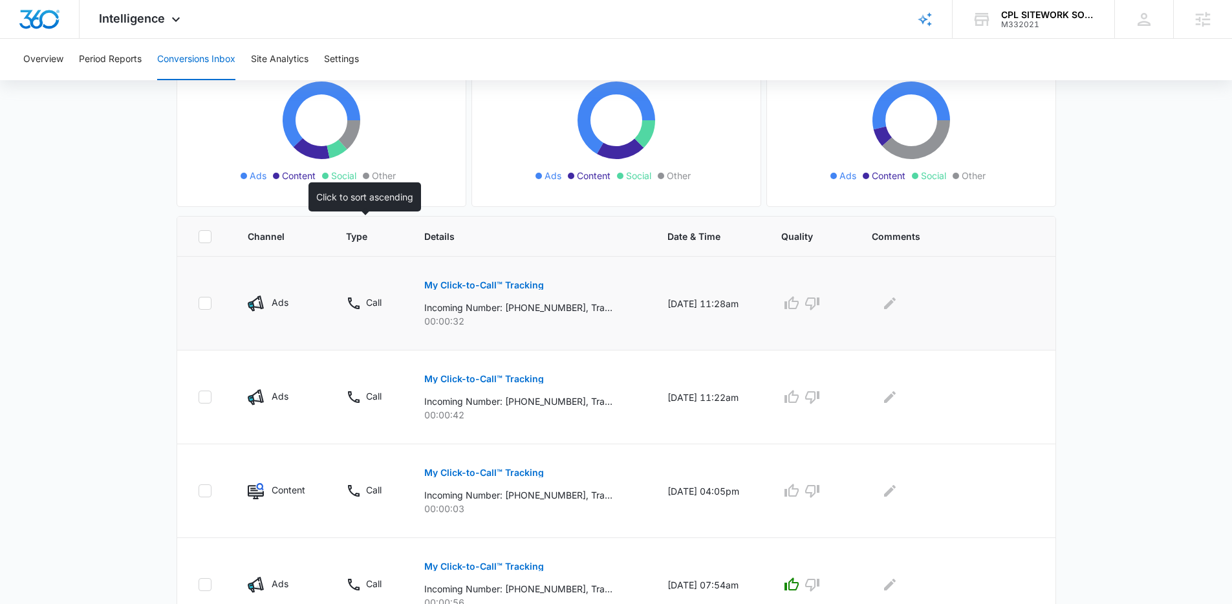
scroll to position [0, 0]
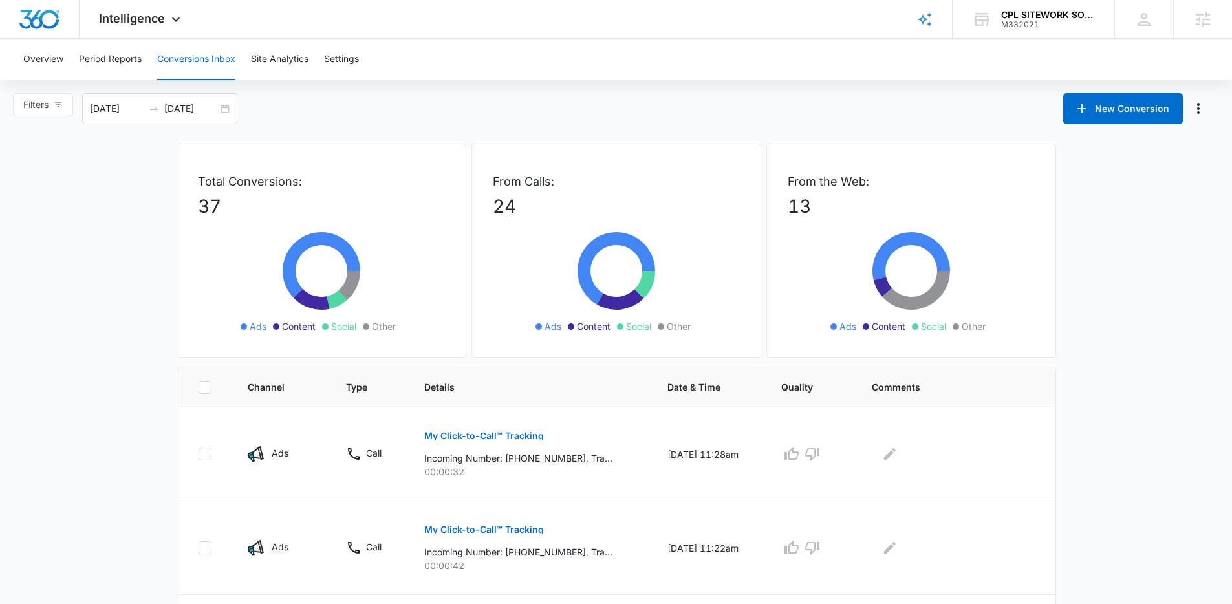
click at [503, 112] on div "Filters 06/14/2025 09/12/2025 New Conversion Jun 2025 Su Mo Tu We Th Fr Sa 1 2 …" at bounding box center [616, 108] width 1232 height 31
click at [349, 63] on button "Settings" at bounding box center [341, 59] width 35 height 41
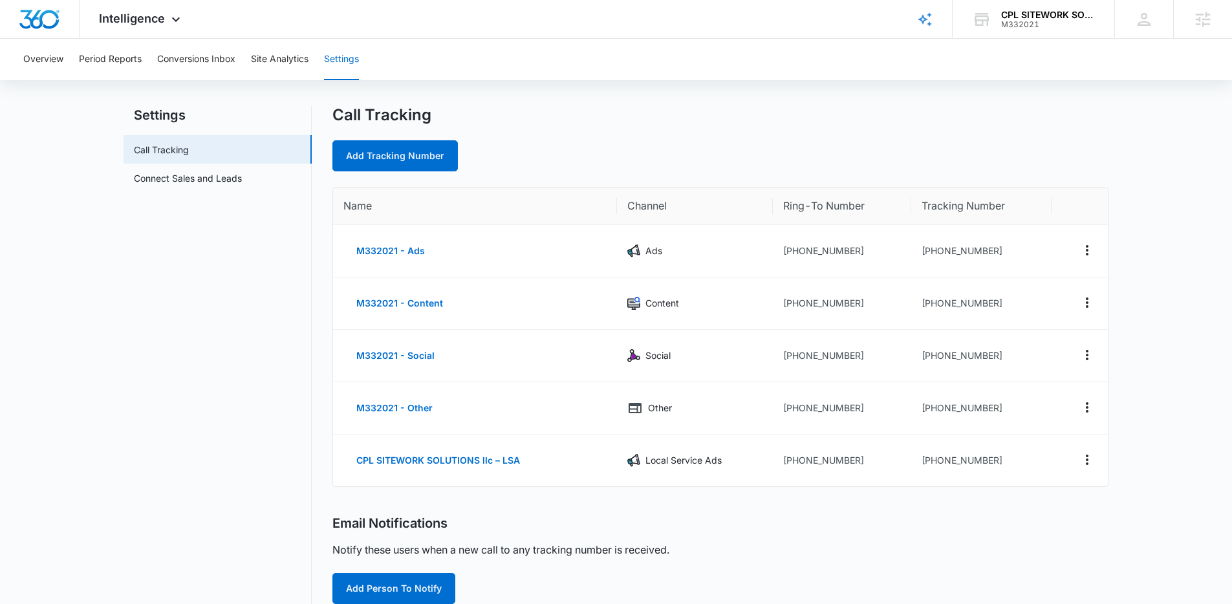
scroll to position [17, 0]
drag, startPoint x: 863, startPoint y: 251, endPoint x: 796, endPoint y: 255, distance: 66.7
click at [796, 255] on td "+18436084203" at bounding box center [842, 250] width 138 height 52
drag, startPoint x: 796, startPoint y: 255, endPoint x: 885, endPoint y: 259, distance: 88.7
click at [885, 259] on td "+18436084203" at bounding box center [842, 250] width 138 height 52
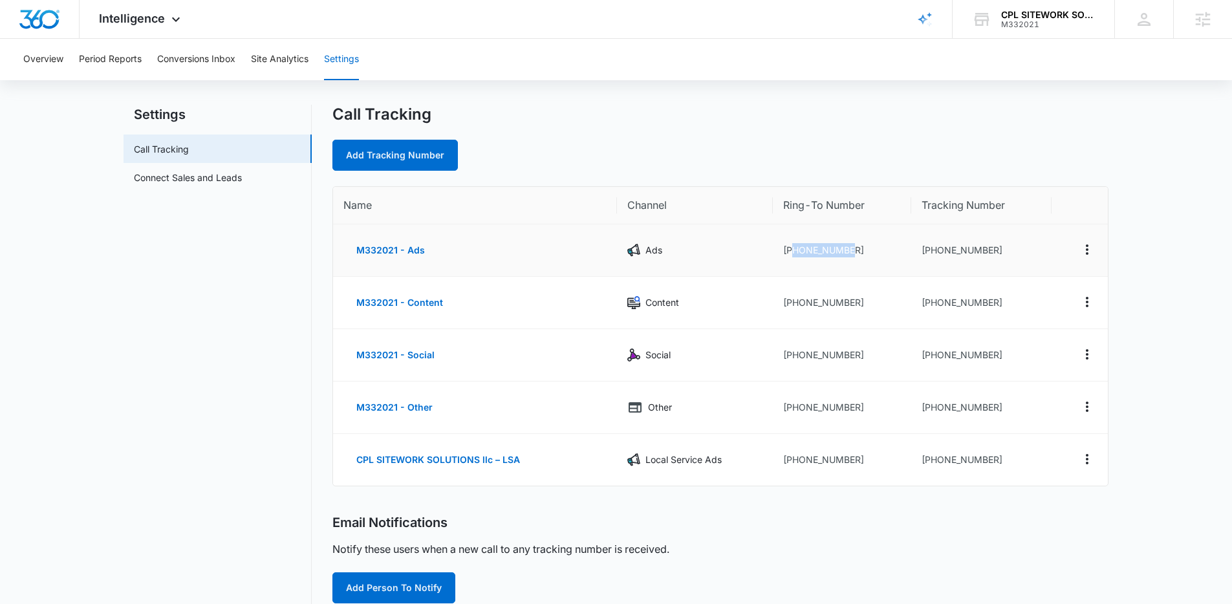
click at [885, 259] on td "+18436084203" at bounding box center [842, 250] width 138 height 52
drag, startPoint x: 854, startPoint y: 246, endPoint x: 793, endPoint y: 252, distance: 61.7
click at [793, 252] on td "+18436084203" at bounding box center [842, 250] width 138 height 52
drag, startPoint x: 793, startPoint y: 252, endPoint x: 844, endPoint y: 252, distance: 51.1
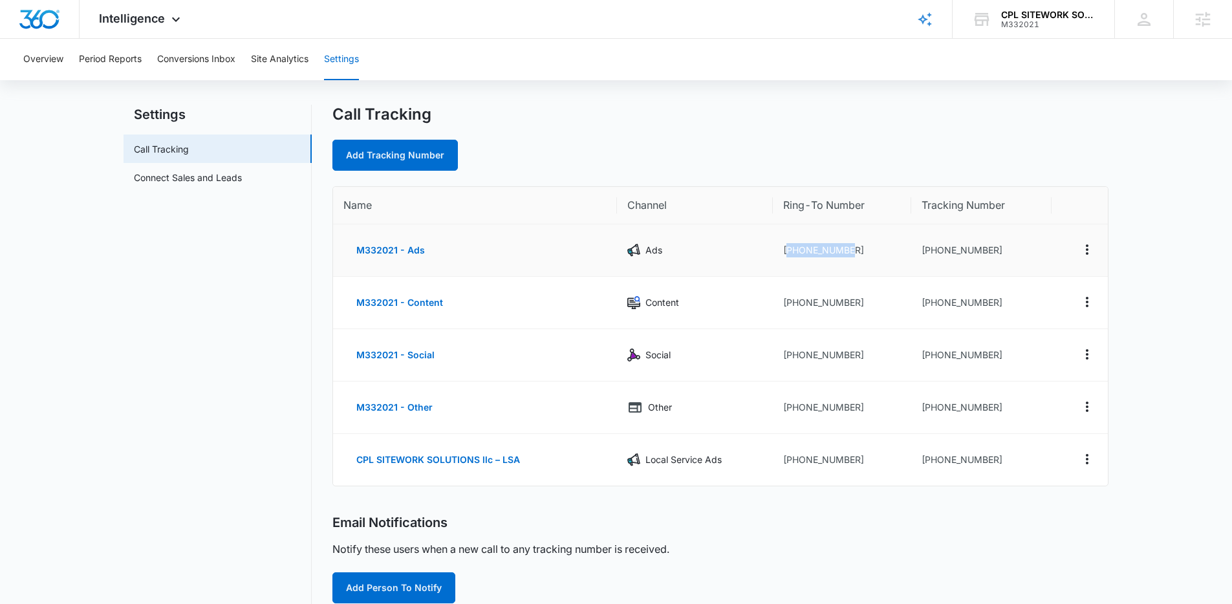
click at [844, 252] on td "+18436084203" at bounding box center [842, 250] width 138 height 52
click at [861, 253] on td "+18436084203" at bounding box center [842, 250] width 138 height 52
drag, startPoint x: 859, startPoint y: 252, endPoint x: 794, endPoint y: 252, distance: 64.7
click at [794, 252] on td "+18436084203" at bounding box center [842, 250] width 138 height 52
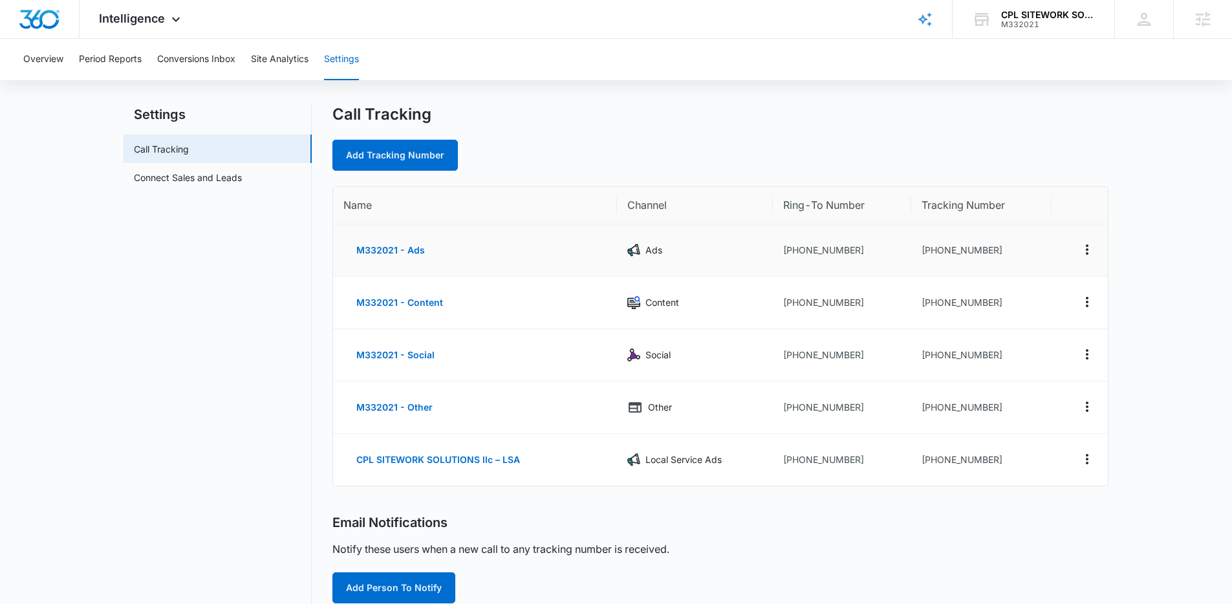
click at [852, 256] on td "+18436084203" at bounding box center [842, 250] width 138 height 52
click at [462, 83] on div "Overview Period Reports Conversions Inbox Site Analytics Settings Settings Call…" at bounding box center [616, 471] width 1232 height 898
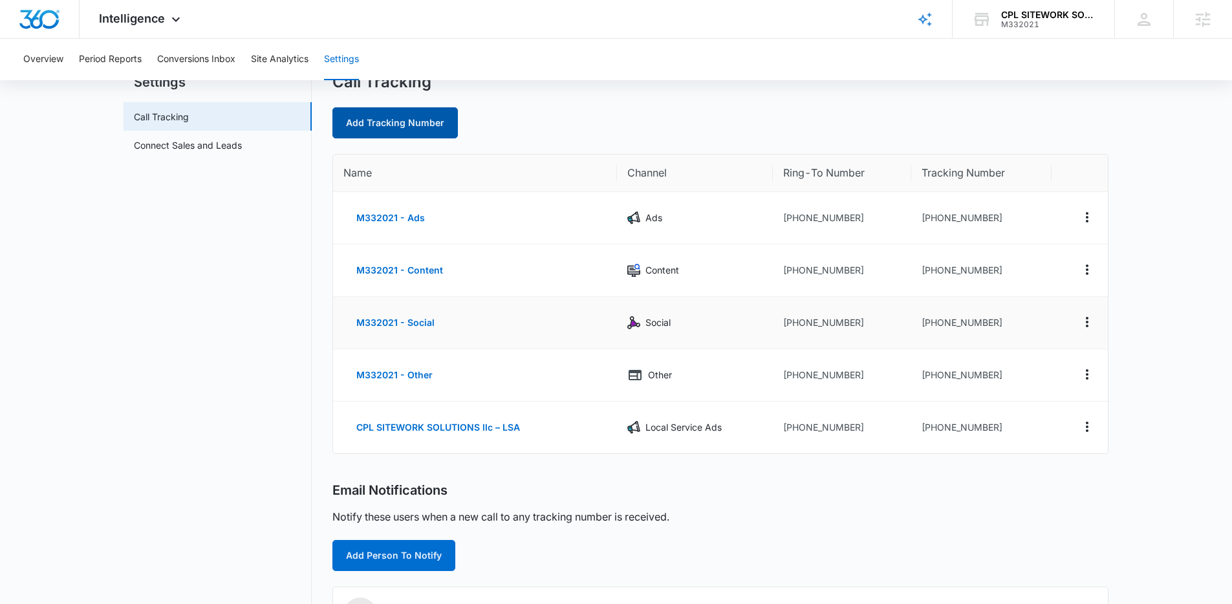
scroll to position [0, 0]
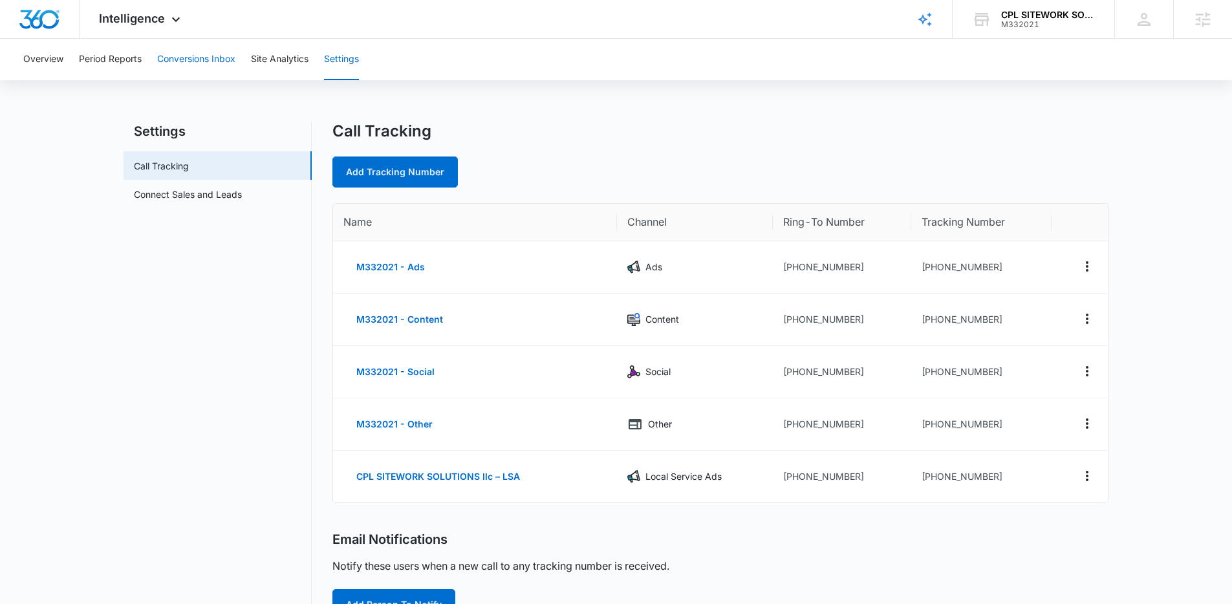
click at [202, 63] on button "Conversions Inbox" at bounding box center [196, 59] width 78 height 41
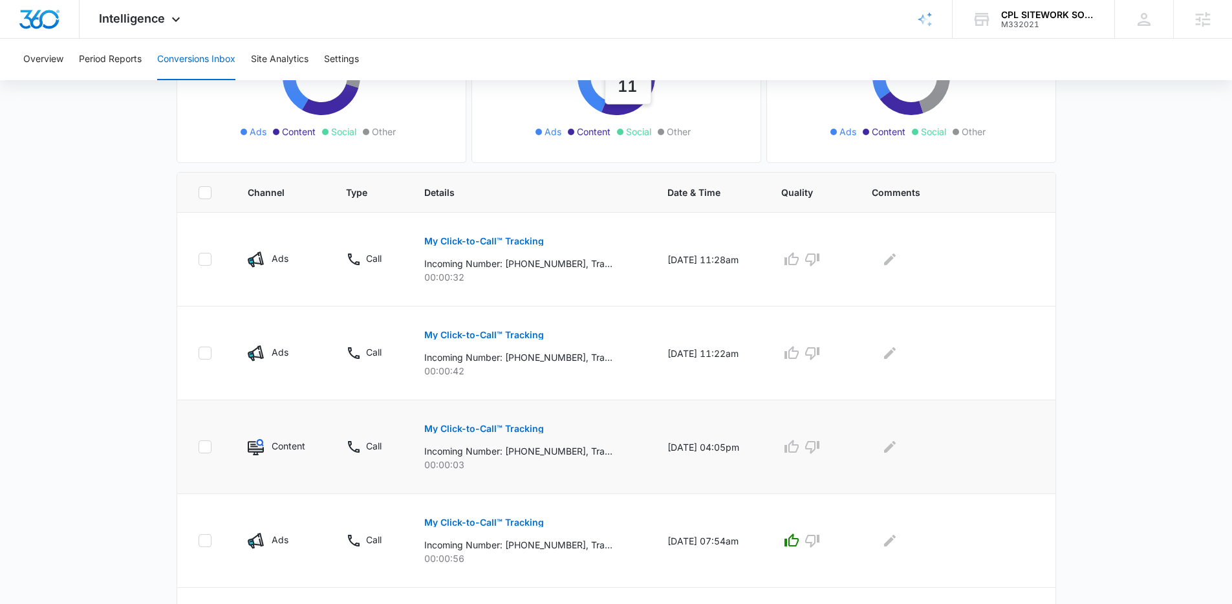
scroll to position [273, 0]
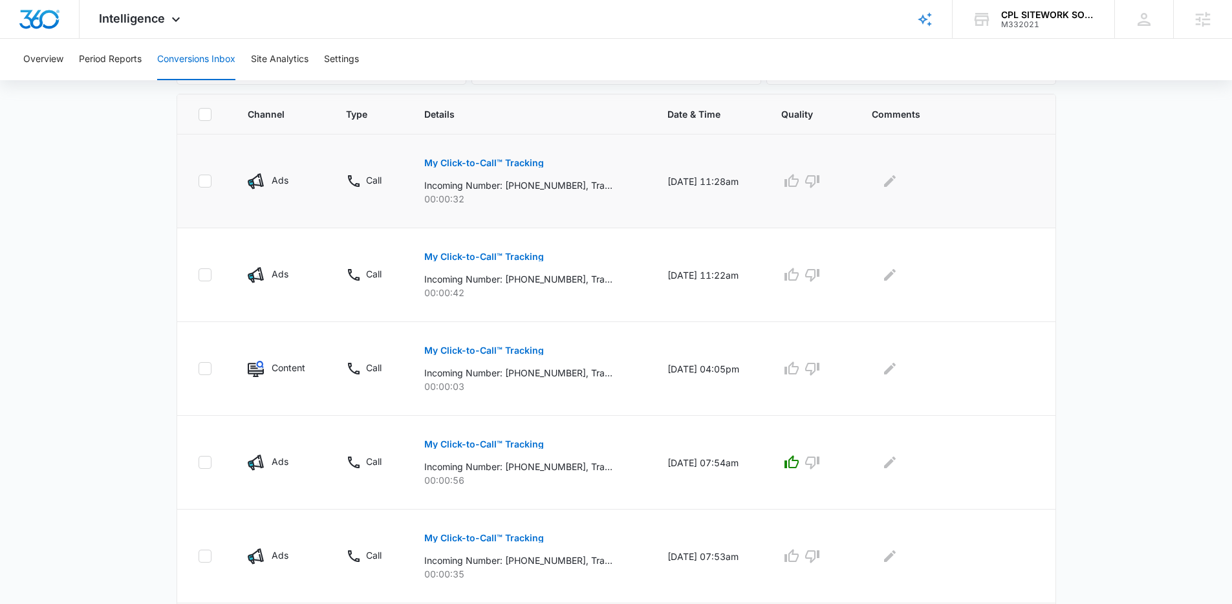
click at [582, 189] on p "Incoming Number: +19142556087, Tracking Number: +18432568687, Ring To: +1843608…" at bounding box center [518, 185] width 188 height 14
click at [526, 193] on p "00:00:32" at bounding box center [529, 199] width 211 height 14
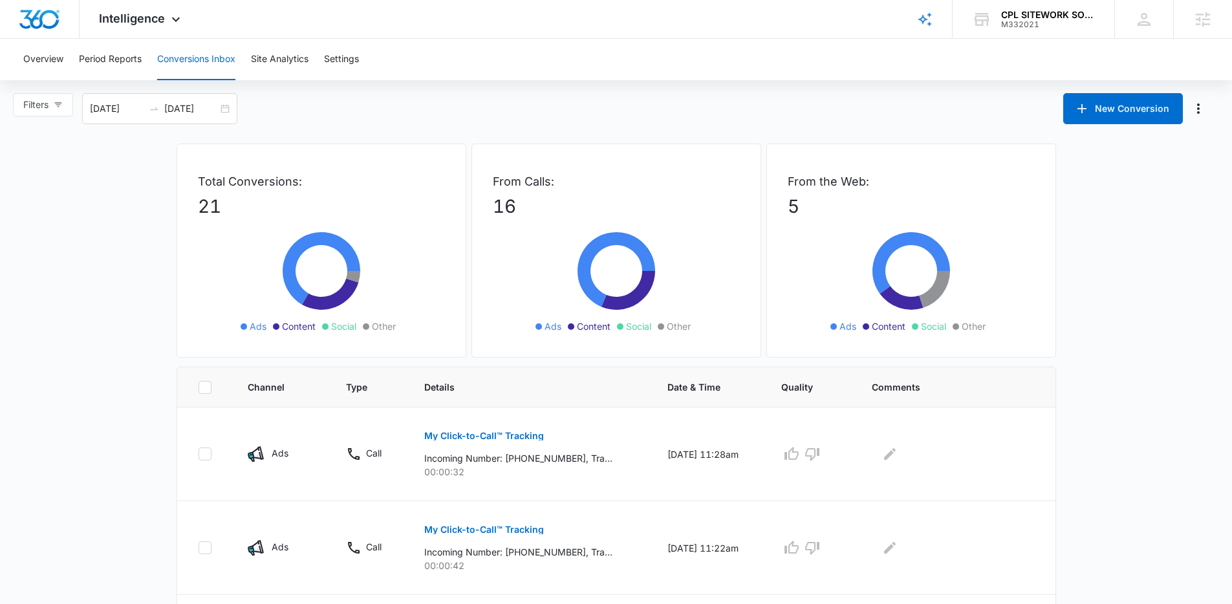
click at [541, 73] on div "Overview Period Reports Conversions Inbox Site Analytics Settings" at bounding box center [616, 59] width 1201 height 41
click at [92, 27] on div "Intelligence Apps Reputation Websites Forms CRM Email Social Payments POS Conte…" at bounding box center [142, 19] width 124 height 38
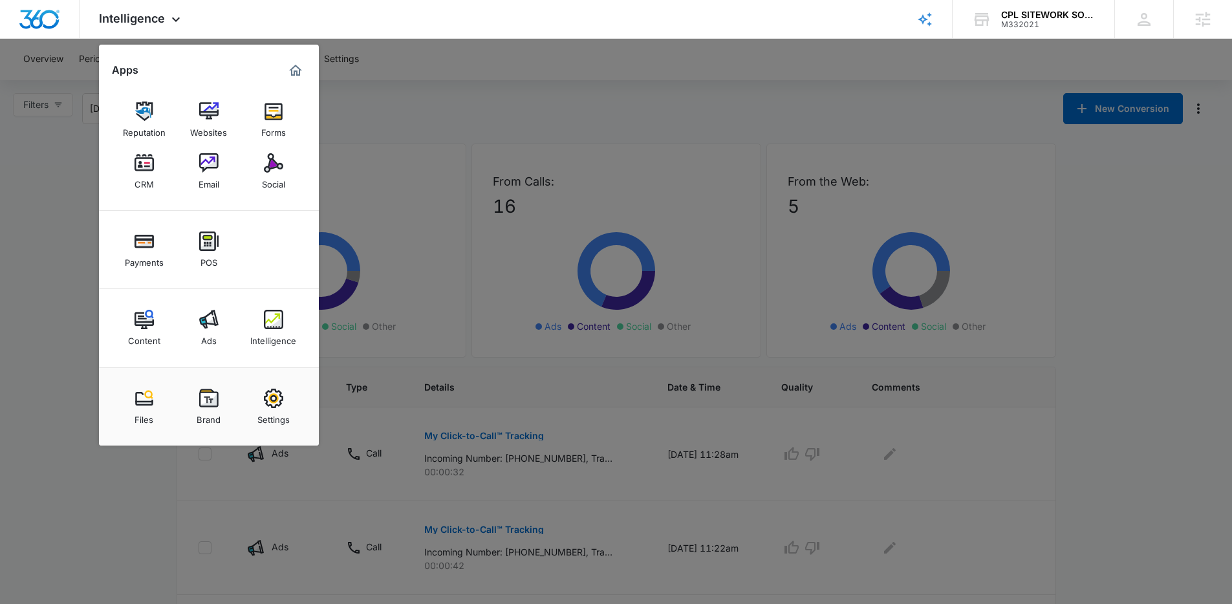
drag, startPoint x: 789, startPoint y: 125, endPoint x: 793, endPoint y: 98, distance: 27.4
click at [788, 125] on div at bounding box center [616, 302] width 1232 height 604
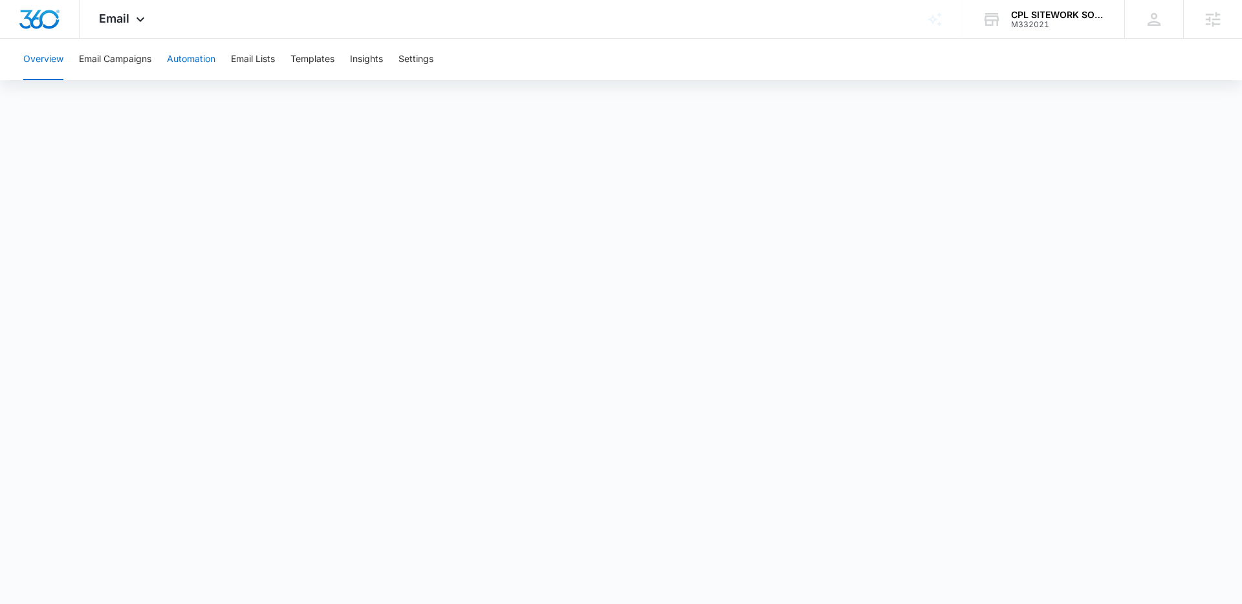
click at [213, 64] on button "Automation" at bounding box center [191, 59] width 49 height 41
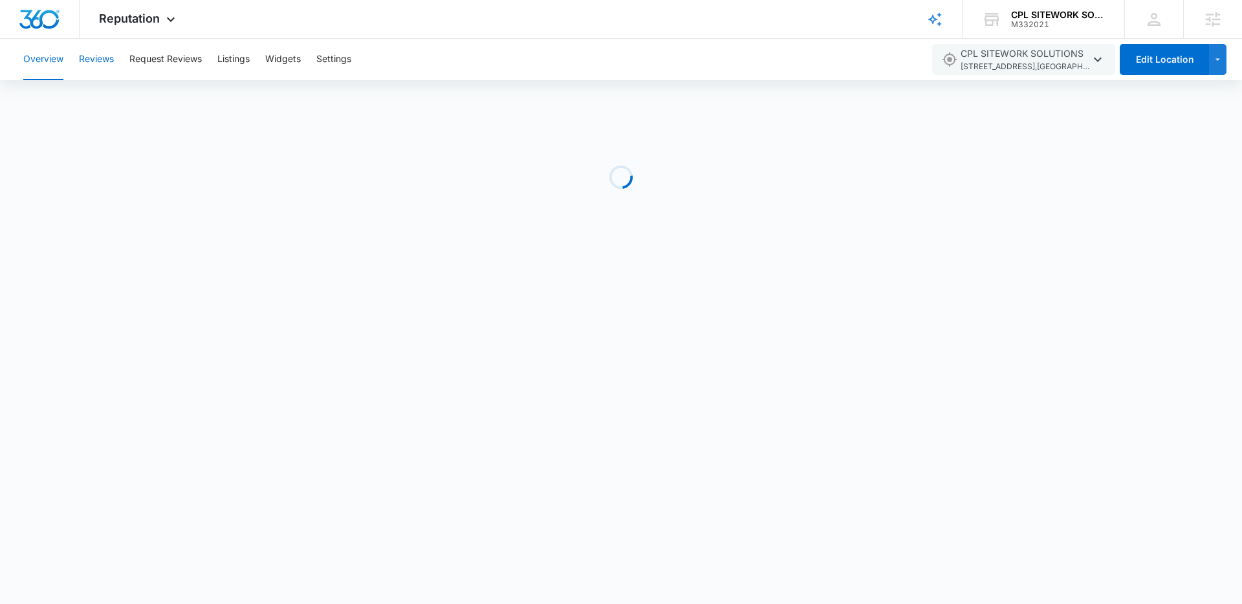
click at [93, 62] on button "Reviews" at bounding box center [96, 59] width 35 height 41
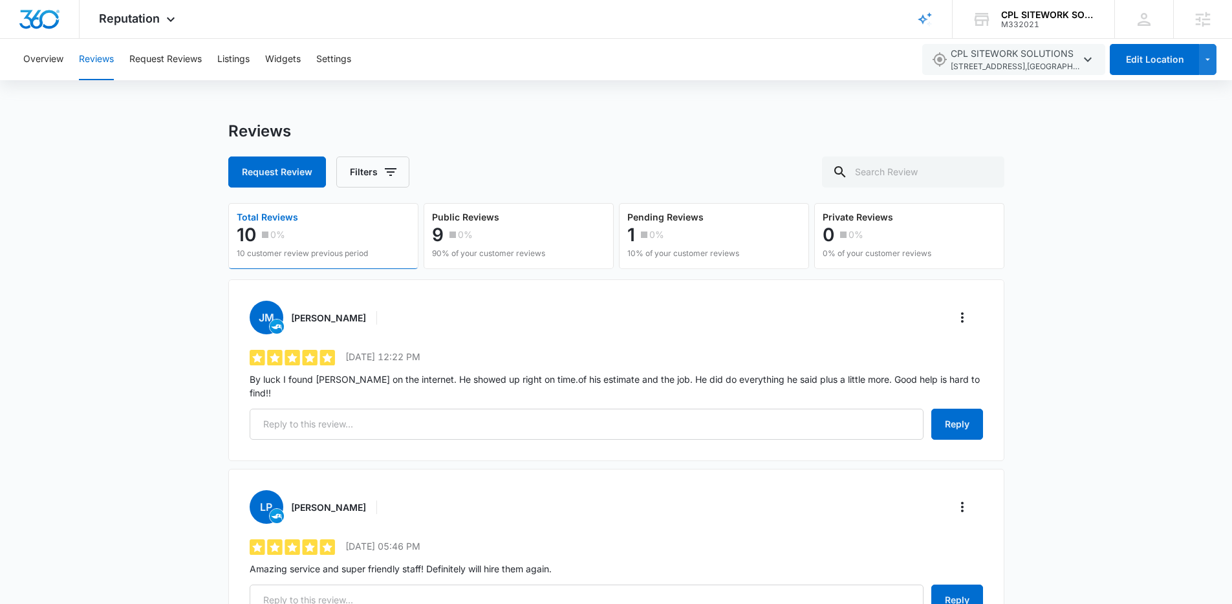
click at [153, 21] on span "Reputation" at bounding box center [129, 19] width 61 height 14
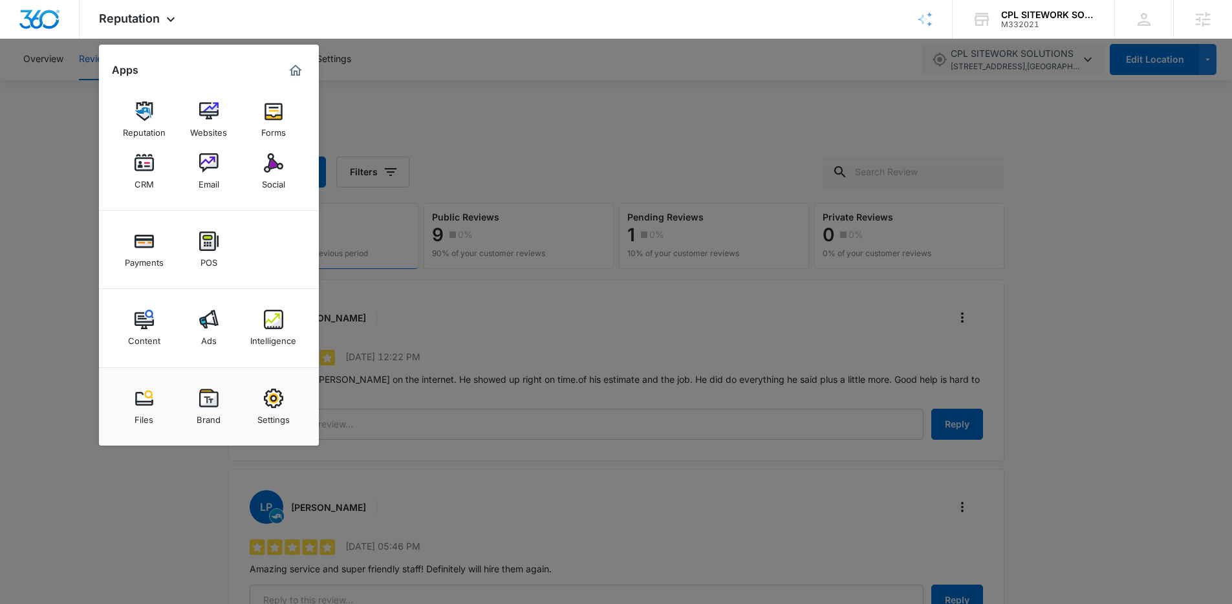
click at [447, 87] on div at bounding box center [616, 302] width 1232 height 604
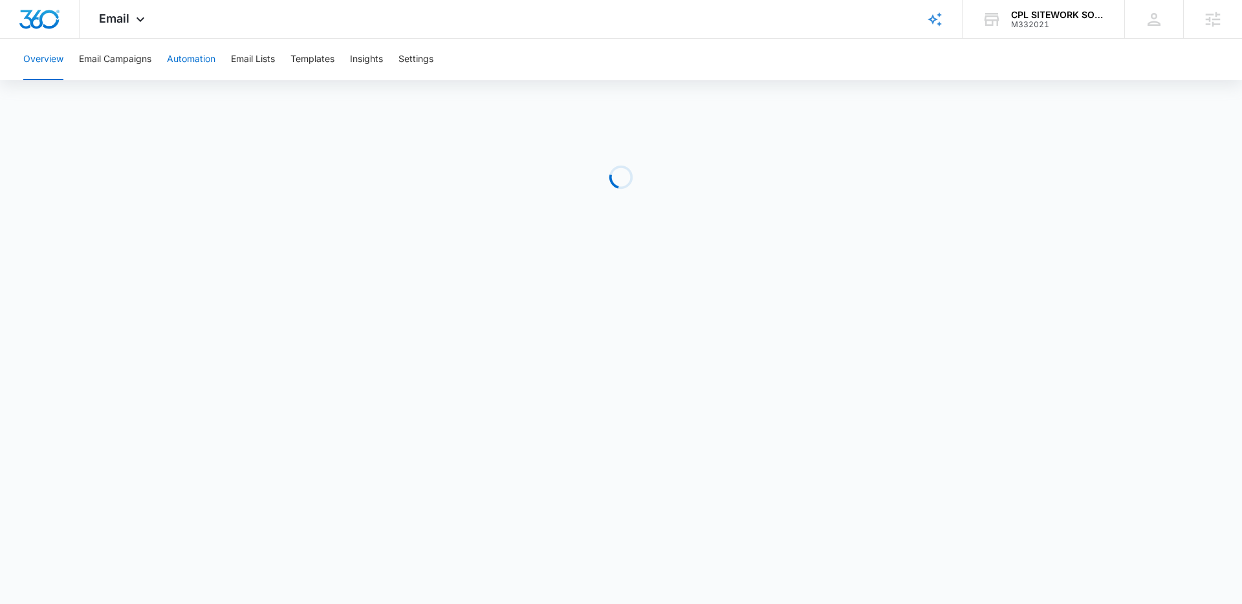
click at [189, 55] on button "Automation" at bounding box center [191, 59] width 49 height 41
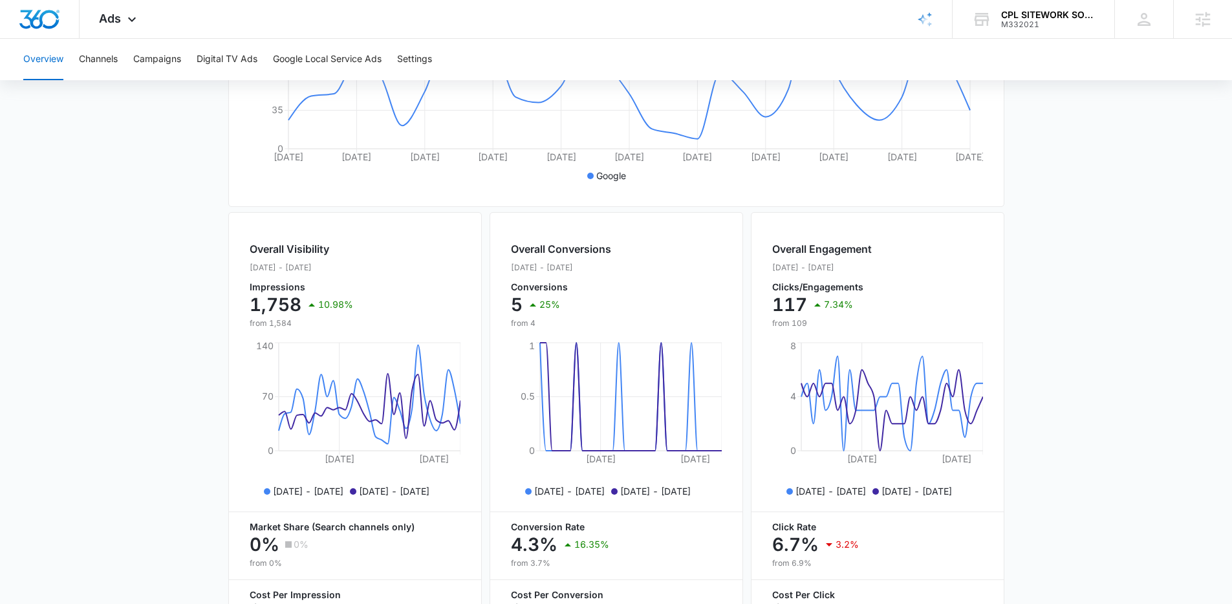
scroll to position [456, 0]
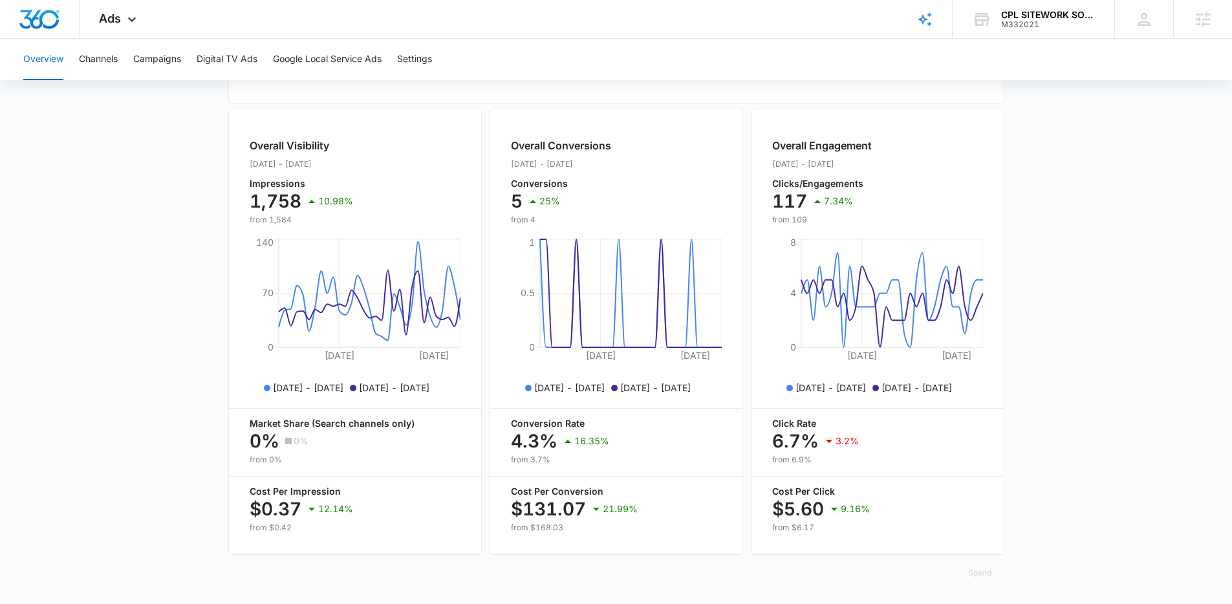
click at [164, 248] on main "Overview Filters [DATE] [DATE] Overall Results Impressions 1.8k 10.98% 1.6k pre…" at bounding box center [616, 139] width 1232 height 929
click at [156, 184] on main "Overview Filters [DATE] [DATE] Overall Results Impressions 1.8k 10.98% 1.6k pre…" at bounding box center [616, 139] width 1232 height 929
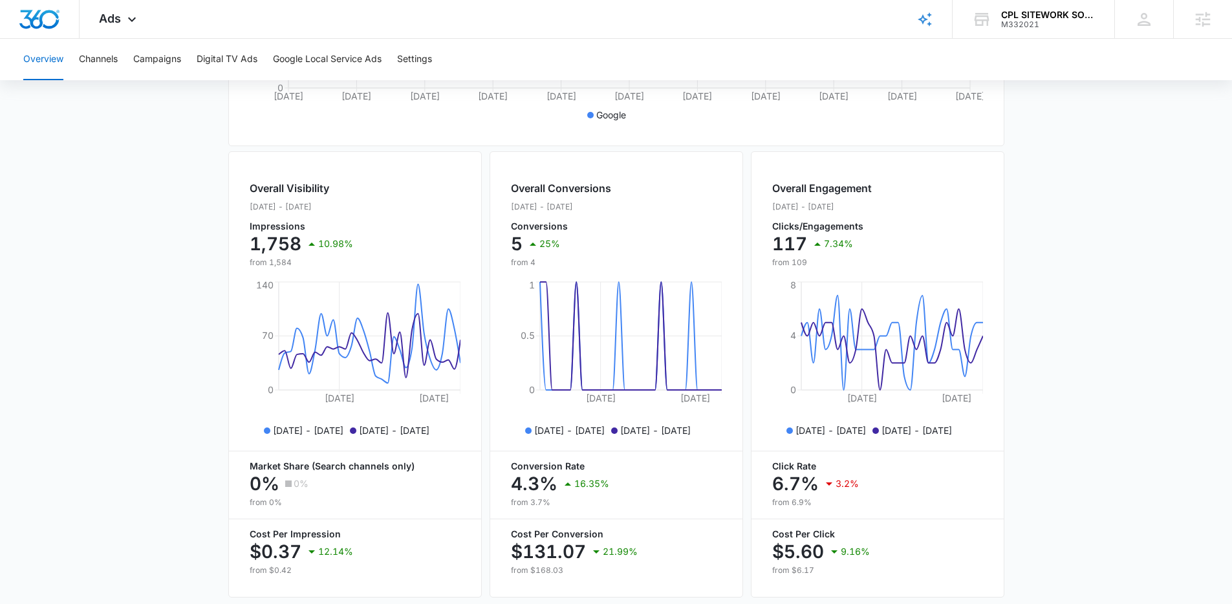
scroll to position [342, 0]
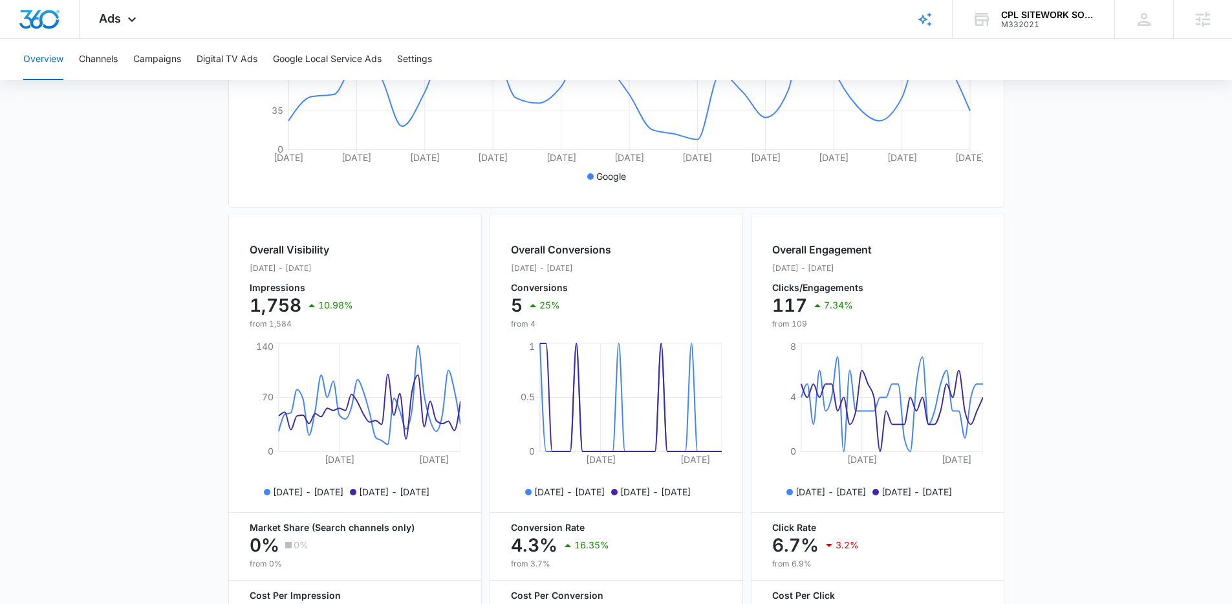
click at [162, 252] on main "Overview Filters [DATE] [DATE] Overall Results Impressions 1.8k 10.98% 1.6k pre…" at bounding box center [616, 243] width 1232 height 929
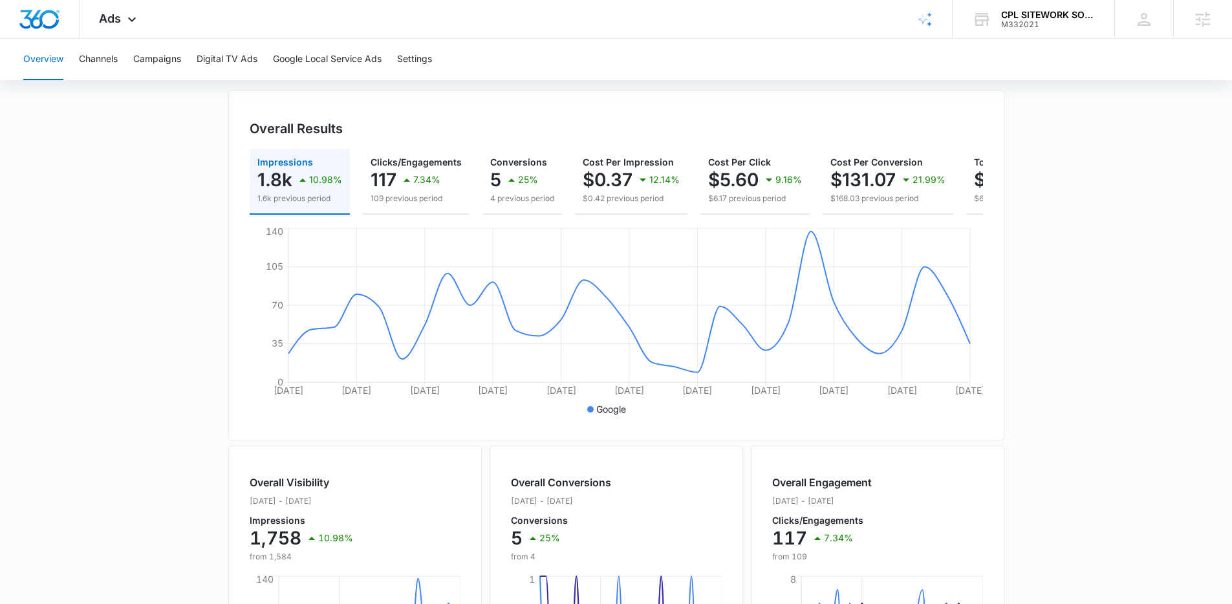
scroll to position [0, 0]
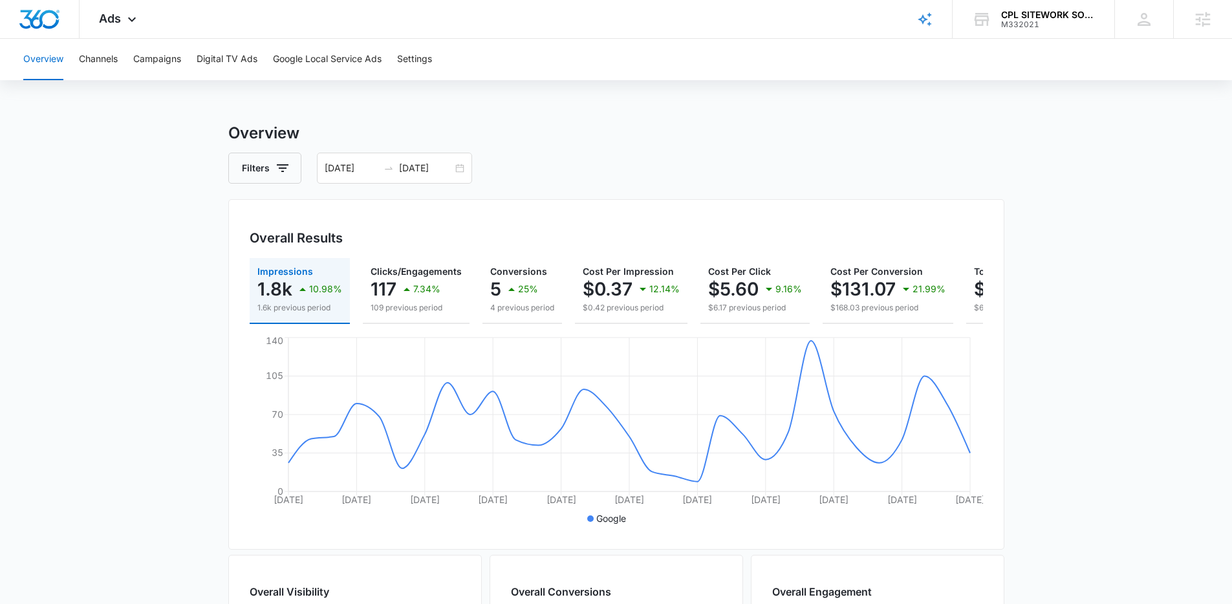
click at [165, 248] on main "Overview Filters [DATE] [DATE] Overall Results Impressions 1.8k 10.98% 1.6k pre…" at bounding box center [616, 586] width 1232 height 929
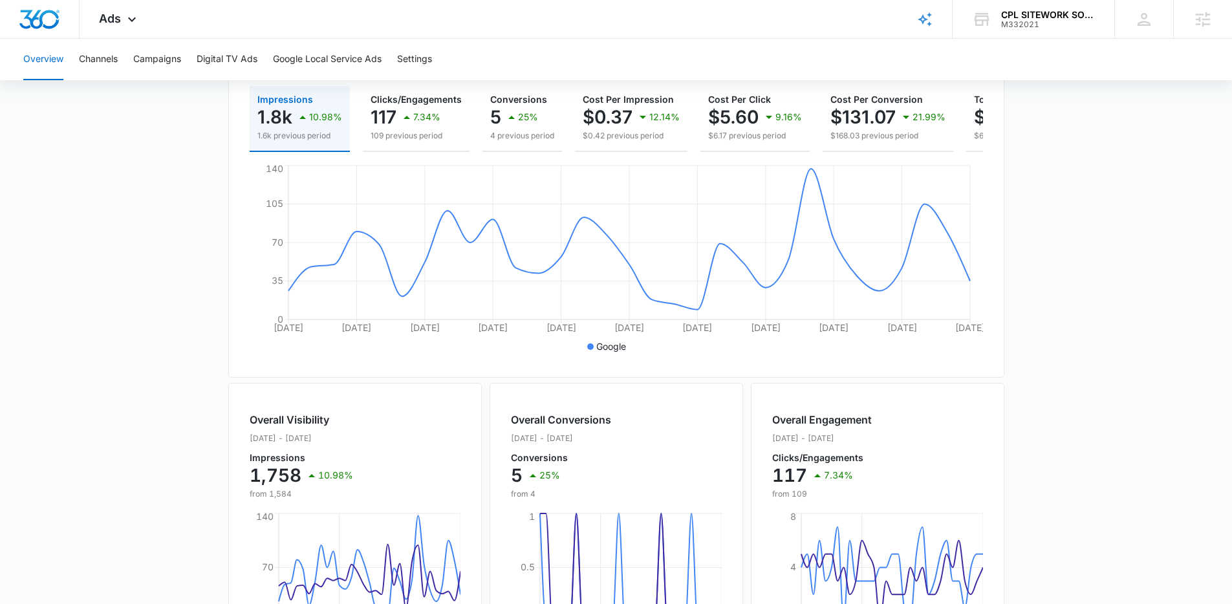
scroll to position [184, 0]
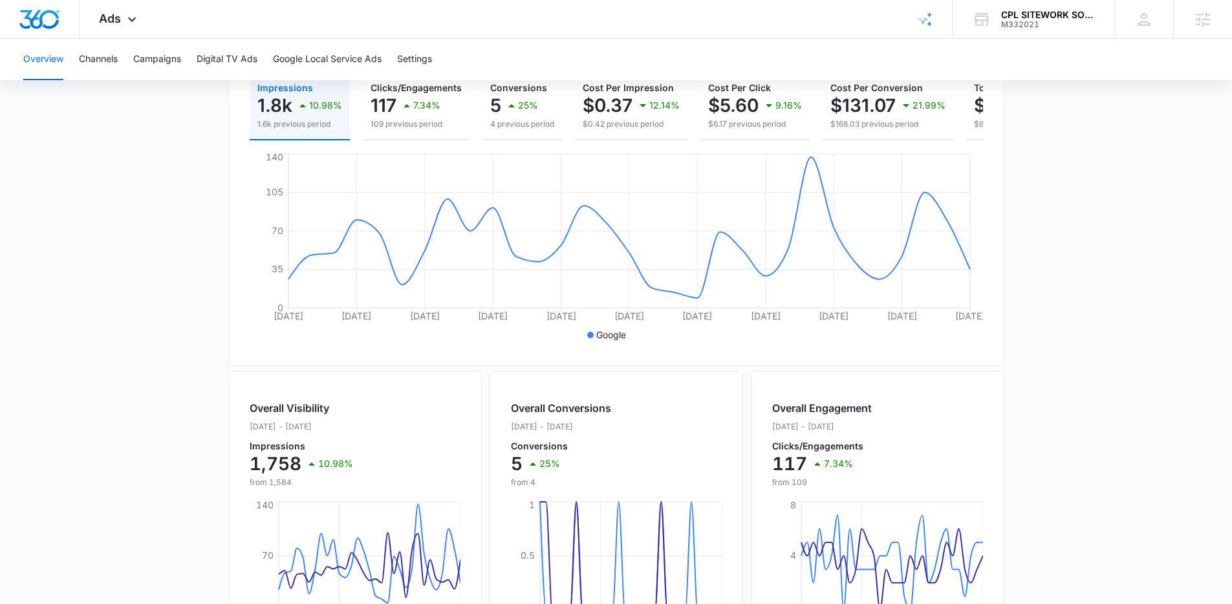
click at [196, 235] on main "Overview Filters [DATE] [DATE] Overall Results Impressions 1.8k 10.98% 1.6k pre…" at bounding box center [616, 402] width 1232 height 929
click at [194, 216] on main "Overview Filters [DATE] [DATE] Overall Results Impressions 1.8k 10.98% 1.6k pre…" at bounding box center [616, 402] width 1232 height 929
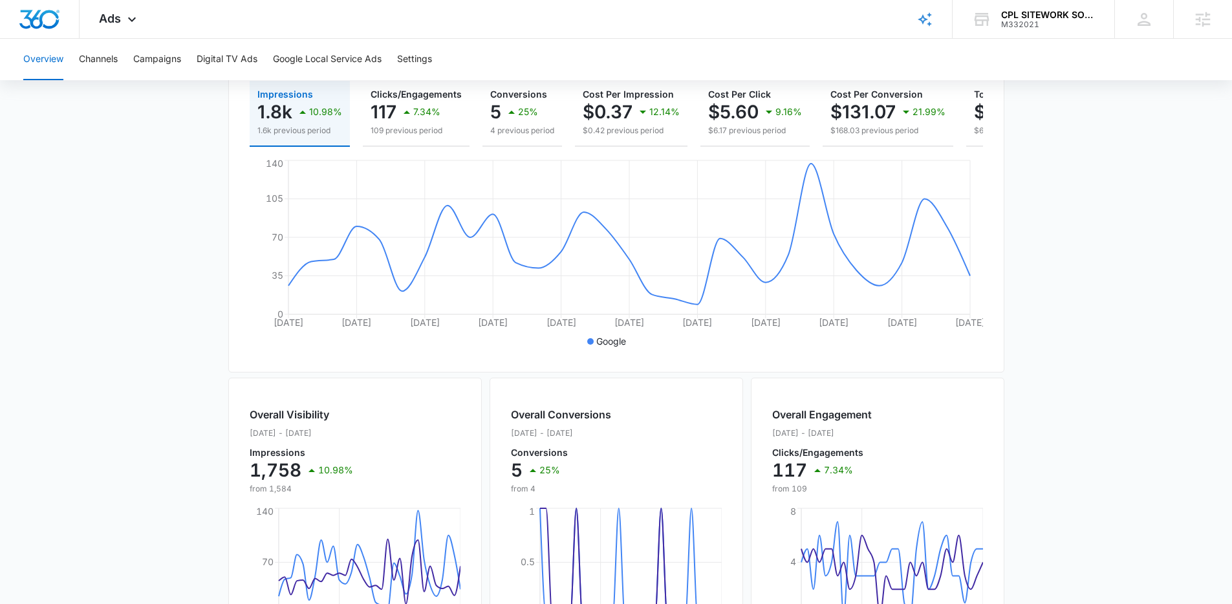
scroll to position [157, 0]
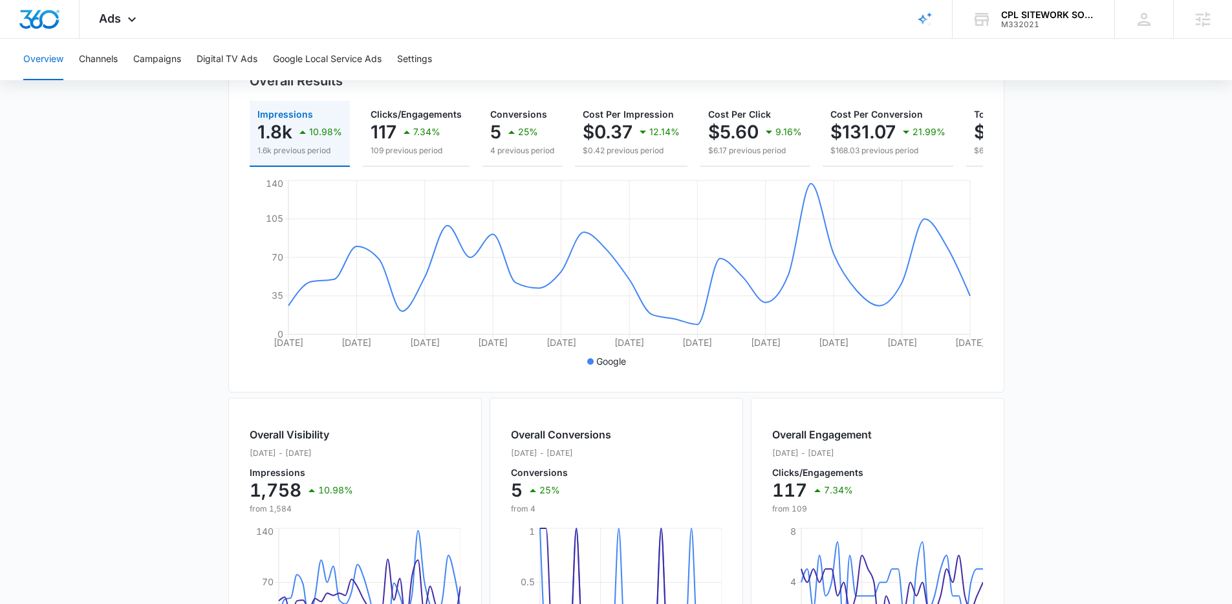
click at [1056, 314] on main "Overview Filters [DATE] [DATE] Overall Results Impressions 1.8k 10.98% 1.6k pre…" at bounding box center [616, 428] width 1232 height 929
click at [173, 306] on main "Overview Filters [DATE] [DATE] Overall Results Impressions 1.8k 10.98% 1.6k pre…" at bounding box center [616, 428] width 1232 height 929
click at [111, 221] on main "Overview Filters [DATE] [DATE] Overall Results Impressions 1.8k 10.98% 1.6k pre…" at bounding box center [616, 428] width 1232 height 929
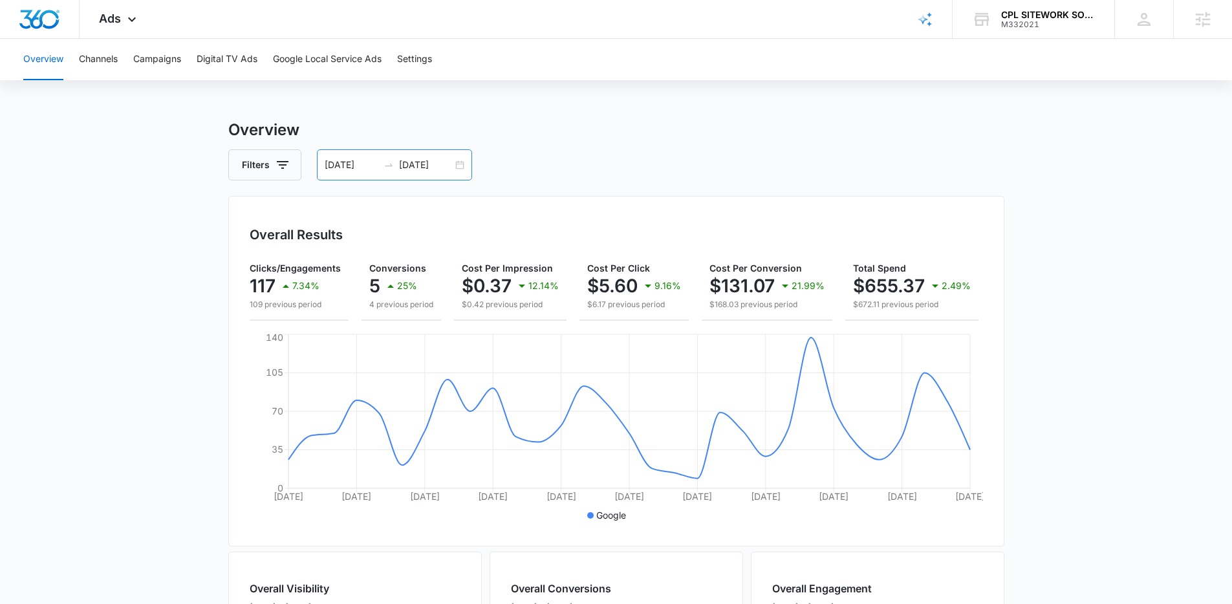
scroll to position [0, 0]
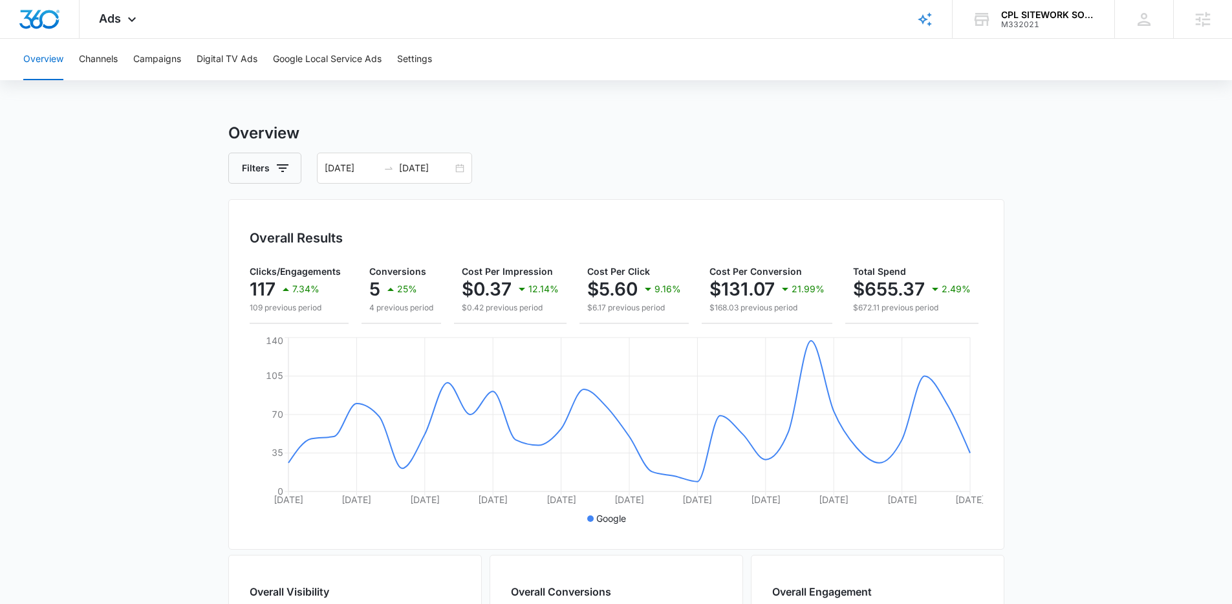
click at [545, 214] on div "Overall Results Impressions 1.8k 10.98% 1.6k previous period Clicks/Engagements…" at bounding box center [616, 374] width 776 height 351
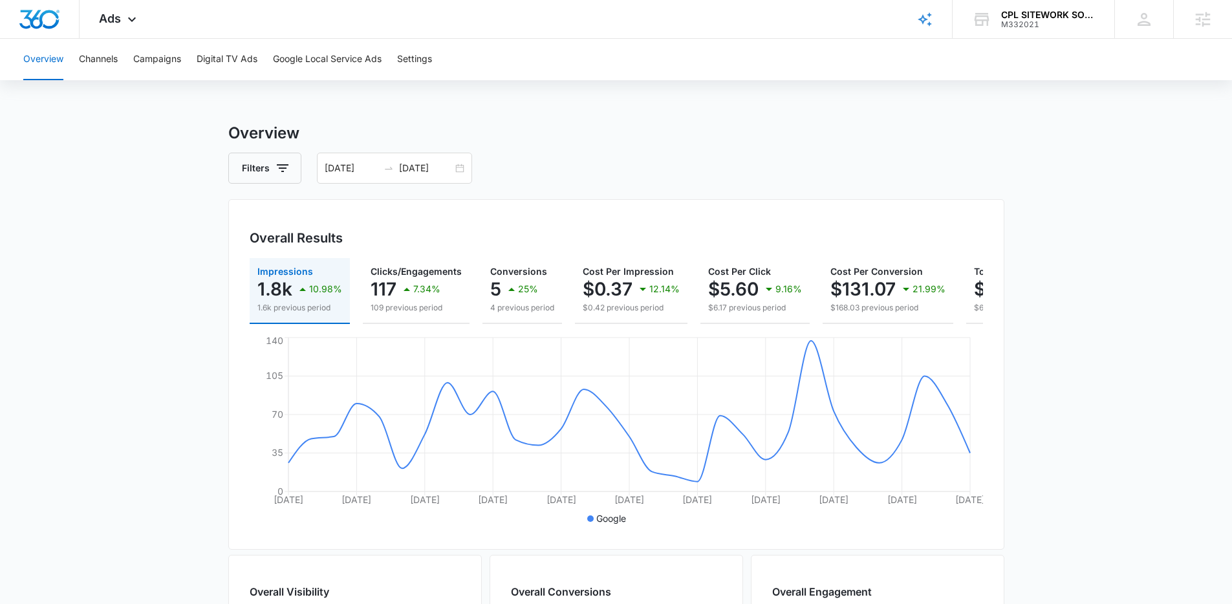
scroll to position [0, 121]
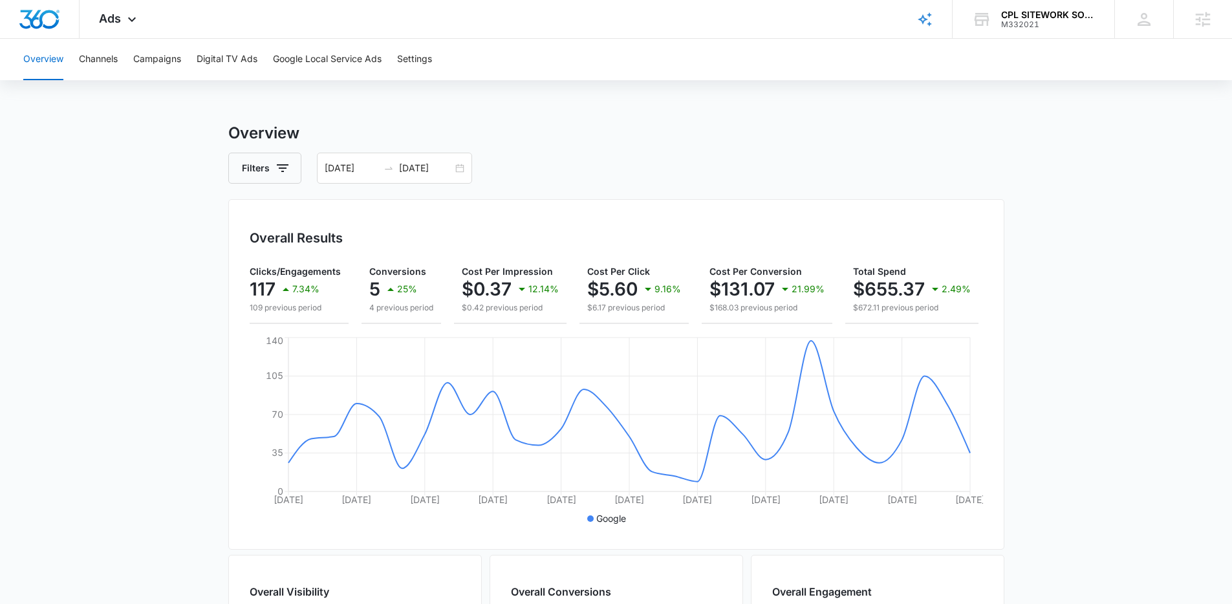
click at [642, 208] on div "Overall Results Impressions 1.8k 10.98% 1.6k previous period Clicks/Engagements…" at bounding box center [616, 374] width 776 height 351
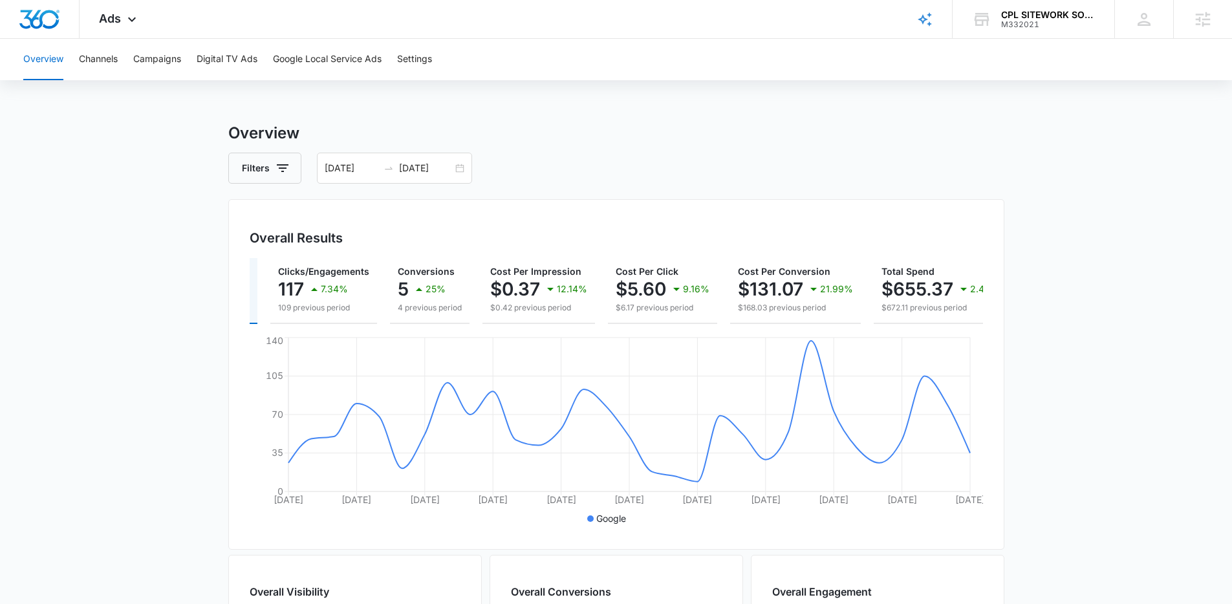
scroll to position [0, 95]
